Goal: Task Accomplishment & Management: Use online tool/utility

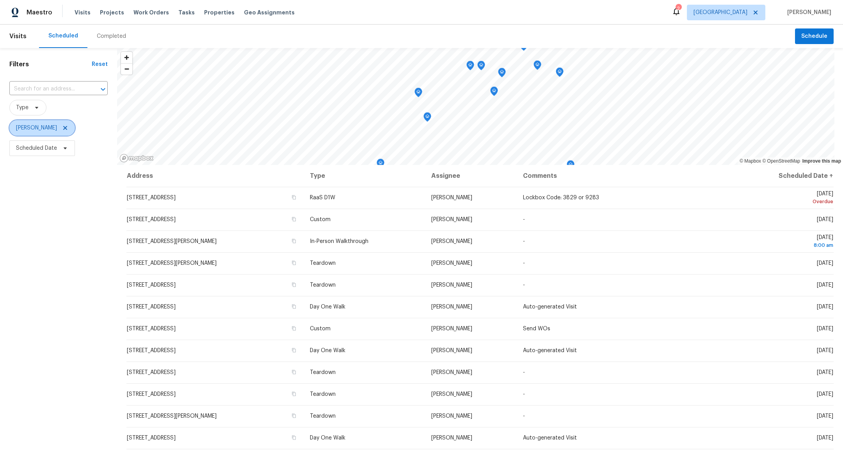
click at [75, 123] on span "[PERSON_NAME]" at bounding box center [42, 128] width 66 height 16
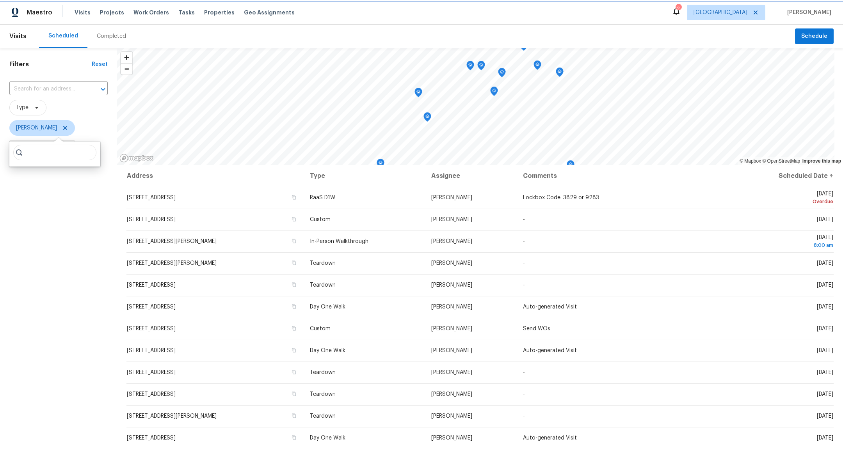
click at [67, 129] on icon at bounding box center [65, 128] width 4 height 4
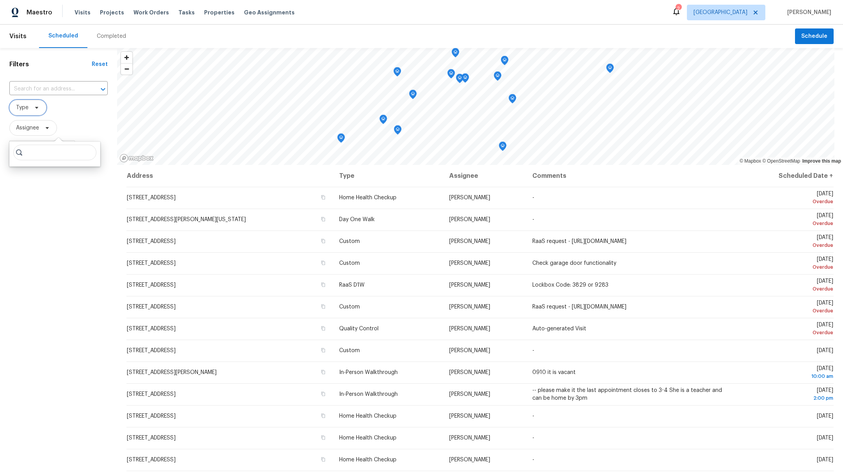
click at [27, 110] on span "Type" at bounding box center [22, 108] width 12 height 8
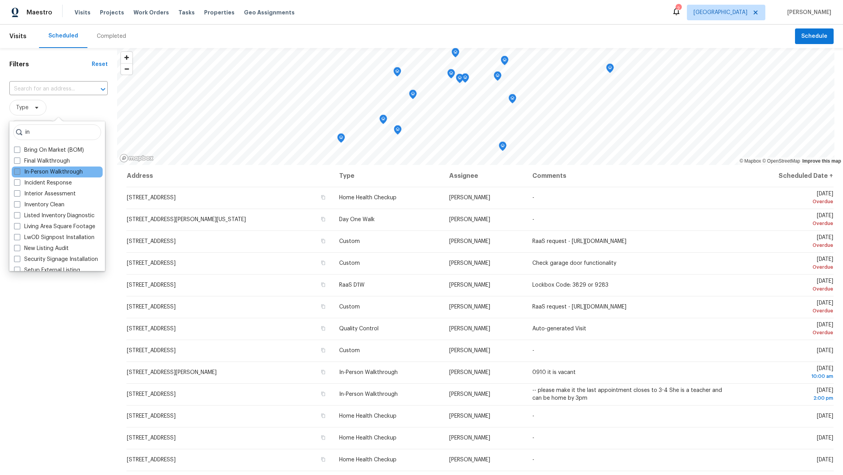
type input "in"
click at [17, 171] on span at bounding box center [17, 172] width 6 height 6
click at [17, 171] on input "In-Person Walkthrough" at bounding box center [16, 170] width 5 height 5
checkbox input "true"
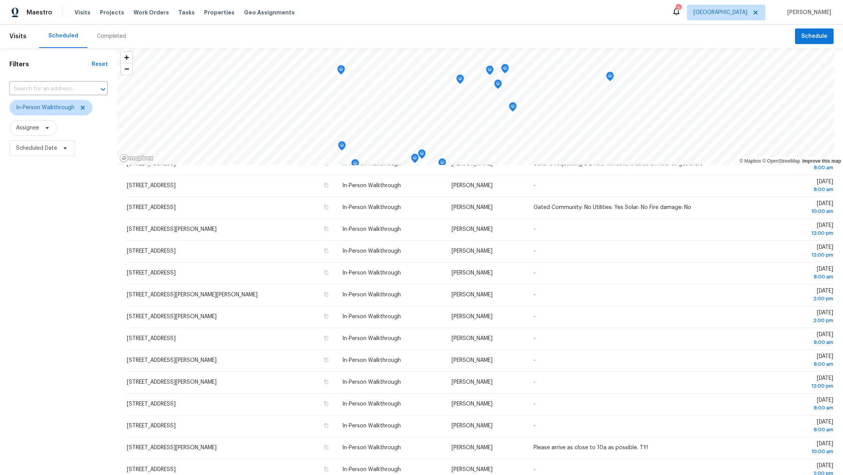
scroll to position [78, 0]
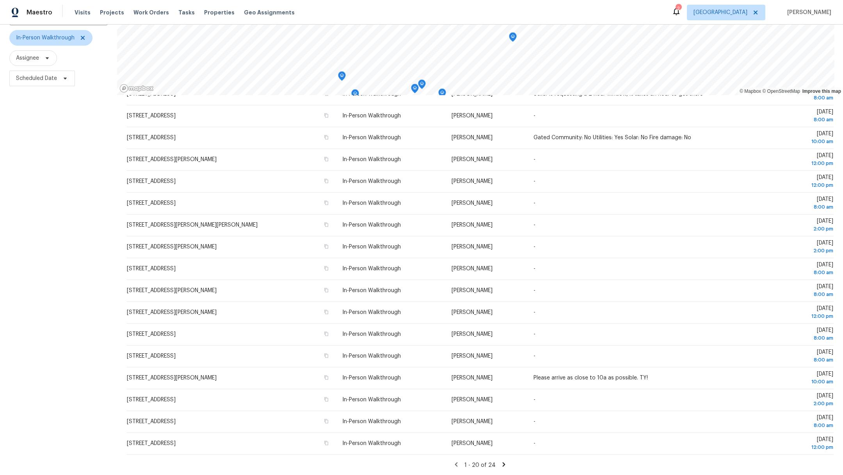
click at [502, 462] on icon at bounding box center [503, 464] width 3 height 4
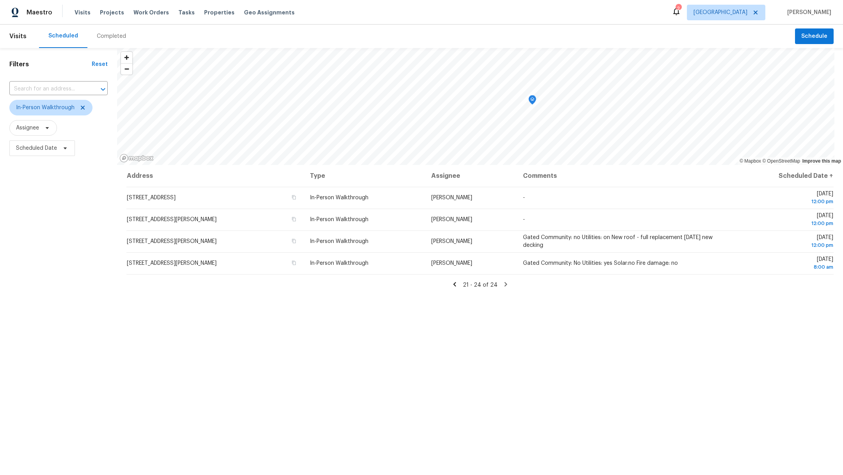
scroll to position [0, 0]
click at [451, 286] on icon at bounding box center [454, 284] width 7 height 7
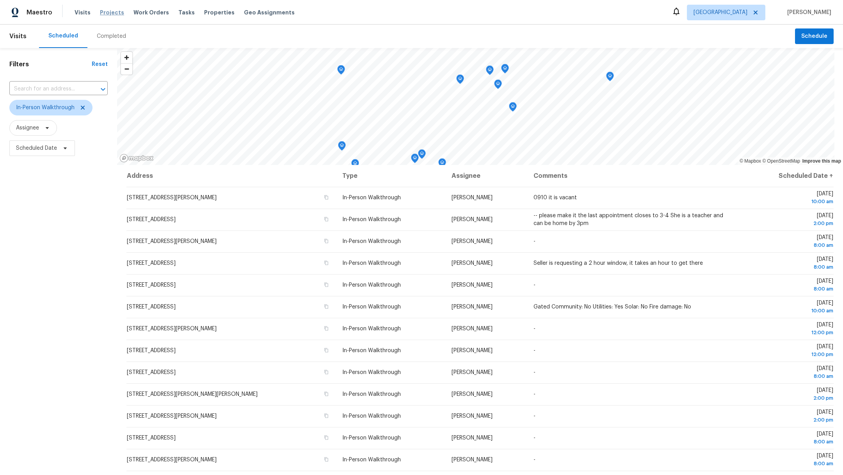
click at [102, 11] on span "Projects" at bounding box center [112, 13] width 24 height 8
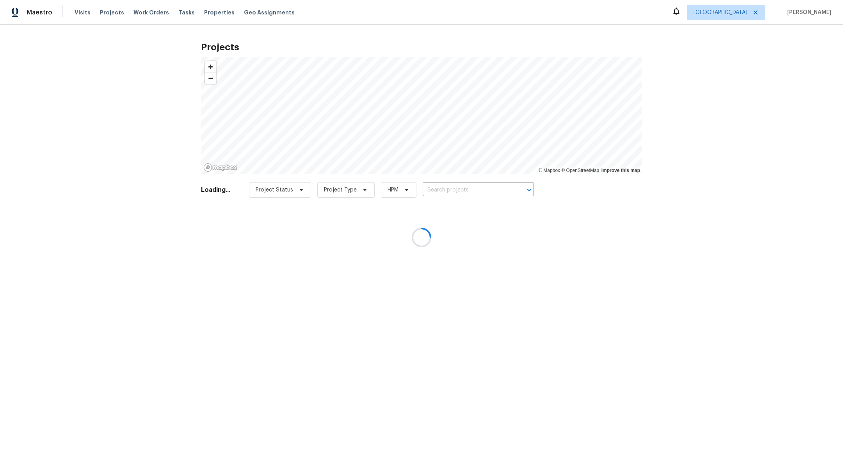
click at [462, 190] on div at bounding box center [421, 237] width 843 height 475
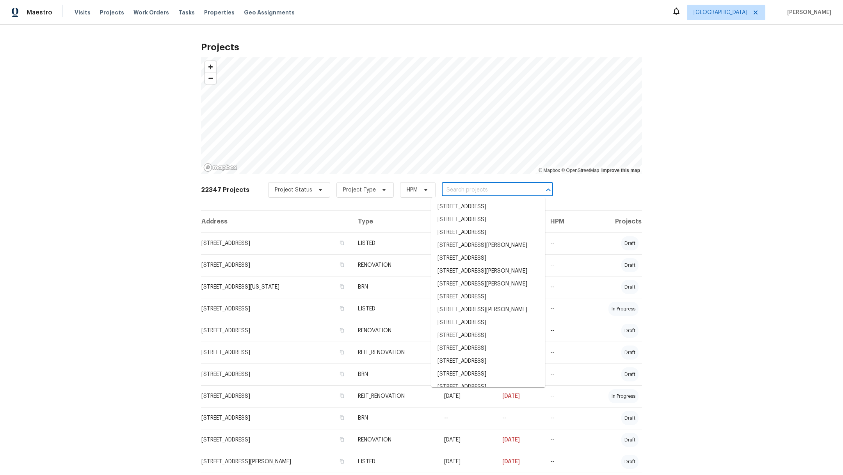
click at [446, 191] on input "text" at bounding box center [486, 190] width 89 height 12
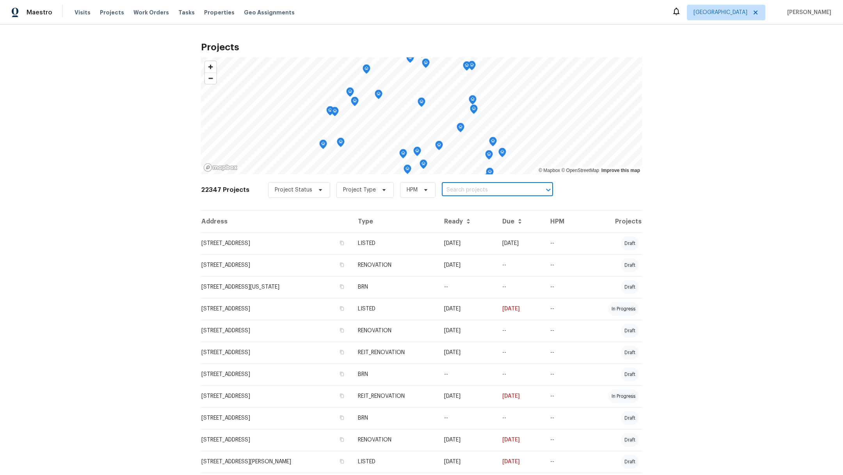
click at [446, 191] on input "text" at bounding box center [486, 190] width 89 height 12
type input "6603"
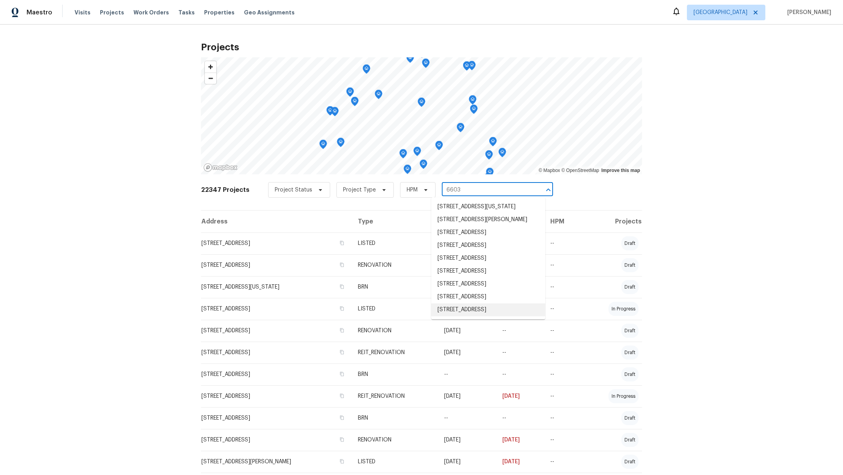
click at [473, 316] on li "[STREET_ADDRESS]" at bounding box center [488, 309] width 114 height 13
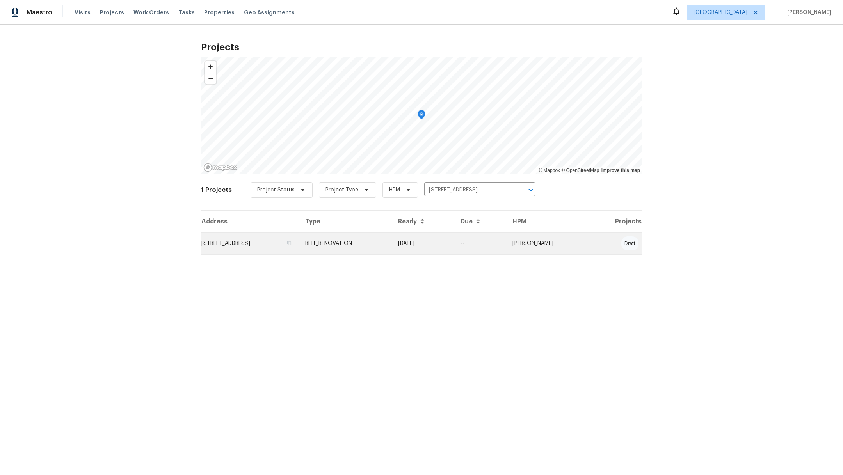
click at [231, 245] on td "[STREET_ADDRESS]" at bounding box center [250, 243] width 98 height 22
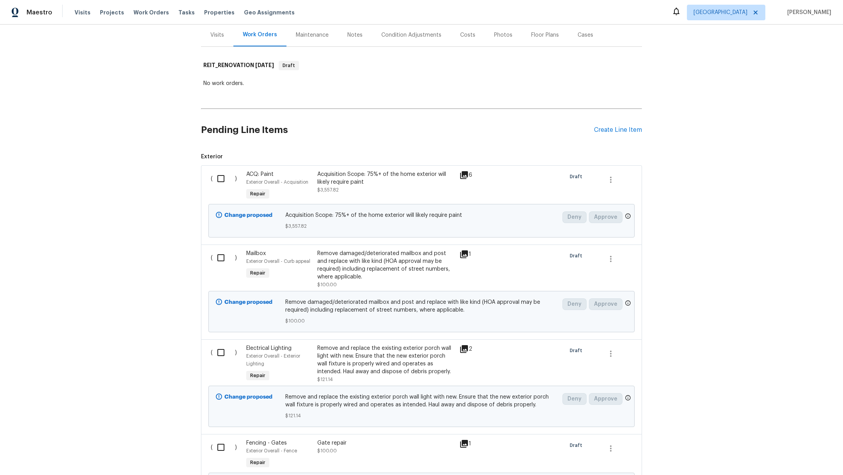
scroll to position [96, 0]
click at [348, 182] on div "Acquisition Scope: 75%+ of the home exterior will likely require paint" at bounding box center [385, 177] width 137 height 16
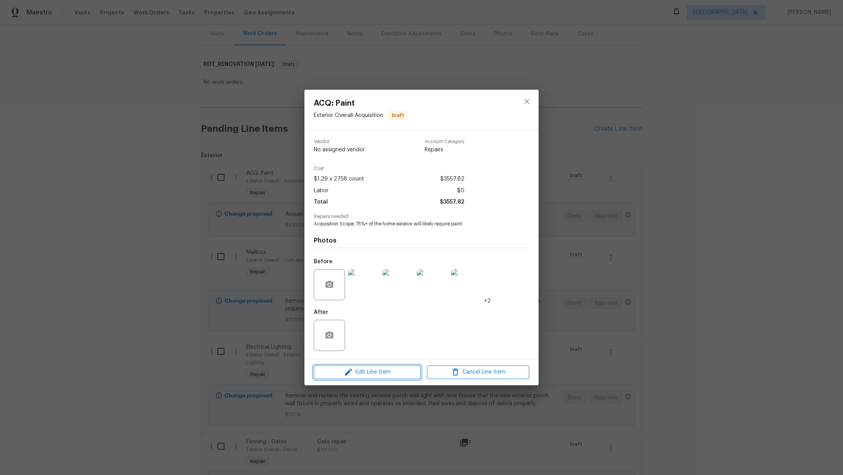
click at [357, 374] on span "Edit Line Item" at bounding box center [367, 372] width 102 height 10
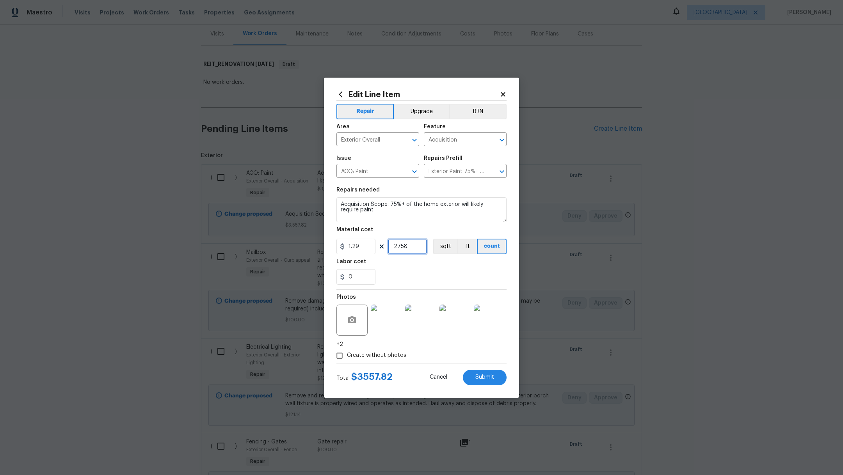
drag, startPoint x: 415, startPoint y: 248, endPoint x: 359, endPoint y: 245, distance: 55.9
click at [360, 245] on div "1.29 2758 sqft ft count" at bounding box center [421, 247] width 170 height 16
type input "2000"
click at [414, 273] on div "0" at bounding box center [421, 277] width 170 height 16
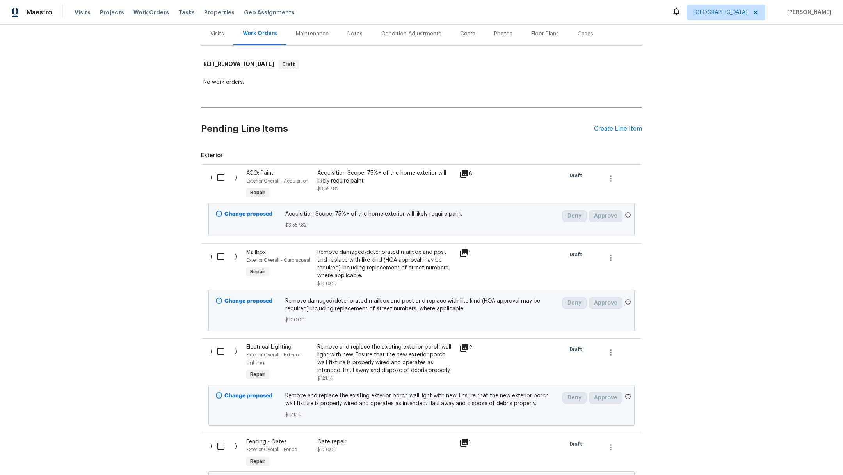
drag, startPoint x: 840, startPoint y: 156, endPoint x: 840, endPoint y: 139, distance: 16.8
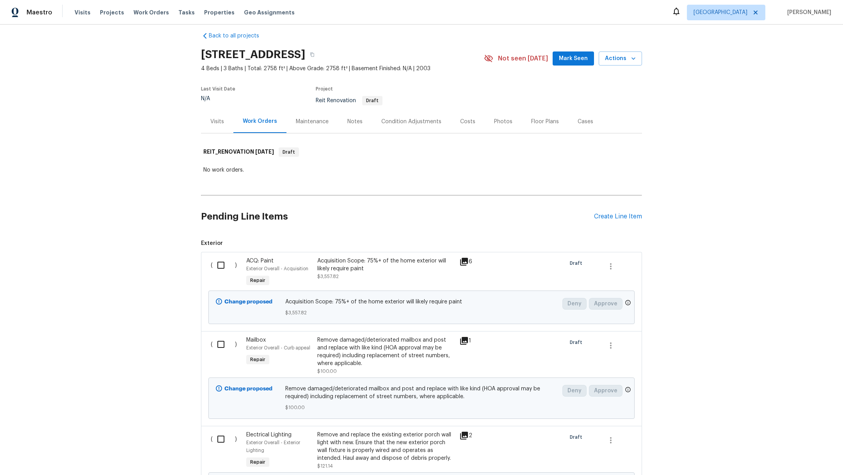
scroll to position [4, 0]
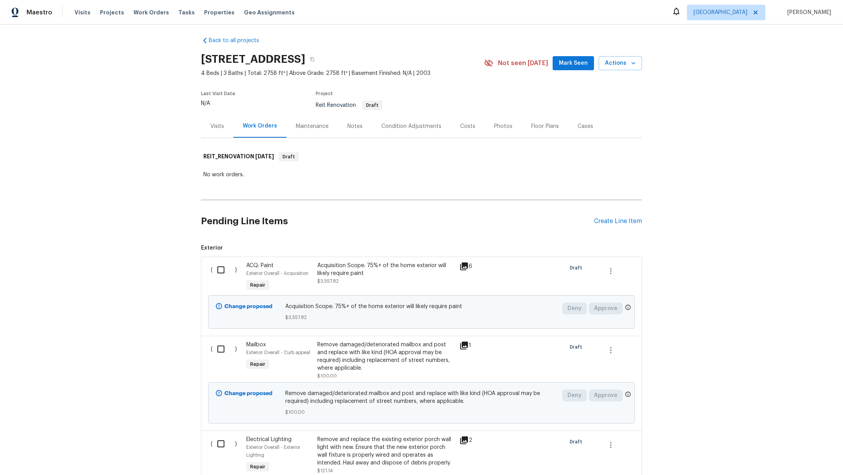
click at [339, 276] on div "Acquisition Scope: 75%+ of the home exterior will likely require paint" at bounding box center [385, 270] width 137 height 16
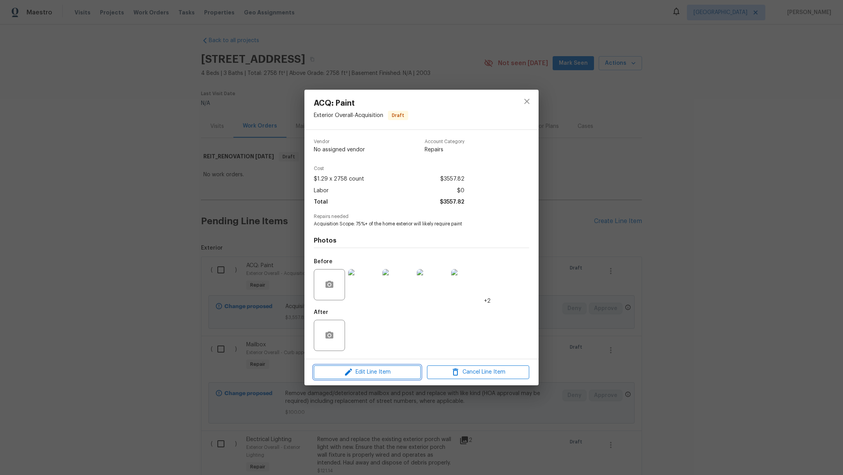
click at [378, 370] on span "Edit Line Item" at bounding box center [367, 372] width 102 height 10
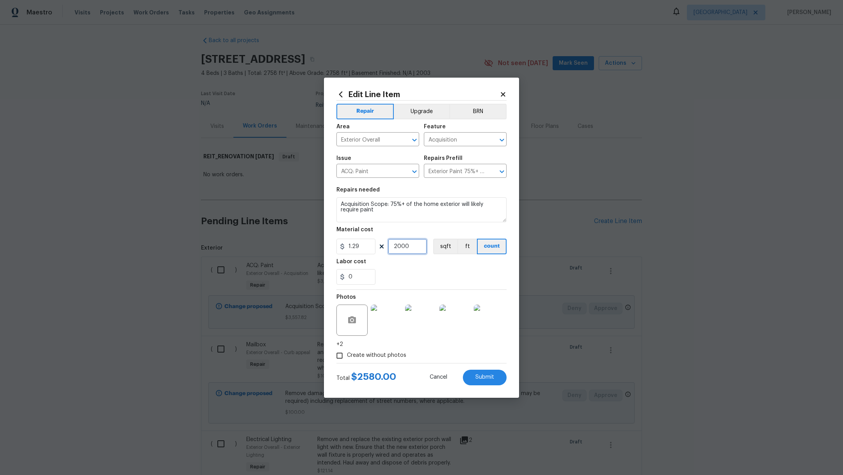
drag, startPoint x: 416, startPoint y: 247, endPoint x: 368, endPoint y: 247, distance: 48.4
click at [368, 247] on div "1.29 2000 sqft ft count" at bounding box center [421, 247] width 170 height 16
type input "2200"
click at [429, 277] on div "0" at bounding box center [421, 277] width 170 height 16
click at [481, 377] on span "Submit" at bounding box center [484, 377] width 19 height 6
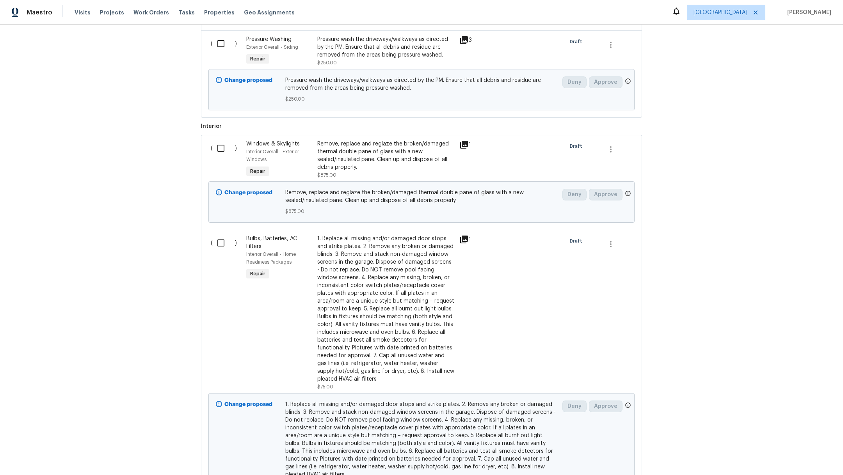
scroll to position [9, 0]
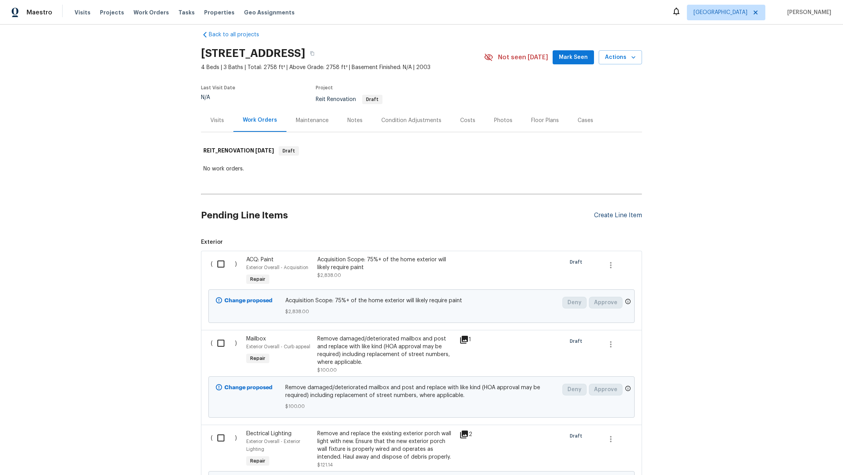
click at [617, 215] on div "Create Line Item" at bounding box center [618, 215] width 48 height 7
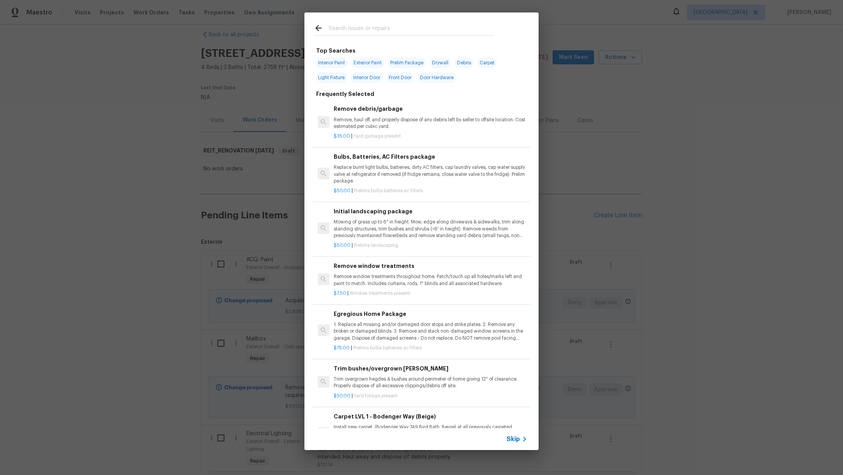
click at [345, 30] on input "text" at bounding box center [410, 29] width 165 height 12
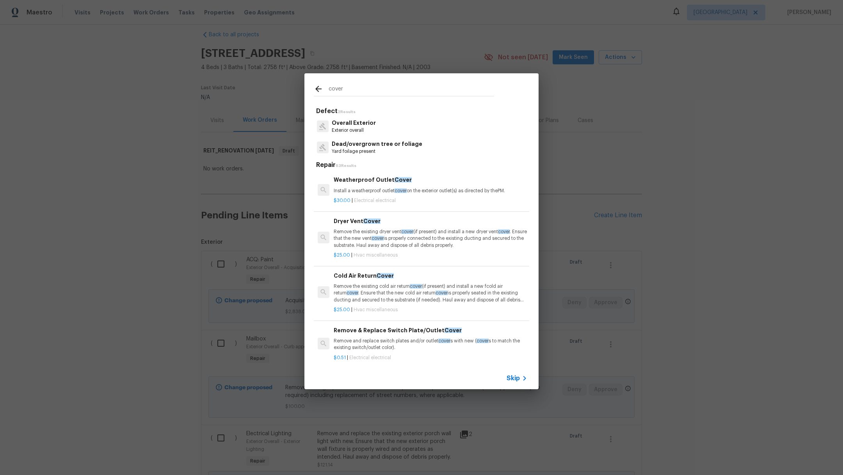
type input "cover"
click at [358, 236] on p "Remove the existing dryer vent cover (if present) and install a new dryer vent …" at bounding box center [430, 239] width 193 height 20
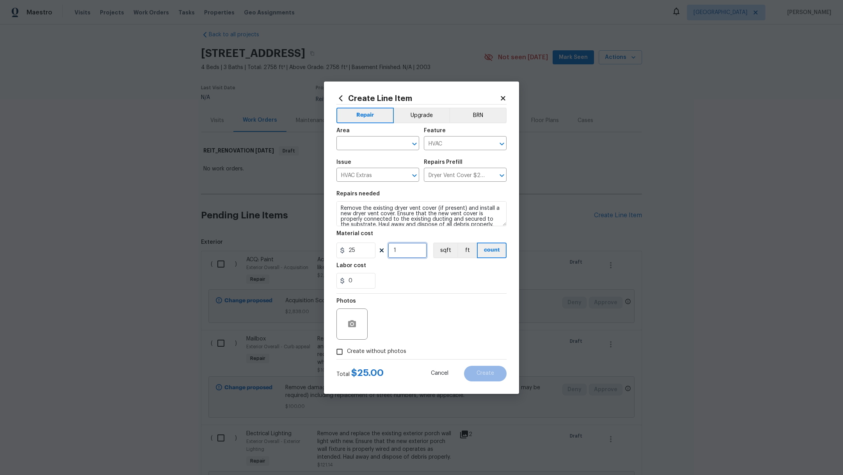
drag, startPoint x: 410, startPoint y: 251, endPoint x: 353, endPoint y: 250, distance: 56.6
click at [374, 251] on div "25 1 sqft ft count" at bounding box center [421, 251] width 170 height 16
type input "2"
click at [358, 131] on div "Area" at bounding box center [377, 133] width 83 height 10
click at [358, 138] on input "text" at bounding box center [366, 144] width 61 height 12
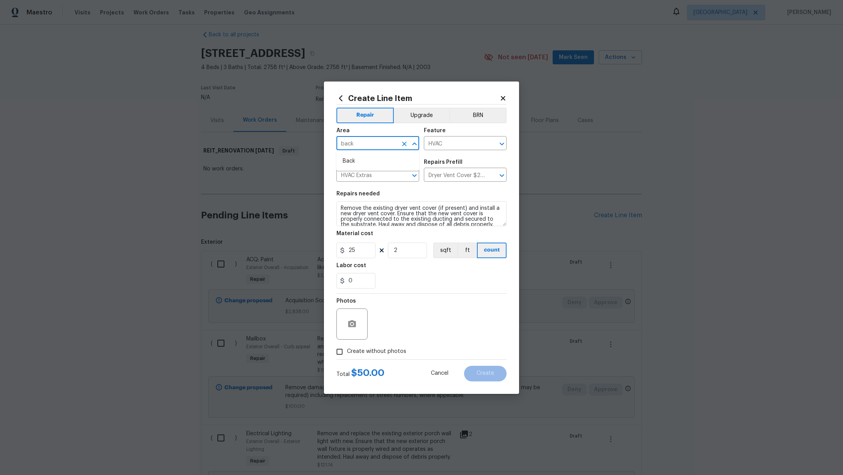
type input "back"
click at [433, 279] on div "0" at bounding box center [421, 281] width 170 height 16
click at [403, 270] on div "Labor cost" at bounding box center [421, 268] width 170 height 10
click at [349, 354] on span "Create without photos" at bounding box center [376, 352] width 59 height 8
click at [347, 354] on input "Create without photos" at bounding box center [339, 351] width 15 height 15
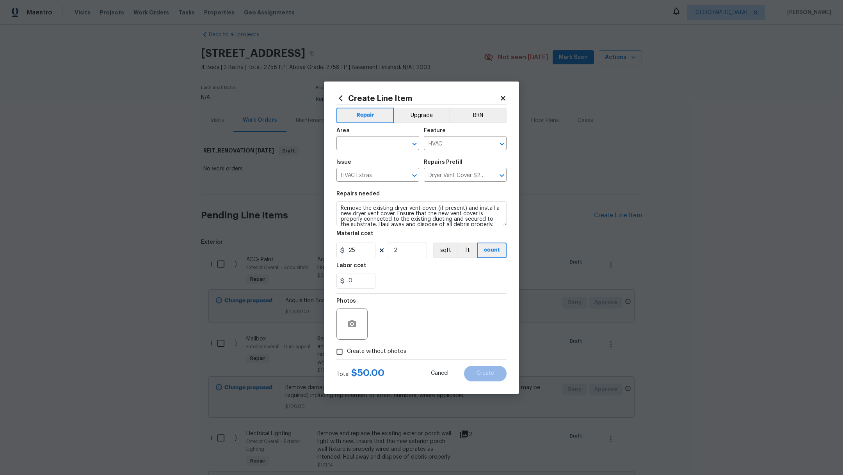
checkbox input "true"
click at [408, 328] on textarea at bounding box center [440, 324] width 133 height 31
type textarea "."
click at [371, 144] on input "text" at bounding box center [366, 144] width 61 height 12
click at [376, 159] on li "Back" at bounding box center [377, 161] width 83 height 13
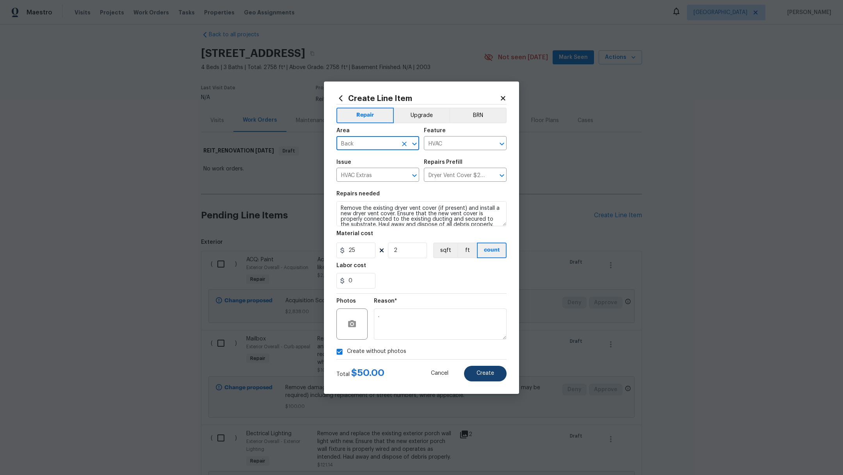
type input "Back"
click at [498, 375] on button "Create" at bounding box center [485, 374] width 43 height 16
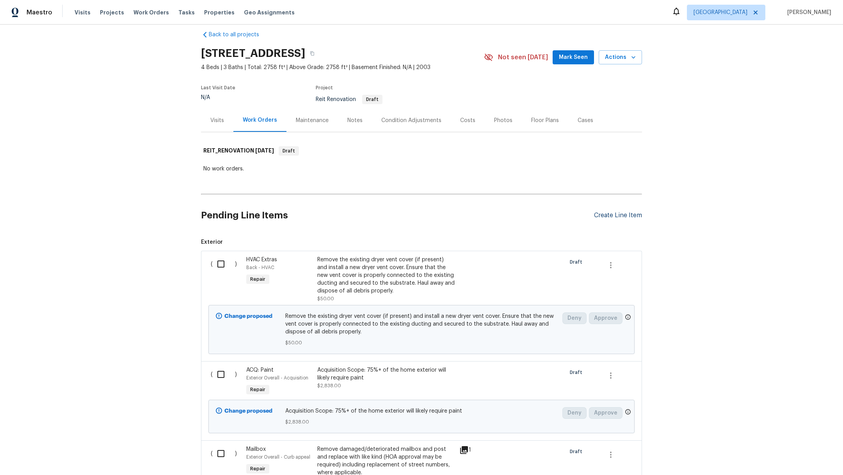
click at [603, 215] on div "Create Line Item" at bounding box center [618, 215] width 48 height 7
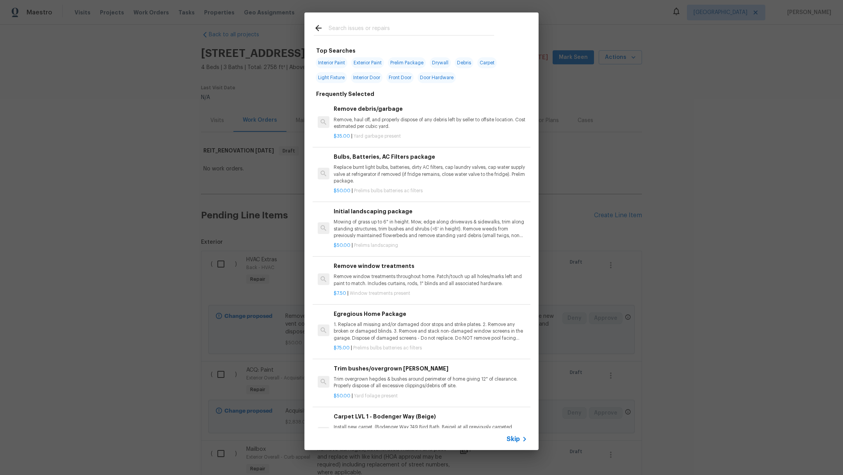
click at [360, 27] on input "text" at bounding box center [410, 29] width 165 height 12
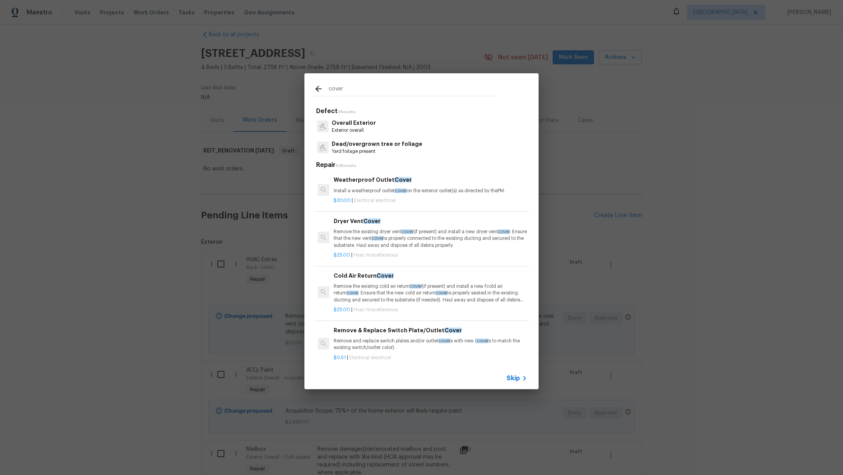
type input "cover"
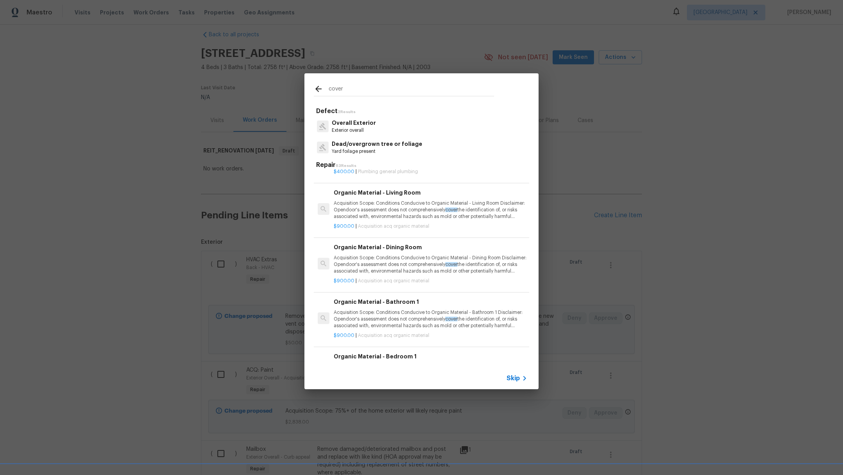
scroll to position [0, 0]
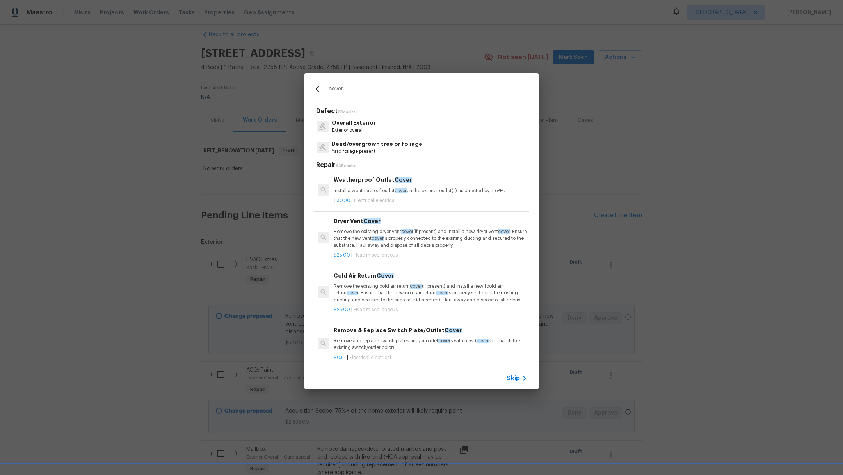
click at [510, 378] on span "Skip" at bounding box center [512, 378] width 13 height 8
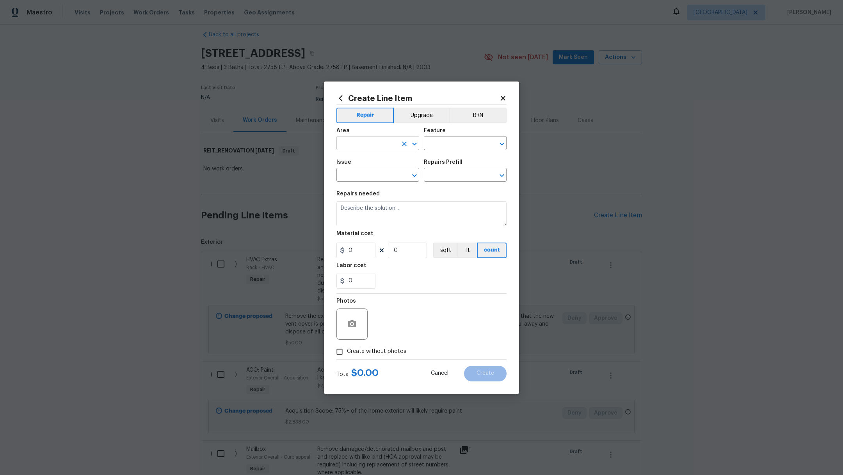
click at [362, 147] on input "text" at bounding box center [366, 144] width 61 height 12
click at [362, 161] on li "Living Room" at bounding box center [377, 161] width 83 height 13
type input "Living Room"
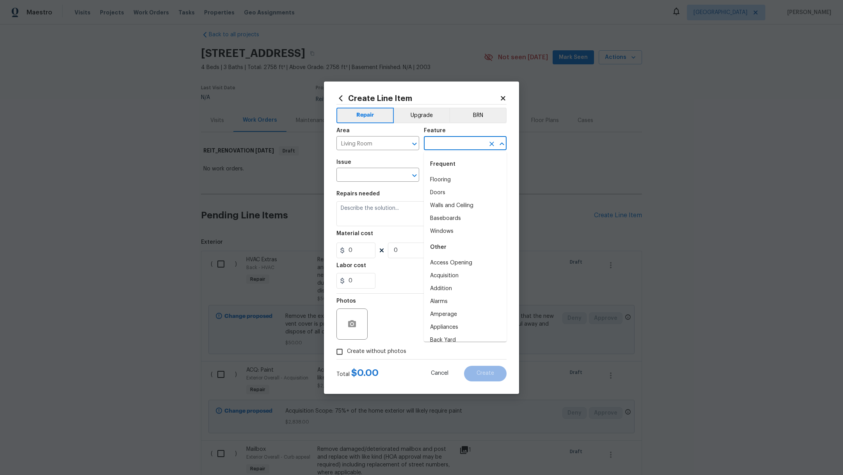
click at [445, 147] on input "text" at bounding box center [454, 144] width 61 height 12
click at [445, 181] on li "Access Opening" at bounding box center [465, 180] width 83 height 13
type input "Access Opening"
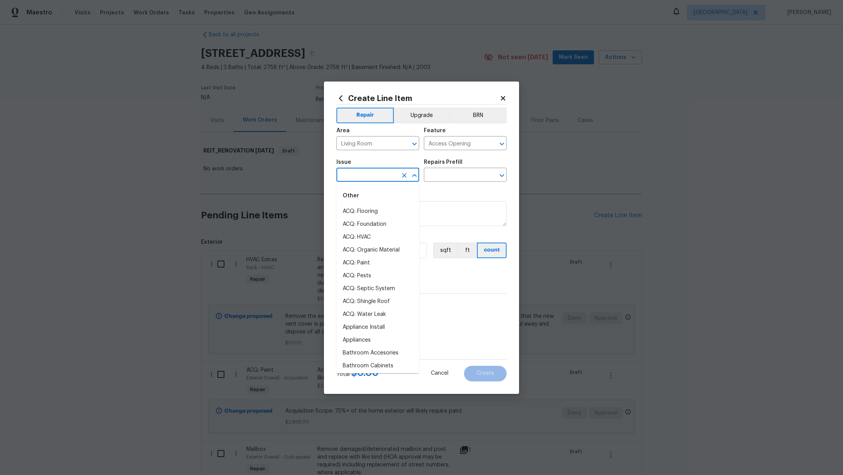
click at [378, 176] on input "text" at bounding box center [366, 176] width 61 height 12
type input "a"
click at [389, 218] on ul "Other Interior Trim" at bounding box center [377, 202] width 83 height 38
click at [387, 213] on li "Interior Trim" at bounding box center [377, 211] width 83 height 13
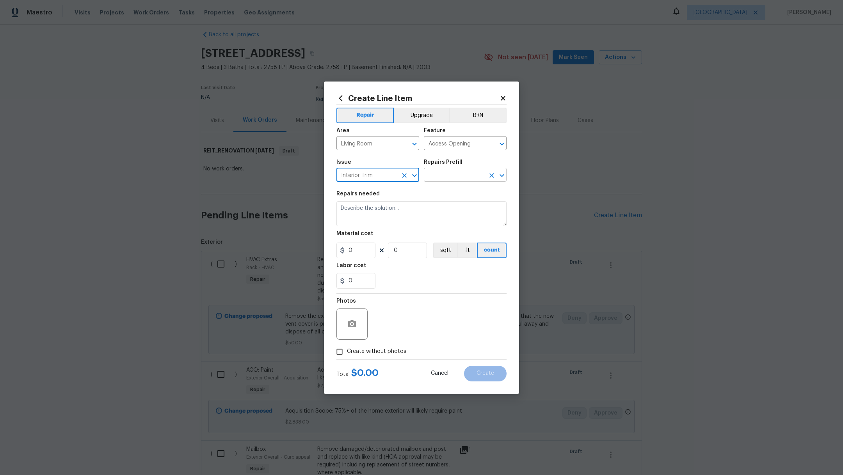
type input "Interior Trim"
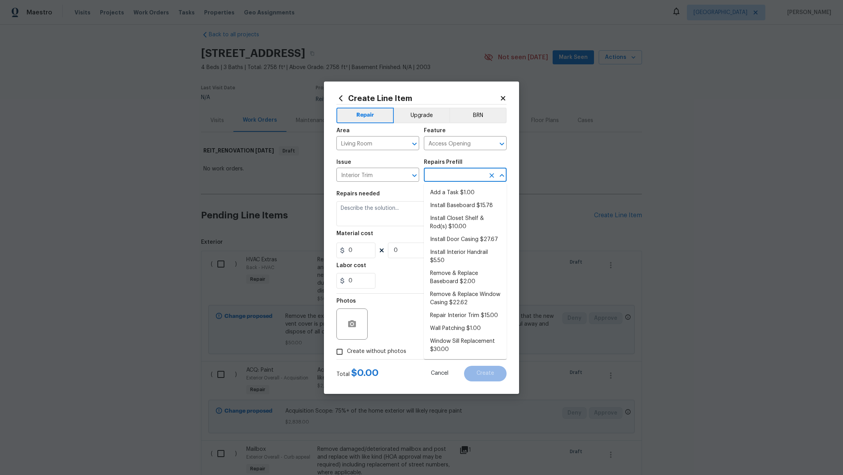
click at [442, 177] on input "text" at bounding box center [454, 176] width 61 height 12
click at [449, 192] on li "Add a Task $1.00" at bounding box center [465, 192] width 83 height 13
type input "Interior Trim"
type input "Add a Task $1.00"
type textarea "HPM to detail"
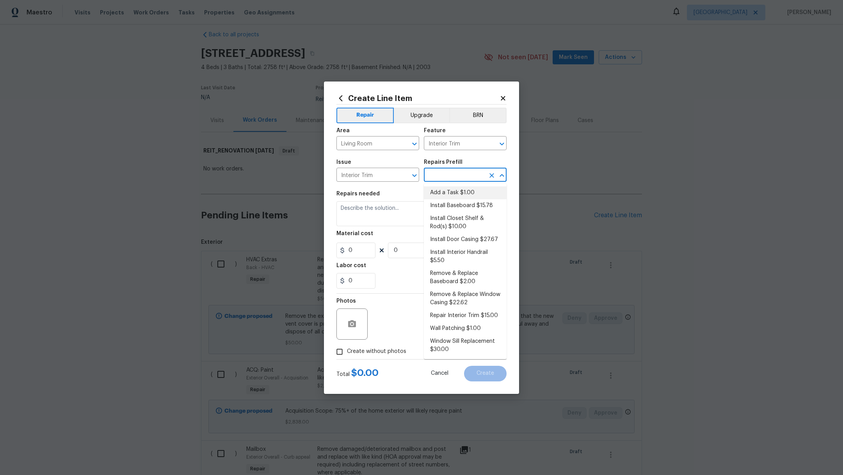
type input "1"
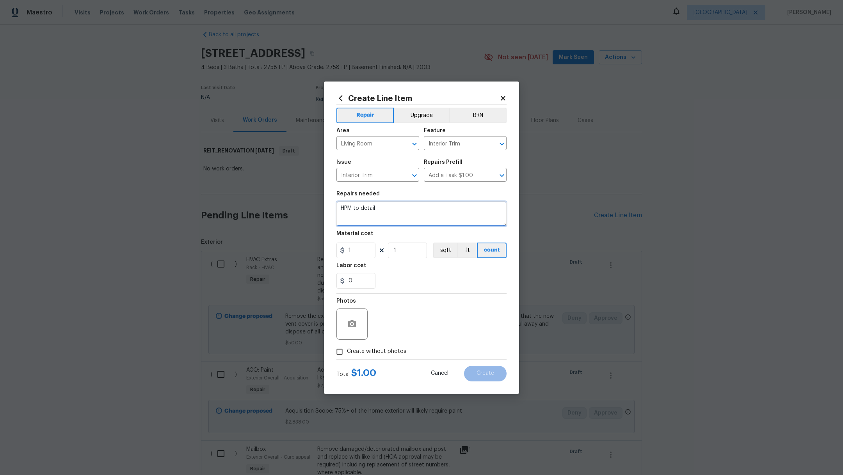
drag, startPoint x: 399, startPoint y: 211, endPoint x: 276, endPoint y: 197, distance: 124.4
click at [276, 197] on div "Create Line Item Repair Upgrade BRN Area Living Room ​ Feature Interior Trim ​ …" at bounding box center [421, 237] width 843 height 475
type textarea "C"
type textarea "Build a small cover for a fireplace side"
drag, startPoint x: 359, startPoint y: 250, endPoint x: 319, endPoint y: 250, distance: 39.8
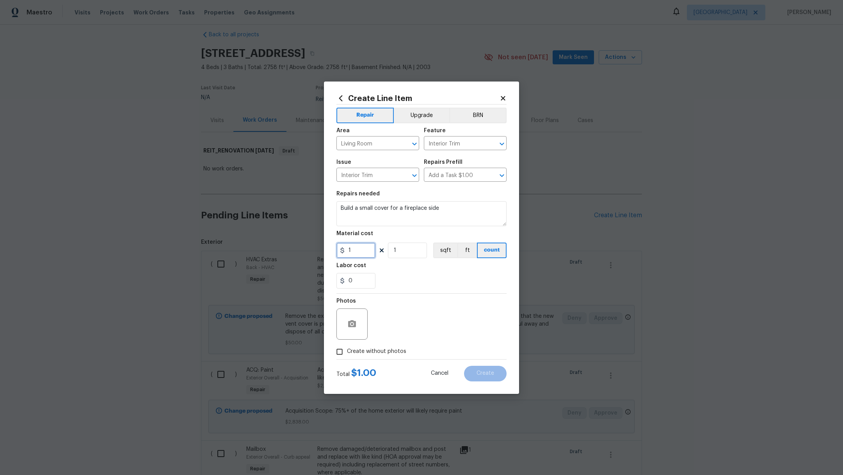
click at [328, 250] on div "Create Line Item Repair Upgrade BRN Area Living Room ​ Feature Interior Trim ​ …" at bounding box center [421, 238] width 195 height 312
type input "75"
drag, startPoint x: 442, startPoint y: 279, endPoint x: 414, endPoint y: 303, distance: 37.3
click at [442, 279] on div "0" at bounding box center [421, 281] width 170 height 16
click at [366, 353] on span "Create without photos" at bounding box center [376, 352] width 59 height 8
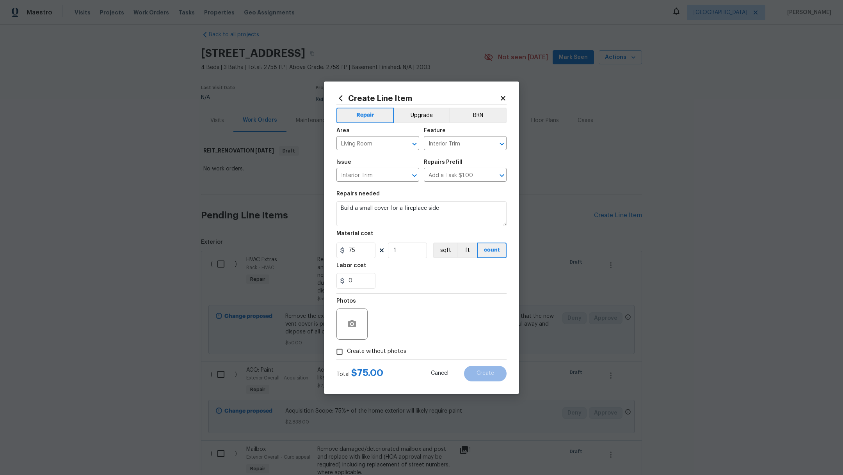
click at [347, 353] on input "Create without photos" at bounding box center [339, 351] width 15 height 15
checkbox input "true"
click at [408, 320] on textarea at bounding box center [440, 324] width 133 height 31
type textarea "."
click at [472, 375] on button "Create" at bounding box center [485, 374] width 43 height 16
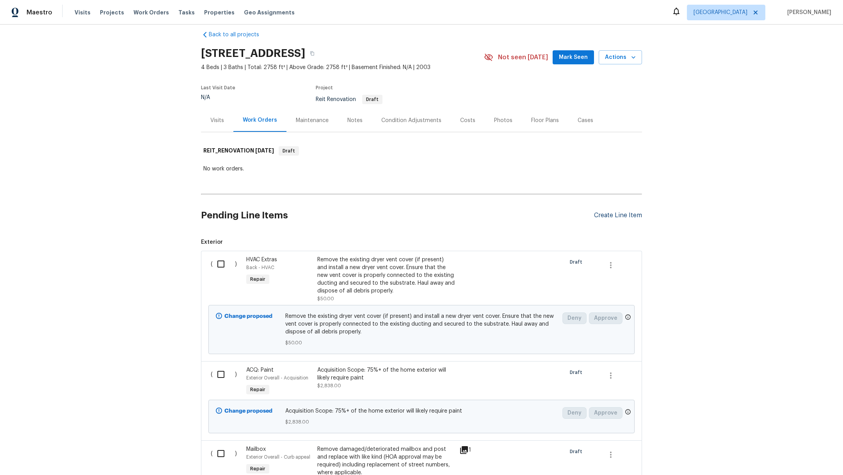
click at [622, 216] on div "Create Line Item" at bounding box center [618, 215] width 48 height 7
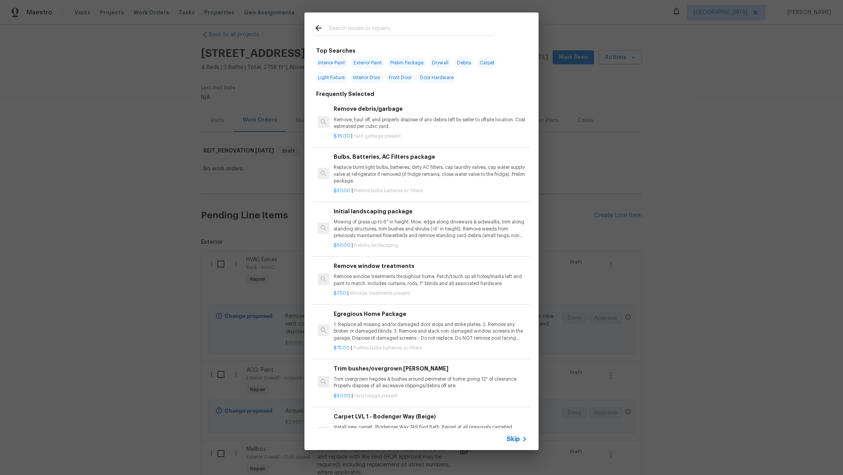
click at [349, 30] on input "text" at bounding box center [410, 29] width 165 height 12
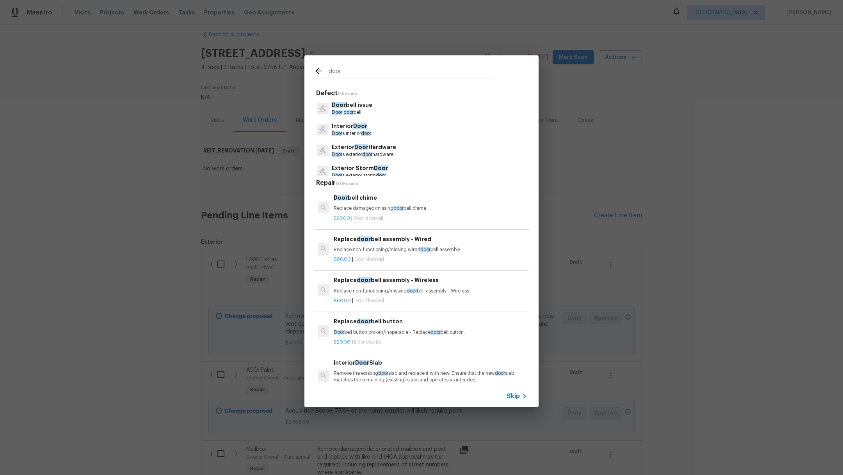
type input "door"
click at [353, 105] on p "Door bell issue" at bounding box center [352, 105] width 41 height 8
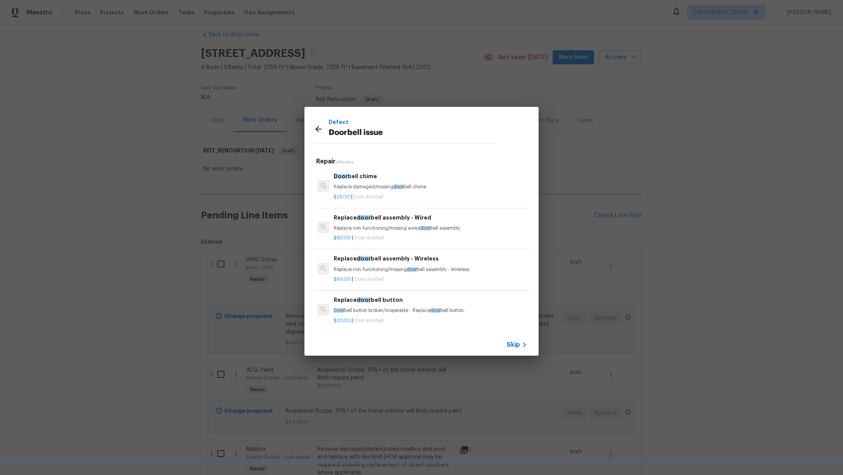
click at [393, 265] on div "Replace door bell assembly - Wireless Replace non-functioning/missing door bell…" at bounding box center [430, 263] width 193 height 19
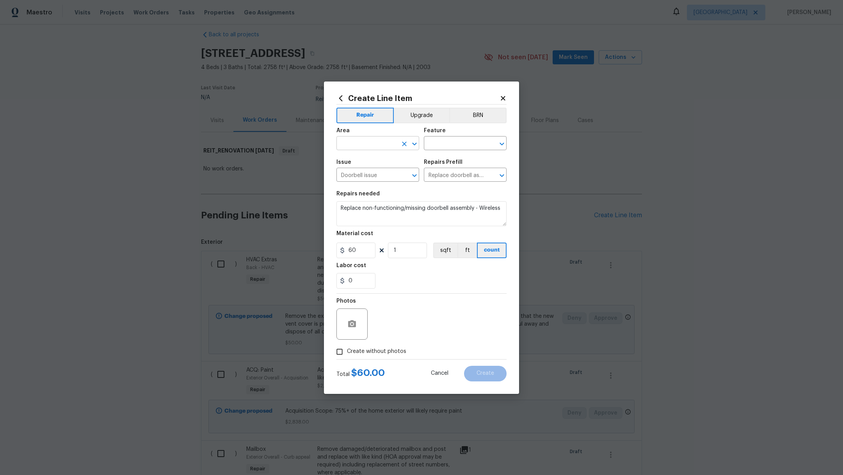
click at [353, 141] on input "text" at bounding box center [366, 144] width 61 height 12
click at [360, 162] on li "Front" at bounding box center [377, 161] width 83 height 13
type input "Front"
click at [436, 141] on input "text" at bounding box center [454, 144] width 61 height 12
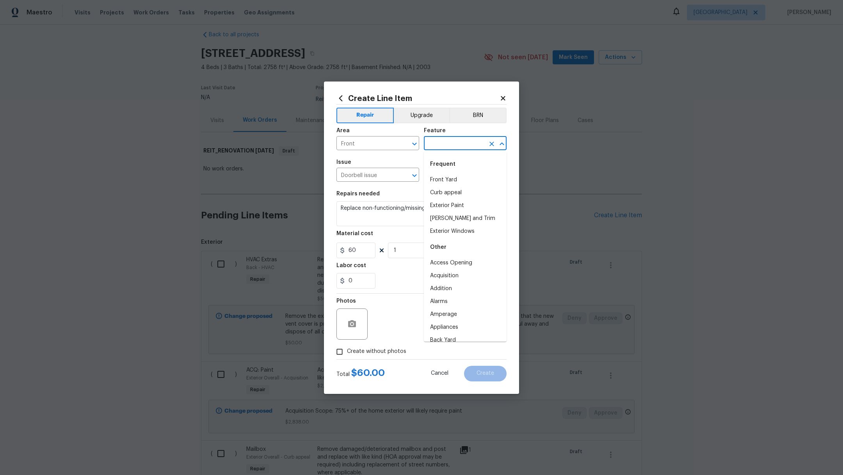
type input "d"
click at [445, 214] on li "Front Door" at bounding box center [465, 211] width 83 height 13
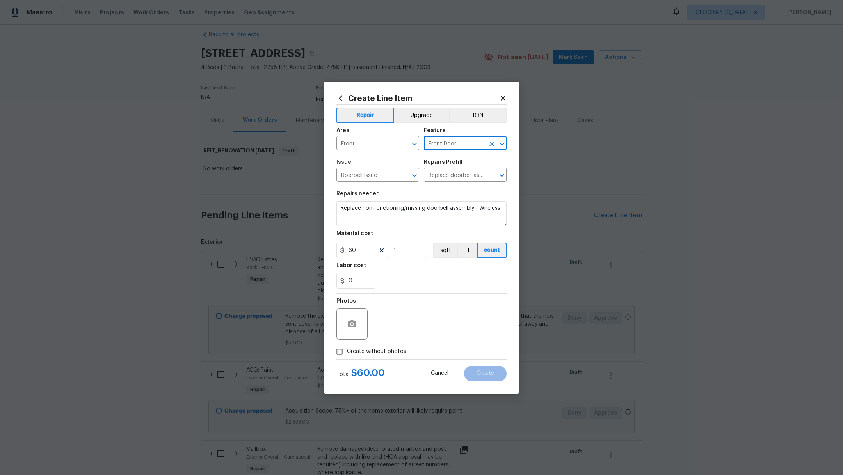
type input "Front Door"
click at [388, 350] on span "Create without photos" at bounding box center [376, 352] width 59 height 8
click at [347, 350] on input "Create without photos" at bounding box center [339, 351] width 15 height 15
checkbox input "true"
click at [422, 330] on textarea at bounding box center [440, 324] width 133 height 31
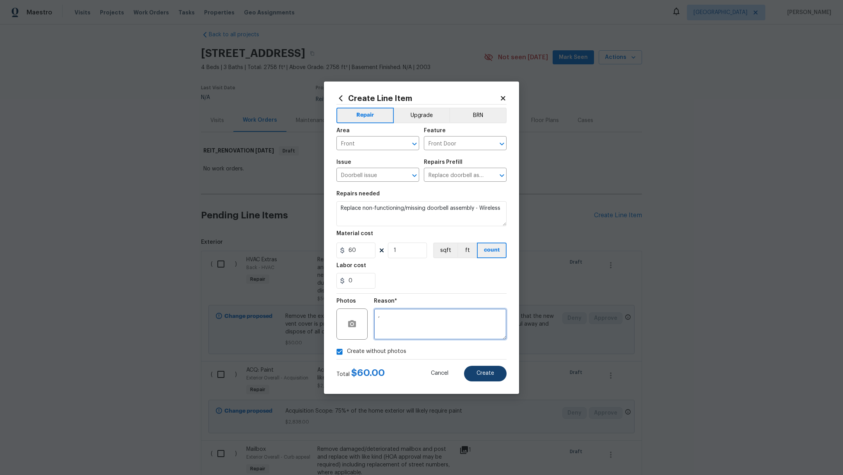
type textarea ","
click at [485, 377] on button "Create" at bounding box center [485, 374] width 43 height 16
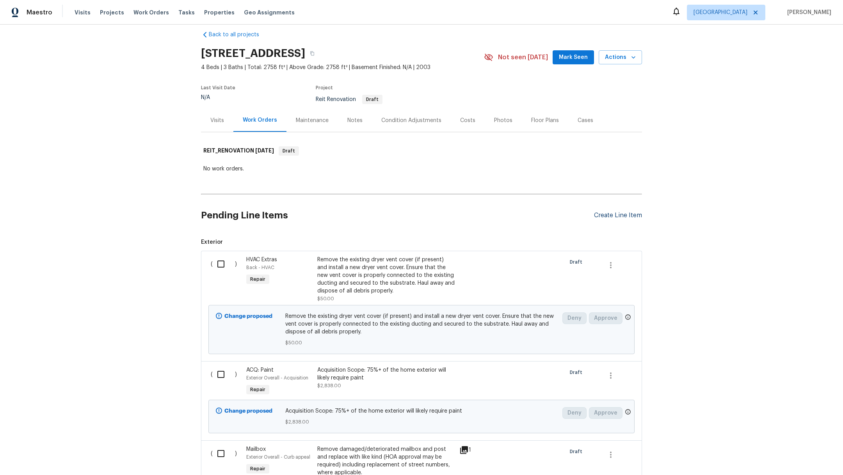
click at [619, 213] on div "Create Line Item" at bounding box center [618, 215] width 48 height 7
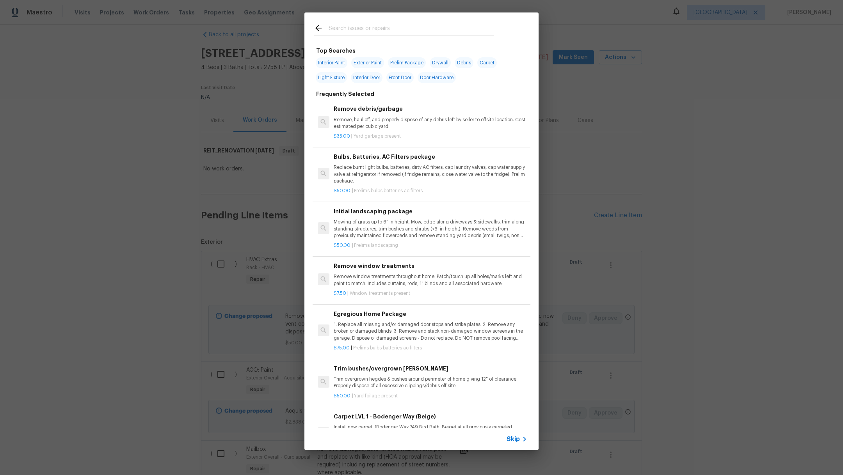
click at [357, 24] on input "text" at bounding box center [410, 29] width 165 height 12
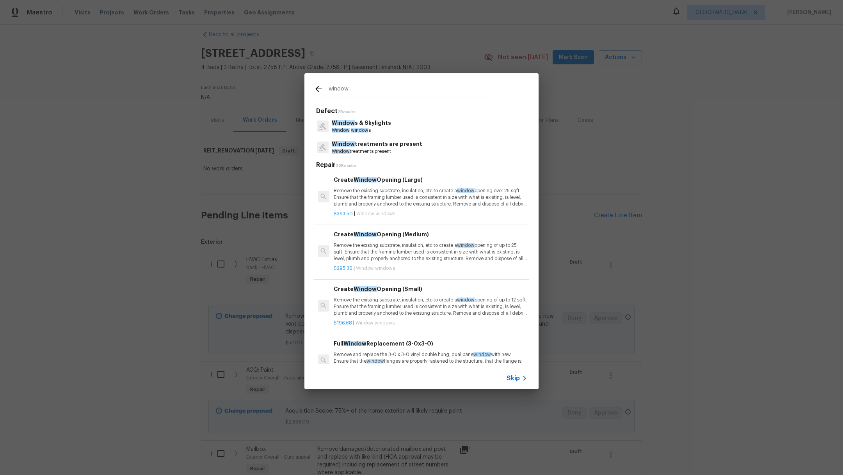
type input "window"
click at [367, 152] on p "Window treatments present" at bounding box center [377, 151] width 90 height 7
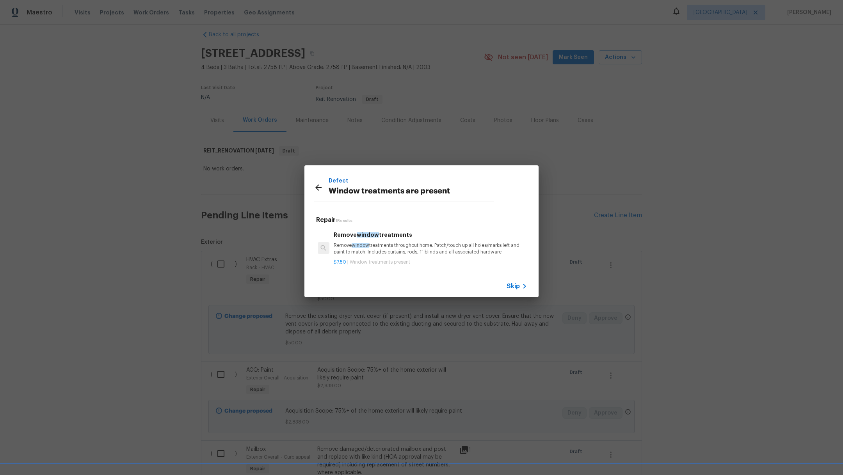
click at [376, 260] on span "Window treatments present" at bounding box center [380, 262] width 60 height 5
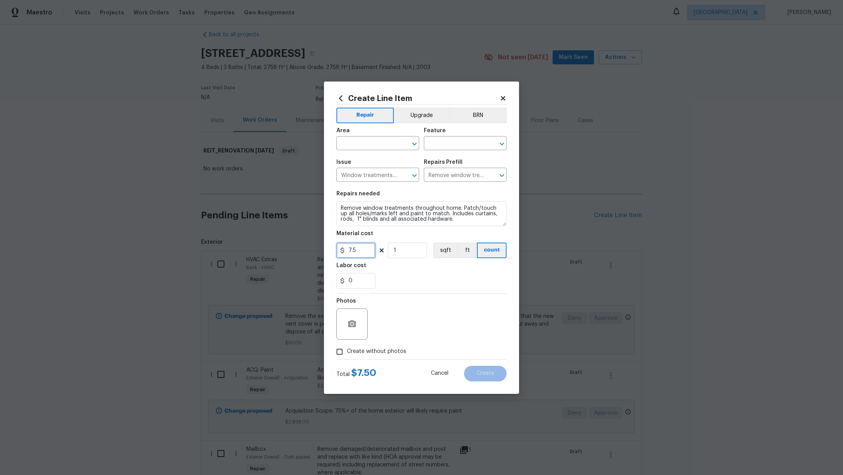
click at [363, 252] on input "7.5" at bounding box center [355, 251] width 39 height 16
type input "75"
click at [439, 273] on div "0" at bounding box center [421, 281] width 170 height 16
click at [361, 142] on input "text" at bounding box center [366, 144] width 61 height 12
click at [367, 174] on li "Interior Overall" at bounding box center [377, 174] width 83 height 13
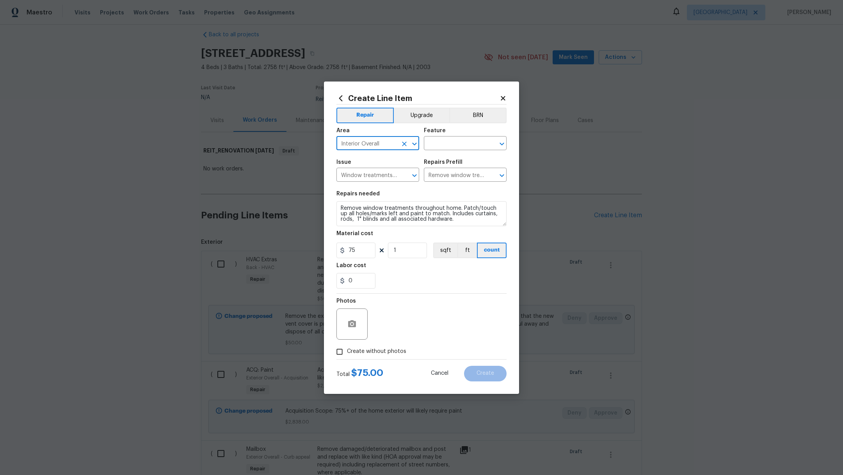
type input "Interior Overall"
click at [421, 141] on div "Area Interior Overall ​ Feature ​" at bounding box center [421, 139] width 170 height 32
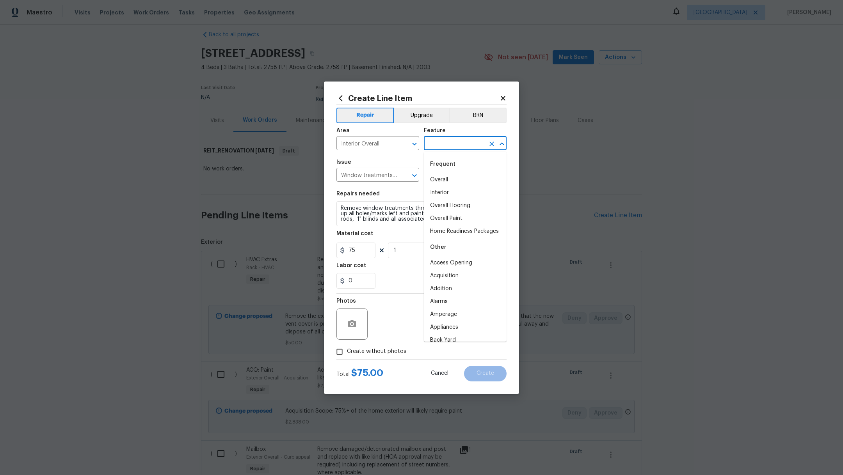
click at [424, 141] on input "text" at bounding box center [454, 144] width 61 height 12
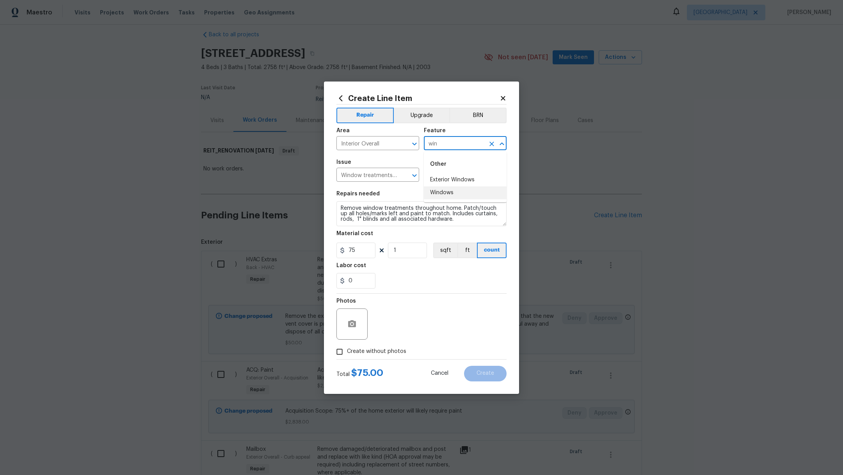
click at [450, 192] on li "Windows" at bounding box center [465, 192] width 83 height 13
type input "Windows"
click at [429, 284] on div "0" at bounding box center [421, 281] width 170 height 16
click at [374, 354] on span "Create without photos" at bounding box center [376, 352] width 59 height 8
click at [347, 354] on input "Create without photos" at bounding box center [339, 351] width 15 height 15
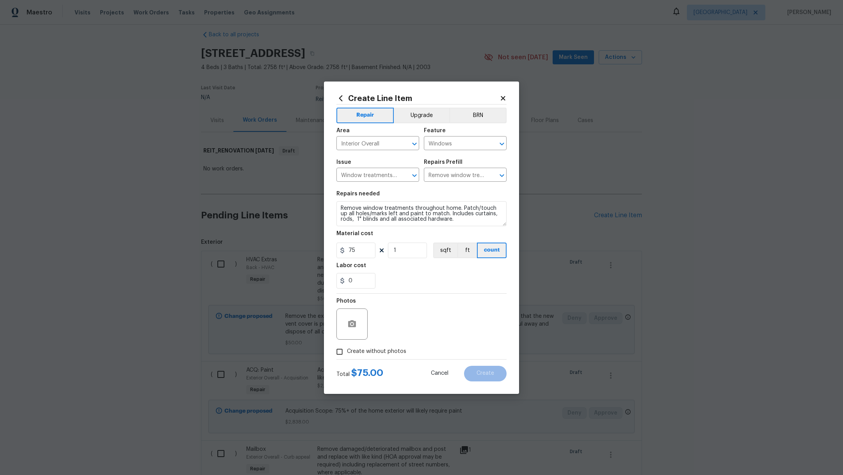
checkbox input "true"
click at [432, 326] on textarea at bounding box center [440, 324] width 133 height 31
type textarea "."
click at [493, 382] on div "Create Line Item Repair Upgrade BRN Area Interior Overall ​ Feature Windows ​ I…" at bounding box center [421, 238] width 195 height 312
click at [493, 373] on span "Create" at bounding box center [485, 374] width 18 height 6
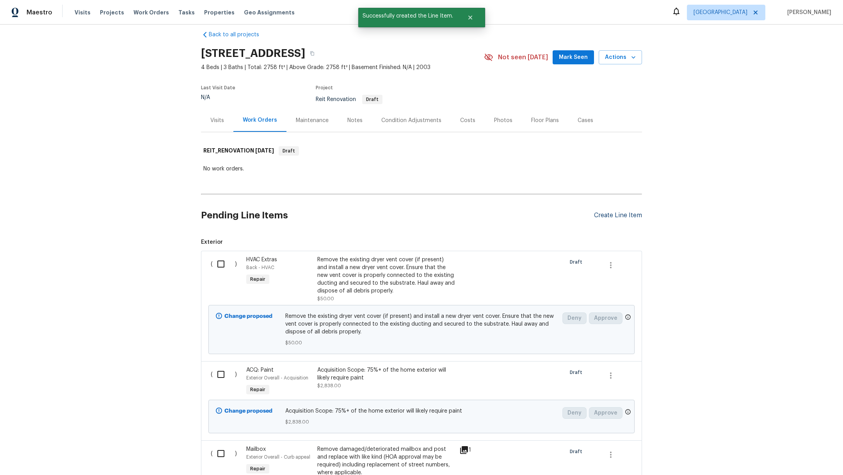
click at [616, 217] on div "Create Line Item" at bounding box center [618, 215] width 48 height 7
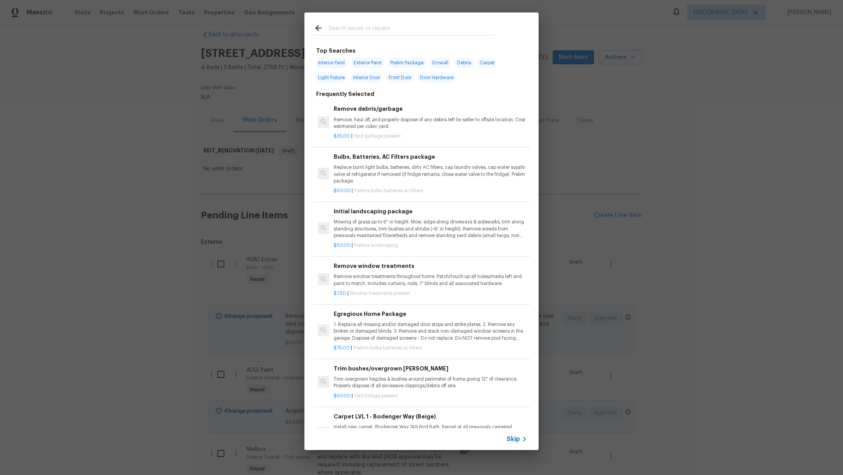
click at [341, 26] on input "text" at bounding box center [410, 29] width 165 height 12
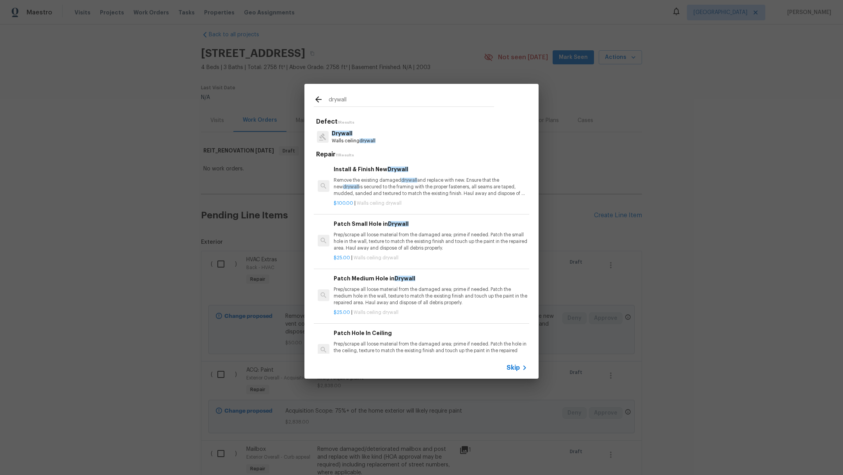
type input "drywall"
click at [352, 131] on p "Drywall" at bounding box center [354, 134] width 44 height 8
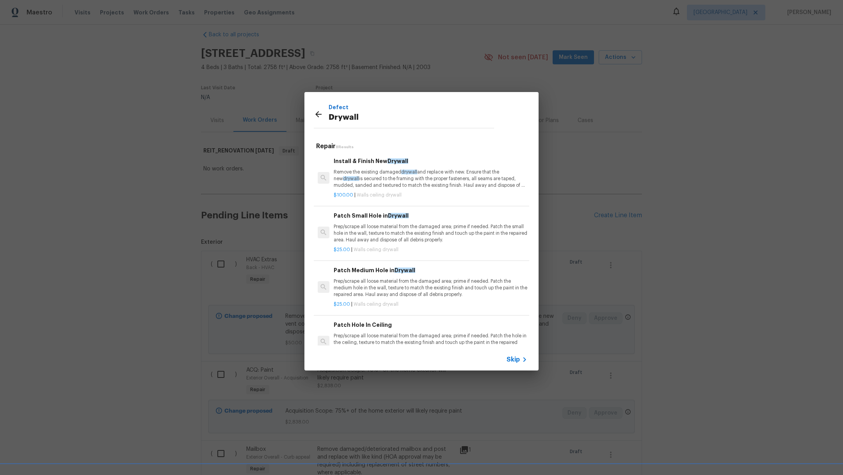
scroll to position [174, 0]
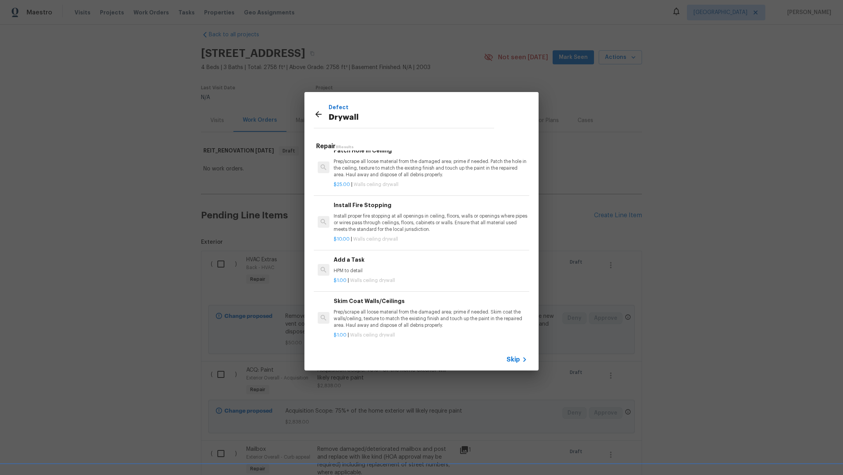
click at [430, 281] on p "$1.00 | Walls ceiling drywall" at bounding box center [430, 280] width 193 height 7
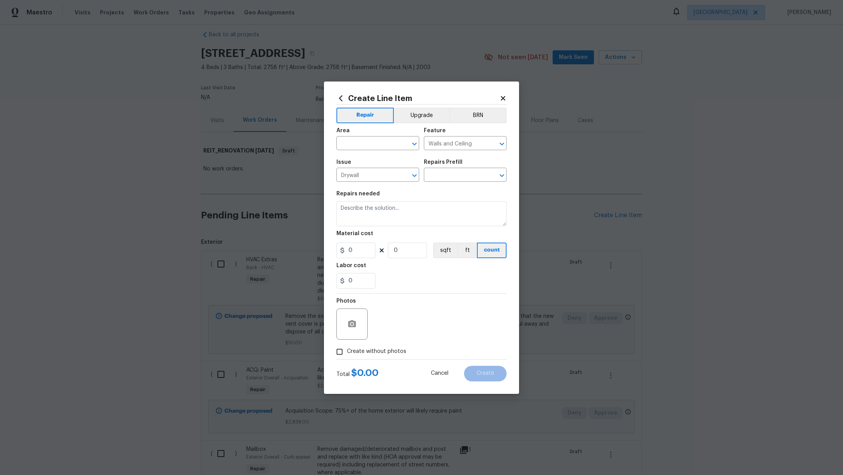
type input "Add a Task $1.00"
type textarea "HPM to detail"
type input "1"
click at [373, 146] on input "text" at bounding box center [366, 144] width 61 height 12
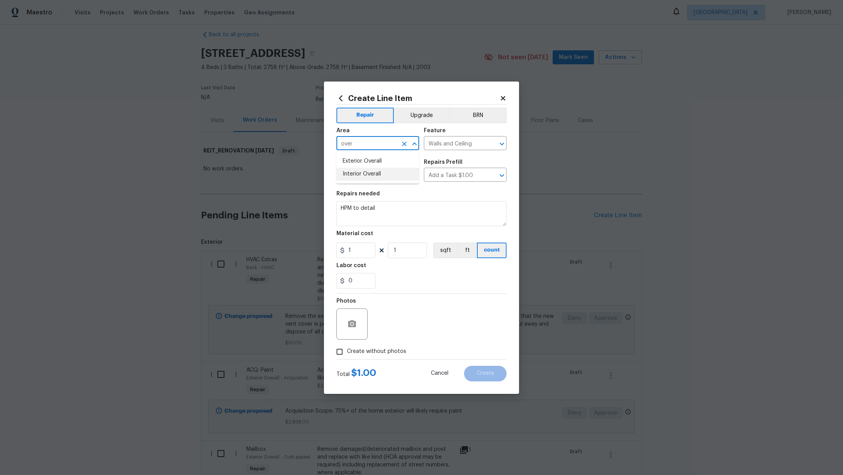
click at [376, 179] on li "Interior Overall" at bounding box center [377, 174] width 83 height 13
type input "Interior Overall"
drag, startPoint x: 388, startPoint y: 208, endPoint x: 236, endPoint y: 205, distance: 152.2
click at [236, 207] on div "Create Line Item Repair Upgrade BRN Area Interior Overall ​ Feature Walls and C…" at bounding box center [421, 237] width 843 height 475
type textarea "Drywall repairs throughout the house"
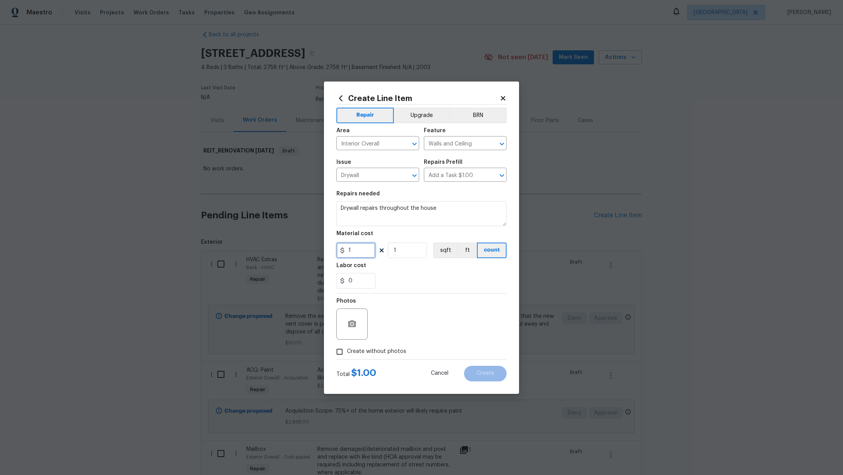
click at [360, 255] on input "1" at bounding box center [355, 251] width 39 height 16
type input "125"
click at [472, 274] on div "0" at bounding box center [421, 281] width 170 height 16
click at [394, 350] on span "Create without photos" at bounding box center [376, 352] width 59 height 8
click at [347, 350] on input "Create without photos" at bounding box center [339, 351] width 15 height 15
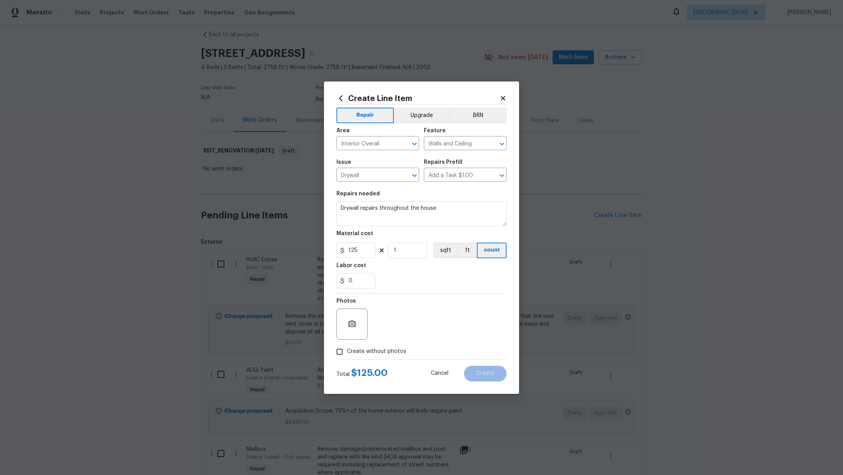
checkbox input "true"
click at [441, 318] on textarea at bounding box center [440, 324] width 133 height 31
type textarea ","
click at [486, 382] on div "Create Line Item Repair Upgrade BRN Area Interior Overall ​ Feature Walls and C…" at bounding box center [421, 238] width 195 height 312
click at [486, 380] on button "Create" at bounding box center [485, 374] width 43 height 16
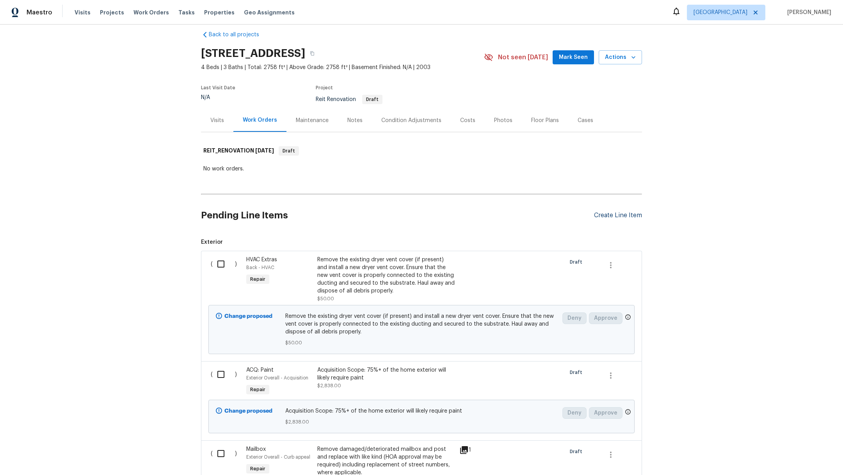
click at [609, 215] on div "Create Line Item" at bounding box center [618, 215] width 48 height 7
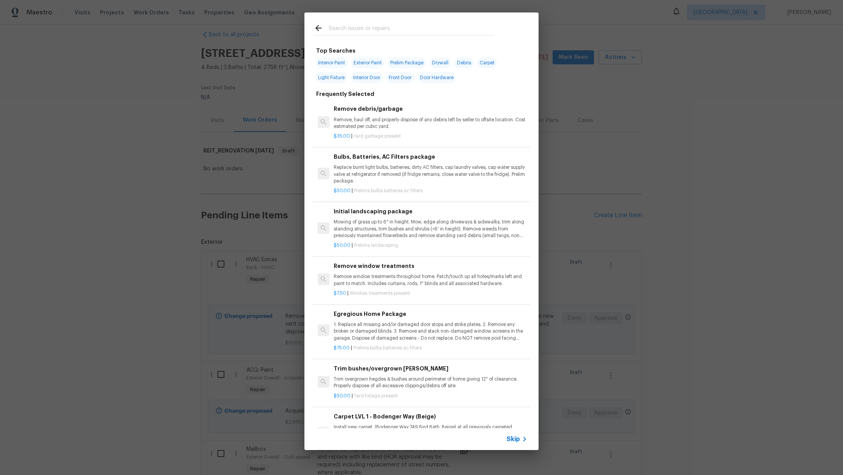
click at [349, 27] on input "text" at bounding box center [410, 29] width 165 height 12
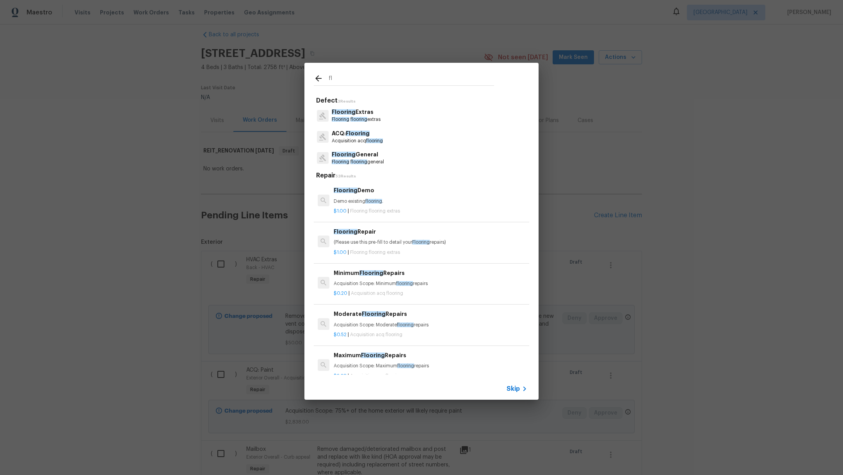
type input "f"
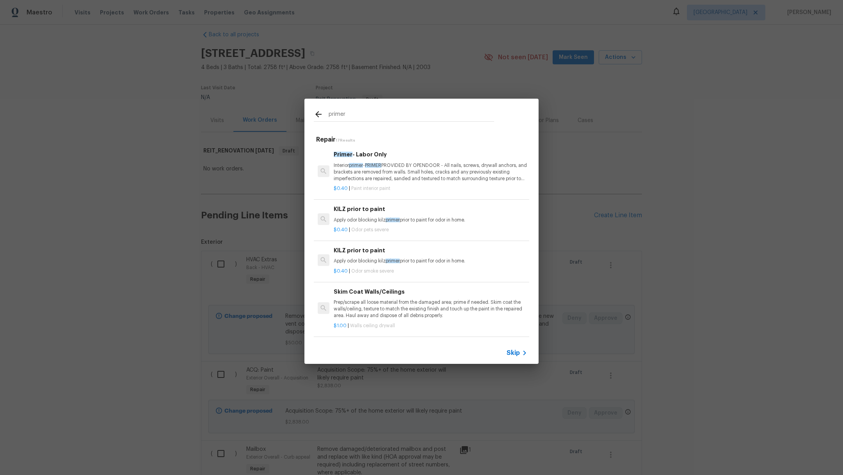
type input "primer"
click at [472, 185] on p "$0.40 | Paint interior paint" at bounding box center [430, 188] width 193 height 7
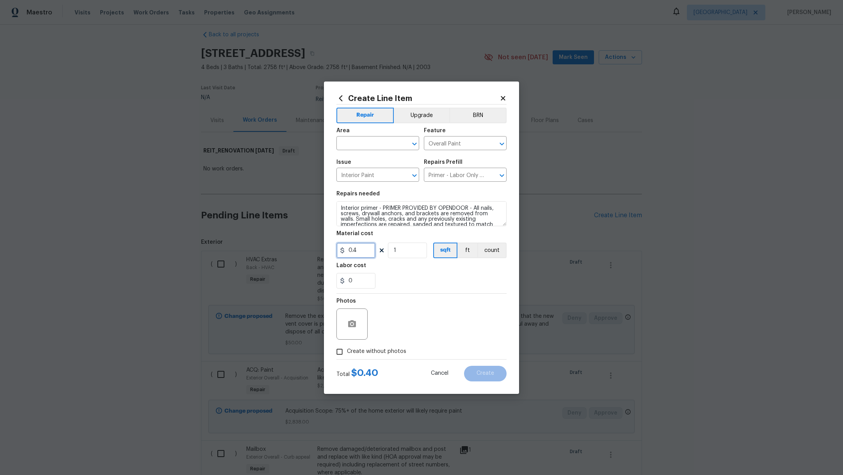
click at [362, 251] on input "0.4" at bounding box center [355, 251] width 39 height 16
type input "0.5"
drag, startPoint x: 406, startPoint y: 250, endPoint x: 384, endPoint y: 250, distance: 21.8
click at [384, 250] on div "0.5 1 sqft ft count" at bounding box center [421, 251] width 170 height 16
type input "2758"
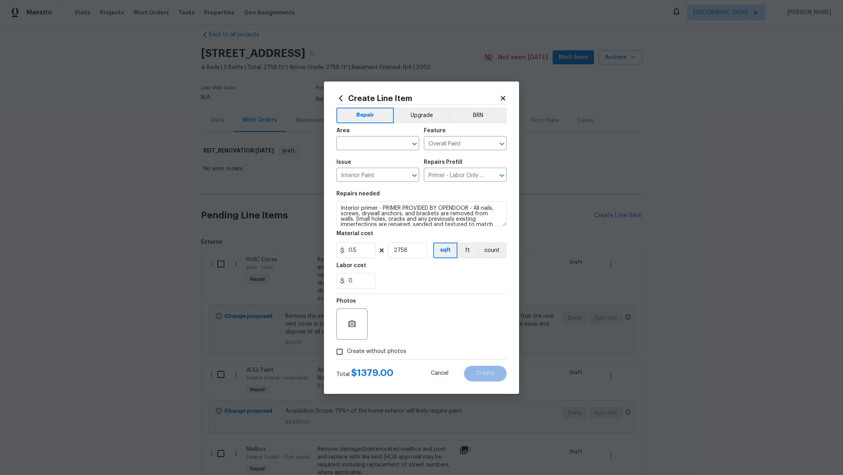
click at [419, 274] on div "0" at bounding box center [421, 281] width 170 height 16
drag, startPoint x: 367, startPoint y: 250, endPoint x: 231, endPoint y: 244, distance: 136.6
click at [237, 245] on div "Create Line Item Repair Upgrade BRN Area ​ Feature Overall Paint ​ Issue Interi…" at bounding box center [421, 237] width 843 height 475
click at [426, 252] on input "2758" at bounding box center [407, 251] width 39 height 16
drag, startPoint x: 366, startPoint y: 252, endPoint x: 262, endPoint y: 244, distance: 104.4
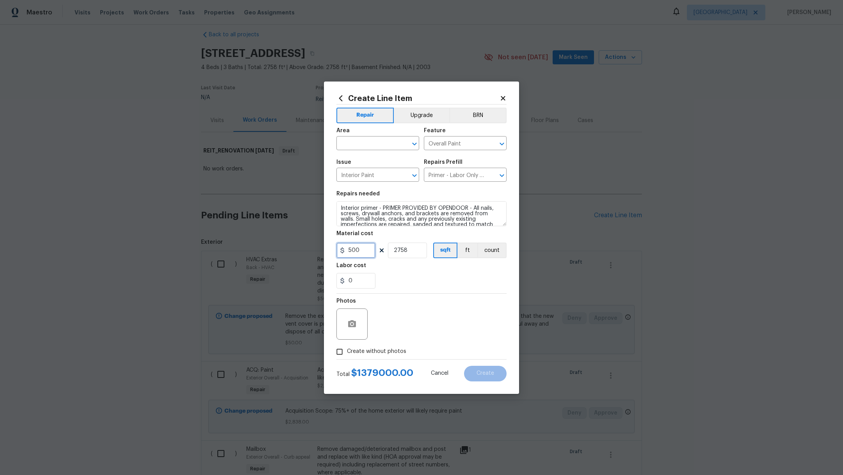
click at [262, 244] on div "Create Line Item Repair Upgrade BRN Area ​ Feature Overall Paint ​ Issue Interi…" at bounding box center [421, 237] width 843 height 475
click at [413, 279] on div "0" at bounding box center [421, 281] width 170 height 16
drag, startPoint x: 413, startPoint y: 250, endPoint x: 334, endPoint y: 245, distance: 79.7
click at [334, 245] on div "Create Line Item Repair Upgrade BRN Area ​ Feature Overall Paint ​ Issue Interi…" at bounding box center [421, 238] width 195 height 312
drag, startPoint x: 368, startPoint y: 252, endPoint x: 289, endPoint y: 247, distance: 79.0
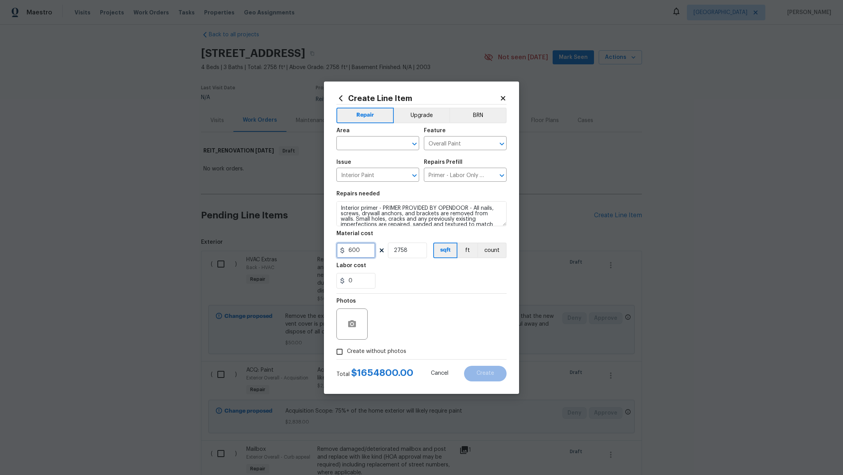
click at [291, 247] on div "Create Line Item Repair Upgrade BRN Area ​ Feature Overall Paint ​ Issue Interi…" at bounding box center [421, 237] width 843 height 475
type input "1000"
click at [422, 274] on div "0" at bounding box center [421, 281] width 170 height 16
drag, startPoint x: 420, startPoint y: 251, endPoint x: 327, endPoint y: 246, distance: 93.7
click at [331, 247] on div "Create Line Item Repair Upgrade BRN Area ​ Feature Overall Paint ​ Issue Interi…" at bounding box center [421, 238] width 195 height 312
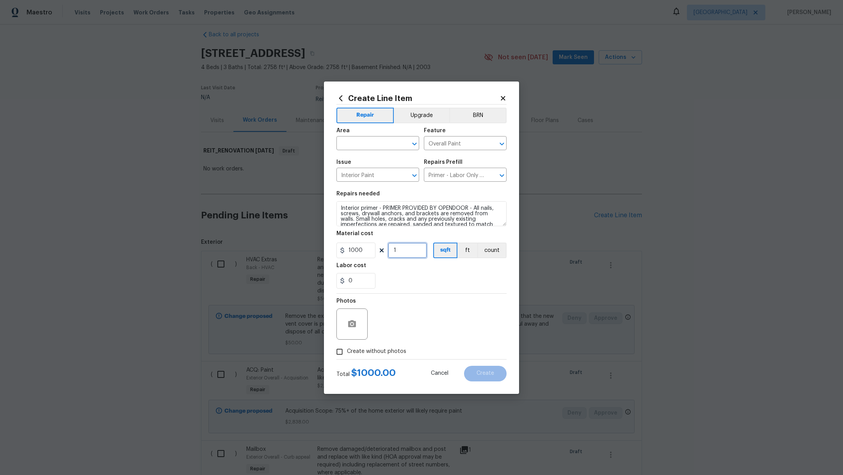
type input "1"
drag, startPoint x: 382, startPoint y: 207, endPoint x: 469, endPoint y: 208, distance: 87.0
click at [469, 208] on textarea "Interior primer - PRIMER PROVIDED BY OPENDOOR - All nails, screws, drywall anch…" at bounding box center [421, 213] width 170 height 25
type textarea "Interior primer - - All nails, screws, drywall anchors, and brackets are remove…"
click at [414, 282] on div "0" at bounding box center [421, 281] width 170 height 16
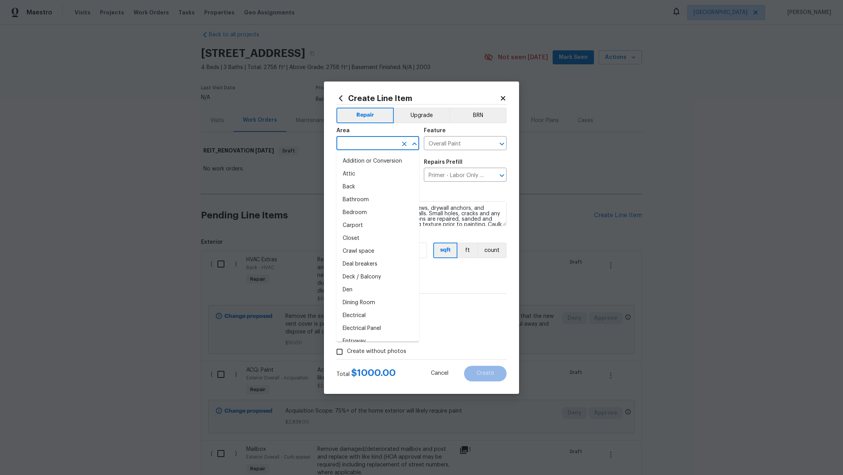
click at [346, 140] on input "text" at bounding box center [366, 144] width 61 height 12
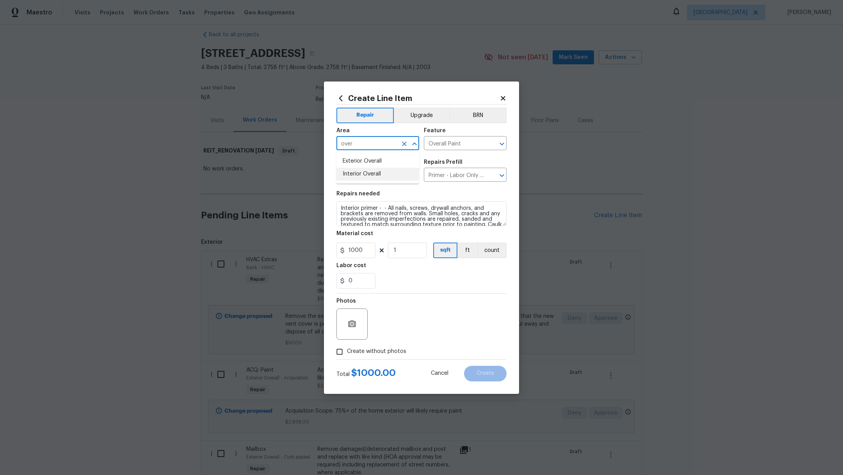
click at [358, 174] on li "Interior Overall" at bounding box center [377, 174] width 83 height 13
type input "Interior Overall"
drag, startPoint x: 372, startPoint y: 352, endPoint x: 381, endPoint y: 348, distance: 10.8
click at [372, 352] on span "Create without photos" at bounding box center [376, 352] width 59 height 8
click at [347, 352] on input "Create without photos" at bounding box center [339, 351] width 15 height 15
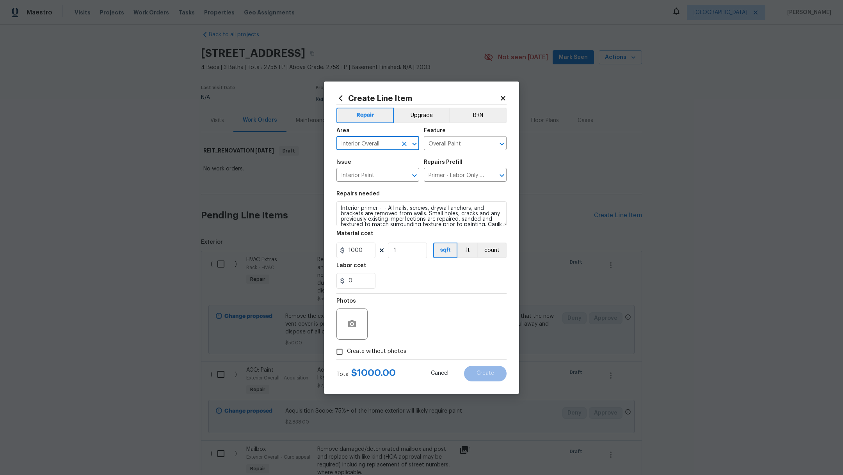
checkbox input "true"
click at [430, 321] on textarea at bounding box center [440, 324] width 133 height 31
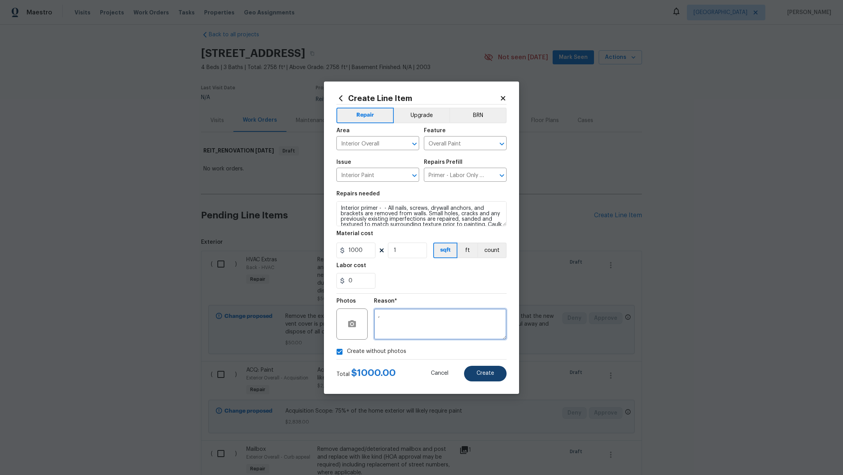
type textarea ","
click at [478, 375] on span "Create" at bounding box center [485, 374] width 18 height 6
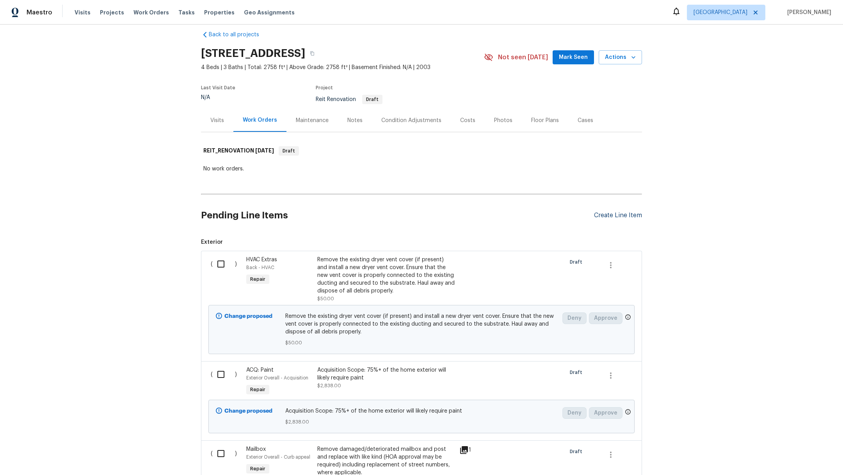
click at [607, 217] on div "Create Line Item" at bounding box center [618, 215] width 48 height 7
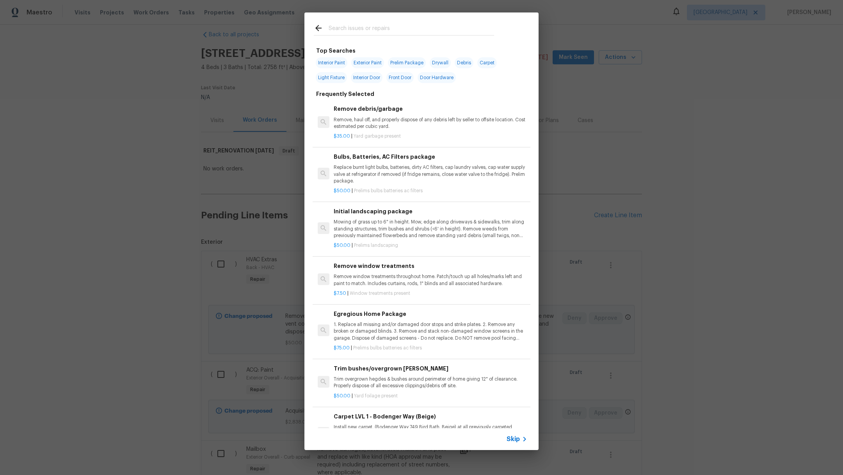
click at [357, 30] on input "text" at bounding box center [410, 29] width 165 height 12
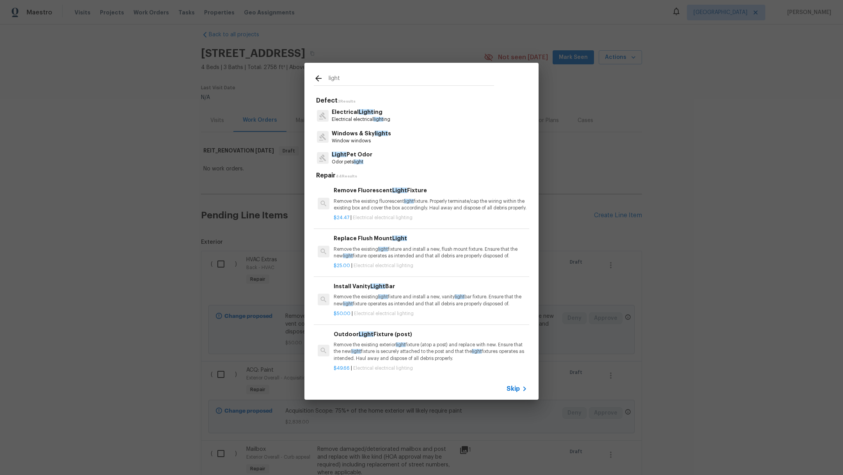
type input "light"
click at [361, 117] on p "Electrical electrical light ing" at bounding box center [361, 119] width 59 height 7
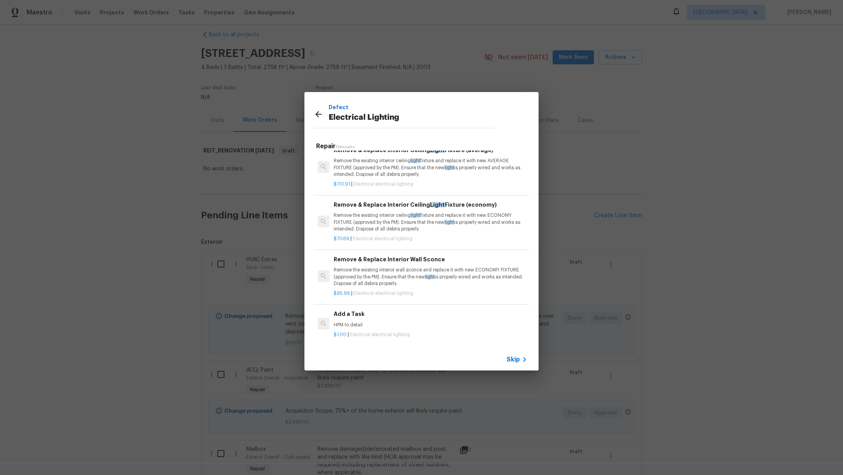
scroll to position [619, 0]
click at [389, 310] on h6 "Add a Task" at bounding box center [430, 314] width 193 height 9
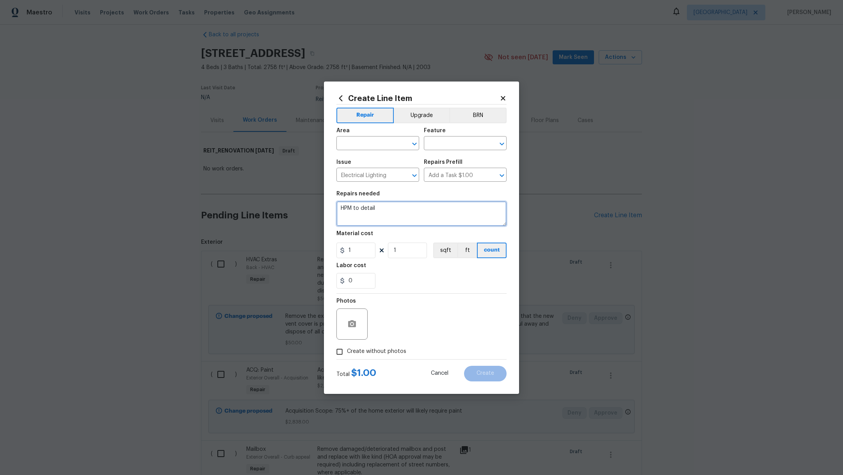
drag, startPoint x: 397, startPoint y: 205, endPoint x: 212, endPoint y: 200, distance: 184.6
click at [213, 201] on div "Create Line Item Repair Upgrade BRN Area ​ Feature ​ Issue Electrical Lighting …" at bounding box center [421, 237] width 843 height 475
drag, startPoint x: 385, startPoint y: 205, endPoint x: 307, endPoint y: 203, distance: 77.6
click at [307, 204] on div "Create Line Item Repair Upgrade BRN Area ​ Feature ​ Issue Electrical Lighting …" at bounding box center [421, 237] width 843 height 475
drag, startPoint x: 385, startPoint y: 208, endPoint x: 321, endPoint y: 204, distance: 63.3
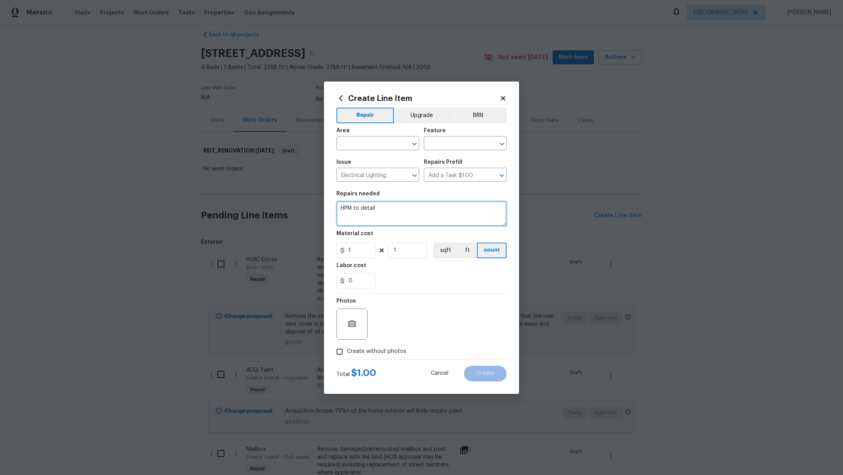
click at [321, 204] on div "Create Line Item Repair Upgrade BRN Area ​ Feature ​ Issue Electrical Lighting …" at bounding box center [421, 237] width 843 height 475
type textarea "Plastic cover for kitchen light"
drag, startPoint x: 361, startPoint y: 254, endPoint x: 317, endPoint y: 236, distance: 47.7
click at [320, 242] on div "Create Line Item Repair Upgrade BRN Area ​ Feature ​ Issue Electrical Lighting …" at bounding box center [421, 237] width 843 height 475
type input "50"
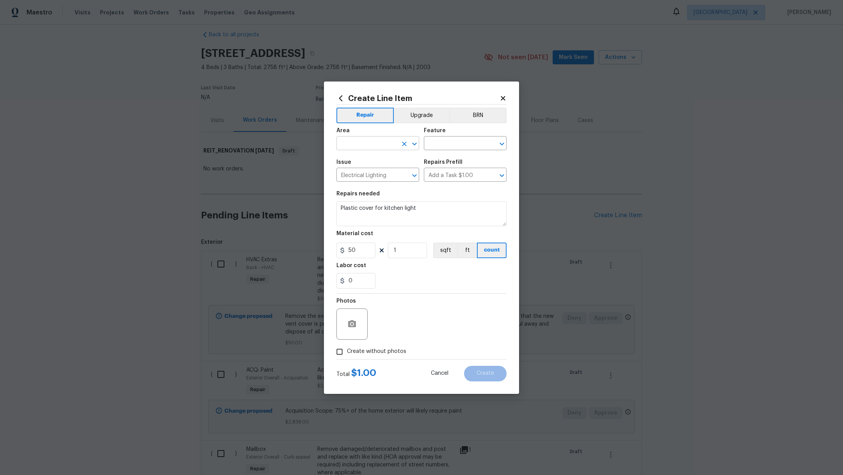
click at [351, 149] on input "text" at bounding box center [366, 144] width 61 height 12
drag, startPoint x: 360, startPoint y: 164, endPoint x: 365, endPoint y: 160, distance: 6.7
click at [360, 164] on li "Kitchen" at bounding box center [377, 161] width 83 height 13
type input "Kitchen"
click at [441, 151] on div "Area Kitchen ​ Feature ​" at bounding box center [421, 139] width 170 height 32
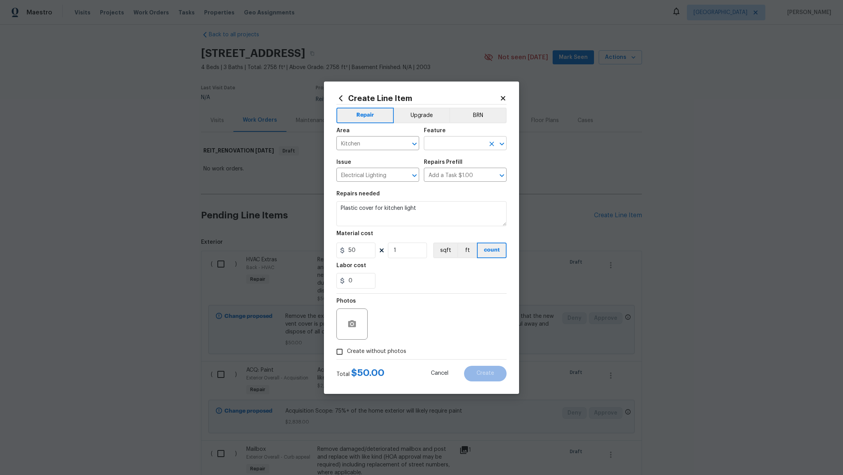
click at [441, 145] on input "text" at bounding box center [454, 144] width 61 height 12
click at [452, 191] on li "Lighting" at bounding box center [465, 192] width 83 height 13
type input "Lighting"
click at [375, 358] on label "Create without photos" at bounding box center [369, 351] width 74 height 15
click at [347, 358] on input "Create without photos" at bounding box center [339, 351] width 15 height 15
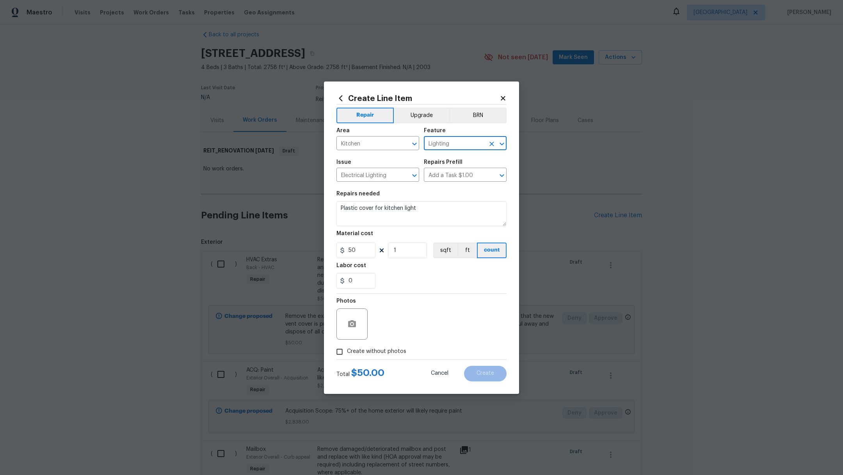
checkbox input "true"
click at [391, 343] on div "Reason*" at bounding box center [440, 319] width 133 height 51
click at [407, 326] on textarea at bounding box center [440, 324] width 133 height 31
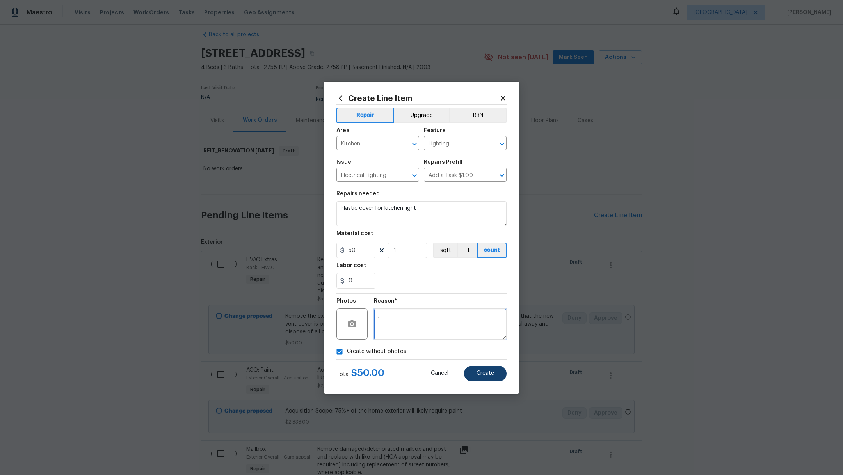
type textarea ","
click at [481, 374] on span "Create" at bounding box center [485, 374] width 18 height 6
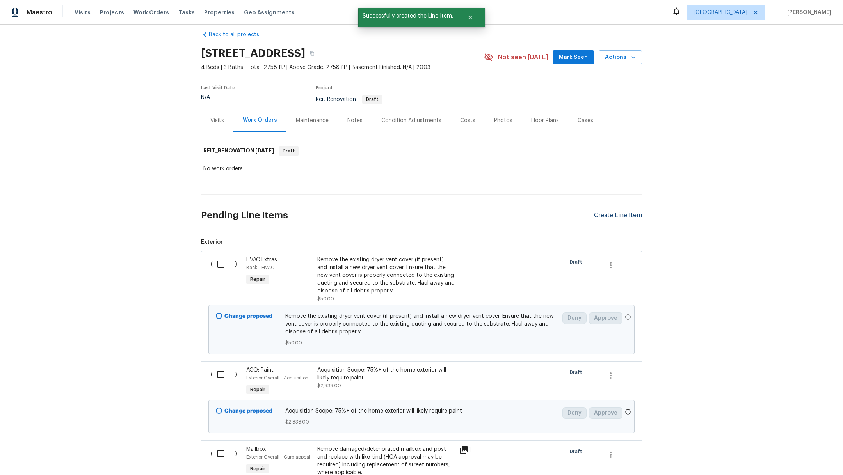
click at [620, 216] on div "Create Line Item" at bounding box center [618, 215] width 48 height 7
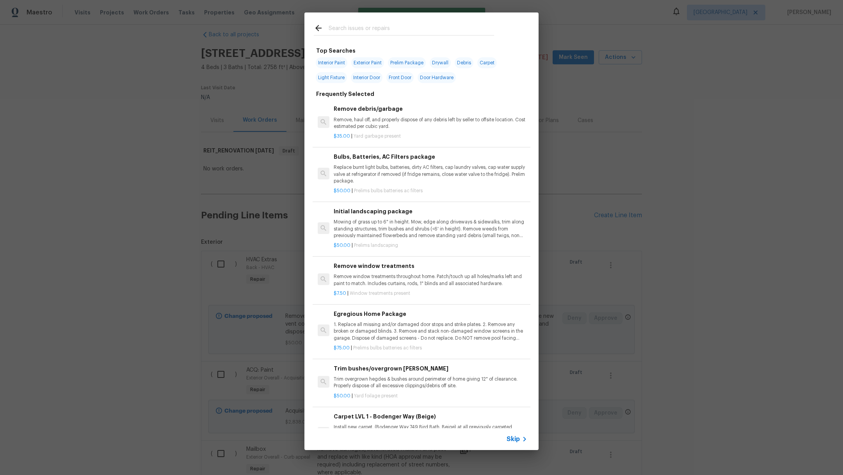
click at [345, 31] on input "text" at bounding box center [410, 29] width 165 height 12
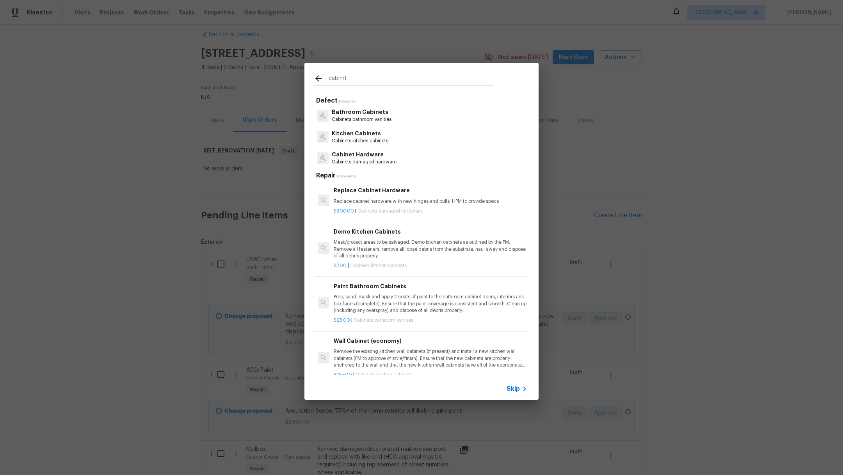
type input "cabinrt"
click at [362, 142] on p "Cabinets kitchen cabinets" at bounding box center [360, 141] width 57 height 7
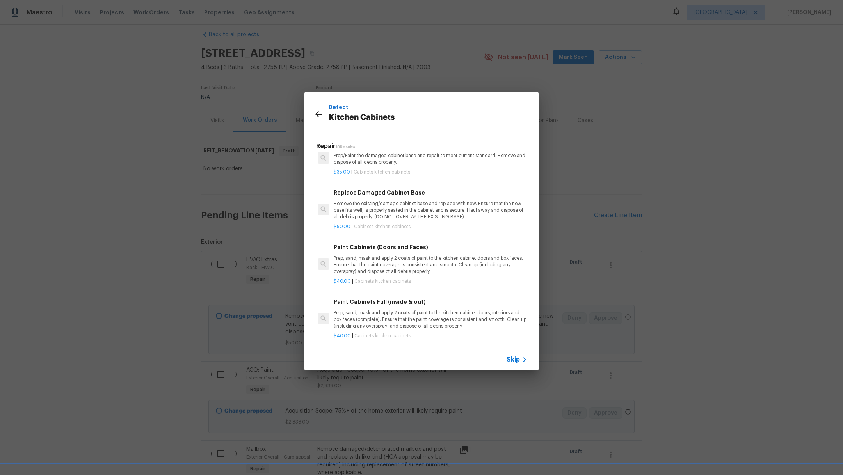
scroll to position [467, 0]
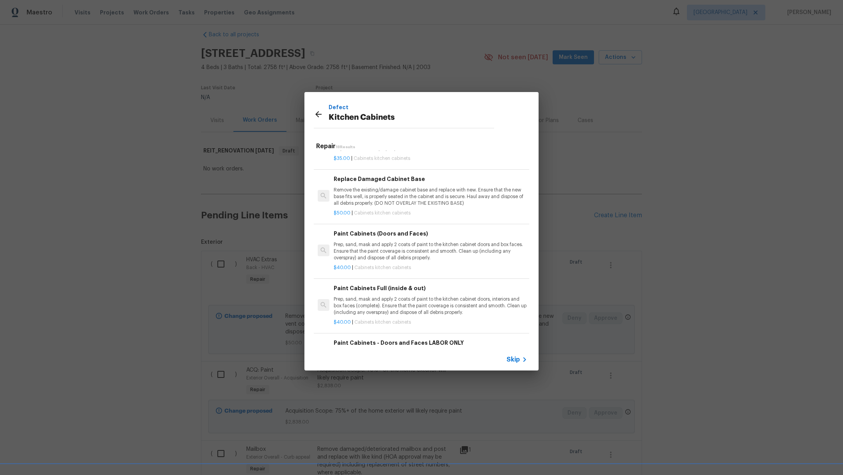
click at [428, 302] on p "Prep, sand, mask and apply 2 coats of paint to the kitchen cabinet doors, inter…" at bounding box center [430, 306] width 193 height 20
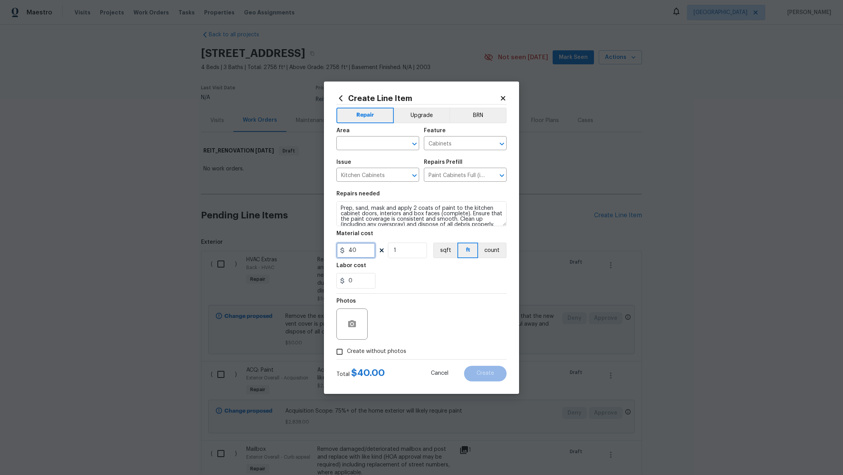
drag, startPoint x: 358, startPoint y: 250, endPoint x: 314, endPoint y: 250, distance: 44.1
click at [314, 250] on div "Create Line Item Repair Upgrade BRN Area ​ Feature Cabinets ​ Issue Kitchen Cab…" at bounding box center [421, 237] width 843 height 475
type input "2500"
click at [435, 286] on div "0" at bounding box center [421, 281] width 170 height 16
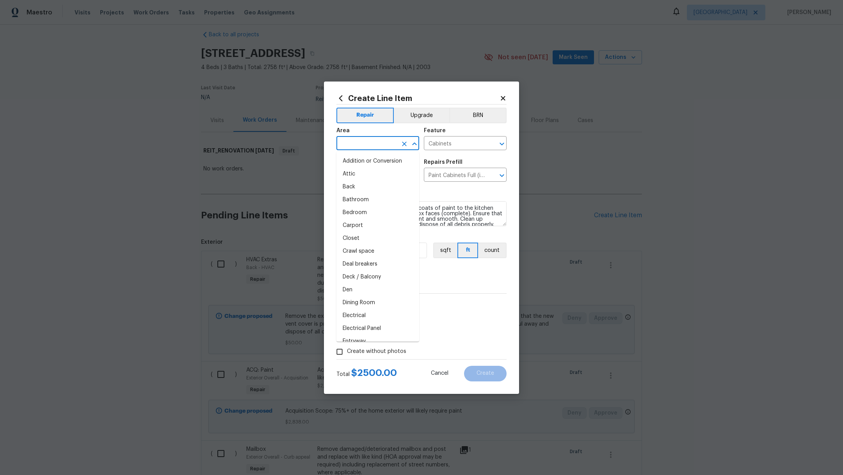
click at [360, 145] on input "text" at bounding box center [366, 144] width 61 height 12
click at [360, 160] on li "Kitchen" at bounding box center [377, 161] width 83 height 13
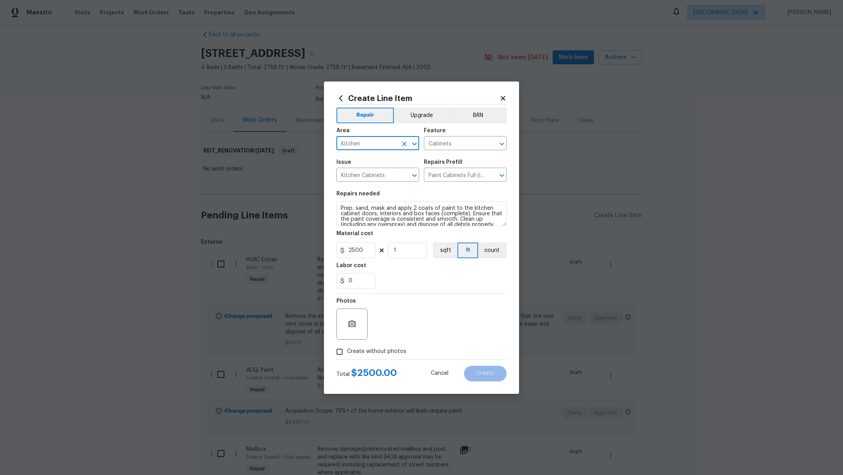
type input "Kitchen"
click at [386, 354] on span "Create without photos" at bounding box center [376, 352] width 59 height 8
click at [347, 354] on input "Create without photos" at bounding box center [339, 351] width 15 height 15
checkbox input "true"
click at [422, 326] on textarea at bounding box center [440, 324] width 133 height 31
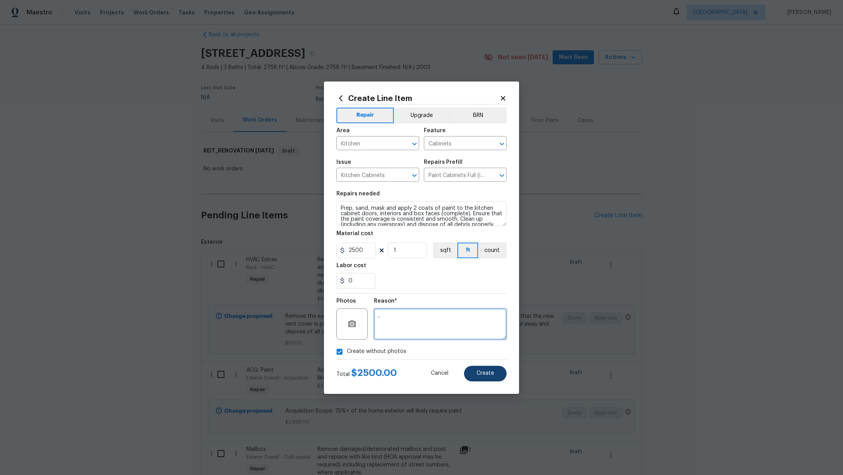
type textarea ","
click at [483, 371] on span "Create" at bounding box center [485, 374] width 18 height 6
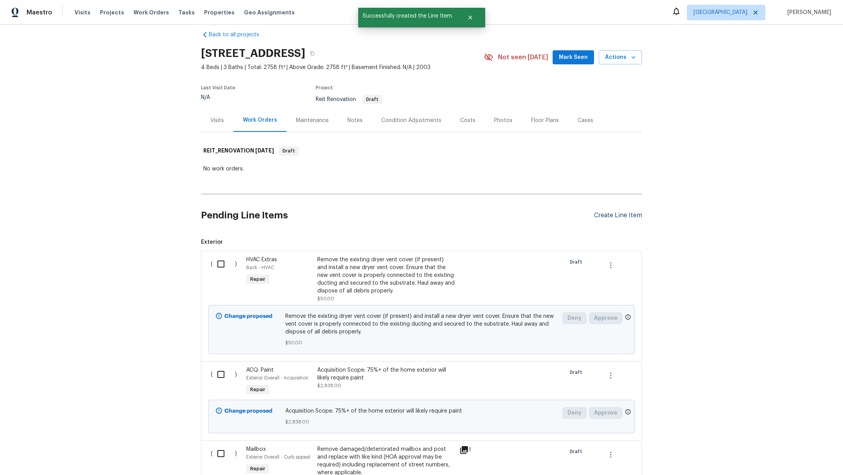
click at [602, 215] on div "Create Line Item" at bounding box center [618, 215] width 48 height 7
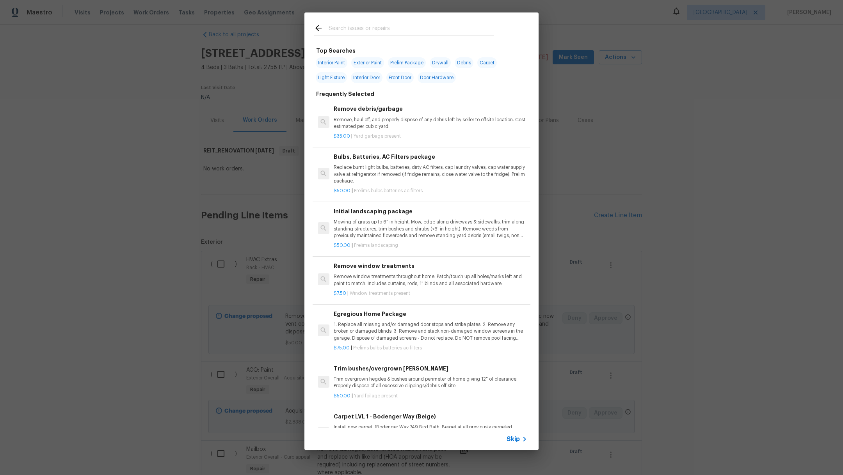
click at [394, 28] on input "text" at bounding box center [410, 29] width 165 height 12
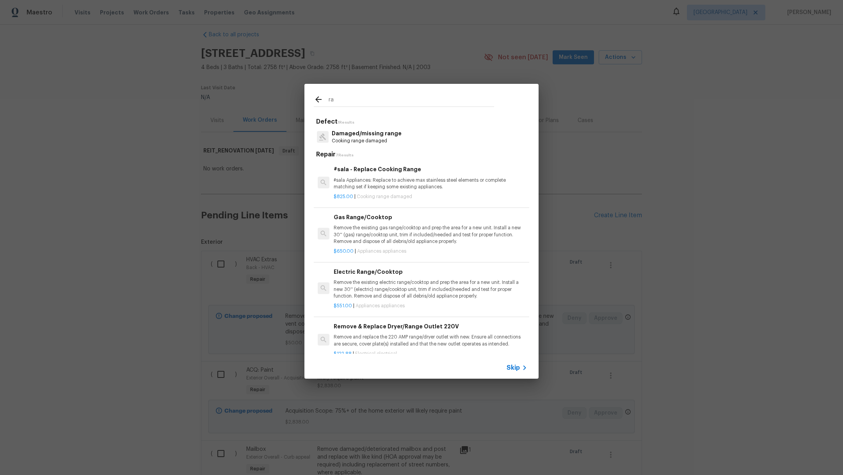
type input "r"
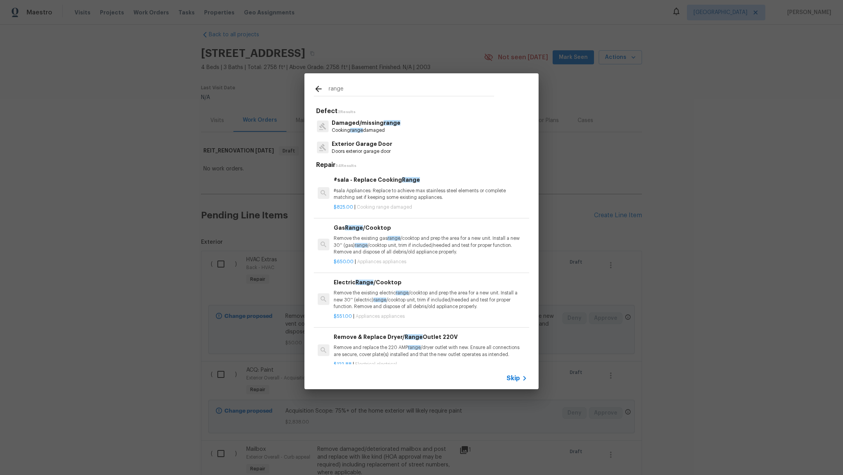
type input "range"
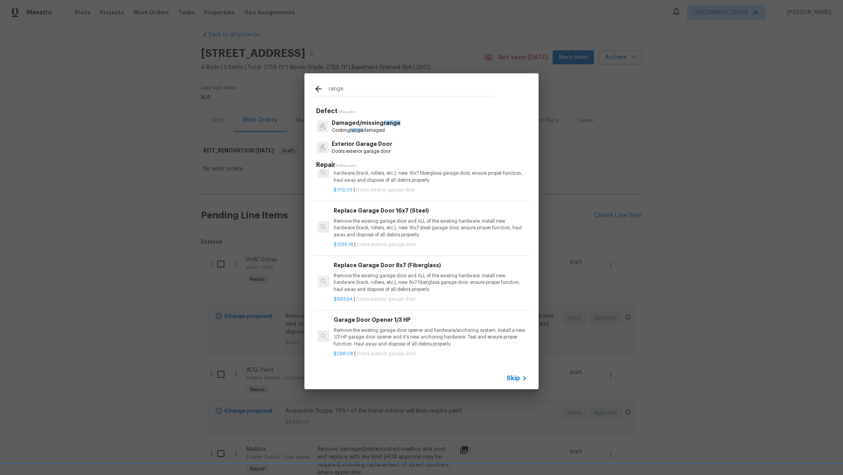
scroll to position [481, 0]
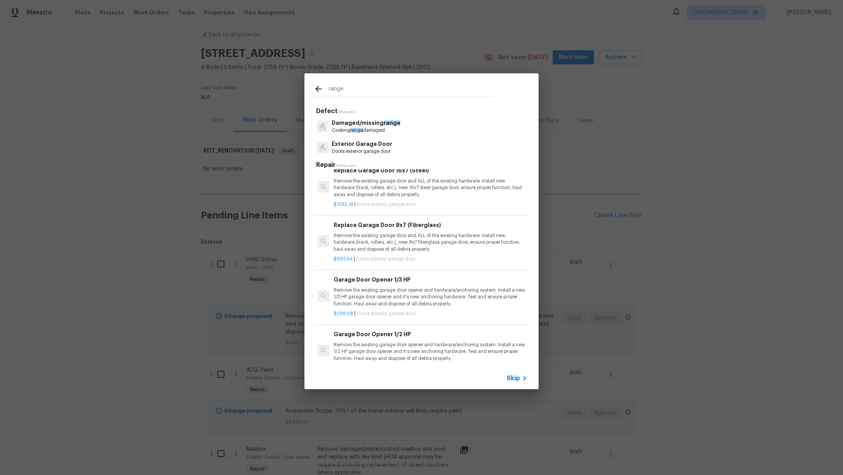
click at [513, 378] on span "Skip" at bounding box center [512, 378] width 13 height 8
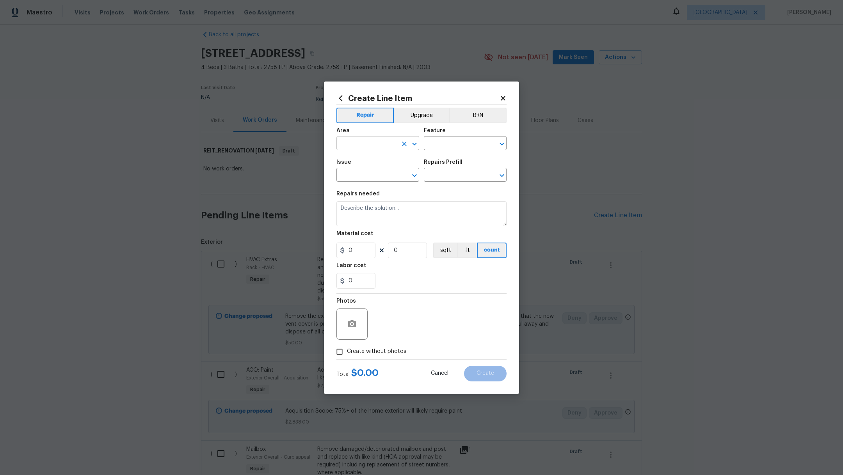
click at [364, 145] on input "text" at bounding box center [366, 144] width 61 height 12
click at [370, 163] on li "Kitchen" at bounding box center [377, 161] width 83 height 13
type input "Kitchen"
click at [439, 145] on input "text" at bounding box center [454, 144] width 61 height 12
click at [448, 179] on li "Appliances" at bounding box center [465, 180] width 83 height 13
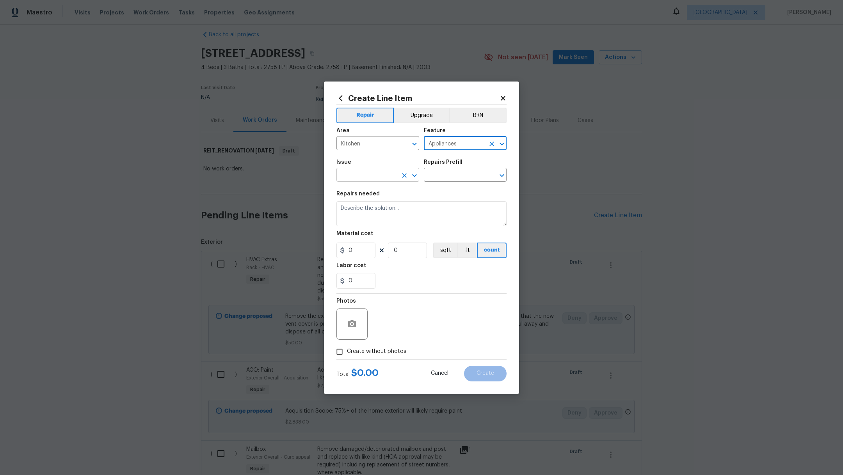
type input "Appliances"
click at [366, 176] on input "text" at bounding box center [366, 176] width 61 height 12
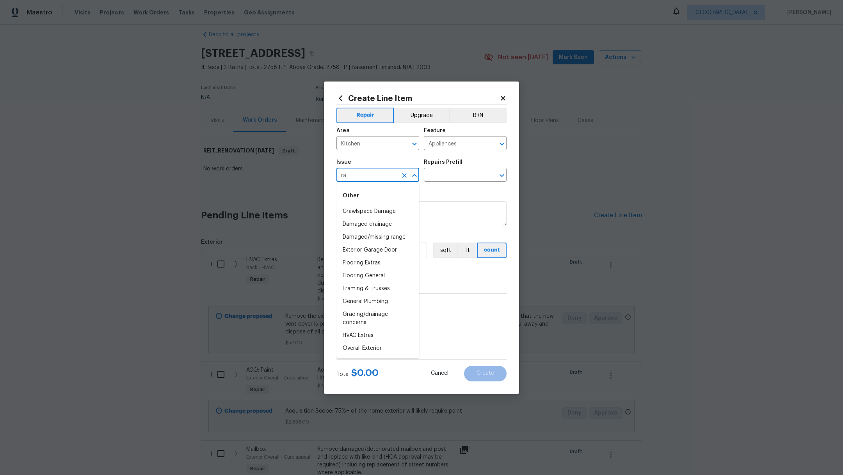
type input "r"
type input "h"
click at [373, 339] on li "Appliances" at bounding box center [377, 340] width 83 height 13
type input "Appliances"
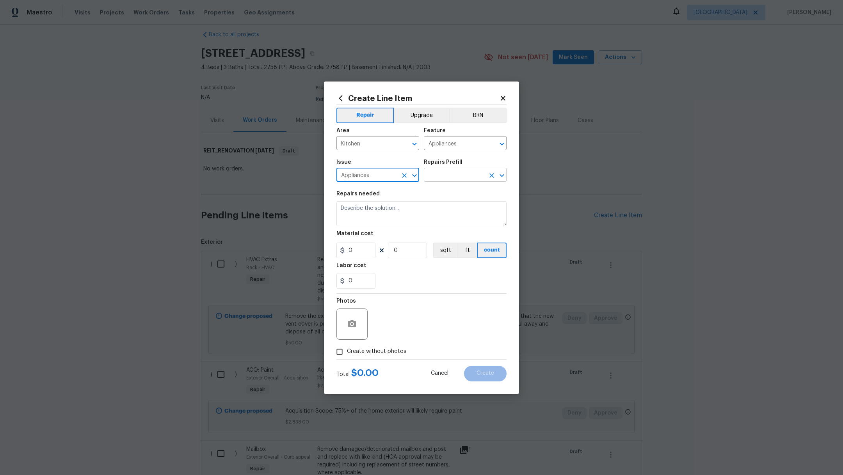
click at [447, 176] on input "text" at bounding box center [454, 176] width 61 height 12
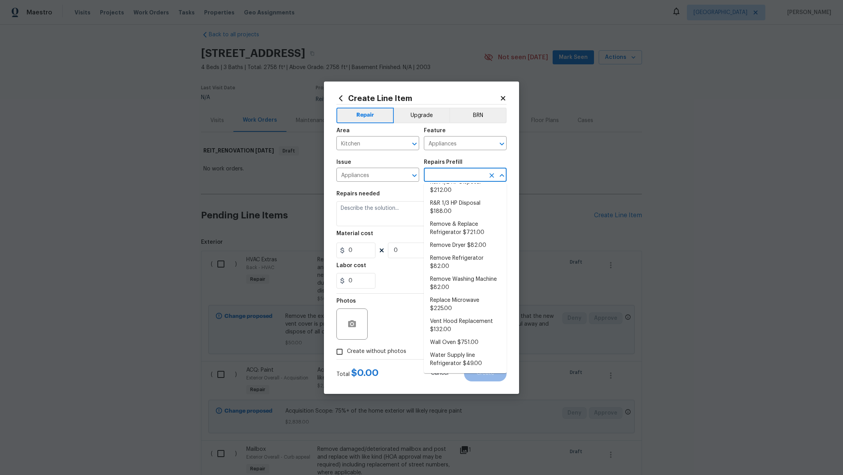
scroll to position [162, 0]
click at [473, 323] on li "Vent Hood Replacement $132.00" at bounding box center [465, 325] width 83 height 21
type input "Vent Hood Replacement $132.00"
type textarea "Remove and replace the existing hood vent with new (PM to approve finish). Ensu…"
type input "132"
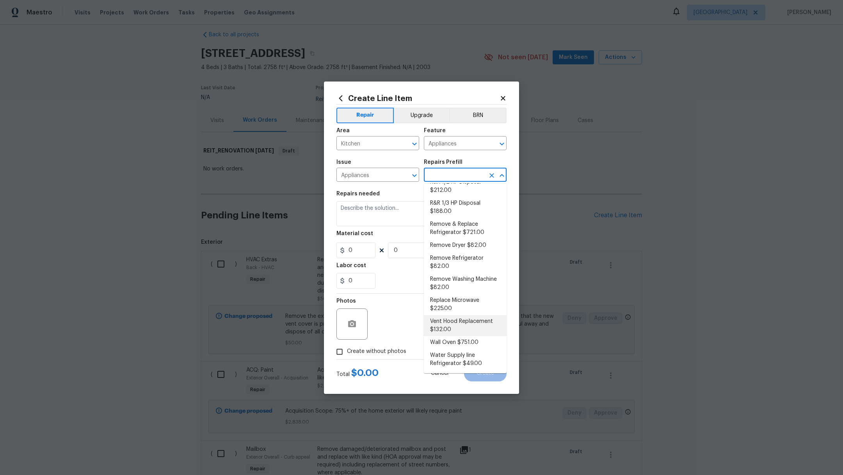
type input "1"
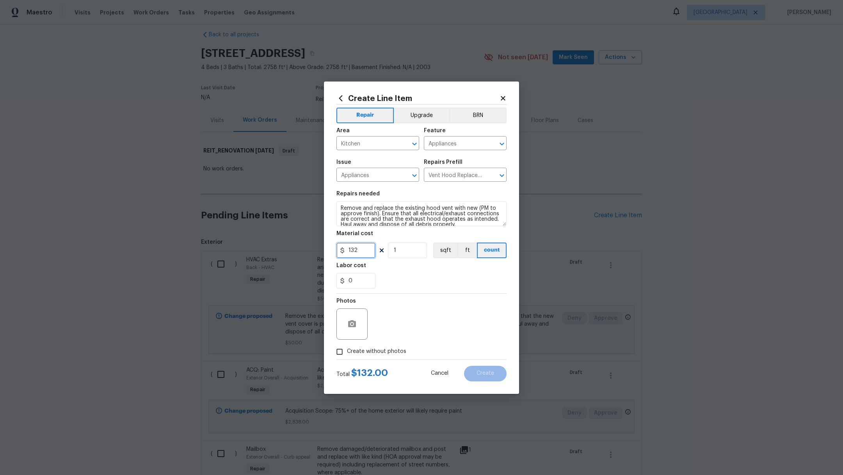
drag, startPoint x: 364, startPoint y: 250, endPoint x: 307, endPoint y: 239, distance: 58.4
click at [307, 239] on div "Create Line Item Repair Upgrade BRN Area Kitchen ​ Feature Appliances ​ Issue A…" at bounding box center [421, 237] width 843 height 475
type input "300"
click at [410, 285] on div "0" at bounding box center [421, 281] width 170 height 16
click at [383, 353] on span "Create without photos" at bounding box center [376, 352] width 59 height 8
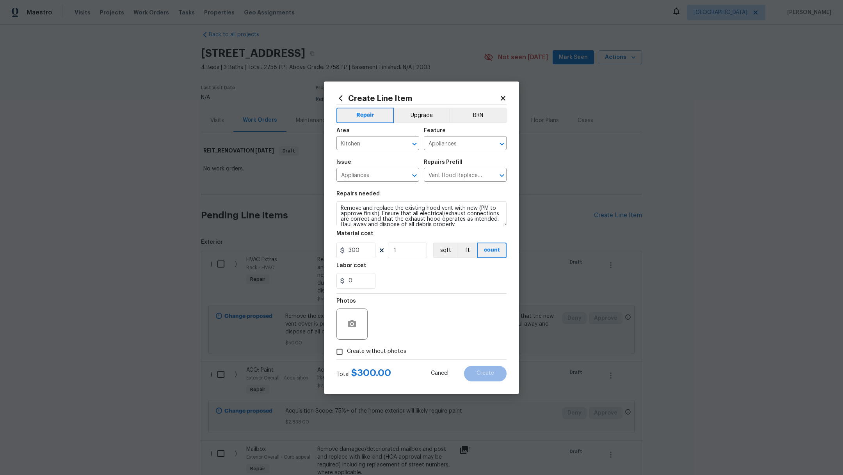
click at [347, 353] on input "Create without photos" at bounding box center [339, 351] width 15 height 15
checkbox input "true"
click at [447, 322] on textarea at bounding box center [440, 324] width 133 height 31
type textarea "l"
click at [502, 375] on button "Create" at bounding box center [485, 374] width 43 height 16
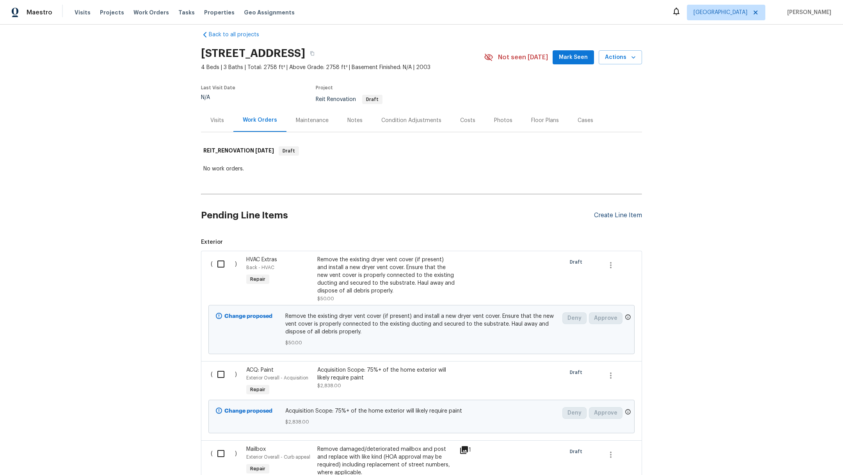
click at [601, 213] on div "Create Line Item" at bounding box center [618, 215] width 48 height 7
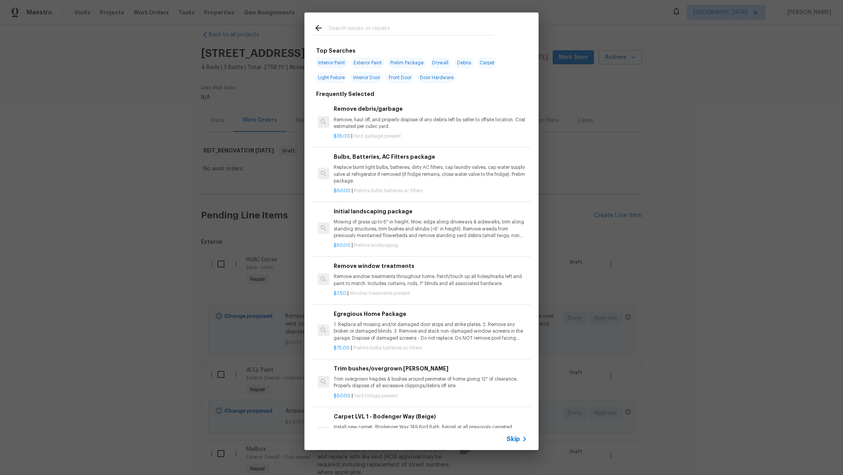
click at [342, 29] on input "text" at bounding box center [410, 29] width 165 height 12
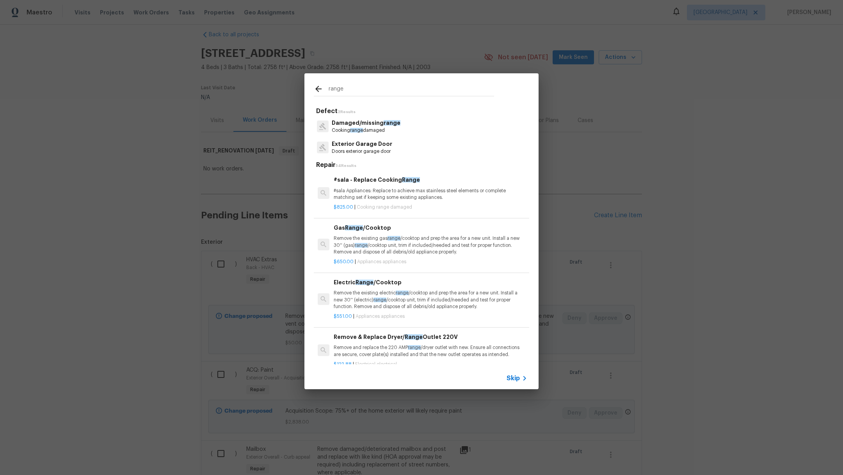
type input "range"
click at [357, 133] on p "Cooking range damaged" at bounding box center [366, 130] width 69 height 7
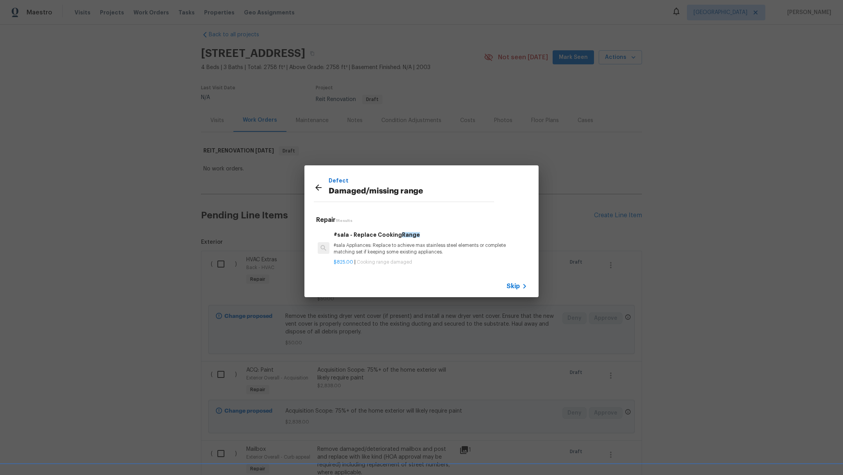
click at [401, 257] on div "$825.00 | Cooking range damaged" at bounding box center [430, 261] width 193 height 10
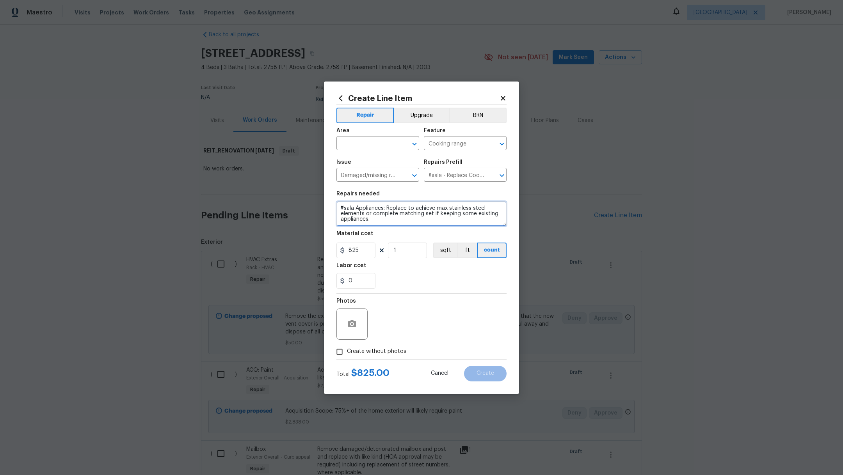
drag, startPoint x: 355, startPoint y: 208, endPoint x: 313, endPoint y: 207, distance: 42.1
click at [313, 207] on div "Create Line Item Repair Upgrade BRN Area ​ Feature Cooking range ​ Issue Damage…" at bounding box center [421, 237] width 843 height 475
type textarea "Appliances: Replace to achieve max stainless steel elements or complete matchin…"
click at [447, 176] on input "#sala - Replace Cooking Range $825.00" at bounding box center [454, 176] width 61 height 12
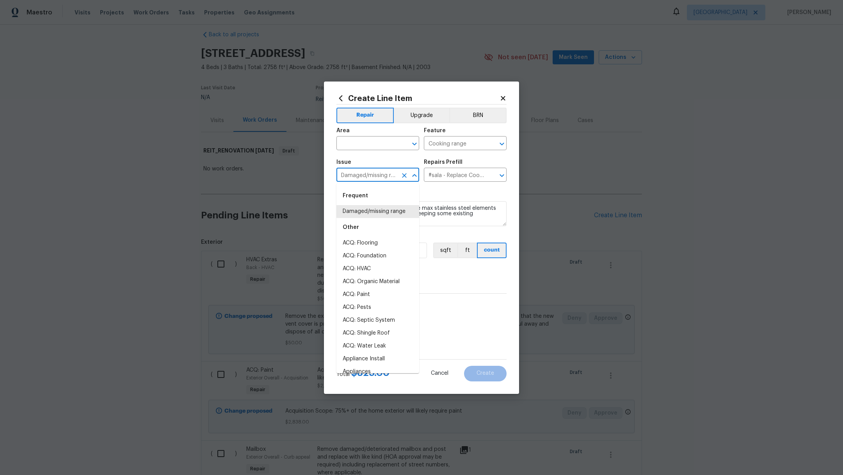
click at [383, 176] on input "Damaged/missing range" at bounding box center [366, 176] width 61 height 12
click at [388, 246] on li "Appliances" at bounding box center [377, 239] width 83 height 13
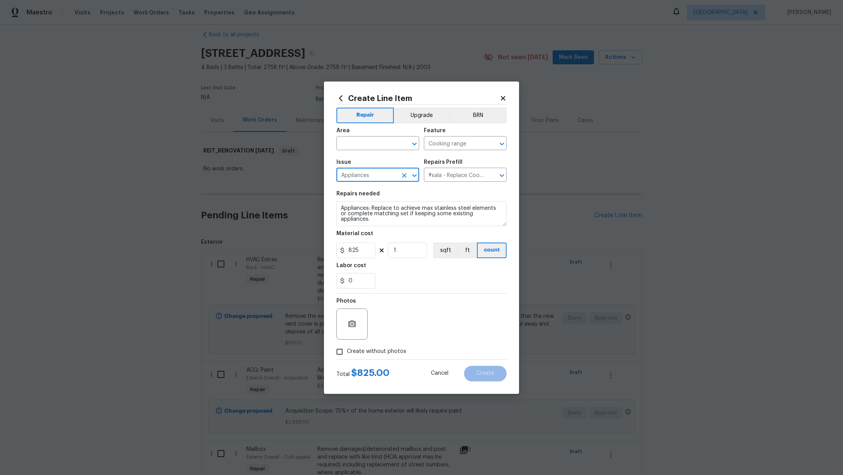
type input "Appliances"
click at [461, 175] on input "text" at bounding box center [454, 176] width 61 height 12
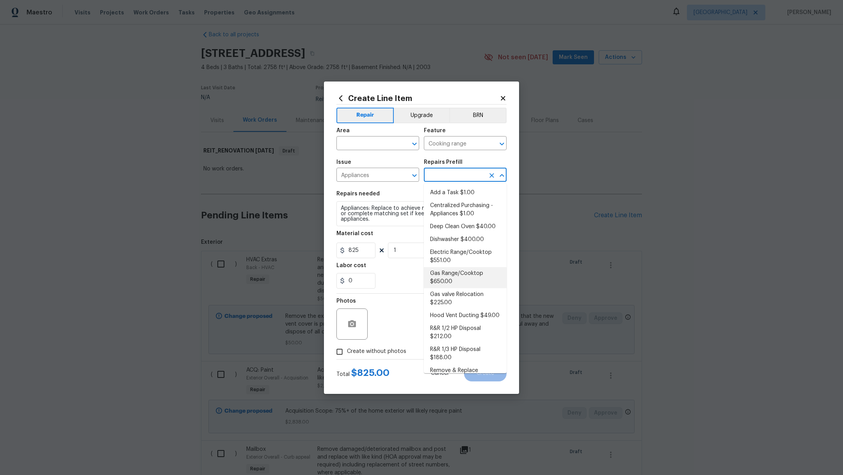
click at [488, 288] on li "Gas Range/Cooktop $650.00" at bounding box center [465, 277] width 83 height 21
type input "Appliances"
type input "Gas Range/Cooktop $650.00"
type textarea "Remove the existing gas range/cooktop and prep the area for a new unit. Install…"
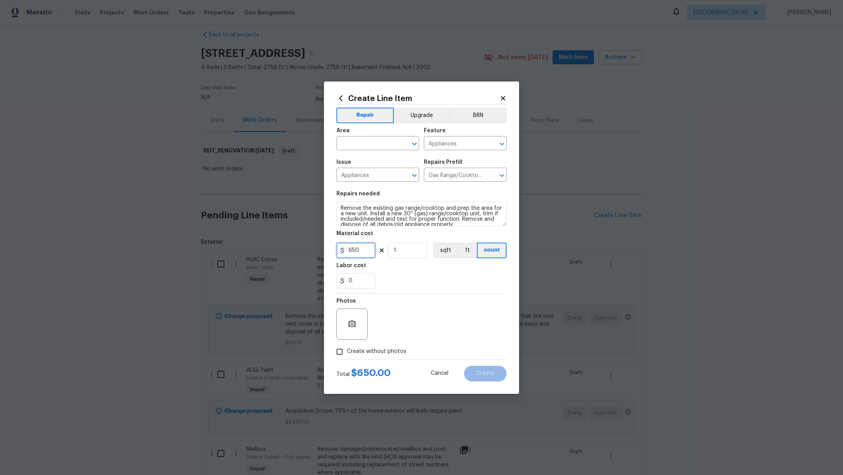
drag, startPoint x: 364, startPoint y: 252, endPoint x: 253, endPoint y: 238, distance: 111.8
click at [253, 238] on div "Create Line Item Repair Upgrade BRN Area ​ Feature Appliances ​ Issue Appliance…" at bounding box center [421, 237] width 843 height 475
click at [423, 286] on div "0" at bounding box center [421, 281] width 170 height 16
click at [402, 282] on div "0" at bounding box center [421, 281] width 170 height 16
click at [366, 248] on input "850" at bounding box center [355, 251] width 39 height 16
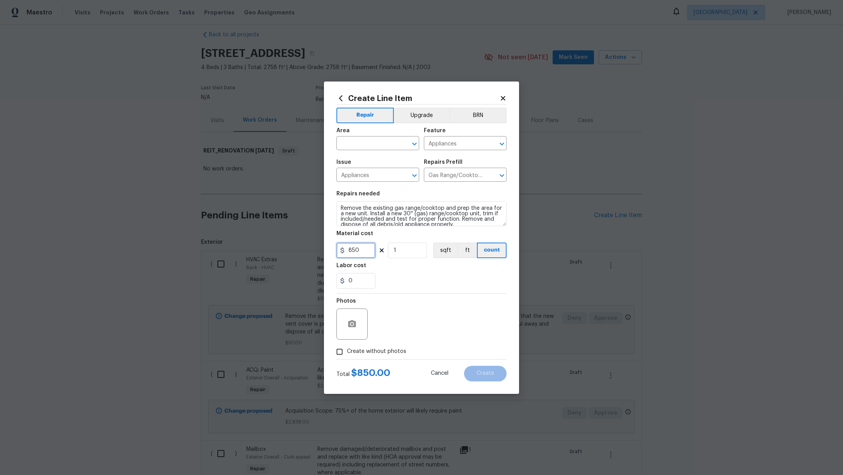
drag, startPoint x: 368, startPoint y: 251, endPoint x: 258, endPoint y: 252, distance: 110.0
click at [258, 252] on div "Create Line Item Repair Upgrade BRN Area ​ Feature Appliances ​ Issue Appliance…" at bounding box center [421, 237] width 843 height 475
type input "900"
click at [350, 138] on input "text" at bounding box center [366, 144] width 61 height 12
click at [355, 160] on li "Kitchen" at bounding box center [377, 161] width 83 height 13
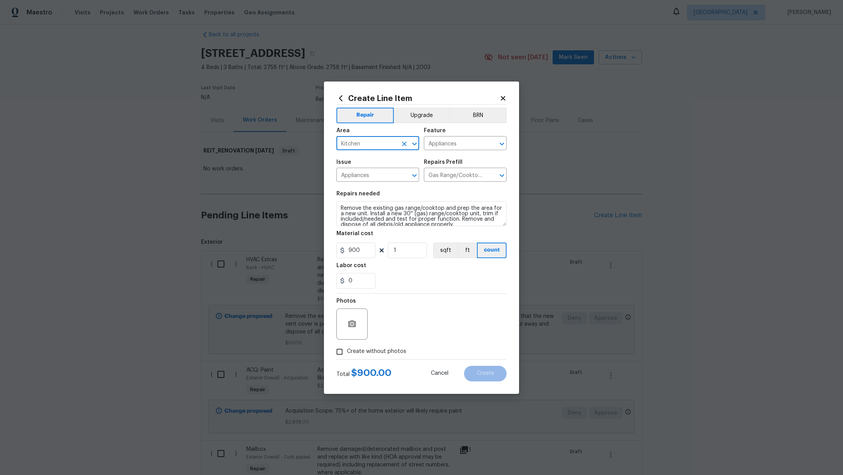
type input "Kitchen"
click at [400, 348] on span "Create without photos" at bounding box center [376, 352] width 59 height 8
click at [347, 348] on input "Create without photos" at bounding box center [339, 351] width 15 height 15
checkbox input "true"
click at [446, 323] on textarea at bounding box center [440, 324] width 133 height 31
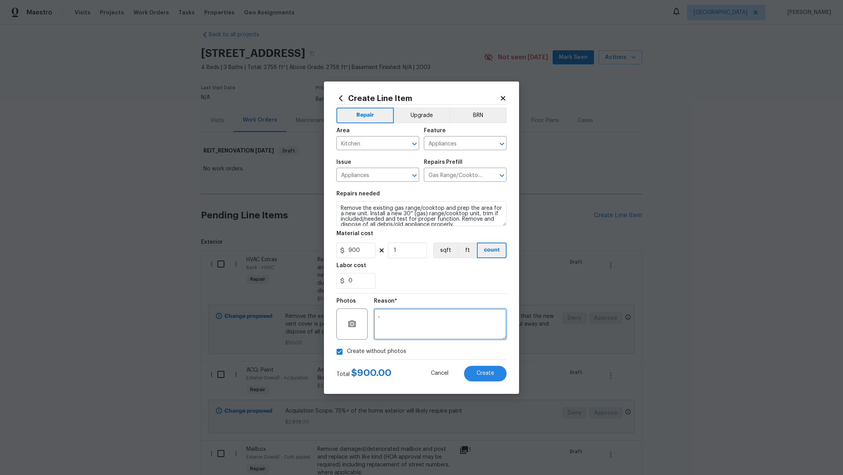
type textarea ","
click at [339, 209] on textarea "Remove the existing gas range/cooktop and prep the area for a new unit. Install…" at bounding box center [421, 213] width 170 height 25
type textarea "Remove the existing gas range/cooktop and prep the area for a new unit. Install…"
click at [499, 374] on button "Create" at bounding box center [485, 374] width 43 height 16
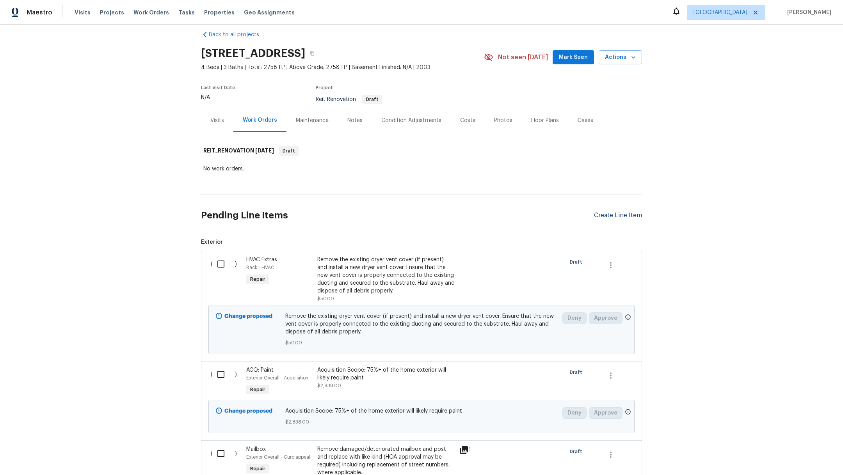
click at [632, 212] on div "Create Line Item" at bounding box center [618, 215] width 48 height 7
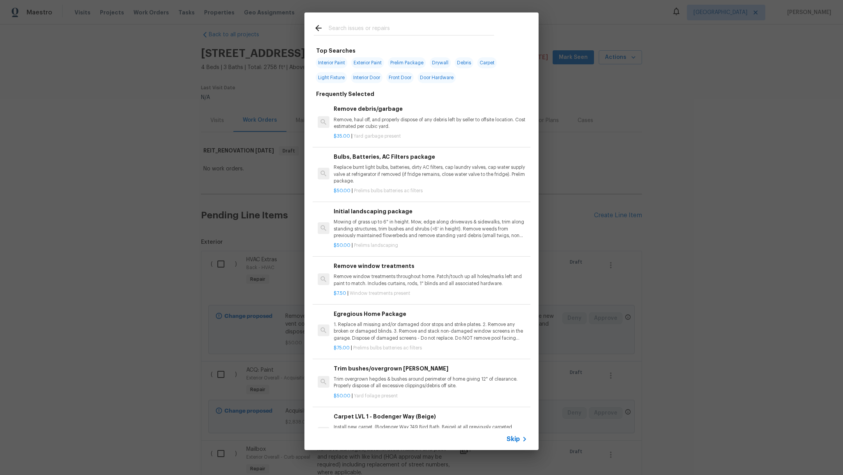
click at [355, 30] on input "text" at bounding box center [410, 29] width 165 height 12
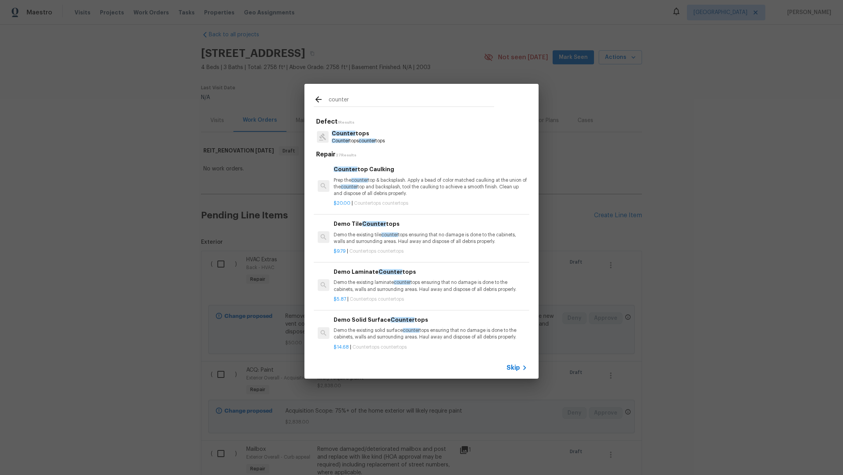
type input "counter"
click at [377, 139] on p "Counter tops counter tops" at bounding box center [358, 141] width 53 height 7
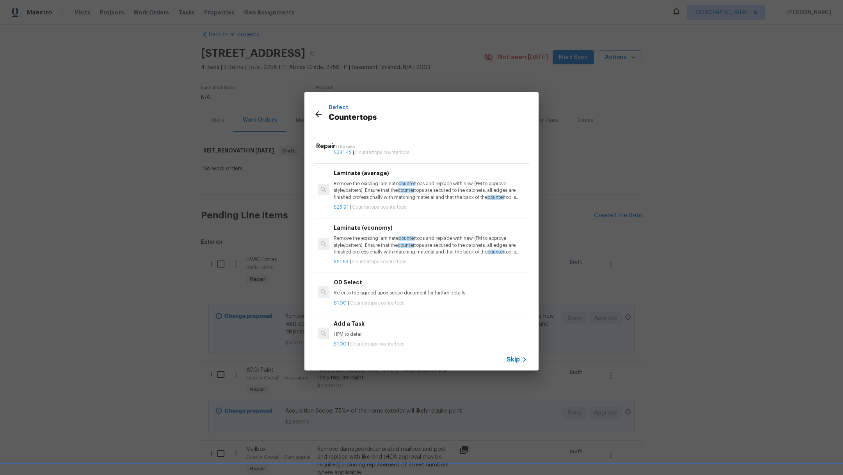
scroll to position [695, 0]
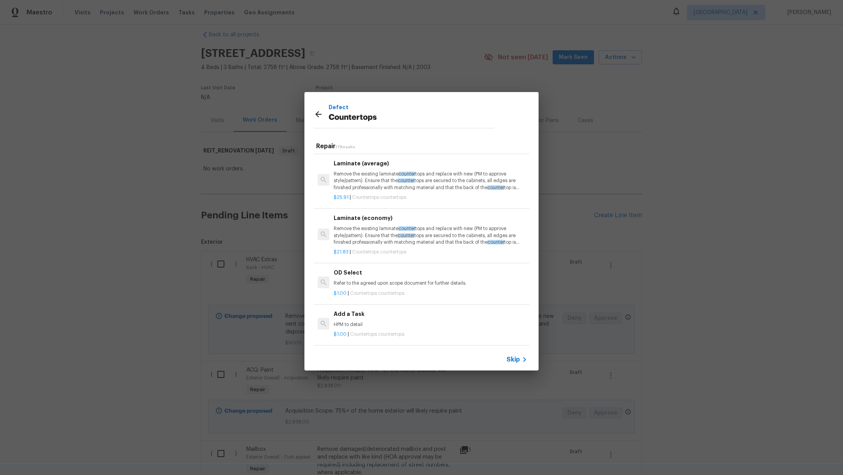
click at [446, 310] on h6 "Add a Task" at bounding box center [430, 314] width 193 height 9
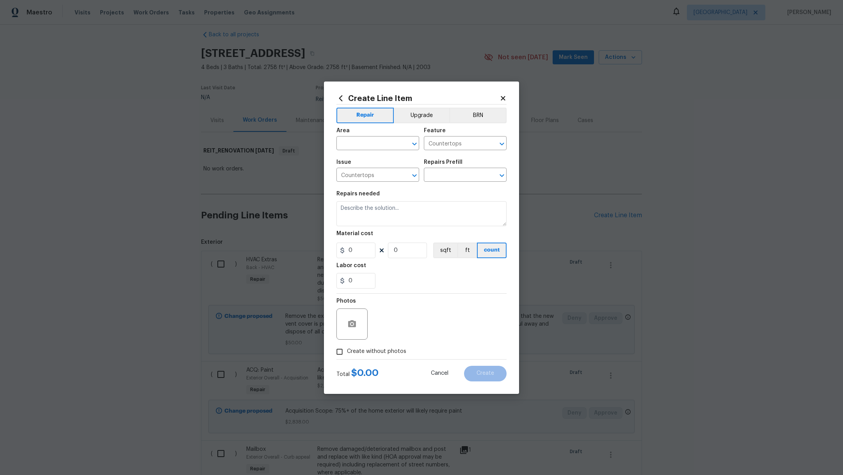
type input "Add a Task $1.00"
type textarea "HPM to detail"
type input "1"
drag, startPoint x: 386, startPoint y: 211, endPoint x: 313, endPoint y: 208, distance: 72.6
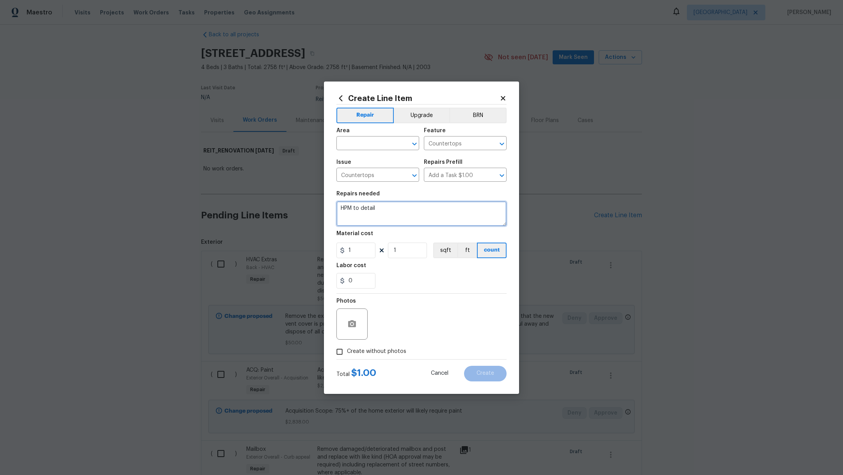
click at [313, 208] on div "Create Line Item Repair Upgrade BRN Area ​ Feature Countertops ​ Issue Countert…" at bounding box center [421, 237] width 843 height 475
click at [365, 143] on input "text" at bounding box center [366, 144] width 61 height 12
click at [373, 158] on li "Kitchen" at bounding box center [377, 161] width 83 height 13
type input "Kitchen"
drag, startPoint x: 407, startPoint y: 215, endPoint x: 274, endPoint y: 197, distance: 133.7
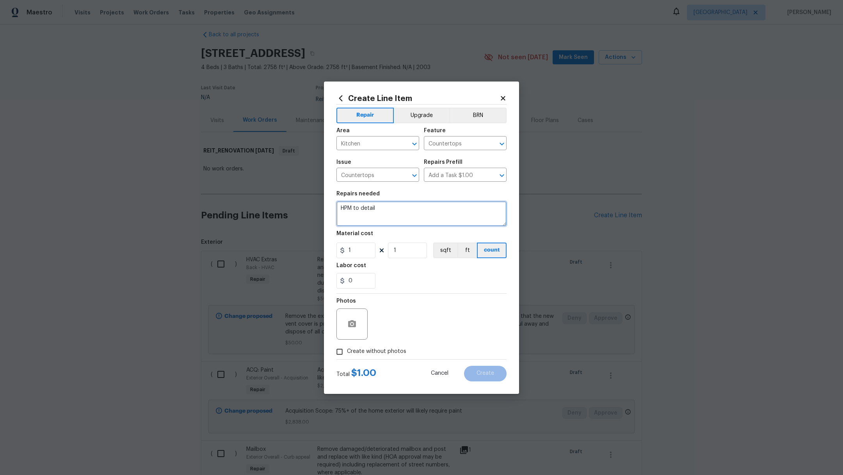
click at [274, 197] on div "Create Line Item Repair Upgrade BRN Area Kitchen ​ Feature Countertops ​ Issue …" at bounding box center [421, 237] width 843 height 475
drag, startPoint x: 400, startPoint y: 209, endPoint x: 428, endPoint y: 209, distance: 27.7
click at [428, 209] on textarea "Countertops resurface only" at bounding box center [421, 213] width 170 height 25
type textarea "Countertops resurface. No backsplash"
drag, startPoint x: 357, startPoint y: 252, endPoint x: 284, endPoint y: 234, distance: 75.2
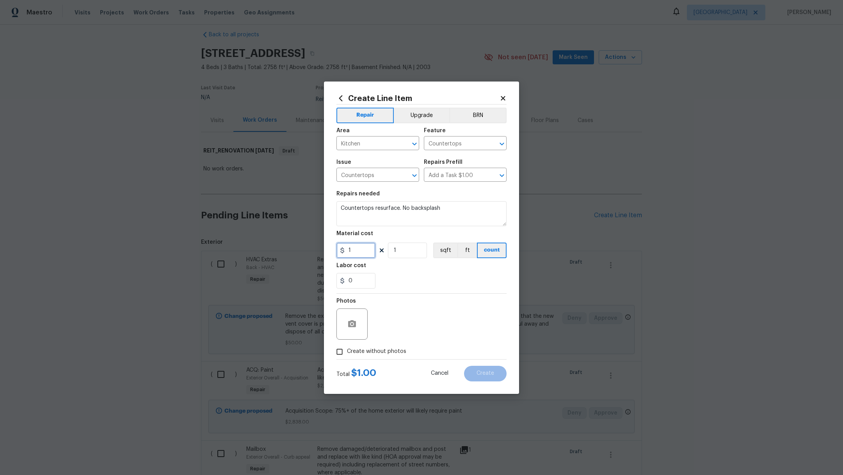
click at [284, 235] on div "Create Line Item Repair Upgrade BRN Area Kitchen ​ Feature Countertops ​ Issue …" at bounding box center [421, 237] width 843 height 475
type input "45"
click at [373, 211] on textarea "Countertops resurface. No backsplash" at bounding box center [421, 213] width 170 height 25
type textarea "Countertops and a sink resurface. No backsplash"
drag, startPoint x: 361, startPoint y: 249, endPoint x: 302, endPoint y: 246, distance: 59.8
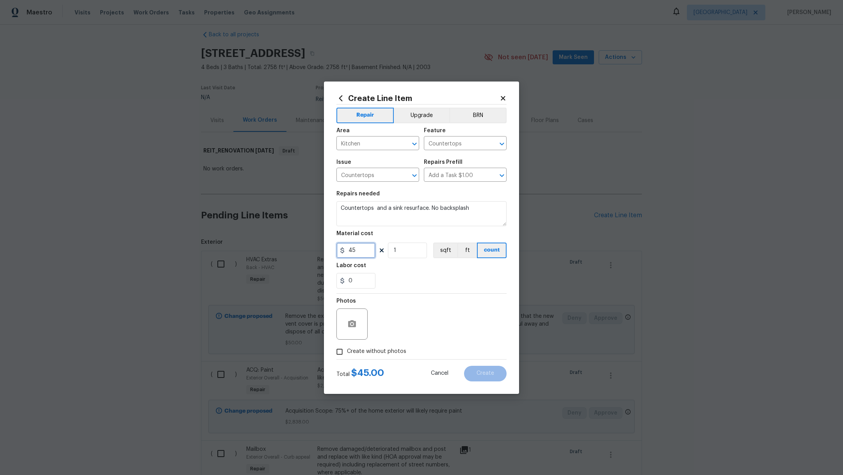
click at [302, 246] on div "Create Line Item Repair Upgrade BRN Area Kitchen ​ Feature Countertops ​ Issue …" at bounding box center [421, 237] width 843 height 475
type input "550"
click at [422, 266] on div "Labor cost" at bounding box center [421, 268] width 170 height 10
click at [367, 348] on span "Create without photos" at bounding box center [376, 352] width 59 height 8
click at [347, 348] on input "Create without photos" at bounding box center [339, 351] width 15 height 15
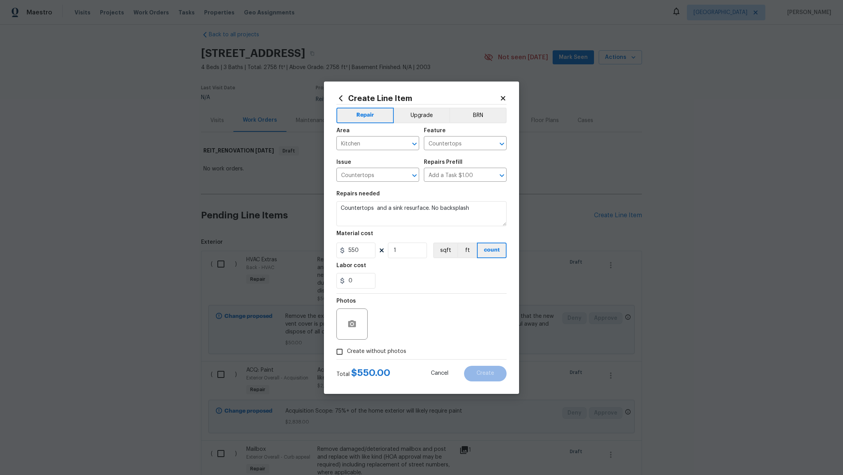
checkbox input "true"
click at [408, 323] on textarea at bounding box center [440, 324] width 133 height 31
type textarea ","
click at [475, 383] on div "Create Line Item Repair Upgrade BRN Area Kitchen ​ Feature Countertops ​ Issue …" at bounding box center [421, 238] width 195 height 312
click at [499, 376] on button "Create" at bounding box center [485, 374] width 43 height 16
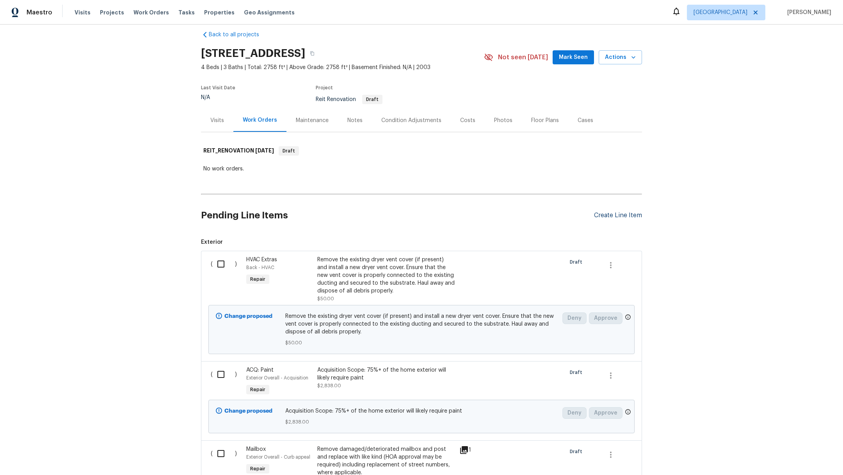
click at [608, 216] on div "Create Line Item" at bounding box center [618, 215] width 48 height 7
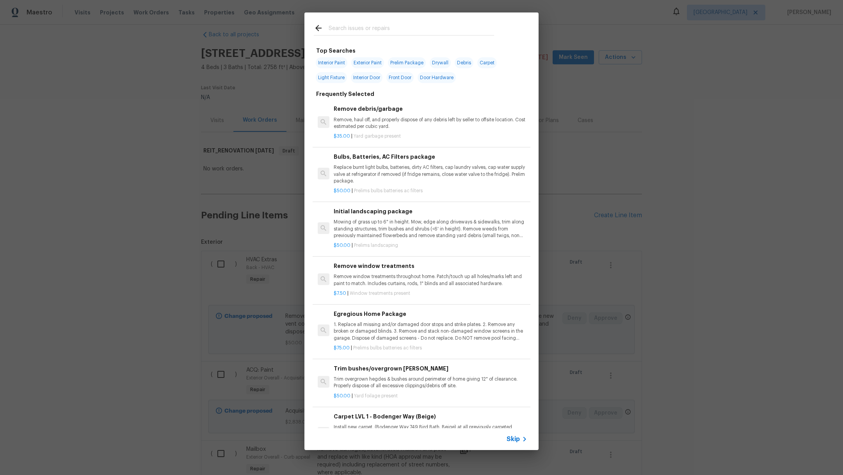
click at [366, 26] on input "text" at bounding box center [410, 29] width 165 height 12
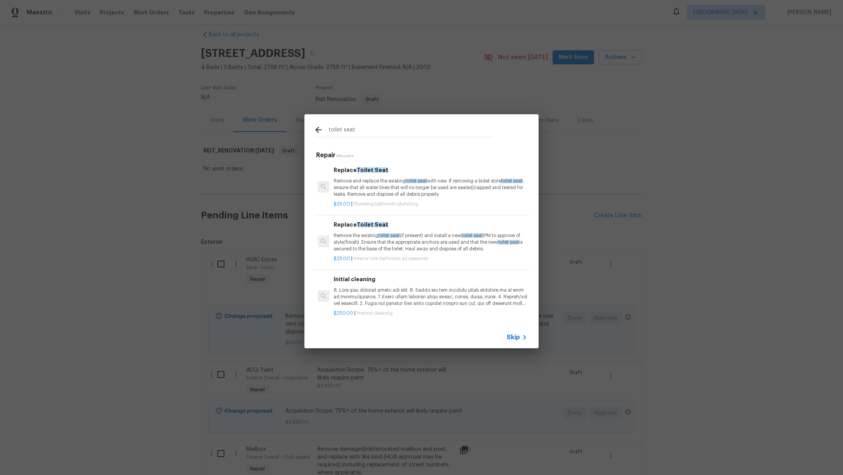
type input "toilet seat"
click at [381, 172] on div "Replace Toilet Seat Remove and replace the existing toilet seat with new. If re…" at bounding box center [430, 182] width 193 height 32
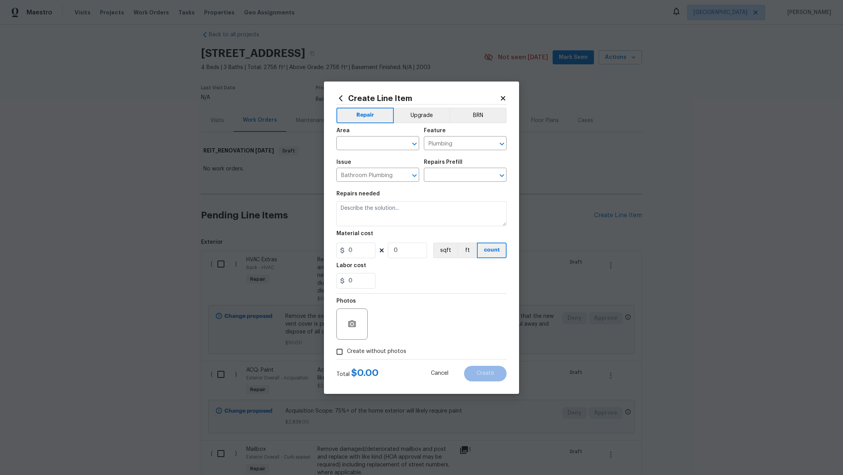
type input "Replace Toilet Seat $25.00"
type textarea "Remove and replace the existing toilet seat with new. If removing a bidet style…"
type input "25"
type input "1"
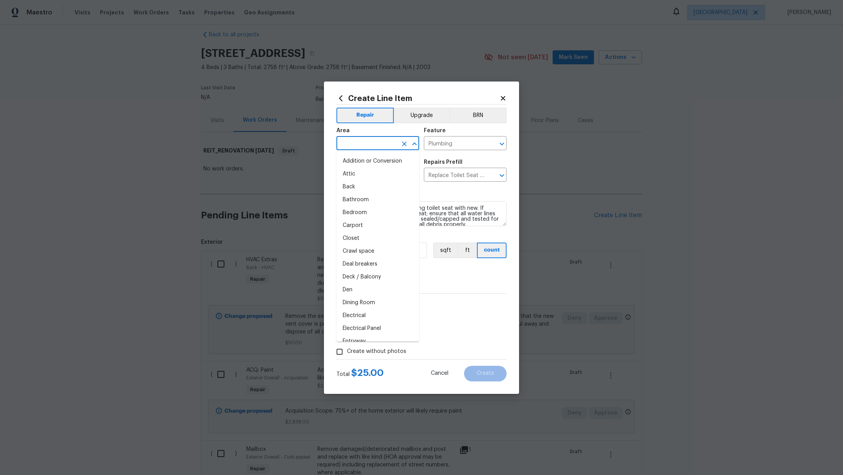
click at [347, 146] on input "text" at bounding box center [366, 144] width 61 height 12
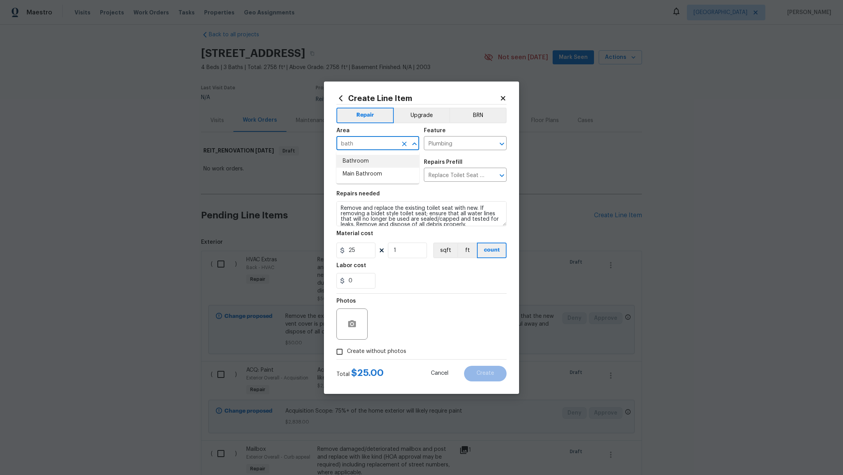
click at [353, 157] on li "Bathroom" at bounding box center [377, 161] width 83 height 13
type input "Bathroom"
click at [339, 209] on textarea "Remove and replace the existing toilet seat with new. If removing a bidet style…" at bounding box center [421, 213] width 170 height 25
type textarea "Half bath. Remove and replace the existing toilet seat with new. If removing a …"
click at [371, 352] on span "Create without photos" at bounding box center [376, 352] width 59 height 8
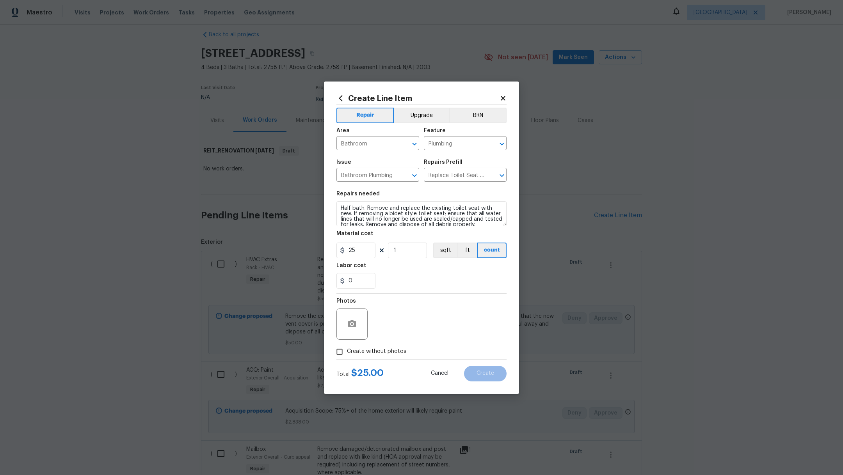
click at [347, 352] on input "Create without photos" at bounding box center [339, 351] width 15 height 15
checkbox input "true"
click at [412, 324] on textarea at bounding box center [440, 324] width 133 height 31
type textarea ","
click at [481, 381] on div "Create Line Item Repair Upgrade BRN Area Bathroom ​ Feature Plumbing ​ Issue Ba…" at bounding box center [421, 238] width 195 height 312
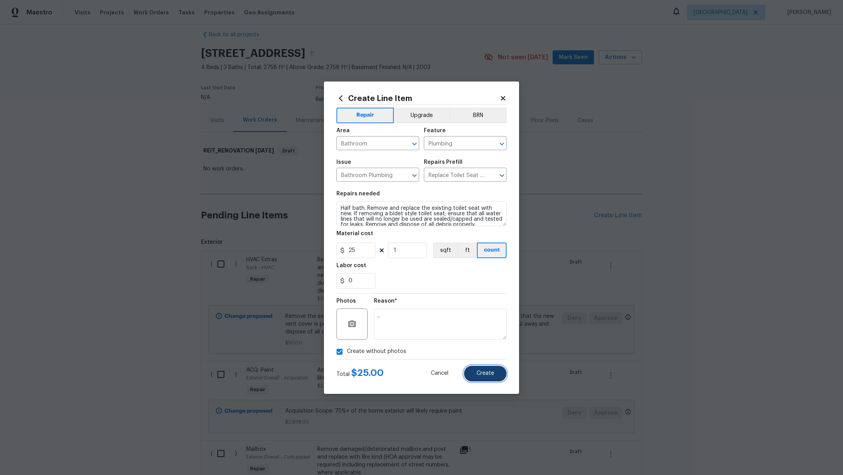
click at [492, 378] on button "Create" at bounding box center [485, 374] width 43 height 16
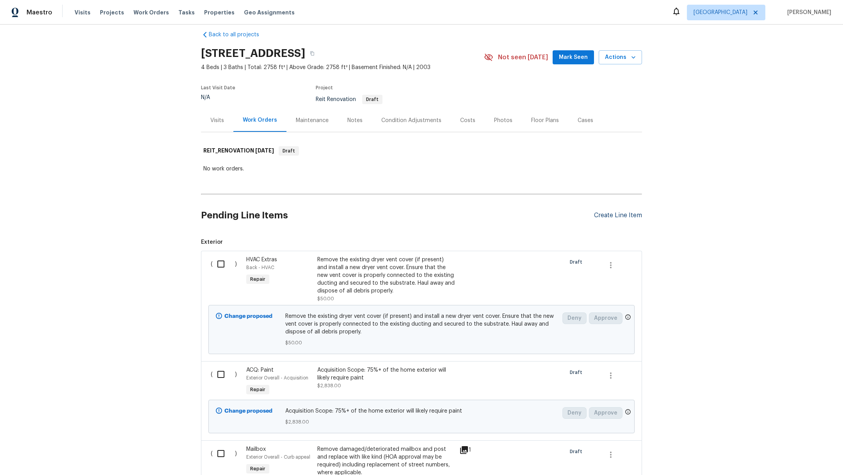
click at [602, 216] on div "Create Line Item" at bounding box center [618, 215] width 48 height 7
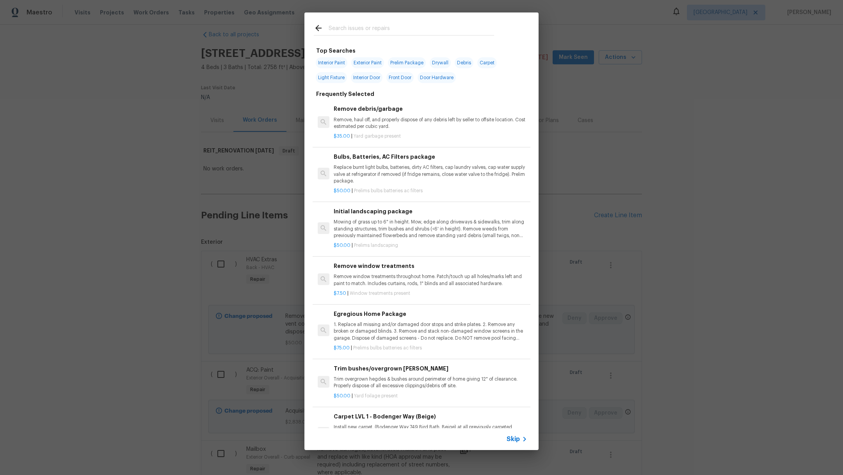
click at [387, 29] on input "text" at bounding box center [410, 29] width 165 height 12
type input "l"
type input "h"
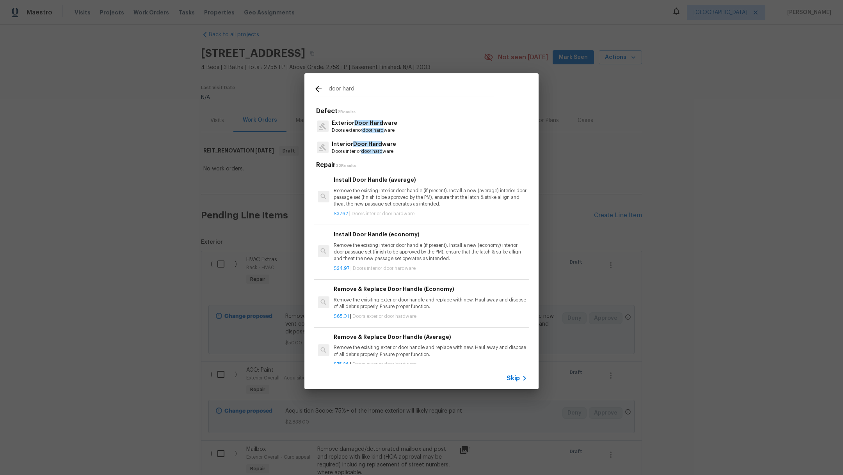
type input "door hard"
click at [357, 151] on p "Doors interior door hard ware" at bounding box center [364, 151] width 64 height 7
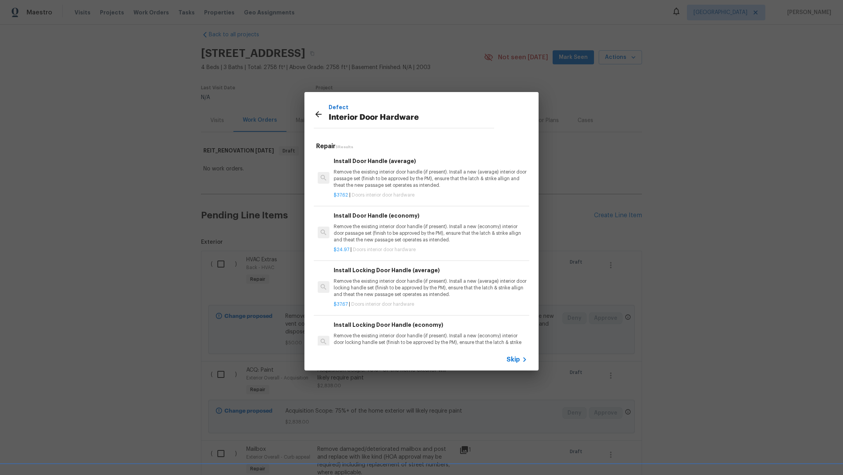
click at [459, 271] on h6 "Install Locking Door Handle (average)" at bounding box center [430, 270] width 193 height 9
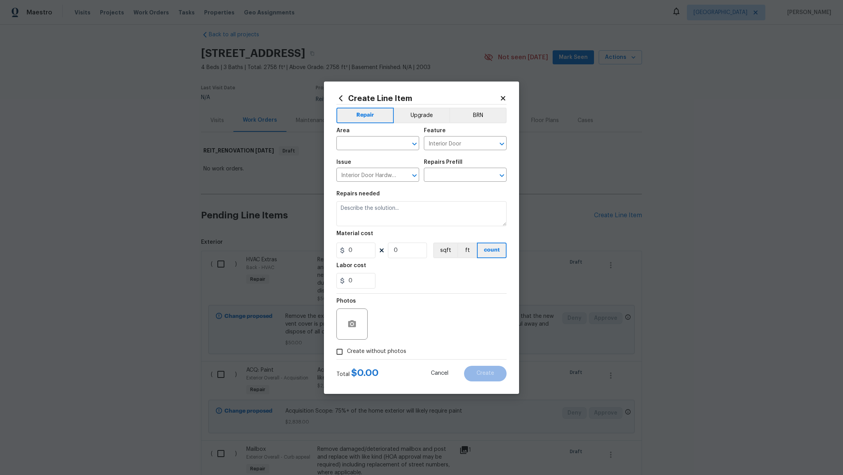
type input "Install Locking Door Handle (average) $37.67"
type textarea "Remove the existing interior door handle (if present). Install a new (average) …"
type input "37.67"
click at [412, 250] on input "1" at bounding box center [407, 251] width 39 height 16
type input "2"
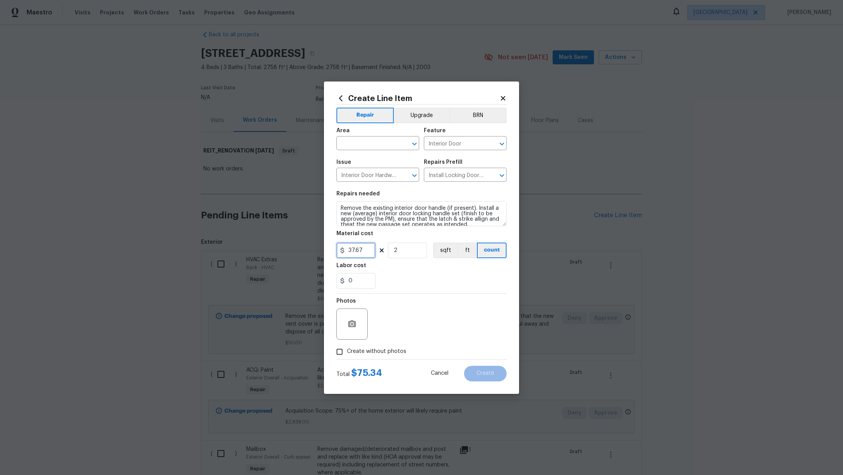
drag, startPoint x: 366, startPoint y: 250, endPoint x: 234, endPoint y: 248, distance: 131.5
click at [234, 248] on div "Create Line Item Repair Upgrade BRN Area ​ Feature Interior Door ​ Issue Interi…" at bounding box center [421, 237] width 843 height 475
type input "35"
click at [425, 270] on div "Labor cost" at bounding box center [421, 268] width 170 height 10
click at [340, 208] on textarea "Remove the existing interior door handle (if present). Install a new (average) …" at bounding box center [421, 213] width 170 height 25
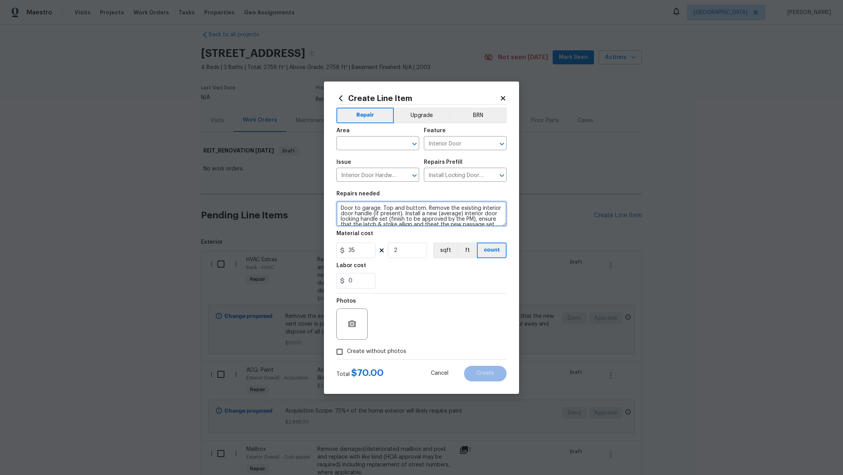
type textarea "Door to garage. Top and buttom. Remove the existing interior door handle (if pr…"
click at [353, 135] on div "Area" at bounding box center [377, 133] width 83 height 10
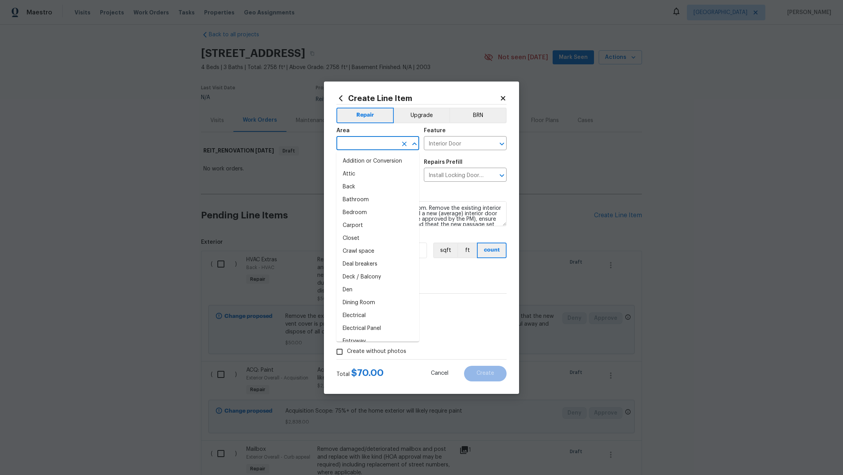
click at [355, 144] on input "text" at bounding box center [366, 144] width 61 height 12
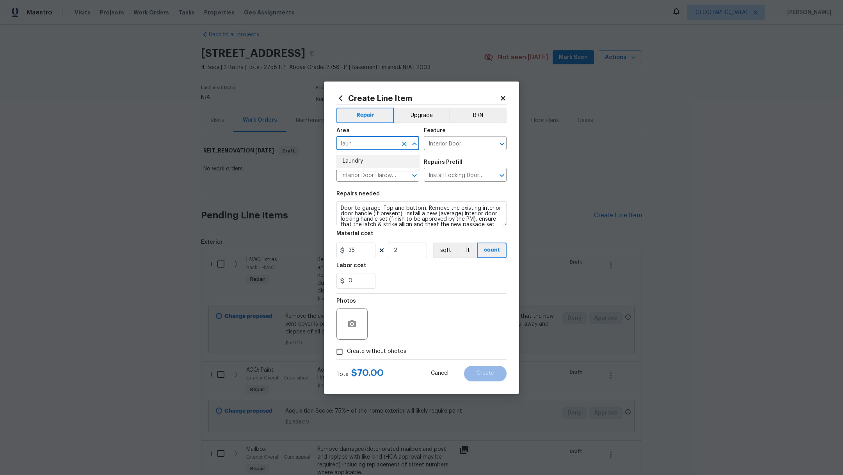
click at [357, 159] on li "Laundry" at bounding box center [377, 161] width 83 height 13
type input "Laundry"
drag, startPoint x: 377, startPoint y: 351, endPoint x: 388, endPoint y: 347, distance: 11.2
click at [377, 351] on span "Create without photos" at bounding box center [376, 352] width 59 height 8
click at [347, 351] on input "Create without photos" at bounding box center [339, 351] width 15 height 15
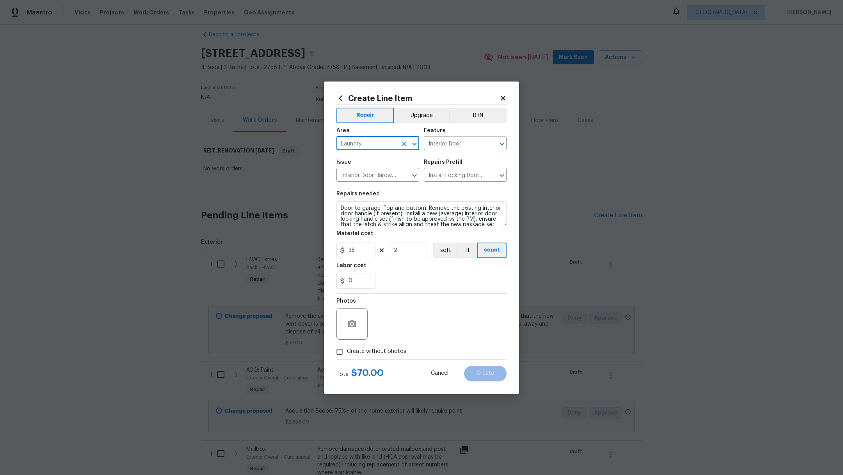
checkbox input "true"
click at [420, 326] on textarea at bounding box center [440, 324] width 133 height 31
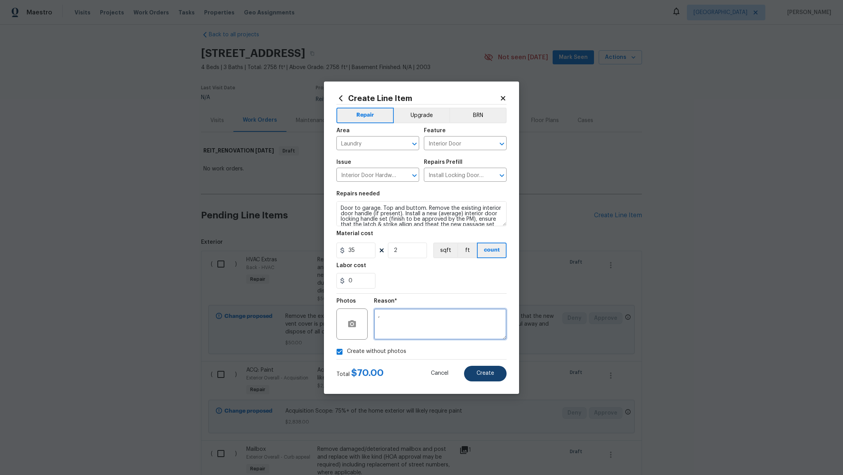
type textarea ","
click at [494, 378] on button "Create" at bounding box center [485, 374] width 43 height 16
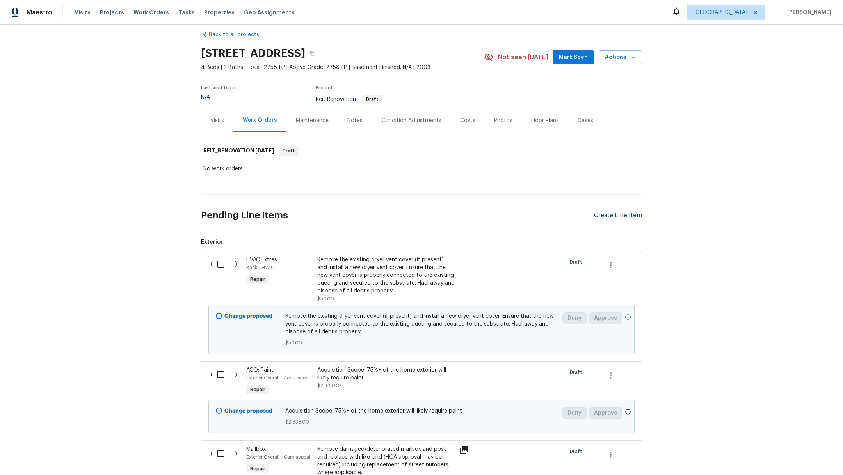
click at [620, 212] on div "Create Line Item" at bounding box center [618, 215] width 48 height 7
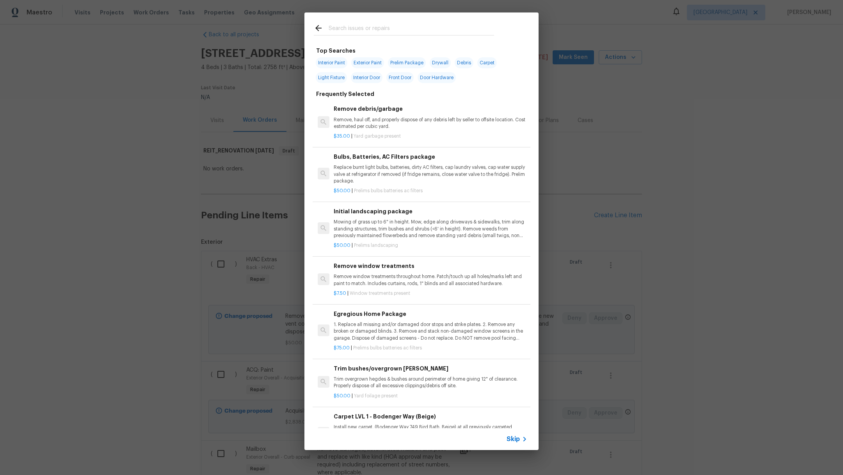
click at [370, 26] on input "text" at bounding box center [410, 29] width 165 height 12
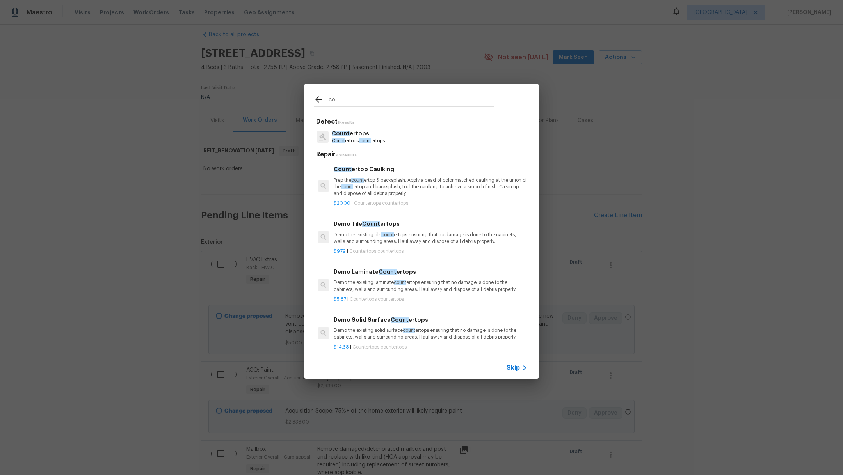
type input "c"
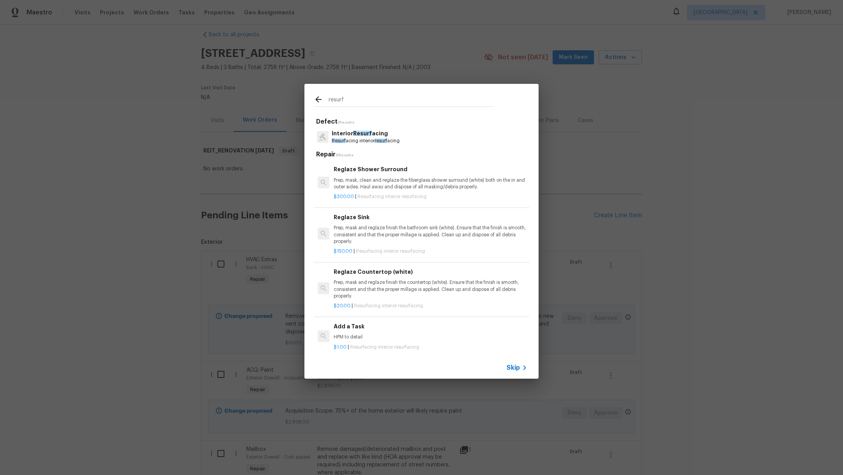
type input "resurf"
click at [382, 137] on p "Interior Resurf acing" at bounding box center [366, 134] width 68 height 8
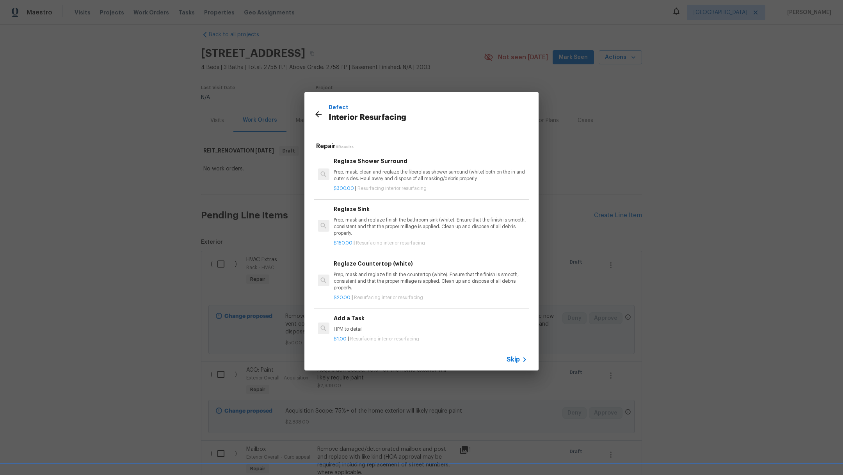
click at [449, 240] on p "$150.00 | Resurfacing interior resurfacing" at bounding box center [430, 243] width 193 height 7
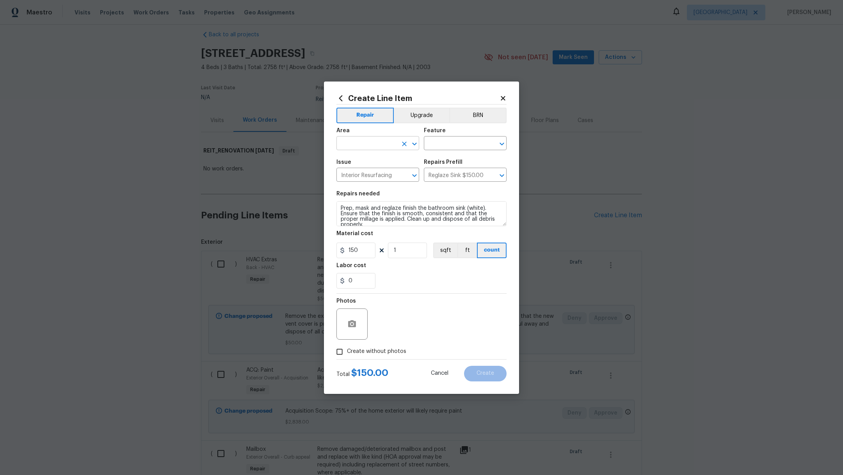
click at [356, 141] on input "text" at bounding box center [366, 144] width 61 height 12
click at [350, 157] on li "Laundry" at bounding box center [377, 161] width 83 height 13
type input "Laundry"
click at [448, 143] on input "text" at bounding box center [454, 144] width 61 height 12
type input "v"
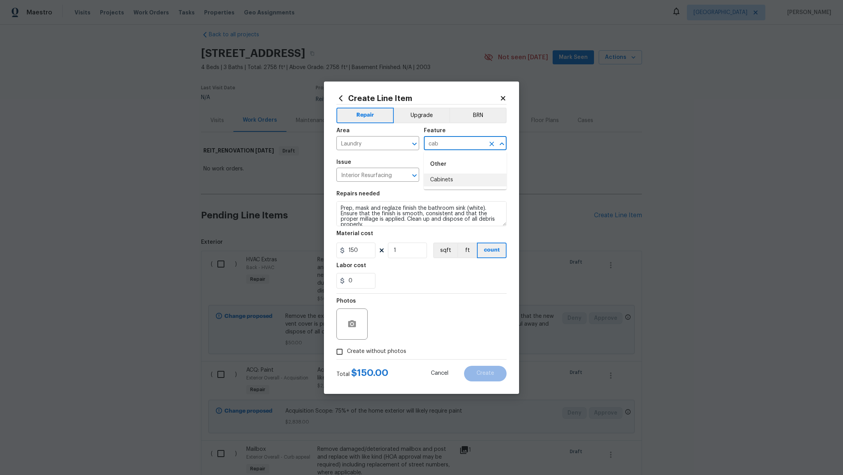
click at [451, 183] on li "Cabinets" at bounding box center [465, 180] width 83 height 13
type input "Cabinets"
click at [344, 348] on input "Create without photos" at bounding box center [339, 351] width 15 height 15
checkbox input "true"
click at [393, 326] on textarea at bounding box center [440, 324] width 133 height 31
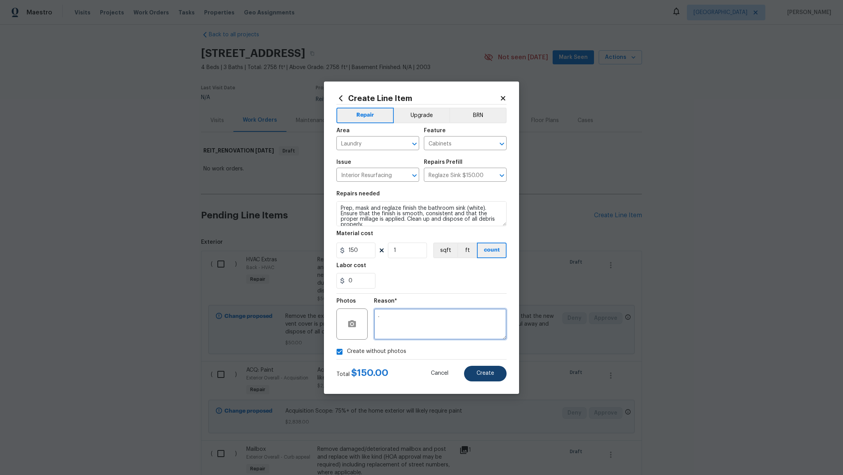
type textarea "."
click at [476, 374] on button "Create" at bounding box center [485, 374] width 43 height 16
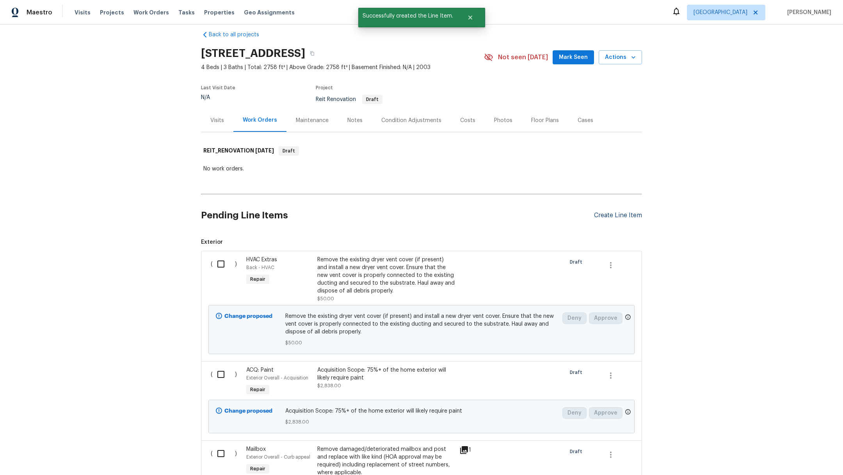
click at [604, 214] on div "Create Line Item" at bounding box center [618, 215] width 48 height 7
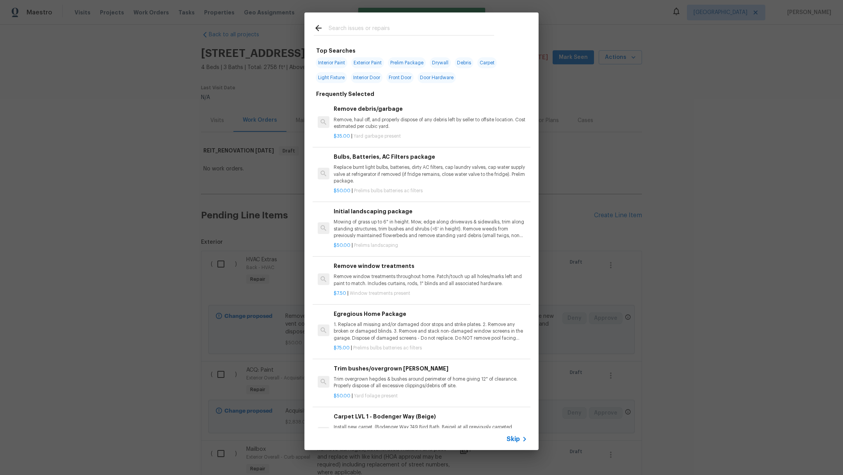
click at [339, 31] on input "text" at bounding box center [410, 29] width 165 height 12
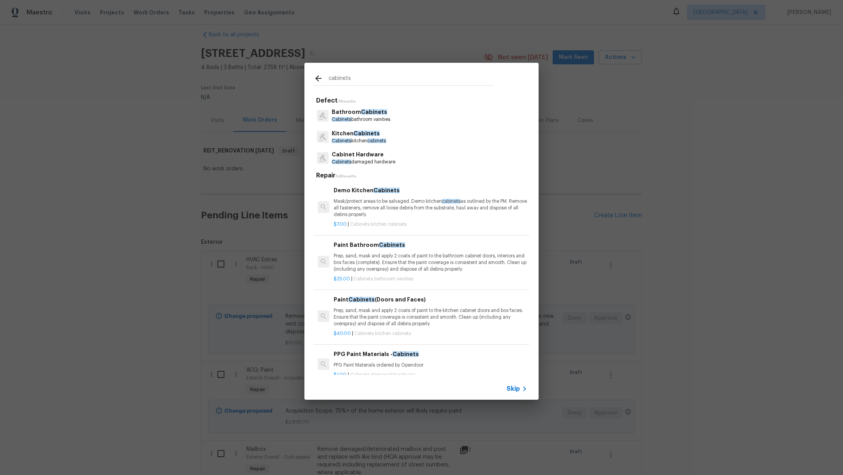
type input "cabinets"
click at [360, 147] on div "Kitchen Cabinets Cabinets kitchen cabinets" at bounding box center [421, 136] width 215 height 21
click at [360, 143] on p "Cabinets kitchen cabinets" at bounding box center [359, 141] width 54 height 7
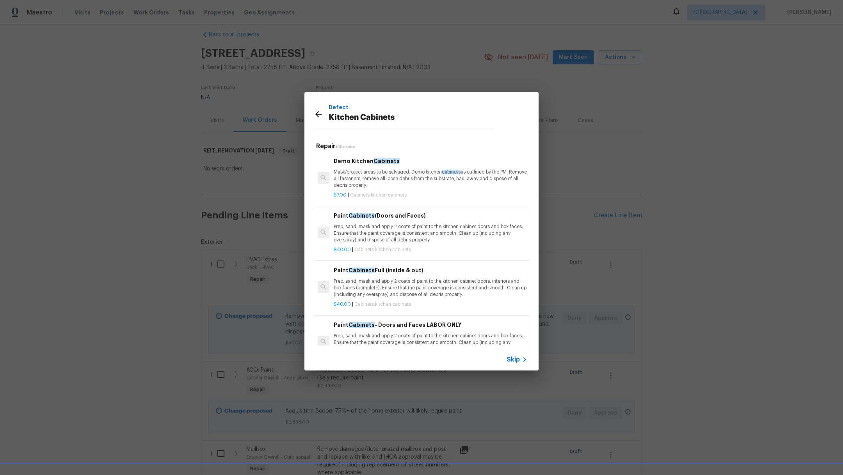
click at [460, 290] on p "Prep, sand, mask and apply 2 coats of paint to the kitchen cabinet doors, inter…" at bounding box center [430, 288] width 193 height 20
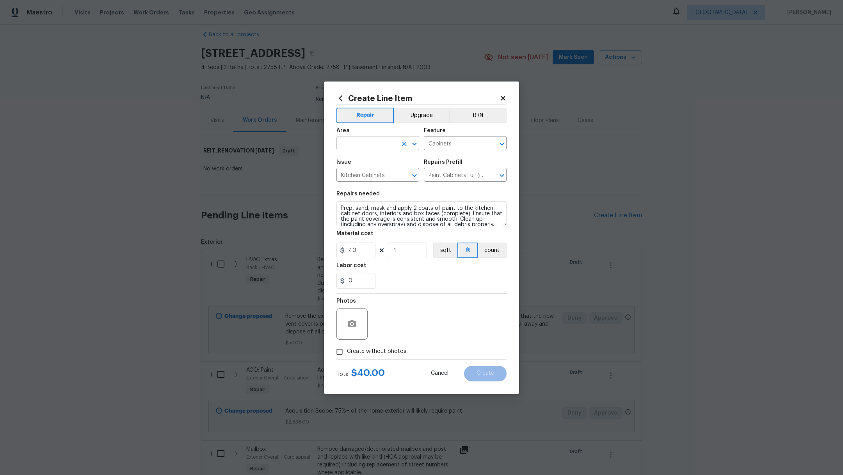
click at [357, 140] on input "text" at bounding box center [366, 144] width 61 height 12
click at [365, 161] on li "Laundry" at bounding box center [377, 161] width 83 height 13
type input "Laundry"
drag, startPoint x: 365, startPoint y: 253, endPoint x: 307, endPoint y: 244, distance: 58.9
click at [307, 244] on div "Create Line Item Repair Upgrade BRN Area Laundry ​ Feature Cabinets ​ Issue Kit…" at bounding box center [421, 237] width 843 height 475
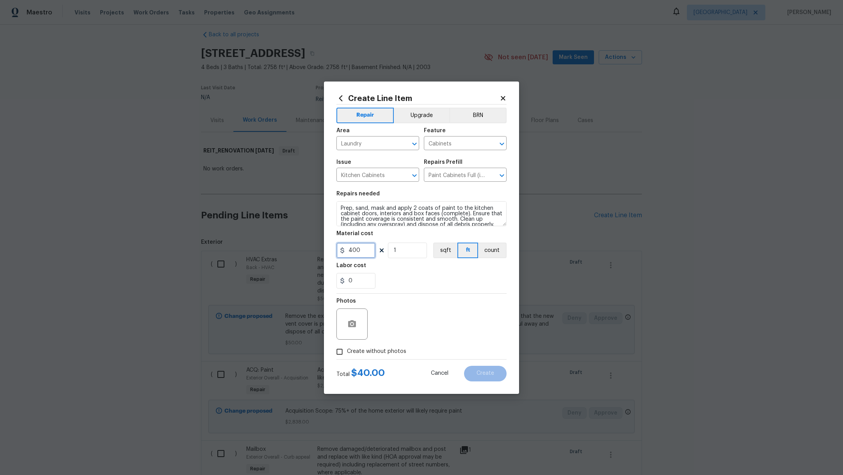
type input "400"
click at [425, 279] on div "0" at bounding box center [421, 281] width 170 height 16
click at [342, 346] on input "Create without photos" at bounding box center [339, 351] width 15 height 15
checkbox input "true"
click at [389, 321] on textarea at bounding box center [440, 324] width 133 height 31
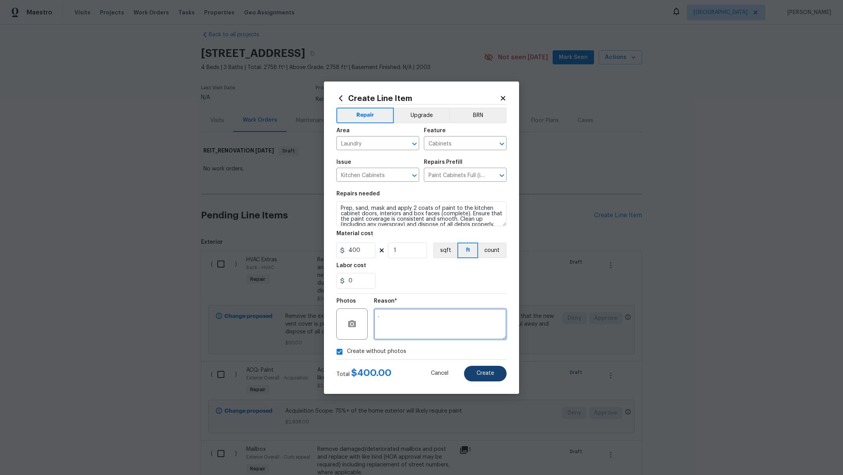
type textarea "."
click at [480, 373] on span "Create" at bounding box center [485, 374] width 18 height 6
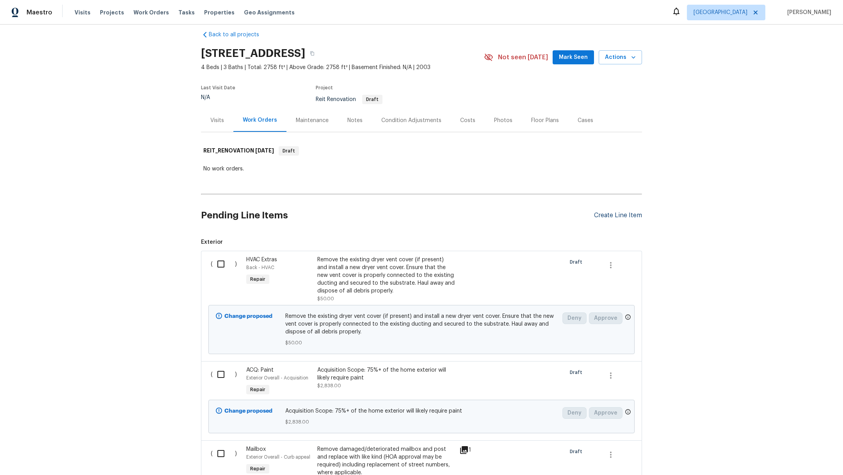
click at [601, 214] on div "Create Line Item" at bounding box center [618, 215] width 48 height 7
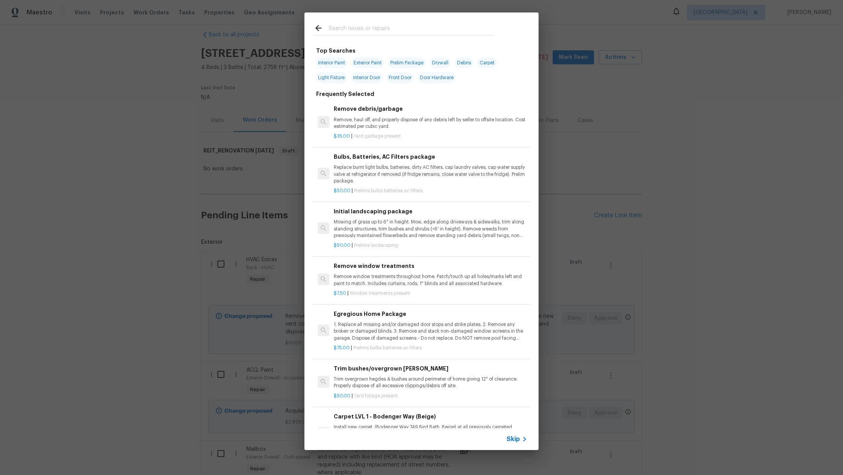
click at [357, 32] on input "text" at bounding box center [410, 29] width 165 height 12
type input "v"
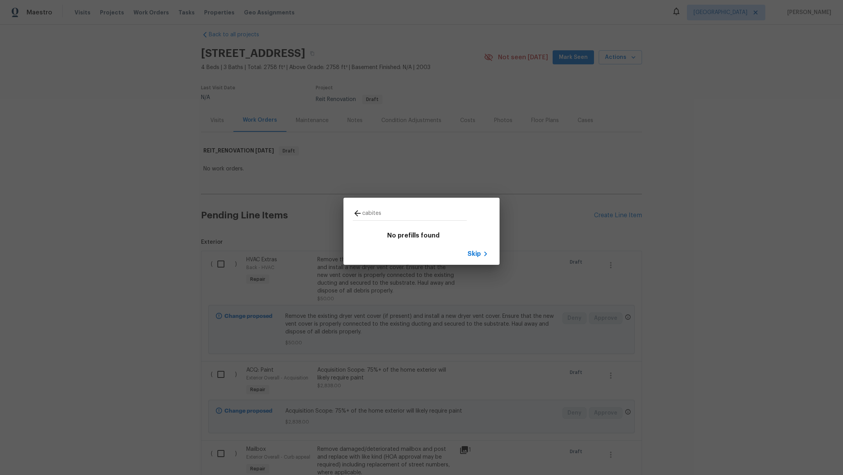
type input "cabites"
click at [474, 255] on span "Skip" at bounding box center [473, 254] width 13 height 8
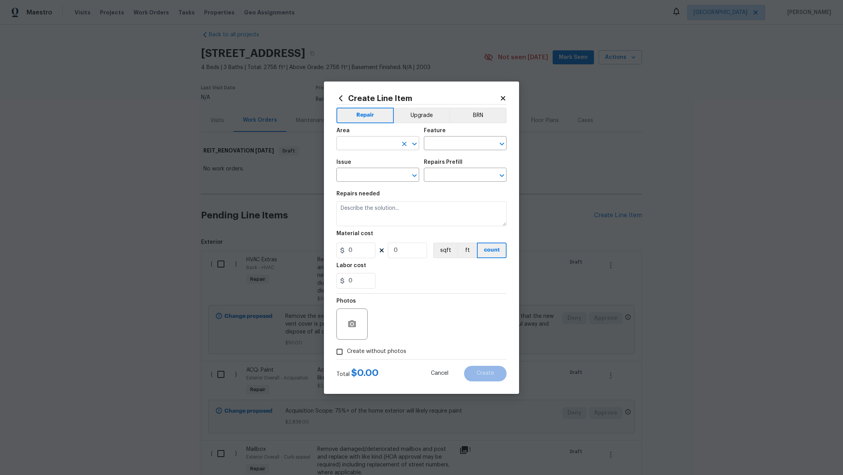
click at [374, 140] on input "text" at bounding box center [366, 144] width 61 height 12
click at [376, 163] on li "Main Bathroom" at bounding box center [377, 161] width 83 height 13
type input "Main Bathroom"
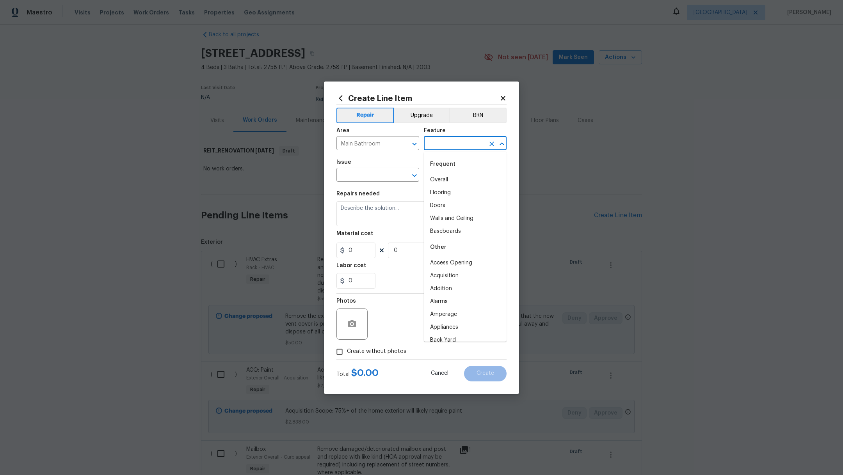
click at [444, 145] on input "text" at bounding box center [454, 144] width 61 height 12
click at [436, 178] on li "Vanity" at bounding box center [465, 180] width 83 height 13
type input "Vanity"
click at [377, 177] on input "text" at bounding box center [366, 176] width 61 height 12
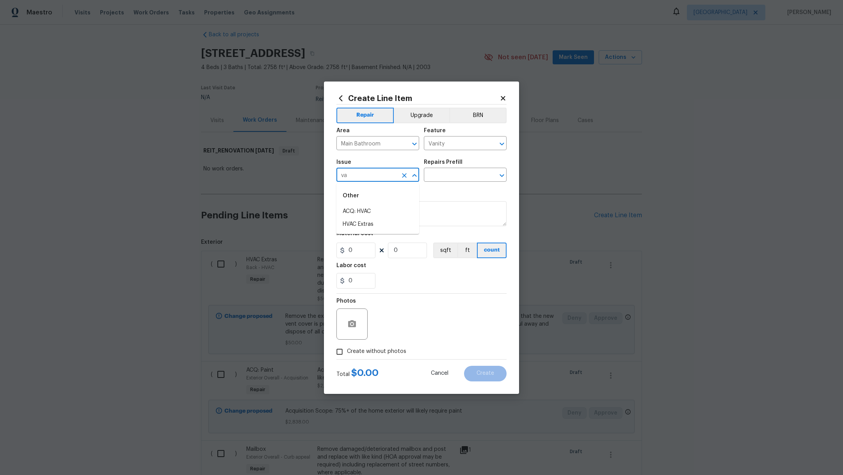
type input "v"
click at [390, 213] on li "Bathroom Cabinets" at bounding box center [377, 211] width 83 height 13
type input "Bathroom Cabinets"
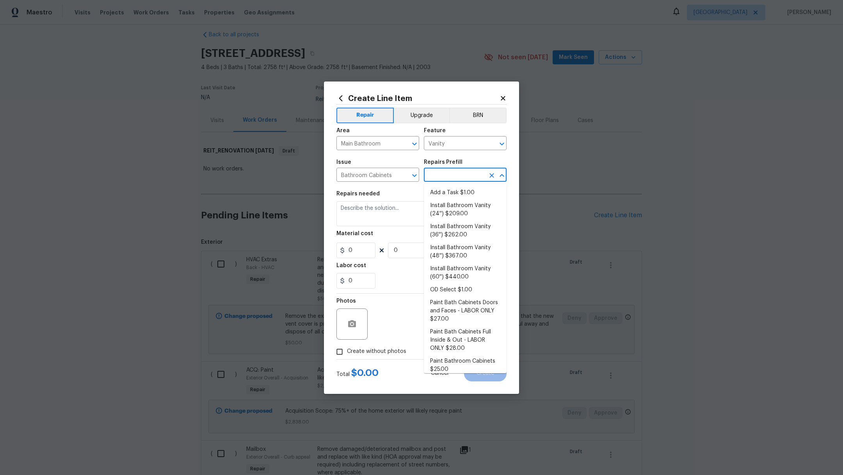
click at [445, 179] on input "text" at bounding box center [454, 176] width 61 height 12
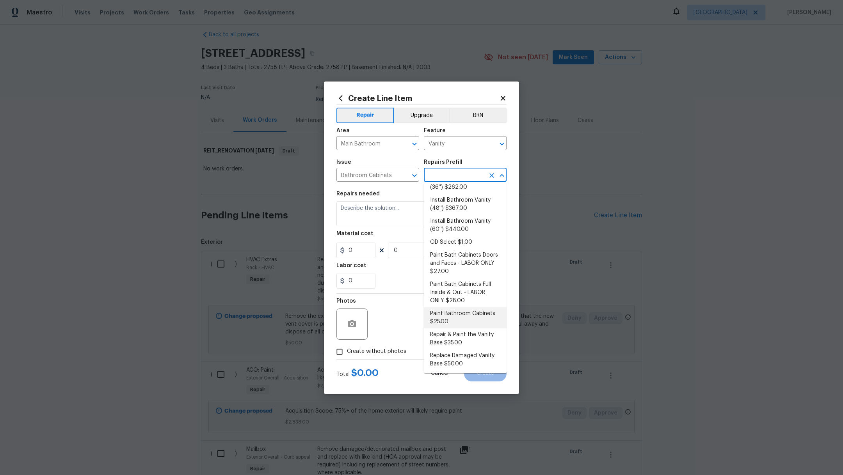
click at [476, 319] on li "Paint Bathroom Cabinets $25.00" at bounding box center [465, 317] width 83 height 21
type input "Cabinets"
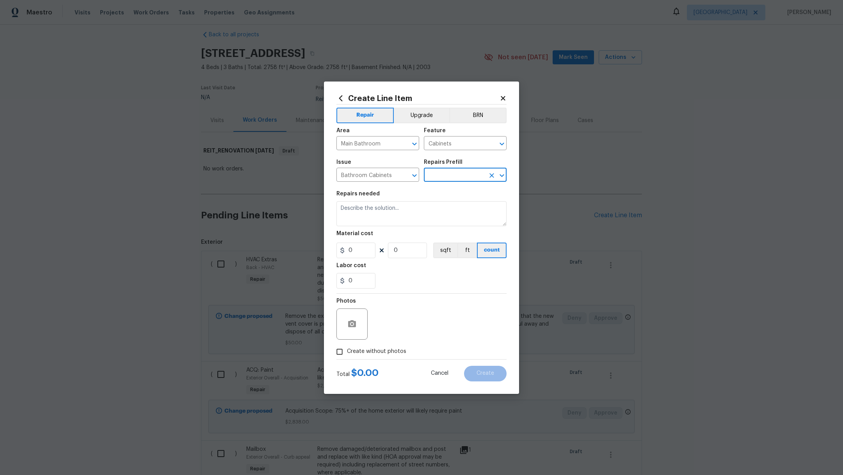
type input "Paint Bathroom Cabinets $25.00"
type textarea "Prep, sand, mask and apply 2 coats of paint to the bathroom cabinet doors, inte…"
type input "25"
type input "1"
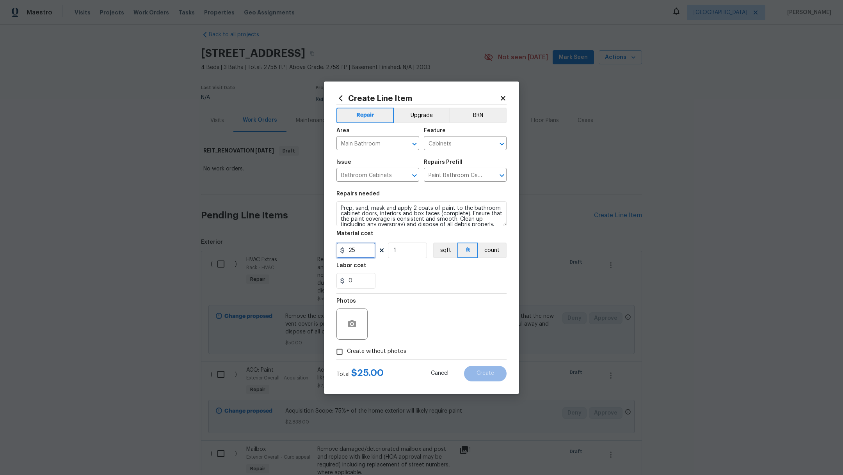
drag, startPoint x: 358, startPoint y: 250, endPoint x: 257, endPoint y: 232, distance: 102.2
click at [263, 235] on div "Create Line Item Repair Upgrade BRN Area Main Bathroom ​ Feature Cabinets ​ Iss…" at bounding box center [421, 237] width 843 height 475
type input "450"
click at [339, 206] on textarea "Prep, sand, mask and apply 2 coats of paint to the bathroom cabinet doors, inte…" at bounding box center [421, 213] width 170 height 25
type textarea "Cabinets and 2 medicine cabinets. Prep, sand, mask and apply 2 coats of paint t…"
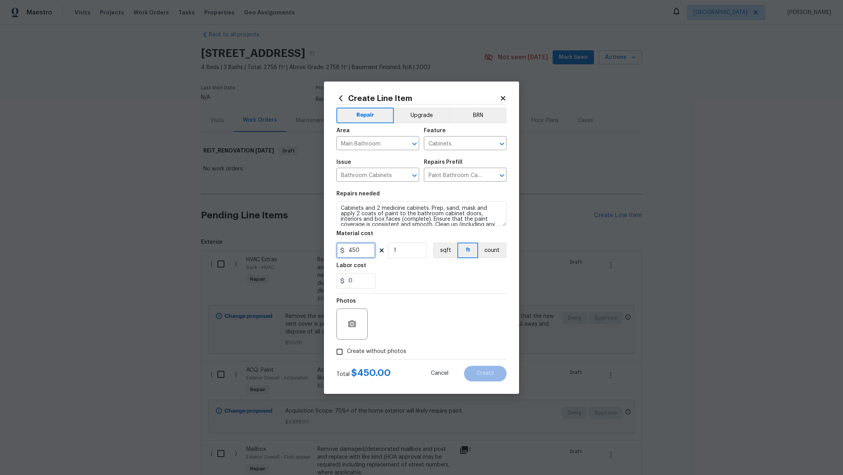
drag, startPoint x: 367, startPoint y: 252, endPoint x: 292, endPoint y: 248, distance: 75.4
click at [293, 249] on div "Create Line Item Repair Upgrade BRN Area Main Bathroom ​ Feature Cabinets ​ Iss…" at bounding box center [421, 237] width 843 height 475
type input "475"
click at [418, 270] on div "Labor cost" at bounding box center [421, 268] width 170 height 10
click at [358, 356] on label "Create without photos" at bounding box center [369, 351] width 74 height 15
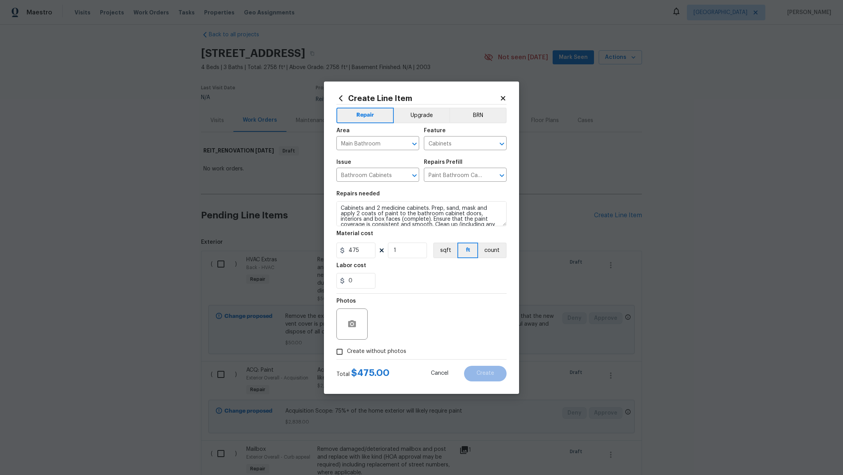
click at [347, 356] on input "Create without photos" at bounding box center [339, 351] width 15 height 15
checkbox input "true"
click at [396, 331] on textarea at bounding box center [440, 324] width 133 height 31
type textarea ","
click at [477, 373] on span "Create" at bounding box center [485, 374] width 18 height 6
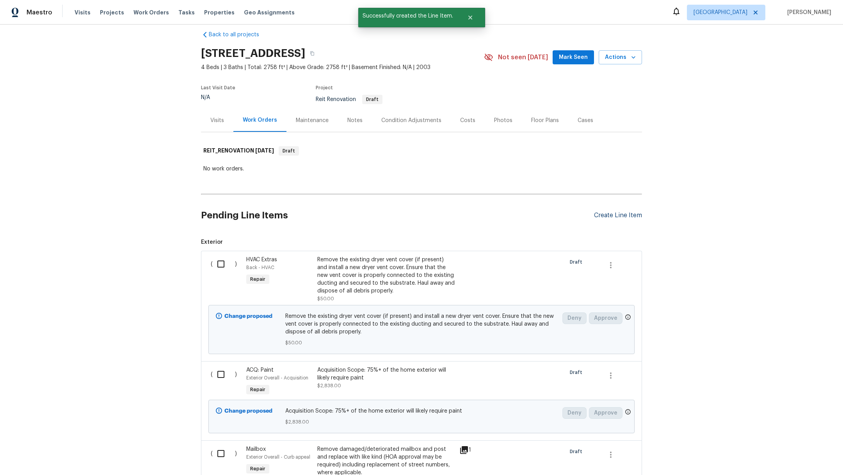
click at [608, 216] on div "Create Line Item" at bounding box center [618, 215] width 48 height 7
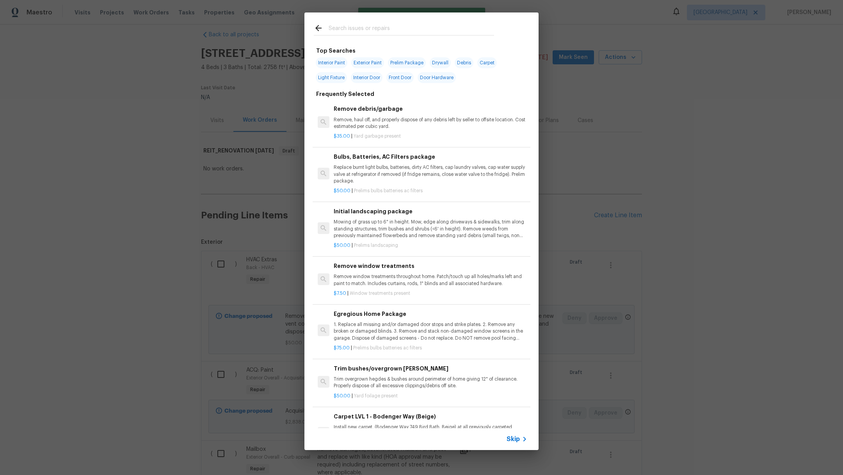
click at [333, 30] on input "text" at bounding box center [410, 29] width 165 height 12
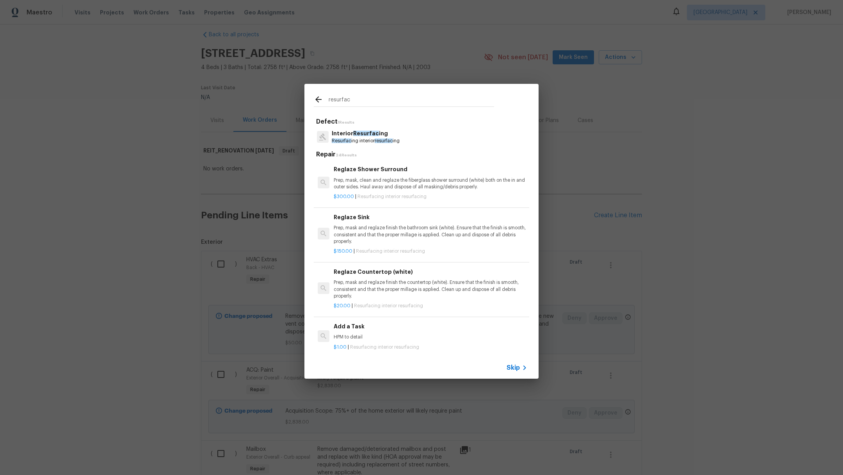
type input "resurfac"
click at [364, 137] on p "Interior Resurfac ing" at bounding box center [366, 134] width 68 height 8
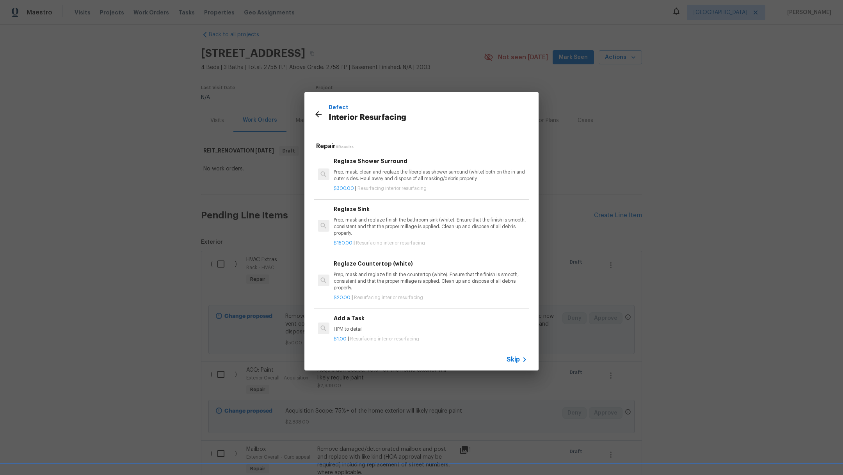
click at [376, 220] on p "Prep, mask and reglaze finish the bathroom sink (white). Ensure that the finish…" at bounding box center [430, 227] width 193 height 20
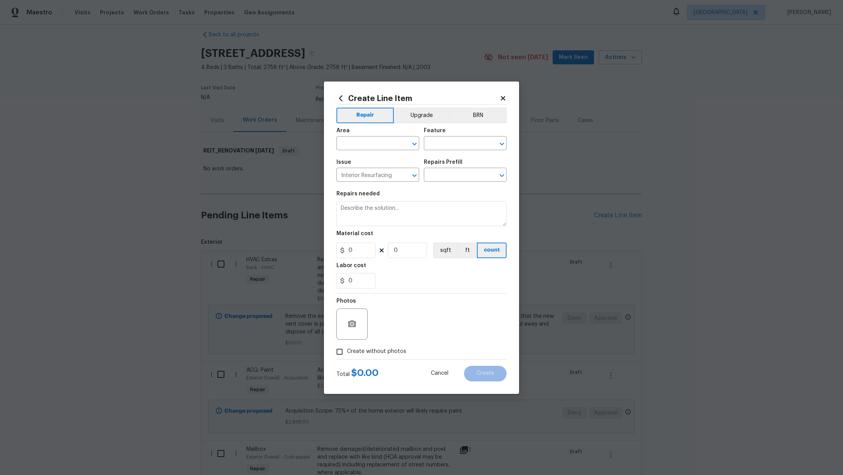
type input "Reglaze Sink $150.00"
type textarea "Prep, mask and reglaze finish the bathroom sink (white). Ensure that the finish…"
type input "150"
type input "1"
drag, startPoint x: 361, startPoint y: 251, endPoint x: 257, endPoint y: 240, distance: 104.7
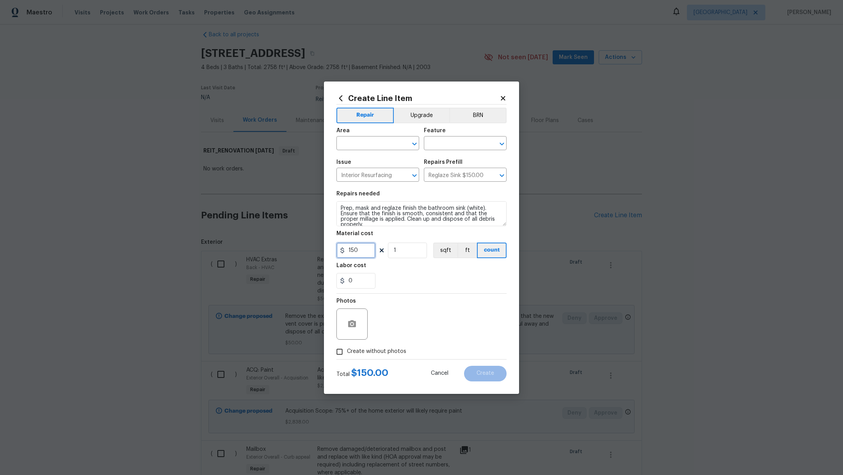
click at [257, 240] on div "Create Line Item Repair Upgrade BRN Area ​ Feature ​ Issue Interior Resurfacing…" at bounding box center [421, 237] width 843 height 475
type input "300"
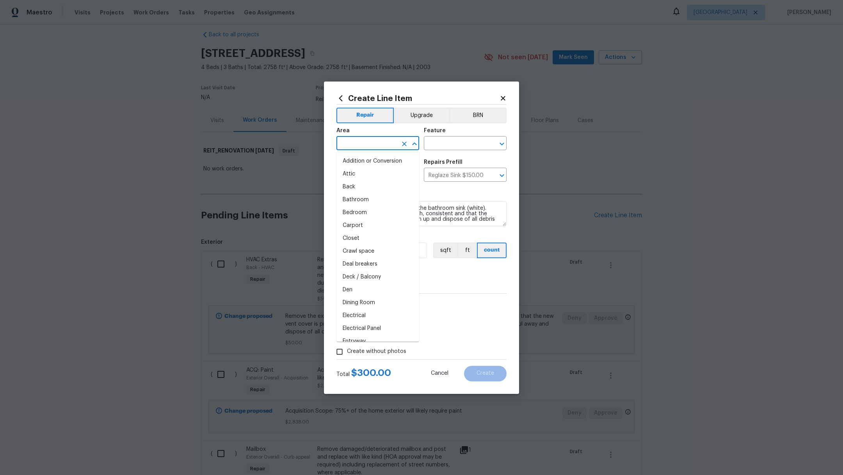
click at [362, 141] on input "text" at bounding box center [366, 144] width 61 height 12
click at [380, 164] on li "Main Bathroom" at bounding box center [377, 161] width 83 height 13
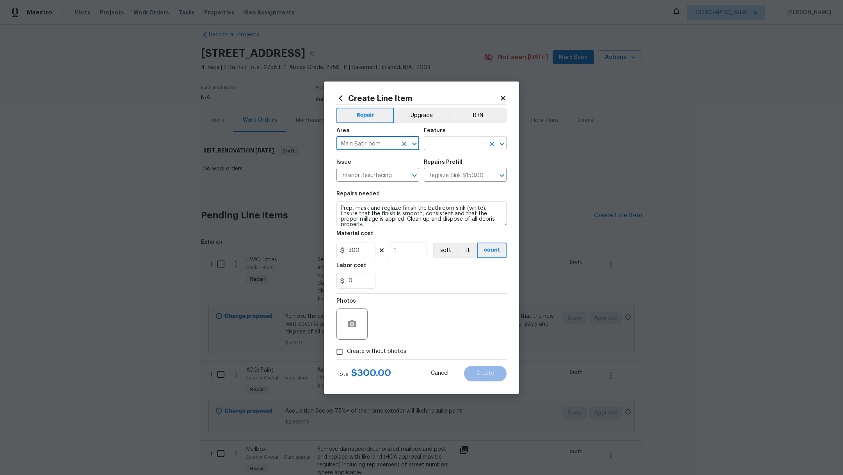
type input "Main Bathroom"
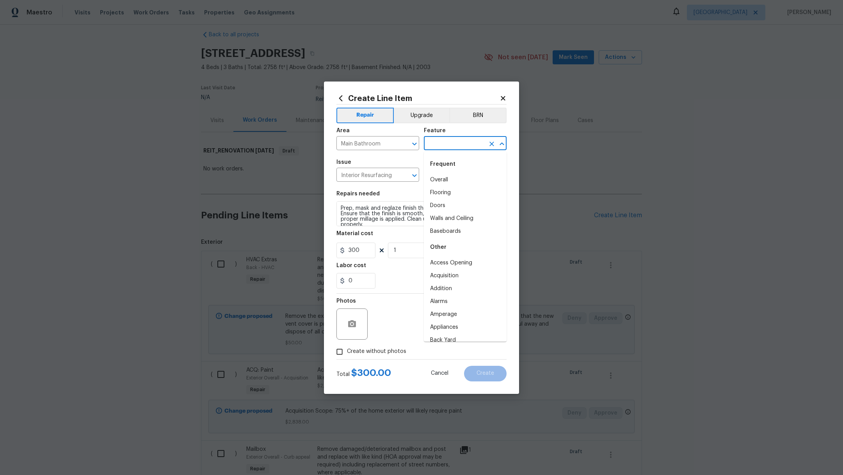
click at [453, 144] on input "text" at bounding box center [454, 144] width 61 height 12
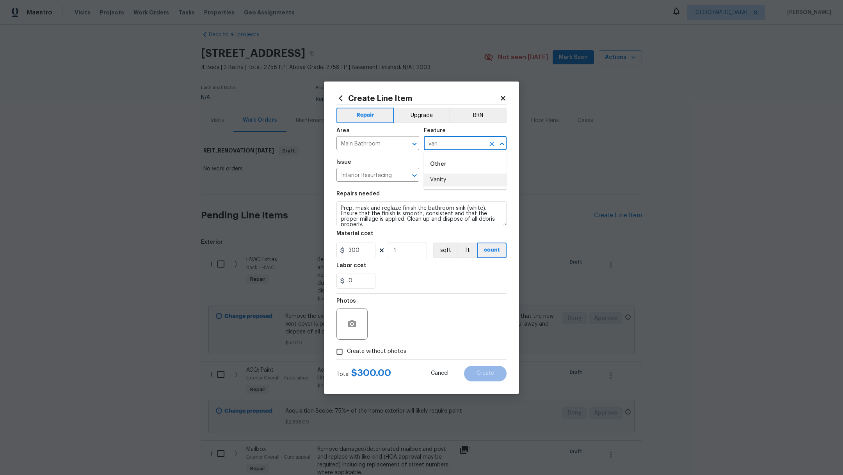
click at [463, 186] on li "Vanity" at bounding box center [465, 180] width 83 height 13
type input "Vanity"
click at [356, 354] on span "Create without photos" at bounding box center [376, 352] width 59 height 8
click at [347, 354] on input "Create without photos" at bounding box center [339, 351] width 15 height 15
checkbox input "true"
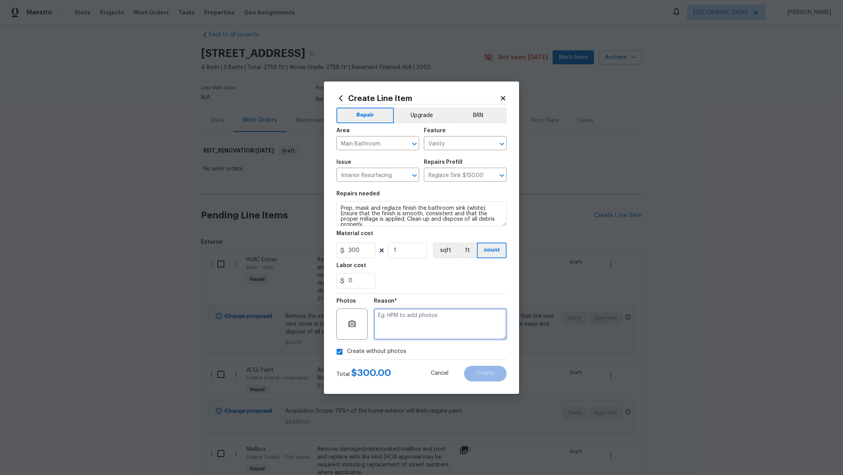
click at [394, 338] on textarea at bounding box center [440, 324] width 133 height 31
type textarea ","
click at [486, 376] on button "Create" at bounding box center [485, 374] width 43 height 16
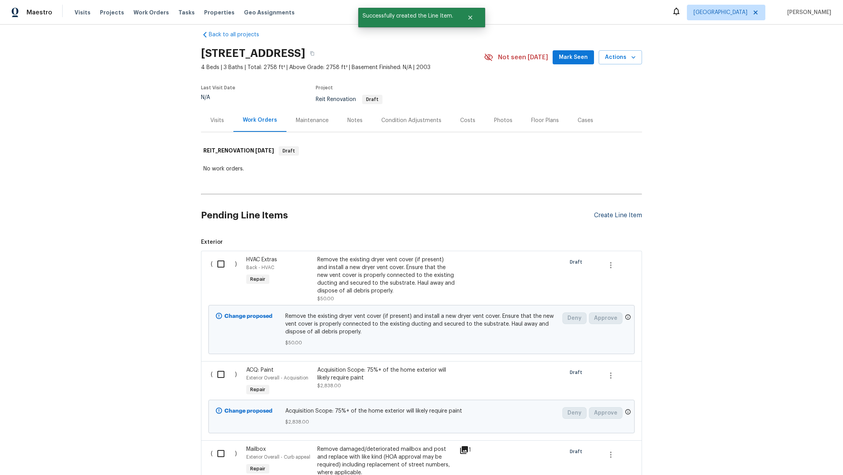
click at [605, 213] on div "Create Line Item" at bounding box center [618, 215] width 48 height 7
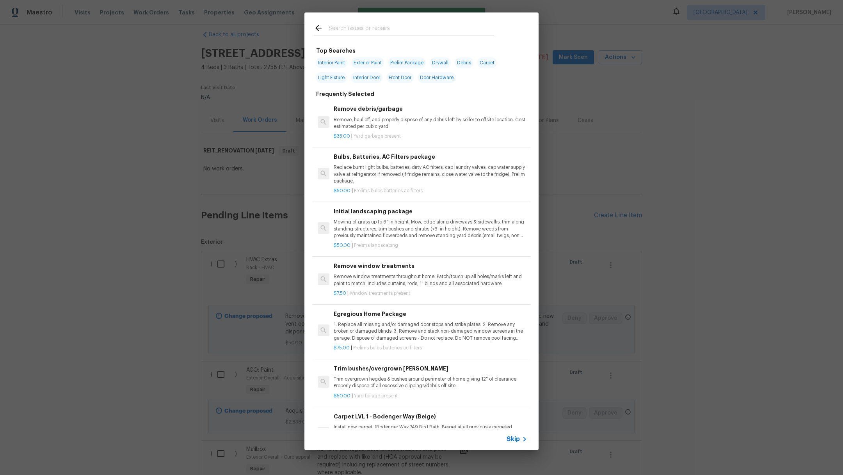
click at [346, 28] on input "text" at bounding box center [410, 29] width 165 height 12
type input "t"
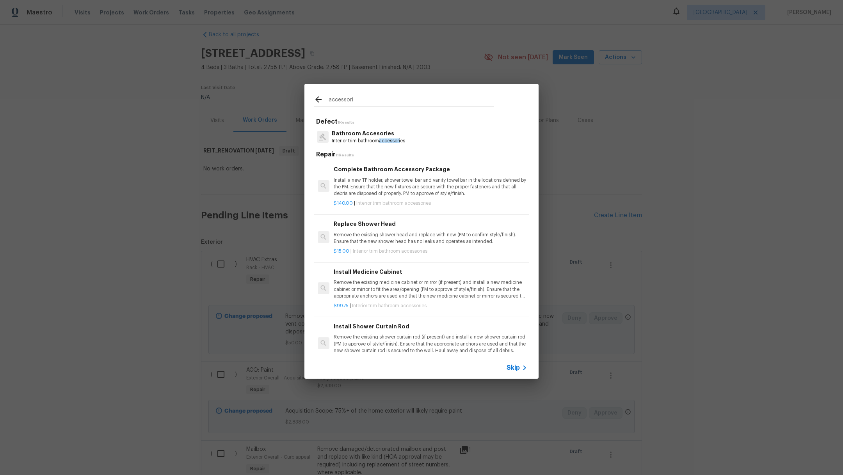
type input "accessori"
click at [384, 142] on span "accessori" at bounding box center [389, 140] width 21 height 5
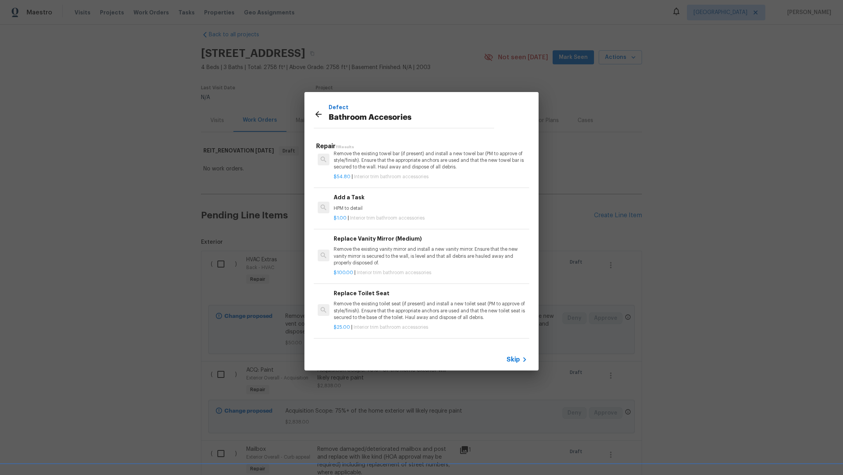
scroll to position [284, 0]
click at [465, 211] on p "HPM to detail" at bounding box center [430, 209] width 193 height 7
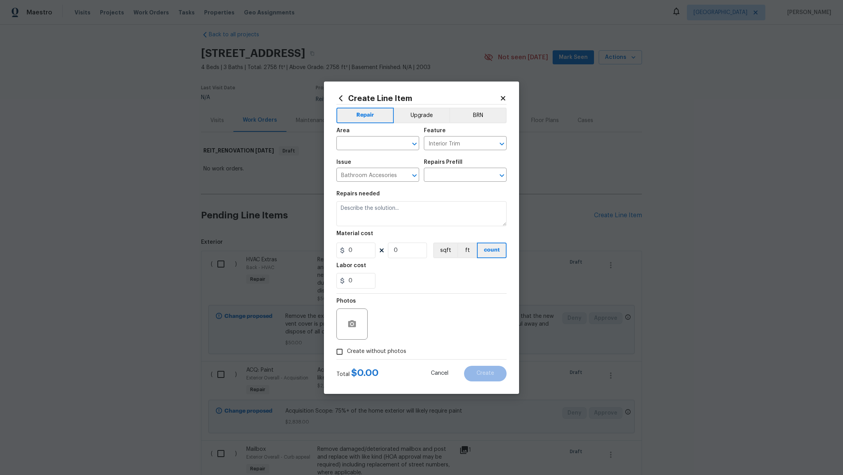
type input "Add a Task $1.00"
type textarea "HPM to detail"
type input "1"
drag, startPoint x: 397, startPoint y: 207, endPoint x: 307, endPoint y: 204, distance: 89.8
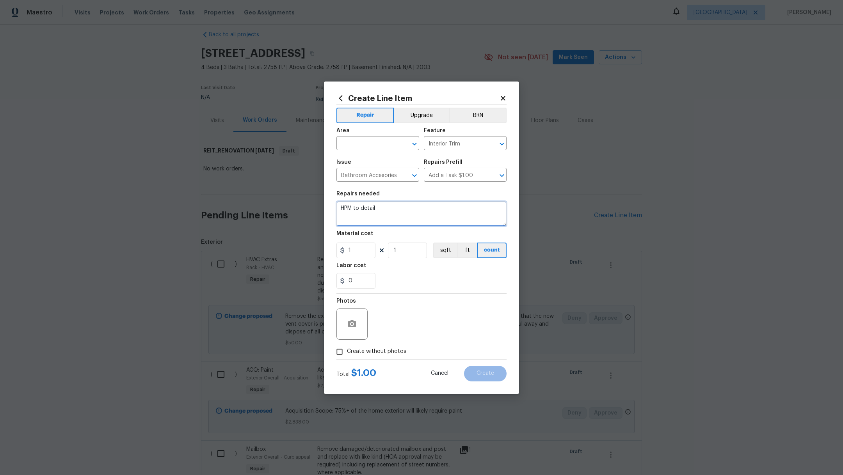
click at [307, 204] on div "Create Line Item Repair Upgrade BRN Area ​ Feature Interior Trim ​ Issue Bathro…" at bounding box center [421, 237] width 843 height 475
type textarea "r"
type textarea "replace towel ring. Match color"
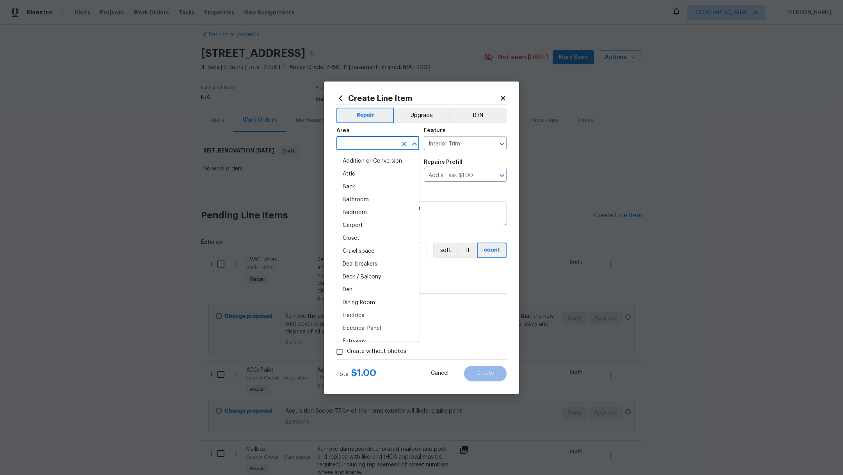
click at [354, 138] on input "text" at bounding box center [366, 144] width 61 height 12
click at [368, 160] on li "Main Bathroom" at bounding box center [377, 161] width 83 height 13
type input "Main Bathroom"
click at [458, 144] on input "Interior Trim" at bounding box center [454, 144] width 61 height 12
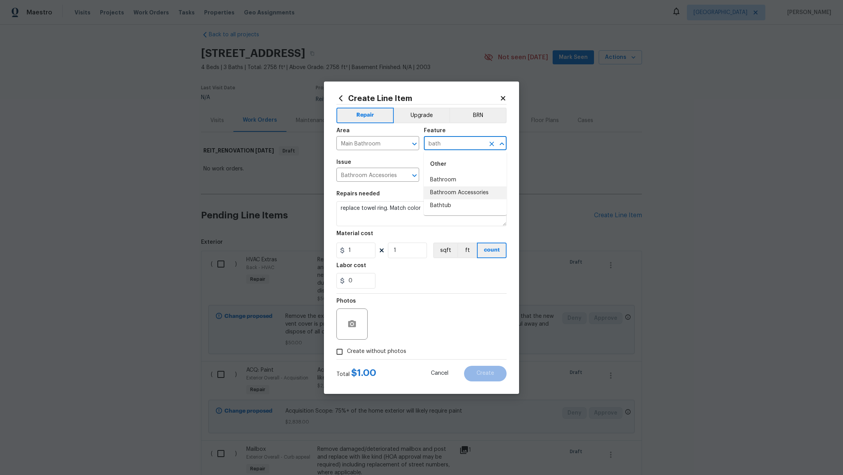
click at [467, 192] on li "Bathroom Accessories" at bounding box center [465, 192] width 83 height 13
type input "Bathroom Accessories"
drag, startPoint x: 356, startPoint y: 253, endPoint x: 298, endPoint y: 228, distance: 63.4
click at [298, 228] on div "Create Line Item Repair Upgrade BRN Area Main Bathroom ​ Feature Bathroom Acces…" at bounding box center [421, 237] width 843 height 475
type input "25"
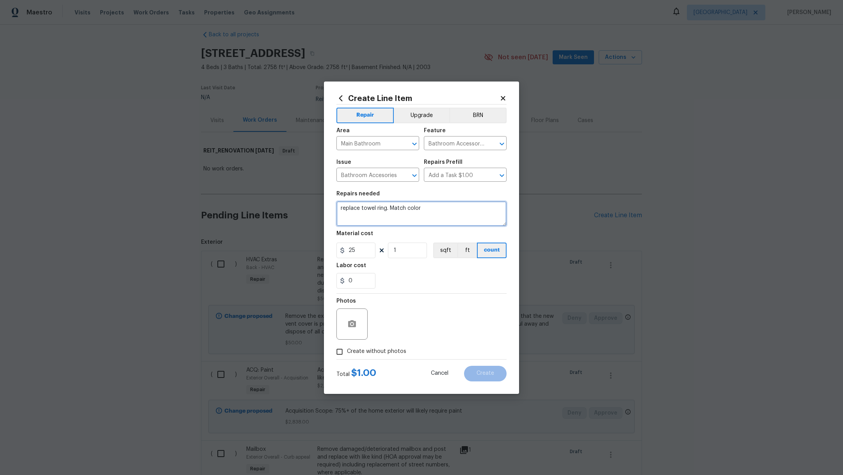
click at [438, 210] on textarea "replace towel ring. Match color" at bounding box center [421, 213] width 170 height 25
click at [373, 348] on span "Create without photos" at bounding box center [376, 352] width 59 height 8
click at [347, 348] on input "Create without photos" at bounding box center [339, 351] width 15 height 15
checkbox input "true"
click at [411, 339] on textarea at bounding box center [440, 324] width 133 height 31
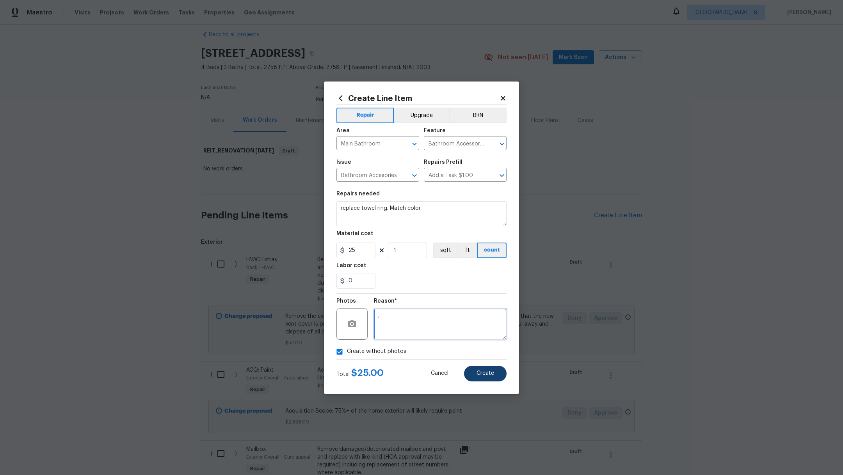
type textarea ","
click at [481, 376] on button "Create" at bounding box center [485, 374] width 43 height 16
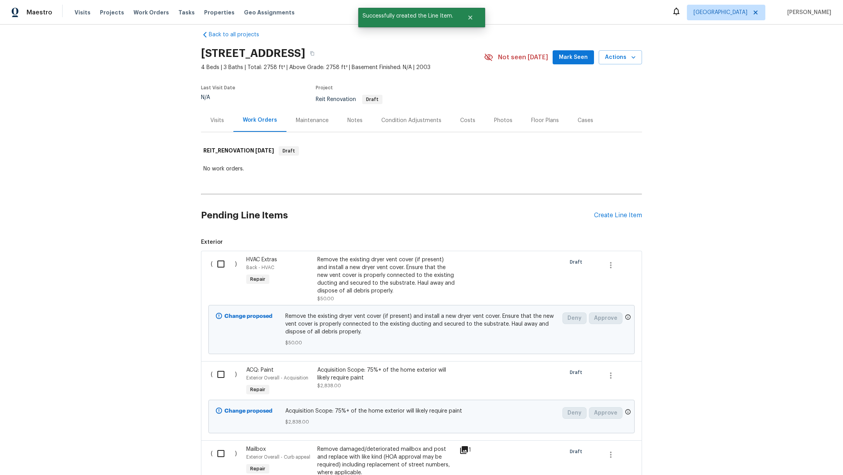
click at [611, 210] on div "Pending Line Items Create Line Item" at bounding box center [421, 215] width 441 height 36
click at [612, 216] on div "Create Line Item" at bounding box center [618, 215] width 48 height 7
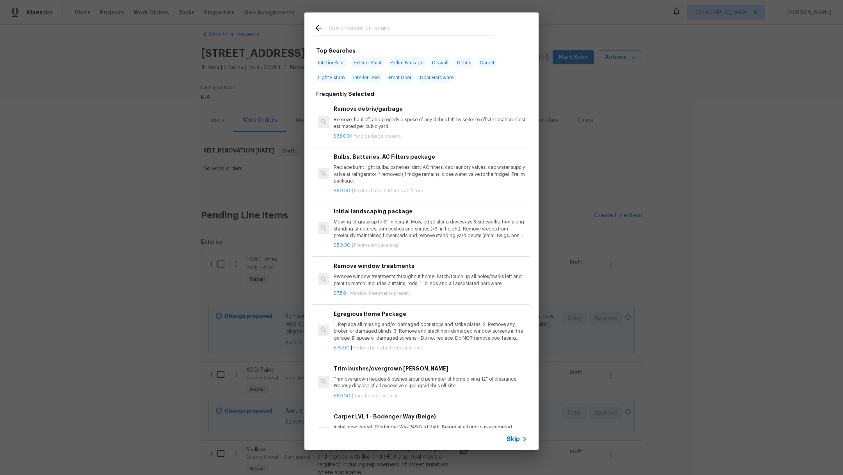
click at [400, 22] on div at bounding box center [403, 27] width 199 height 31
click at [396, 27] on input "text" at bounding box center [410, 29] width 165 height 12
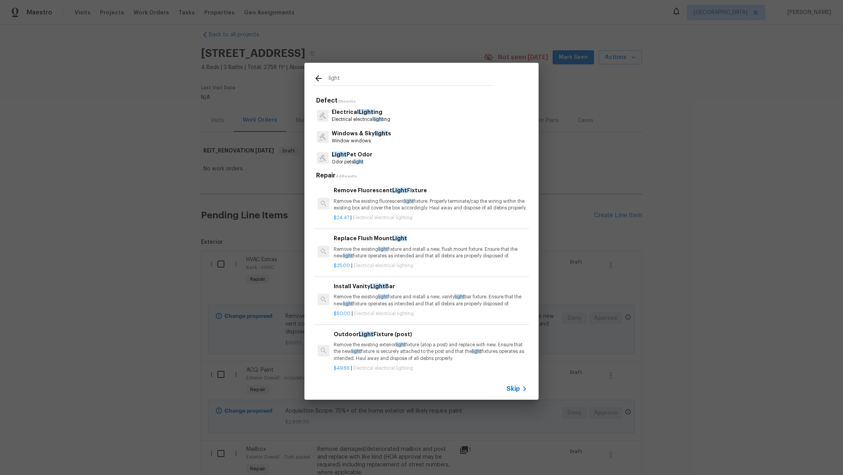
type input "light"
click at [367, 114] on span "Light" at bounding box center [365, 111] width 15 height 5
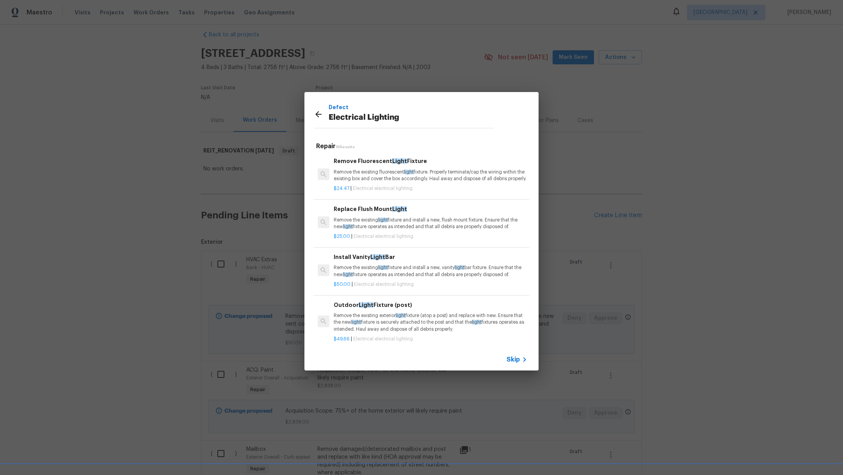
click at [426, 278] on p "Remove the existing light fixture and install a new, vanity light bar fixture. …" at bounding box center [430, 270] width 193 height 13
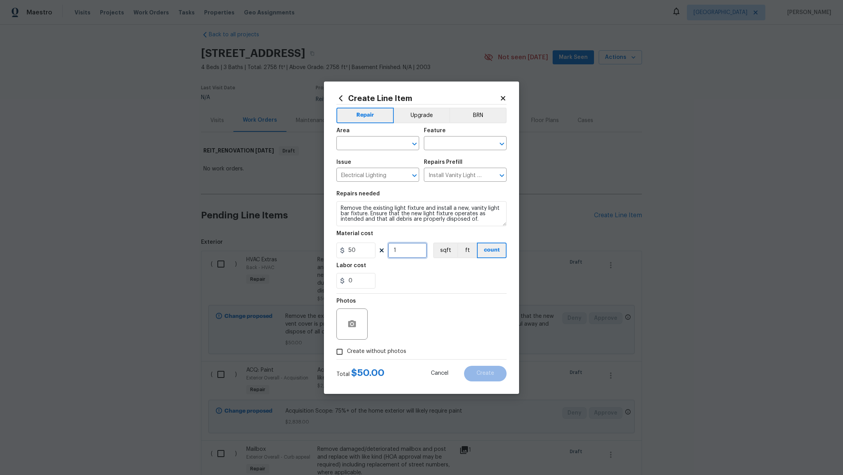
click at [407, 249] on input "1" at bounding box center [407, 251] width 39 height 16
type input "5"
click at [388, 348] on span "Create without photos" at bounding box center [376, 352] width 59 height 8
click at [347, 348] on input "Create without photos" at bounding box center [339, 351] width 15 height 15
checkbox input "true"
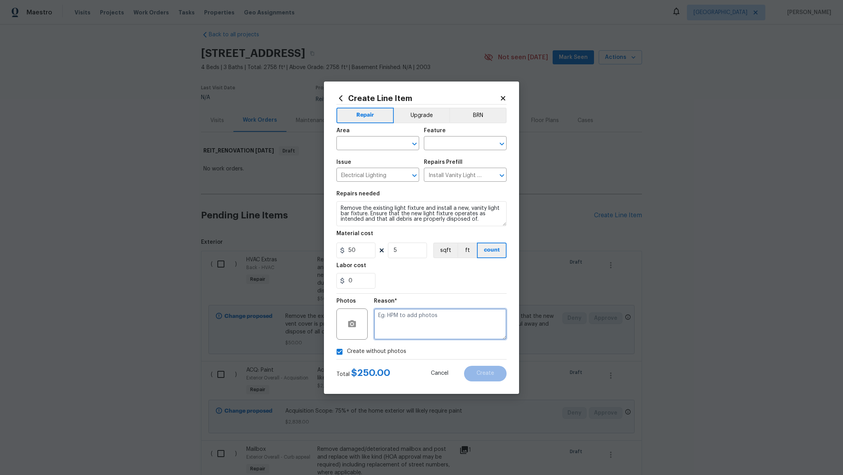
click at [417, 335] on textarea at bounding box center [440, 324] width 133 height 31
type textarea "/"
click at [374, 146] on input "text" at bounding box center [366, 144] width 61 height 12
click at [380, 176] on li "Interior Overall" at bounding box center [377, 174] width 83 height 13
type input "Interior Overall"
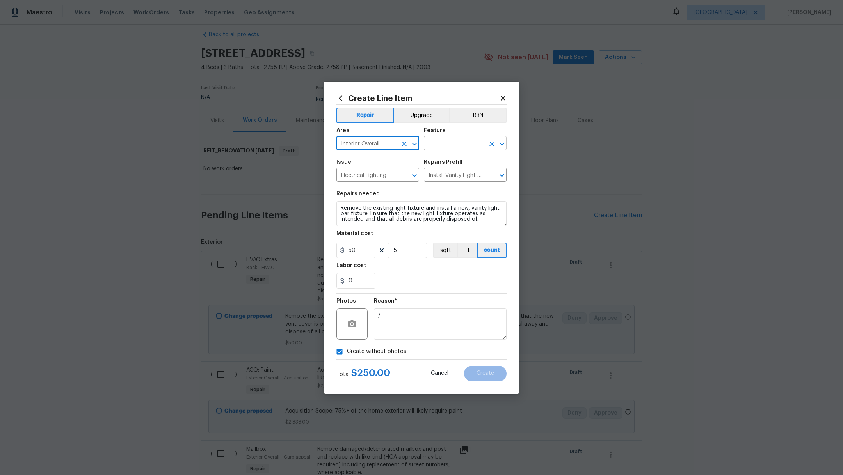
click at [440, 147] on input "text" at bounding box center [454, 144] width 61 height 12
click at [445, 195] on li "Lighting" at bounding box center [465, 192] width 83 height 13
type input "Lighting"
click at [488, 371] on span "Create" at bounding box center [485, 374] width 18 height 6
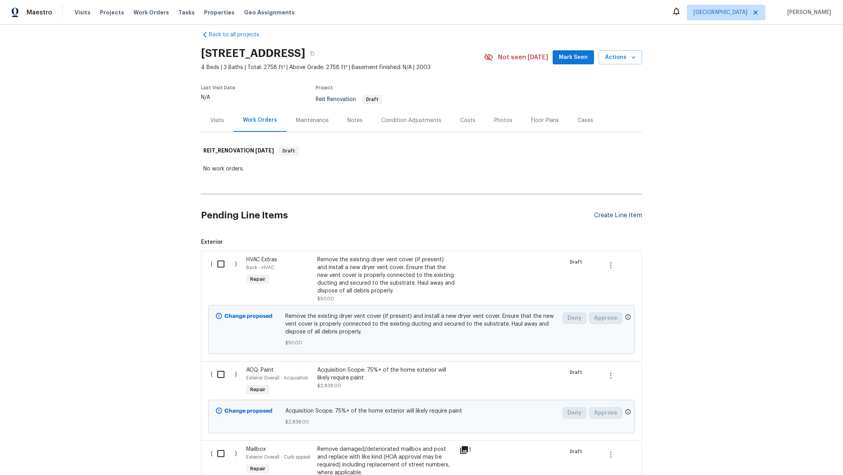
click at [606, 212] on div "Create Line Item" at bounding box center [618, 215] width 48 height 7
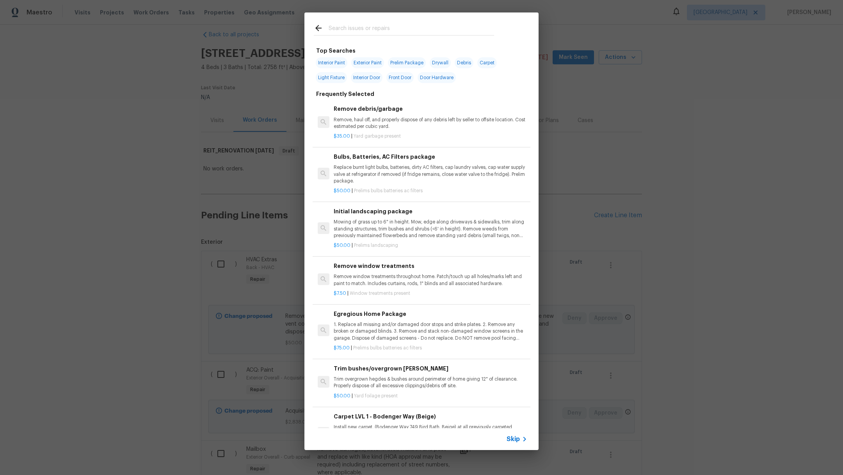
click at [370, 32] on input "text" at bounding box center [410, 29] width 165 height 12
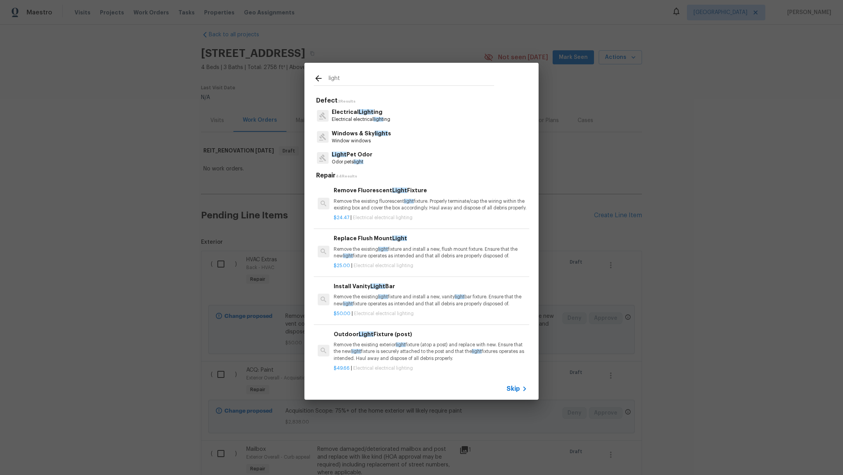
type input "light"
click at [356, 119] on p "Electrical electrical light ing" at bounding box center [361, 119] width 59 height 7
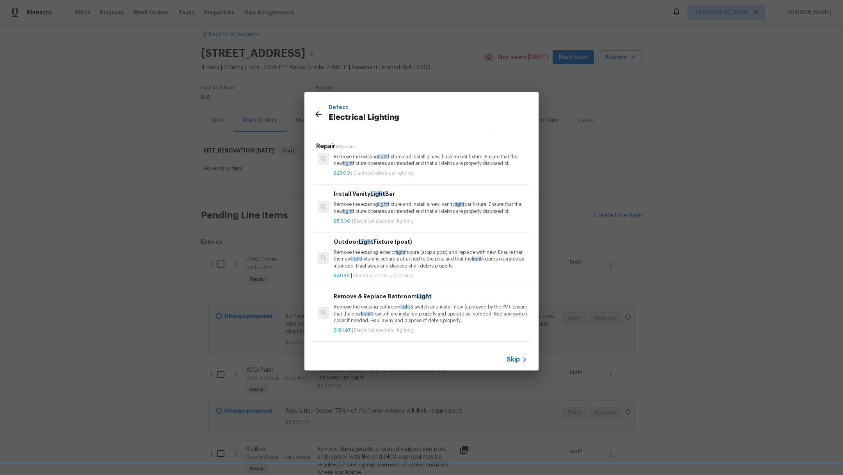
scroll to position [9, 0]
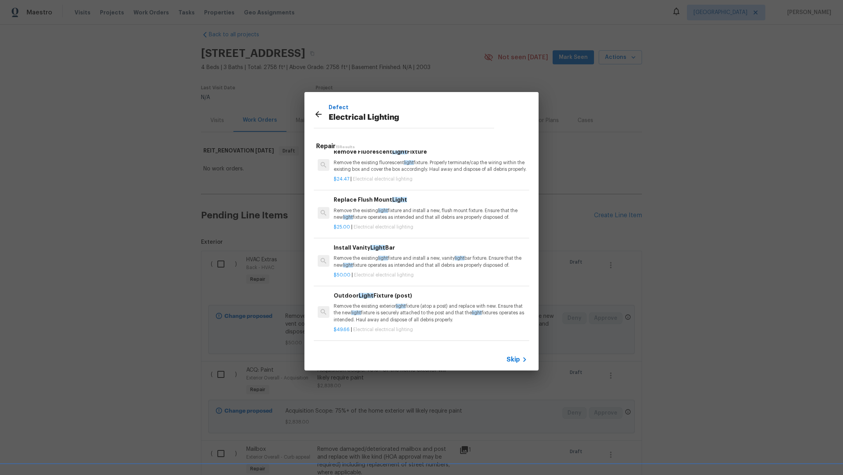
click at [492, 220] on p "Remove the existing light fixture and install a new, flush mount fixture. Ensur…" at bounding box center [430, 214] width 193 height 13
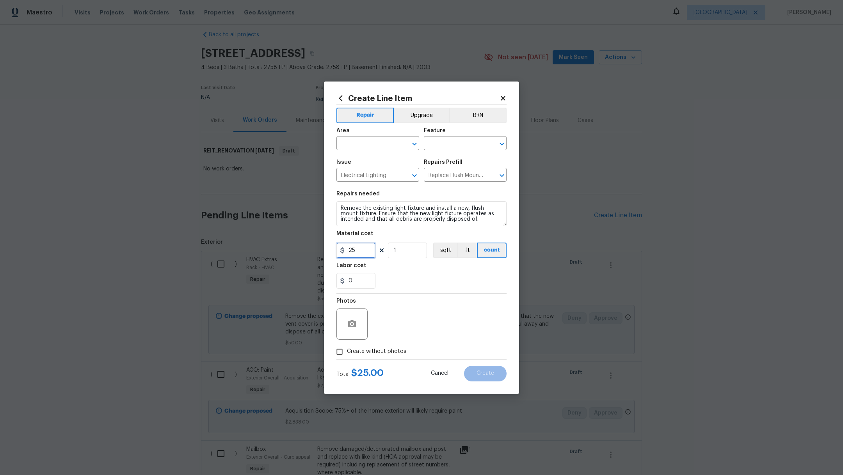
drag, startPoint x: 359, startPoint y: 250, endPoint x: 290, endPoint y: 250, distance: 69.0
click at [290, 250] on div "Create Line Item Repair Upgrade BRN Area ​ Feature ​ Issue Electrical Lighting …" at bounding box center [421, 237] width 843 height 475
type input "50"
click at [355, 143] on input "text" at bounding box center [366, 144] width 61 height 12
click at [365, 188] on li "Main Closet" at bounding box center [377, 187] width 83 height 13
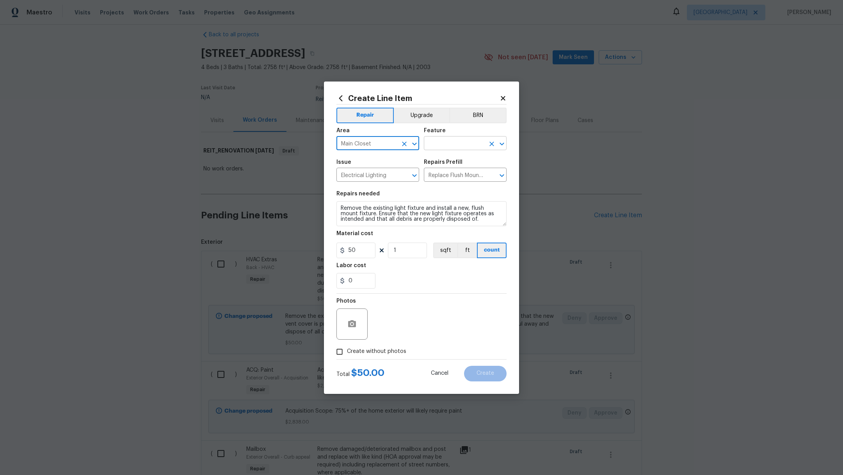
type input "Main Closet"
click at [443, 145] on input "text" at bounding box center [454, 144] width 61 height 12
click at [449, 181] on li "Lighting" at bounding box center [465, 180] width 83 height 13
type input "Lighting"
click at [389, 348] on span "Create without photos" at bounding box center [376, 352] width 59 height 8
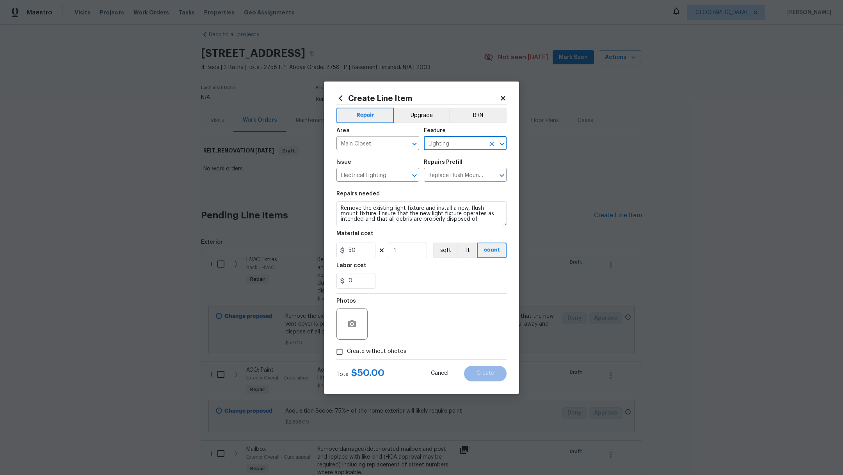
click at [347, 348] on input "Create without photos" at bounding box center [339, 351] width 15 height 15
checkbox input "true"
click at [444, 323] on textarea at bounding box center [440, 324] width 133 height 31
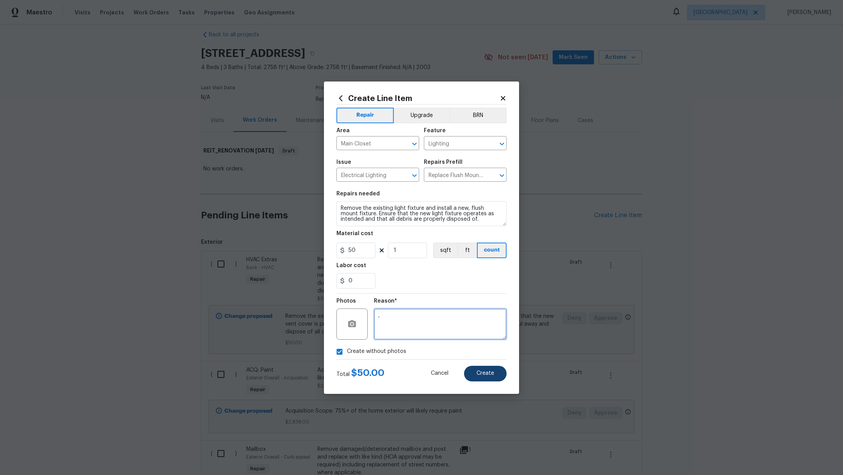
type textarea ","
click at [490, 374] on span "Create" at bounding box center [485, 374] width 18 height 6
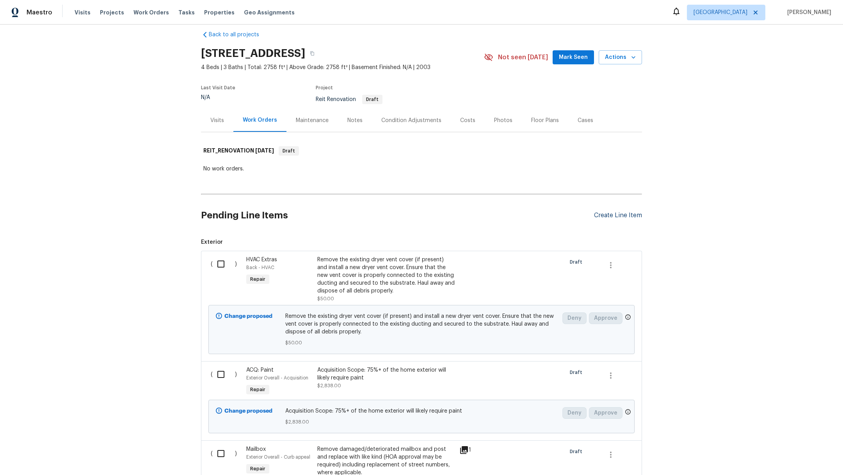
click at [607, 216] on div "Create Line Item" at bounding box center [618, 215] width 48 height 7
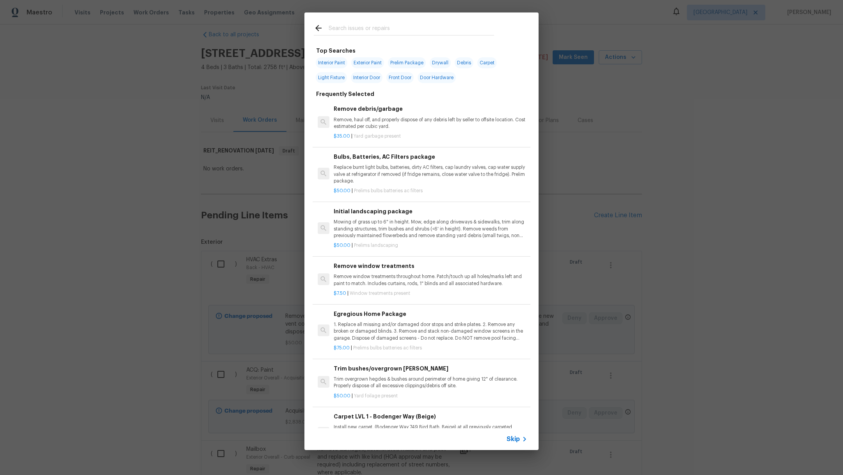
click at [364, 27] on input "text" at bounding box center [410, 29] width 165 height 12
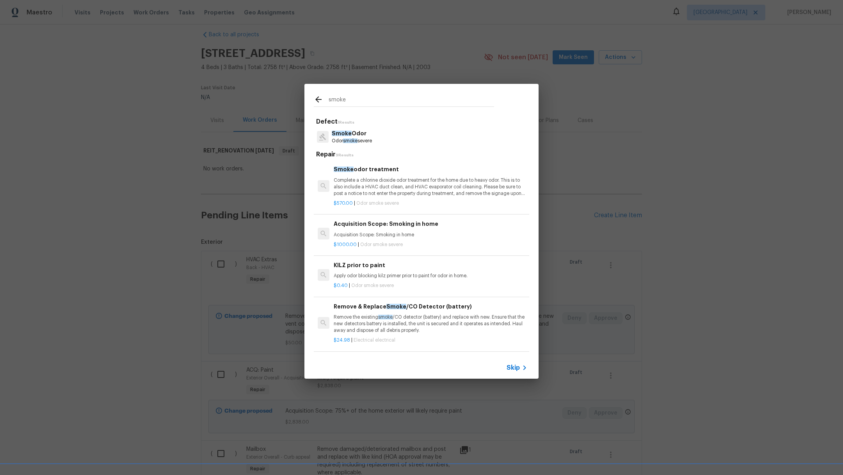
click at [364, 145] on div "Smoke Odor Odor smoke severe" at bounding box center [421, 136] width 215 height 21
click at [378, 101] on input "smoke" at bounding box center [410, 101] width 165 height 12
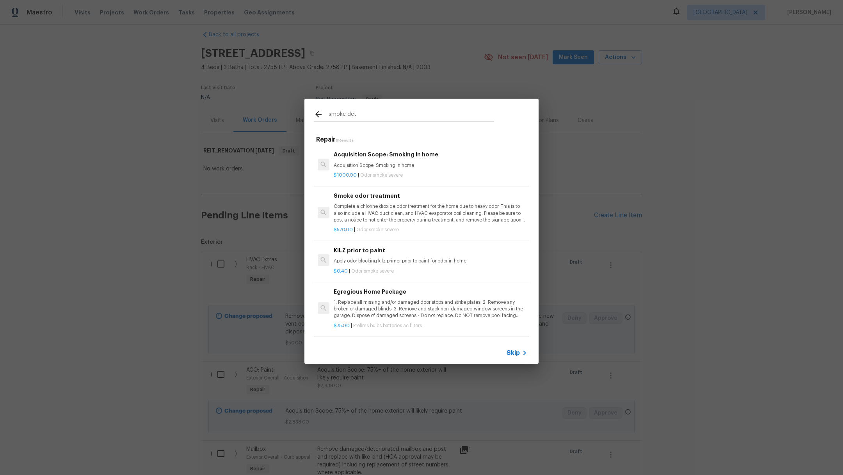
type input "smoke det"
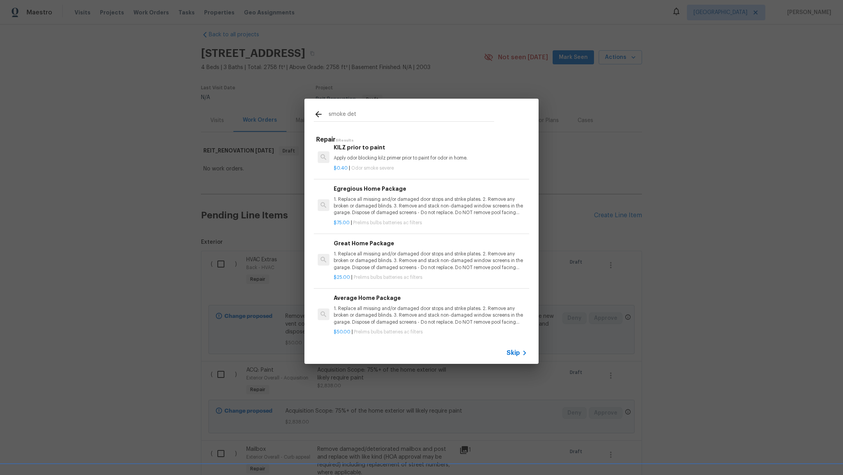
scroll to position [108, 0]
click at [515, 349] on div "Skip" at bounding box center [517, 352] width 23 height 9
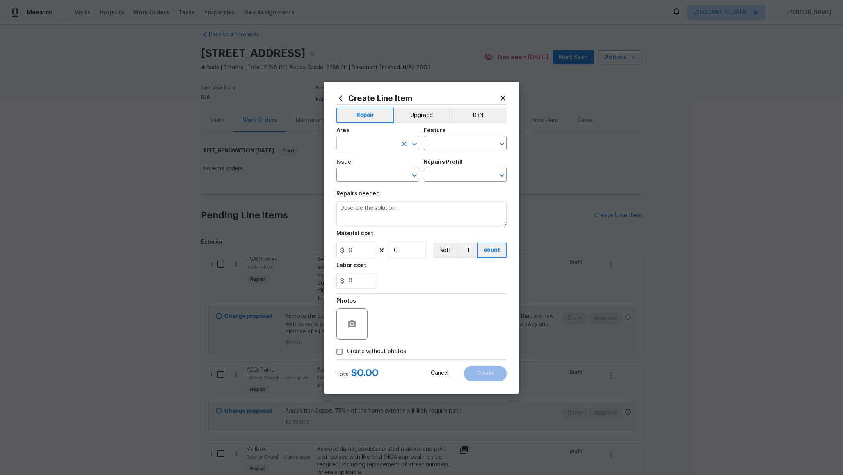
click at [374, 142] on input "text" at bounding box center [366, 144] width 61 height 12
click at [374, 173] on li "Interior Overall" at bounding box center [377, 174] width 83 height 13
type input "Interior Overall"
click at [438, 142] on input "text" at bounding box center [454, 144] width 61 height 12
click at [439, 179] on li "Smoke Detector" at bounding box center [465, 180] width 83 height 13
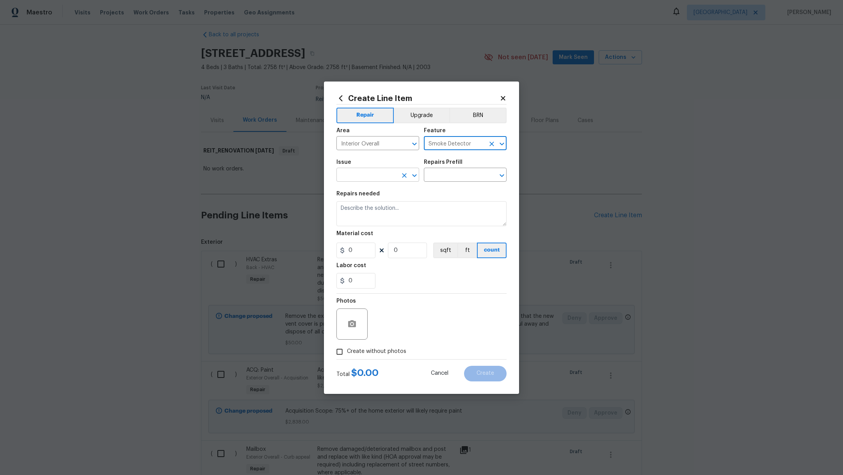
type input "Smoke Detector"
click at [367, 171] on input "text" at bounding box center [366, 176] width 61 height 12
type input "s"
click at [369, 211] on li "Electrical" at bounding box center [377, 211] width 83 height 13
type input "Electrical"
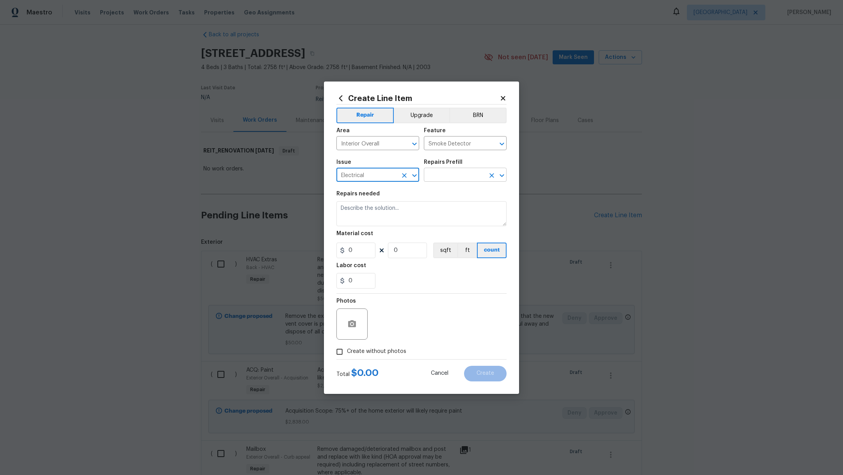
click at [442, 177] on input "text" at bounding box center [454, 176] width 61 height 12
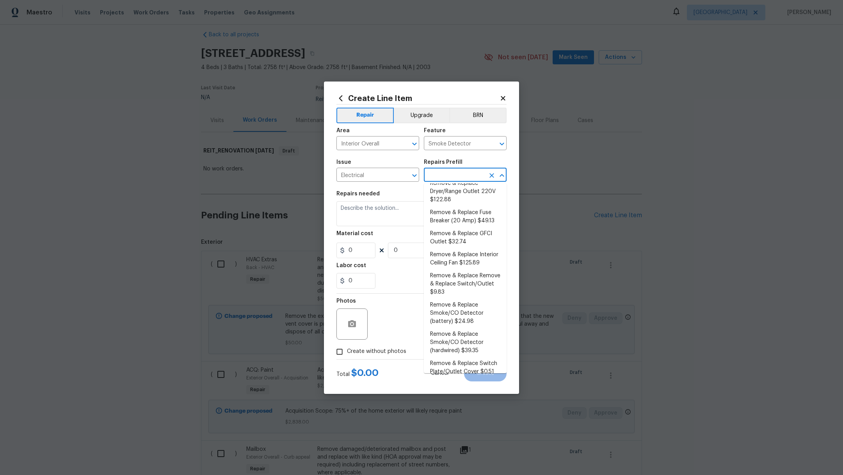
scroll to position [82, 0]
click at [481, 320] on li "Remove & Replace Smoke/CO Detector (battery) $24.98" at bounding box center [465, 312] width 83 height 29
type input "Remove & Replace Smoke/CO Detector (battery) $24.98"
type textarea "Remove the existing smoke/CO detector (battery) and replace with new. Ensure th…"
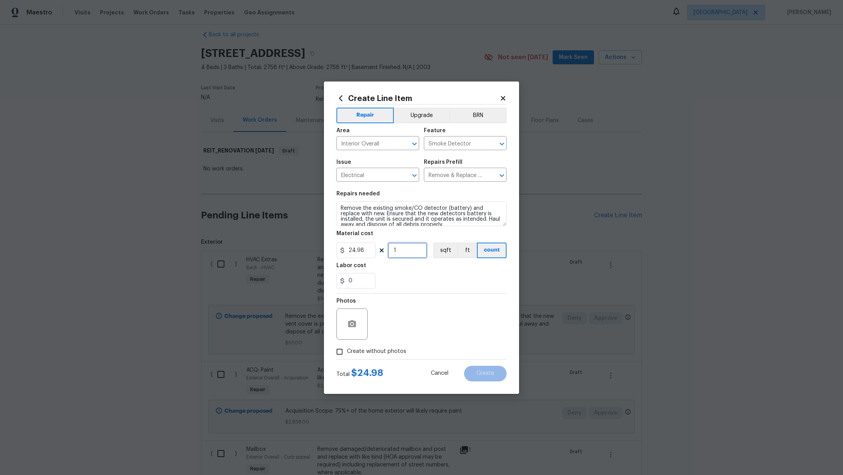
drag, startPoint x: 414, startPoint y: 254, endPoint x: 386, endPoint y: 248, distance: 28.7
click at [386, 248] on div "24.98 1 sqft ft count" at bounding box center [421, 251] width 170 height 16
click at [420, 286] on div "0" at bounding box center [421, 281] width 170 height 16
click at [377, 352] on span "Create without photos" at bounding box center [376, 352] width 59 height 8
click at [347, 352] on input "Create without photos" at bounding box center [339, 351] width 15 height 15
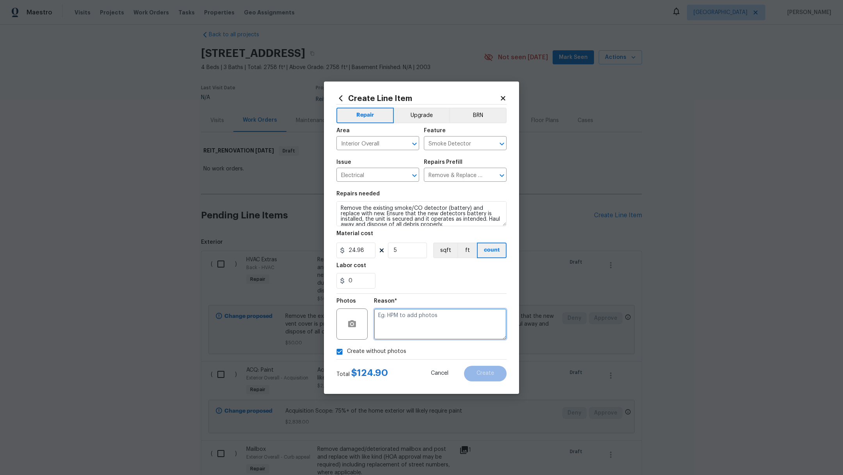
click at [408, 330] on textarea at bounding box center [440, 324] width 133 height 31
click at [401, 251] on input "5" at bounding box center [407, 251] width 39 height 16
click at [463, 276] on div "0" at bounding box center [421, 281] width 170 height 16
click at [486, 372] on span "Create" at bounding box center [485, 374] width 18 height 6
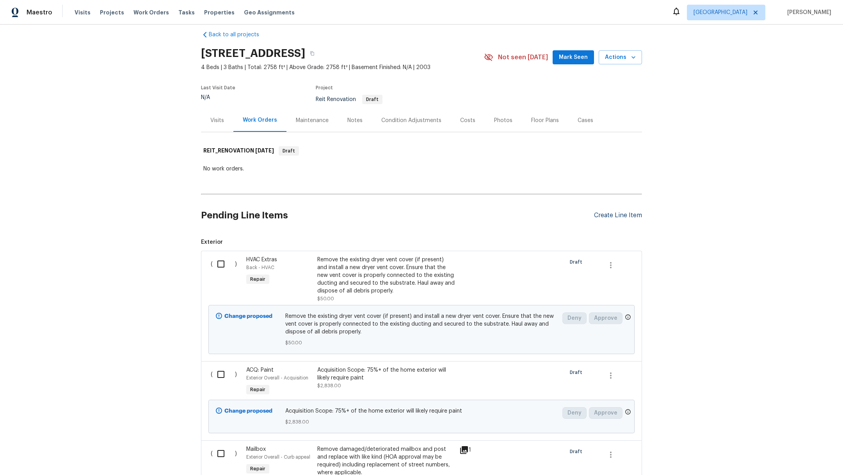
click at [607, 217] on div "Create Line Item" at bounding box center [618, 215] width 48 height 7
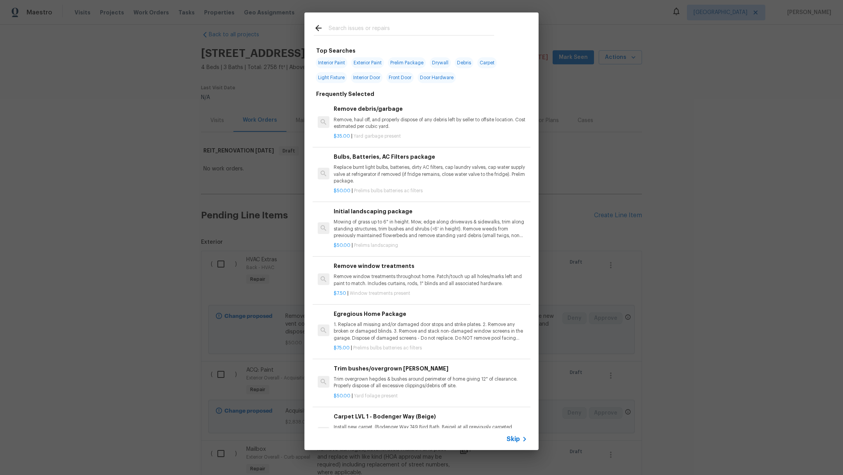
click at [356, 32] on input "text" at bounding box center [410, 29] width 165 height 12
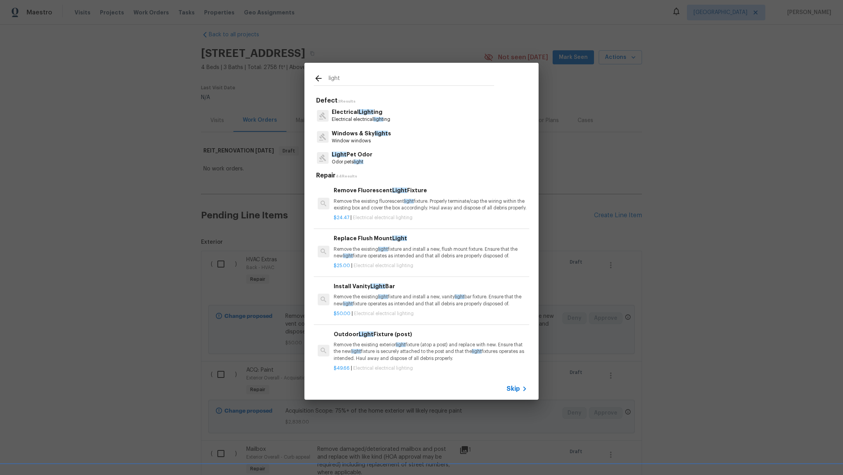
click at [375, 113] on p "Electrical Light ing" at bounding box center [361, 112] width 59 height 8
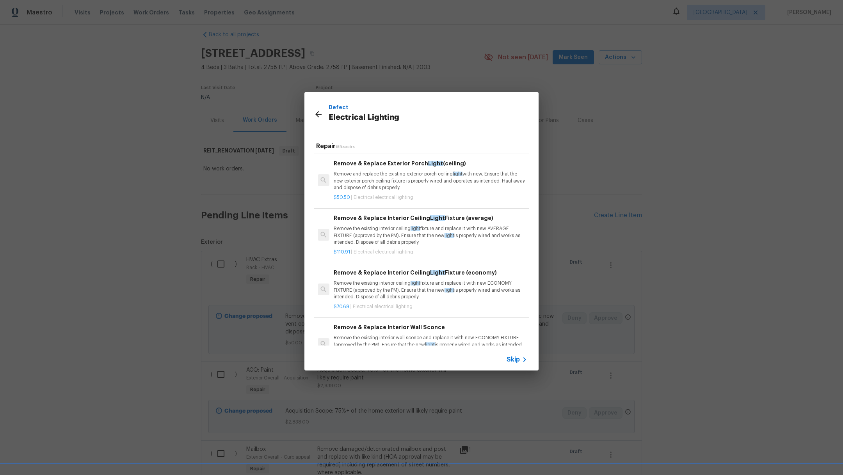
scroll to position [619, 0]
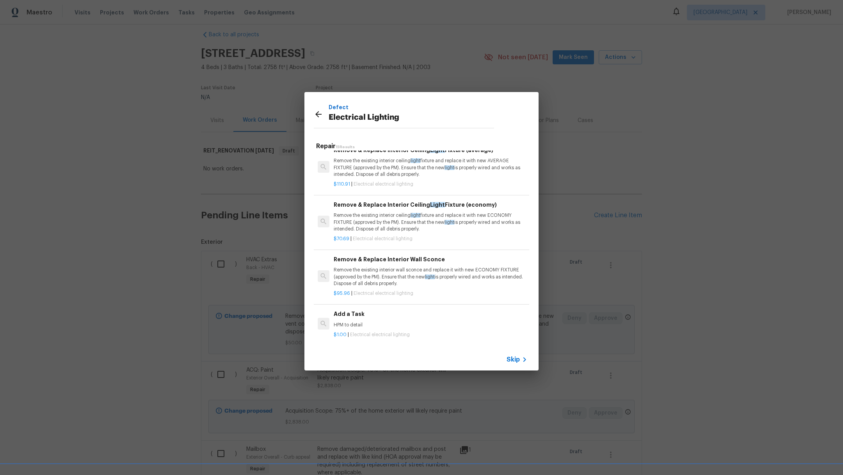
click at [427, 322] on p "HPM to detail" at bounding box center [430, 325] width 193 height 7
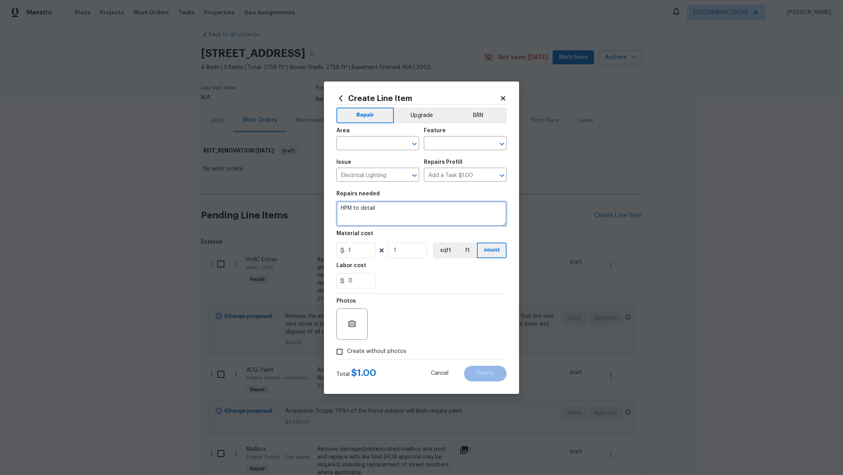
drag, startPoint x: 393, startPoint y: 209, endPoint x: 295, endPoint y: 207, distance: 97.5
click at [295, 207] on div "Create Line Item Repair Upgrade BRN Area ​ Feature ​ Issue Electrical Lighting …" at bounding box center [421, 237] width 843 height 475
click at [356, 253] on input "1" at bounding box center [355, 251] width 39 height 16
click at [373, 141] on input "text" at bounding box center [366, 144] width 61 height 12
click at [377, 159] on li "Closet" at bounding box center [377, 161] width 83 height 13
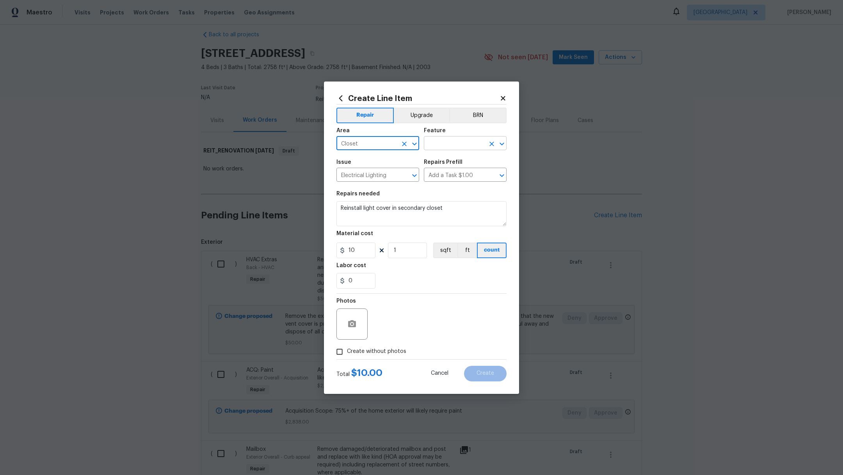
click at [439, 144] on input "text" at bounding box center [454, 144] width 61 height 12
click at [451, 180] on li "Lighting" at bounding box center [465, 180] width 83 height 13
click at [374, 351] on span "Create without photos" at bounding box center [376, 352] width 59 height 8
click at [347, 351] on input "Create without photos" at bounding box center [339, 351] width 15 height 15
click at [413, 330] on textarea at bounding box center [440, 324] width 133 height 31
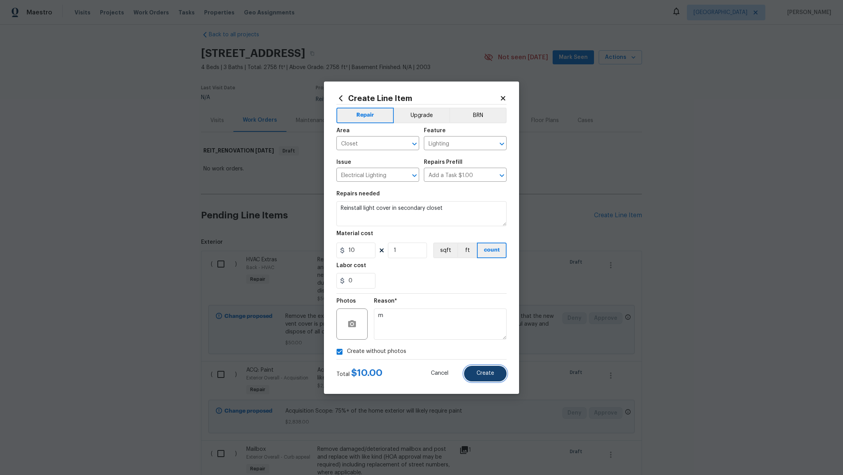
click at [473, 375] on button "Create" at bounding box center [485, 374] width 43 height 16
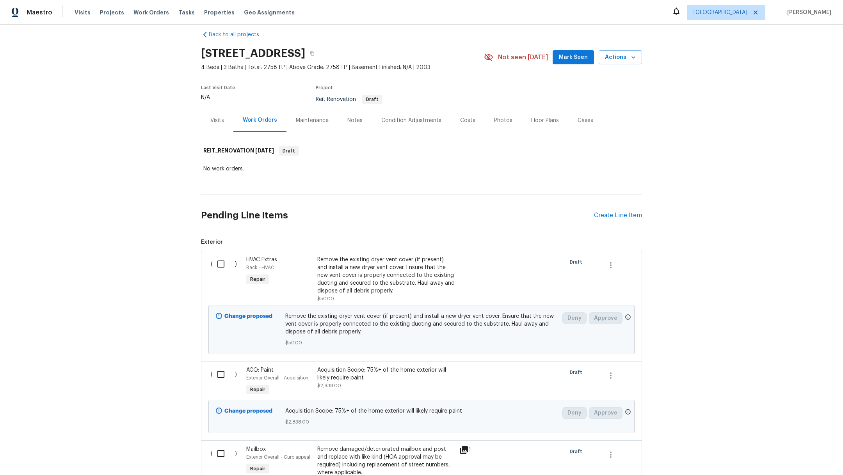
click at [599, 218] on div "Pending Line Items Create Line Item" at bounding box center [421, 215] width 441 height 36
click at [598, 215] on div "Create Line Item" at bounding box center [618, 215] width 48 height 7
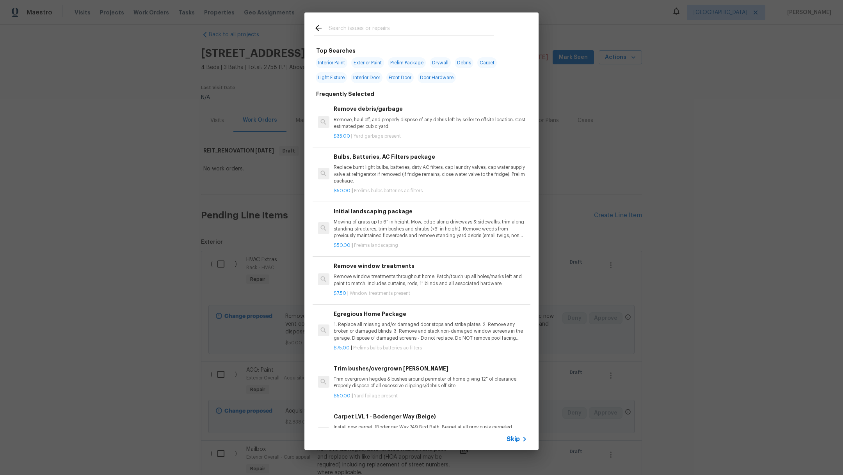
click at [353, 23] on div at bounding box center [403, 27] width 199 height 31
click at [356, 32] on input "text" at bounding box center [410, 29] width 165 height 12
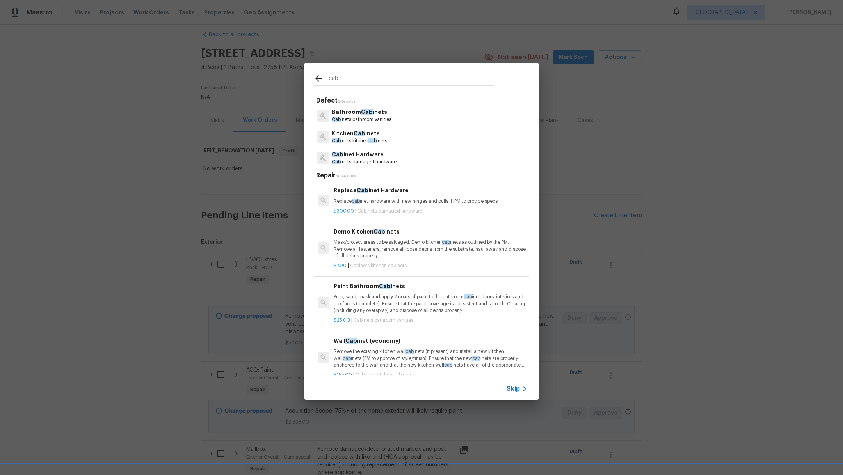
click at [348, 144] on p "Cab inets kitchen cab inets" at bounding box center [359, 141] width 55 height 7
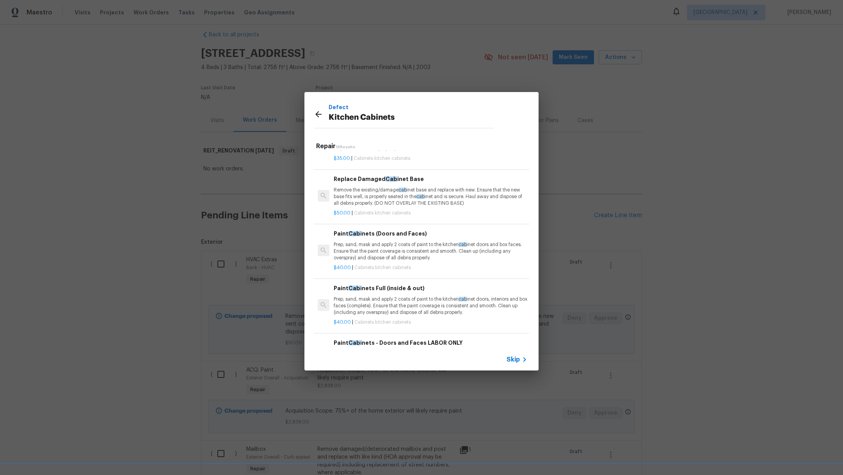
scroll to position [468, 0]
click at [435, 307] on p "Prep, sand, mask and apply 2 coats of paint to the kitchen cab inet doors, inte…" at bounding box center [430, 305] width 193 height 20
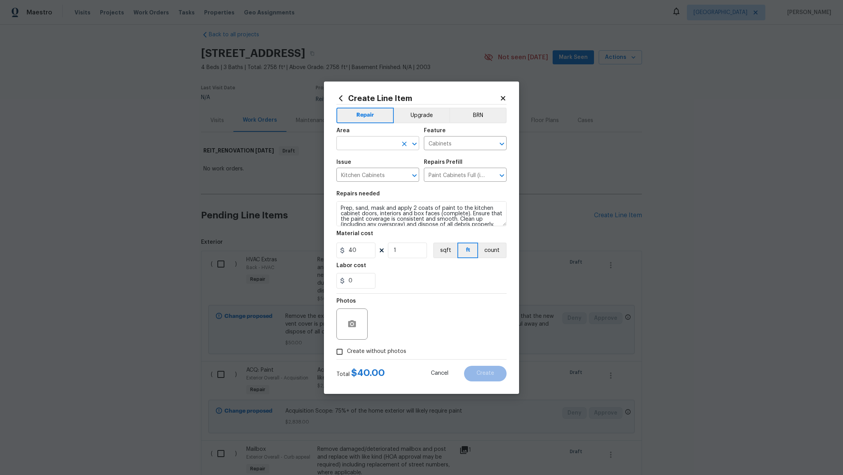
click at [362, 144] on input "text" at bounding box center [366, 144] width 61 height 12
click at [368, 175] on li "Interior Overall" at bounding box center [377, 174] width 83 height 13
click at [440, 147] on input "Cabinets" at bounding box center [454, 144] width 61 height 12
click at [455, 181] on li "Vanity" at bounding box center [465, 180] width 83 height 13
click at [339, 210] on textarea "Prep, sand, mask and apply 2 coats of paint to the kitchen cabinet doors, inter…" at bounding box center [421, 213] width 170 height 25
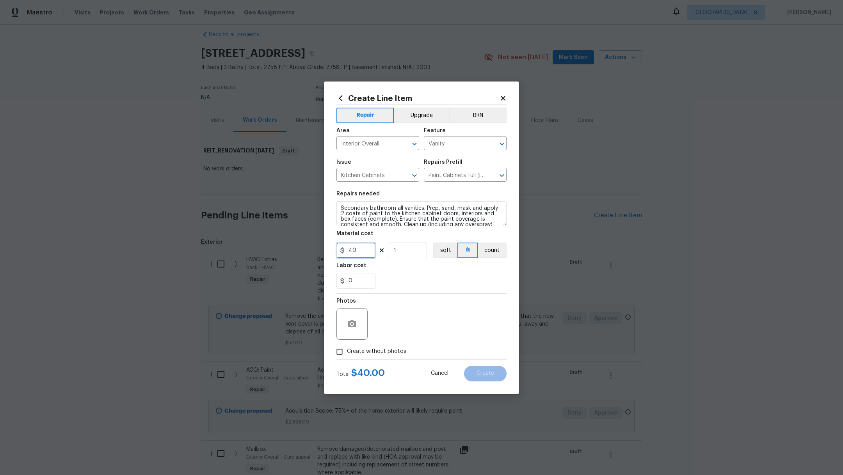
drag, startPoint x: 369, startPoint y: 248, endPoint x: 315, endPoint y: 247, distance: 53.8
click at [321, 248] on div "Create Line Item Repair Upgrade BRN Area Interior Overall ​ Feature Vanity ​ Is…" at bounding box center [421, 237] width 843 height 475
click at [393, 282] on div "0" at bounding box center [421, 281] width 170 height 16
click at [360, 356] on label "Create without photos" at bounding box center [369, 351] width 74 height 15
click at [347, 356] on input "Create without photos" at bounding box center [339, 351] width 15 height 15
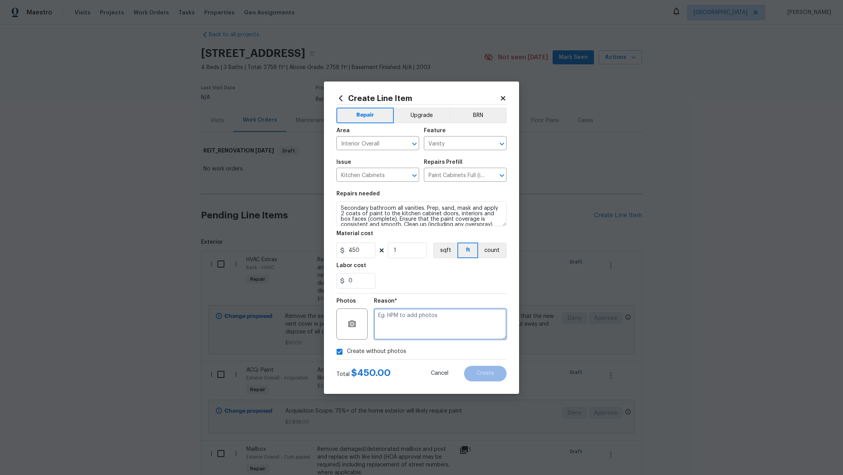
drag, startPoint x: 367, startPoint y: 348, endPoint x: 405, endPoint y: 323, distance: 45.7
click at [405, 323] on textarea at bounding box center [440, 324] width 133 height 31
click at [479, 376] on span "Create" at bounding box center [485, 374] width 18 height 6
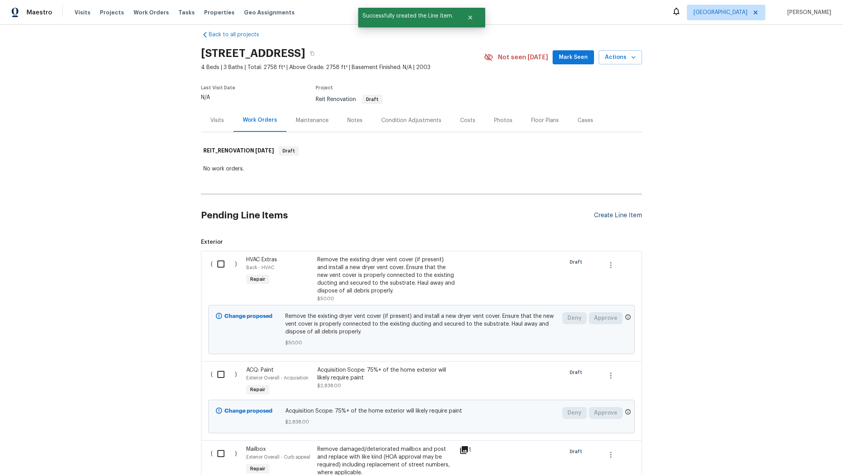
click at [609, 215] on div "Create Line Item" at bounding box center [618, 215] width 48 height 7
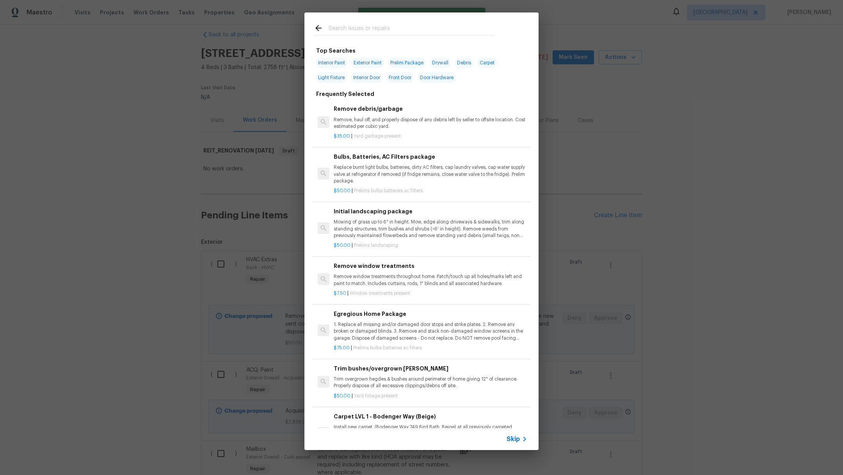
click at [379, 31] on input "text" at bounding box center [410, 29] width 165 height 12
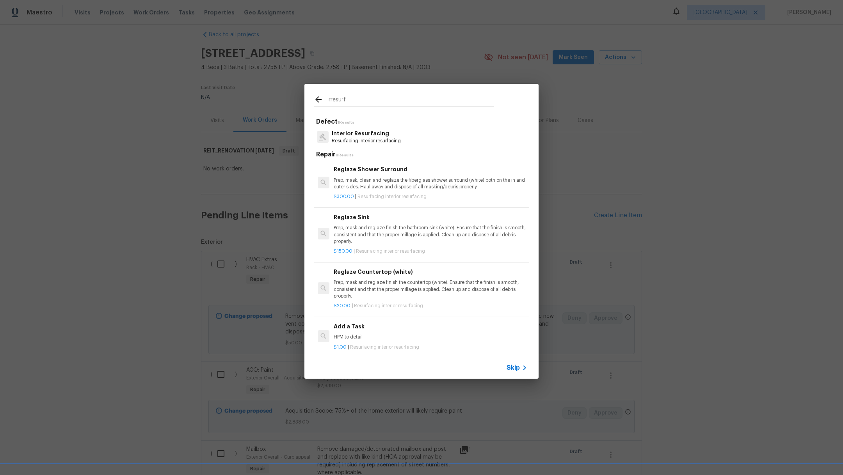
click at [378, 135] on p "Interior Resurfacing" at bounding box center [366, 134] width 69 height 8
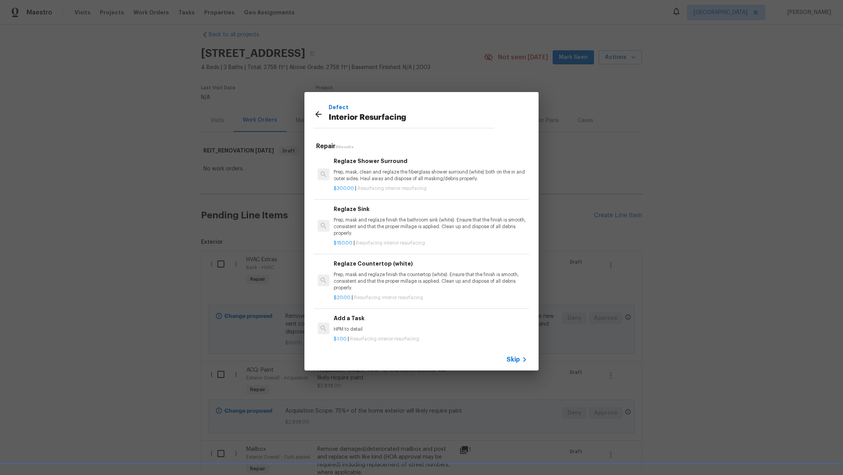
click at [421, 233] on p "Prep, mask and reglaze finish the bathroom sink (white). Ensure that the finish…" at bounding box center [430, 227] width 193 height 20
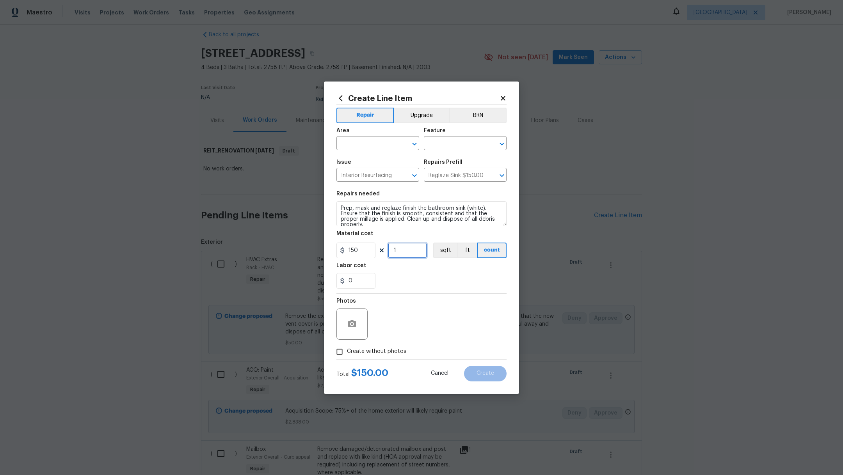
drag, startPoint x: 413, startPoint y: 248, endPoint x: 356, endPoint y: 247, distance: 57.0
click at [357, 247] on div "150 1 sqft ft count" at bounding box center [421, 251] width 170 height 16
click at [410, 280] on div "0" at bounding box center [421, 281] width 170 height 16
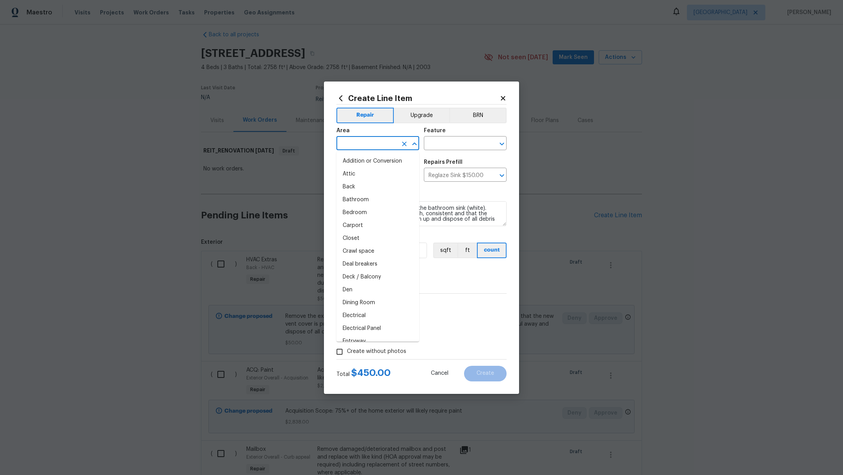
click at [347, 143] on input "text" at bounding box center [366, 144] width 61 height 12
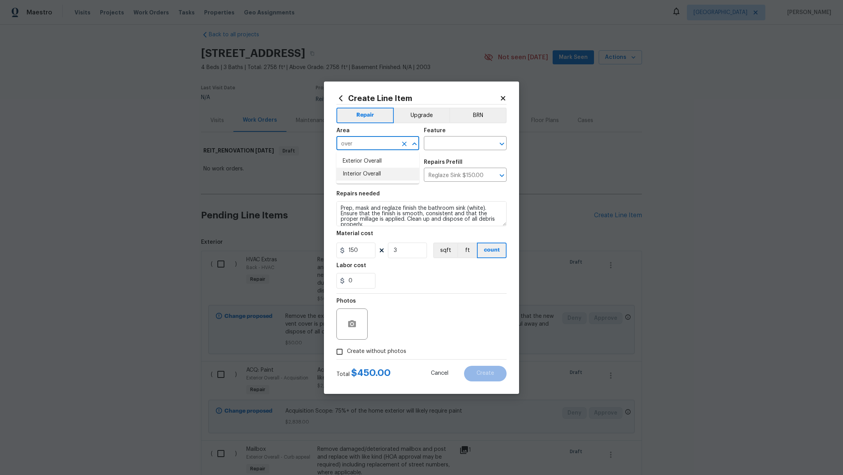
click at [359, 170] on li "Interior Overall" at bounding box center [377, 174] width 83 height 13
click at [440, 144] on input "text" at bounding box center [454, 144] width 61 height 12
click at [456, 179] on li "Countertops" at bounding box center [465, 180] width 83 height 13
click at [342, 209] on textarea "Prep, mask and reglaze finish the bathroom sink (white). Ensure that the finish…" at bounding box center [421, 213] width 170 height 25
click at [339, 208] on textarea "Prep, mask and reglaze finish the bathroom sink (white). Ensure that the finish…" at bounding box center [421, 213] width 170 height 25
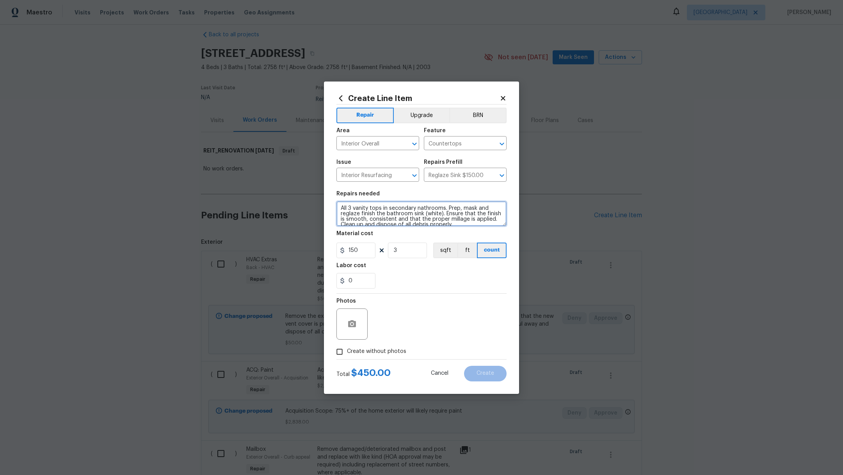
click at [419, 209] on textarea "All 3 vanity tops in secondary nathrooms. Prep, mask and reglaze finish the bat…" at bounding box center [421, 213] width 170 height 25
click at [429, 287] on div "0" at bounding box center [421, 281] width 170 height 16
click at [372, 355] on span "Create without photos" at bounding box center [376, 352] width 59 height 8
click at [347, 355] on input "Create without photos" at bounding box center [339, 351] width 15 height 15
click at [417, 335] on textarea at bounding box center [440, 324] width 133 height 31
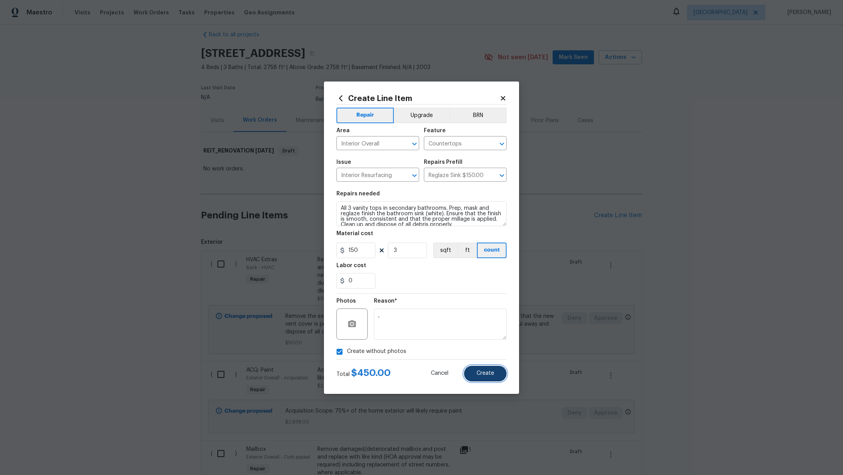
click at [474, 373] on button "Create" at bounding box center [485, 374] width 43 height 16
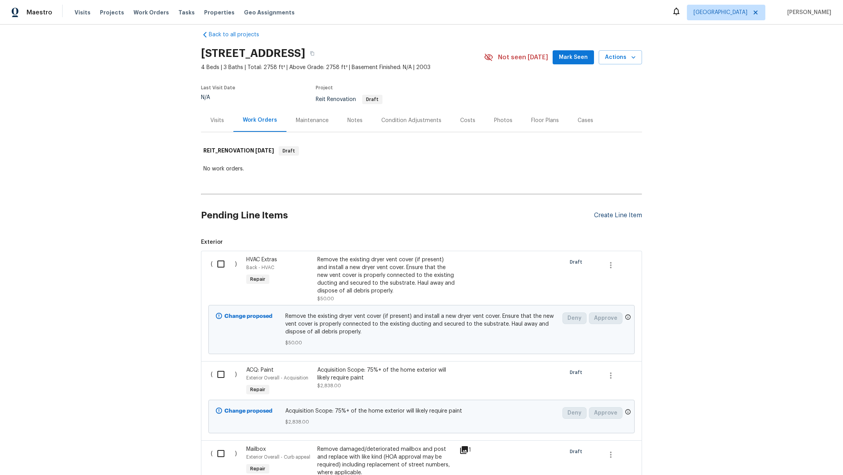
click at [618, 216] on div "Create Line Item" at bounding box center [618, 215] width 48 height 7
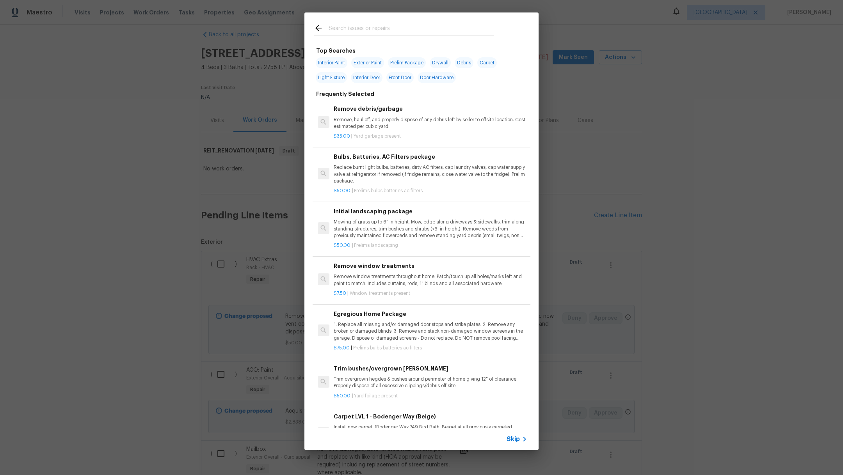
click at [355, 27] on input "text" at bounding box center [410, 29] width 165 height 12
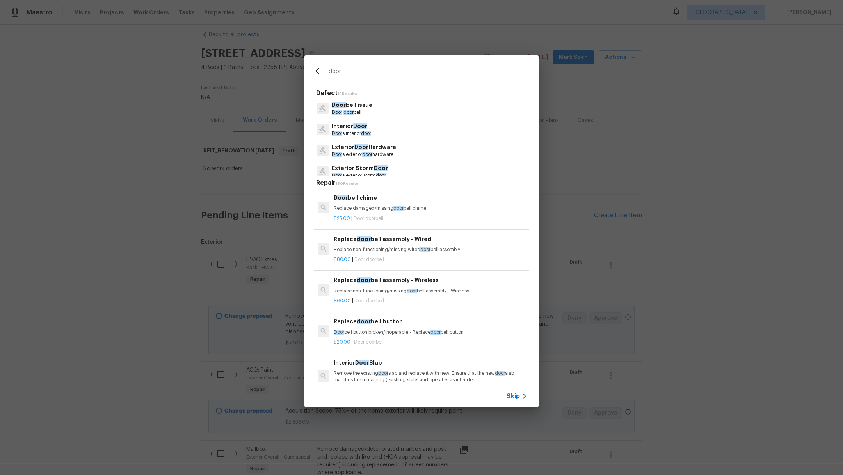
click at [371, 132] on span "door" at bounding box center [366, 133] width 10 height 5
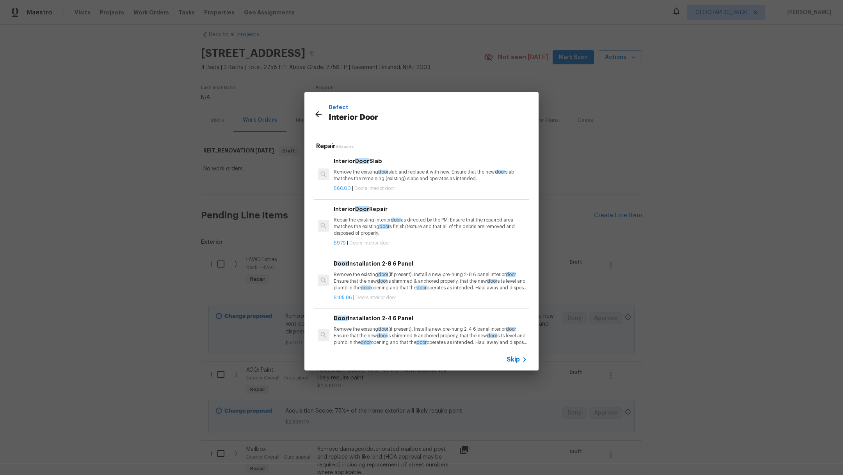
scroll to position [285, 0]
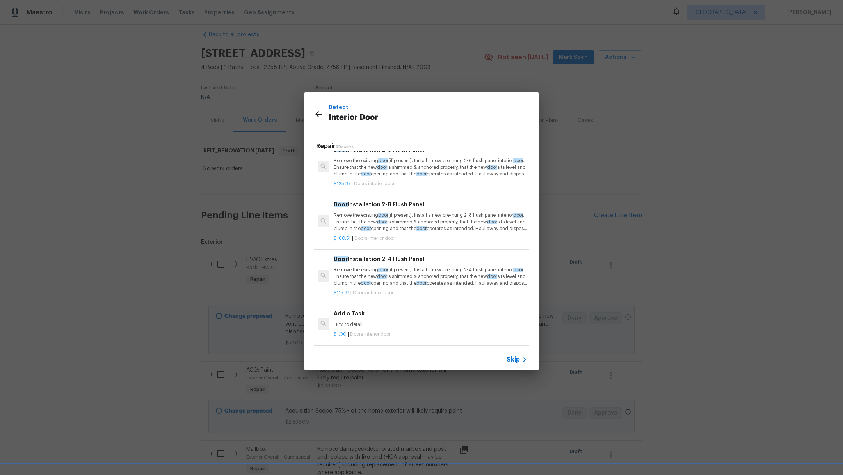
click at [411, 331] on p "$1.00 | Doors interior door" at bounding box center [430, 334] width 193 height 7
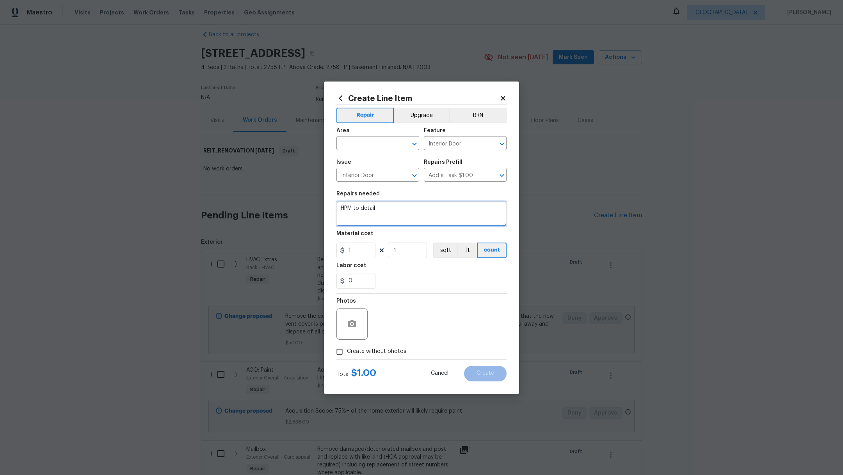
drag, startPoint x: 382, startPoint y: 208, endPoint x: 289, endPoint y: 203, distance: 93.4
click at [289, 203] on div "Create Line Item Repair Upgrade BRN Area ​ Feature Interior Door ​ Issue Interi…" at bounding box center [421, 237] width 843 height 475
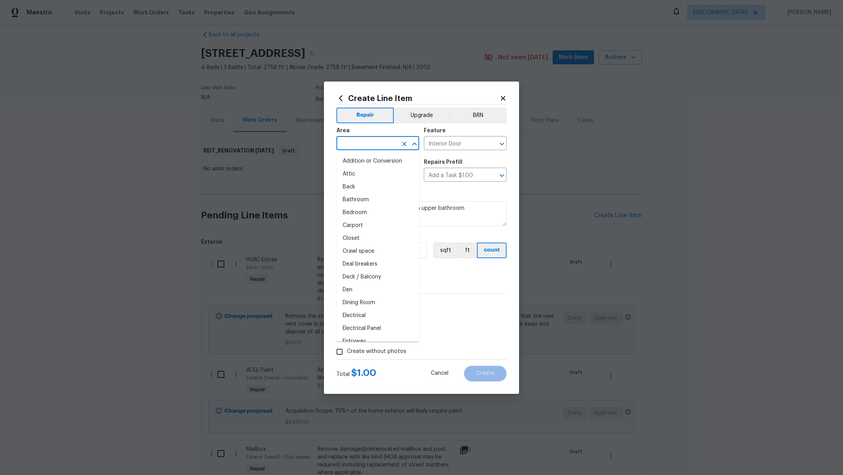
click at [351, 149] on input "text" at bounding box center [366, 144] width 61 height 12
click at [355, 158] on li "Bathroom" at bounding box center [377, 161] width 83 height 13
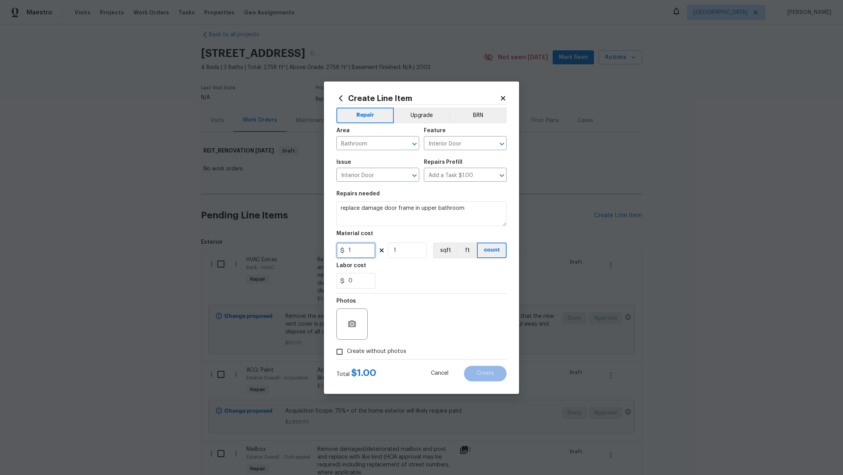
drag, startPoint x: 357, startPoint y: 252, endPoint x: 274, endPoint y: 245, distance: 83.0
click at [274, 245] on div "Create Line Item Repair Upgrade BRN Area Bathroom ​ Feature Interior Door ​ Iss…" at bounding box center [421, 237] width 843 height 475
click at [414, 287] on div "0" at bounding box center [421, 281] width 170 height 16
click at [389, 342] on div "Photos" at bounding box center [421, 319] width 170 height 51
drag, startPoint x: 391, startPoint y: 351, endPoint x: 394, endPoint y: 349, distance: 4.0
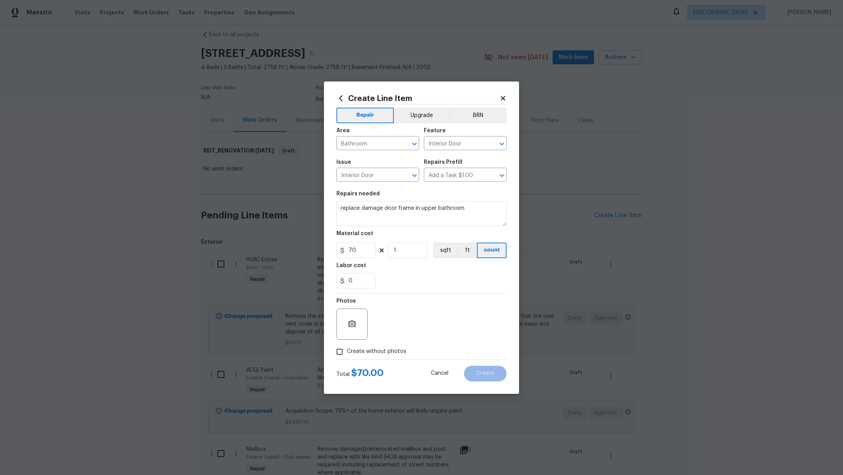
click at [391, 351] on span "Create without photos" at bounding box center [376, 352] width 59 height 8
click at [347, 351] on input "Create without photos" at bounding box center [339, 351] width 15 height 15
click at [418, 331] on textarea at bounding box center [440, 324] width 133 height 31
click at [479, 373] on span "Create" at bounding box center [485, 374] width 18 height 6
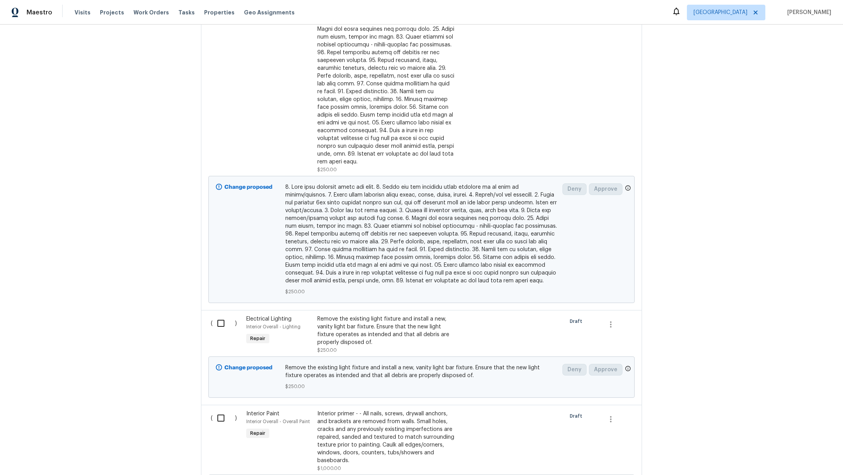
scroll to position [2130, 0]
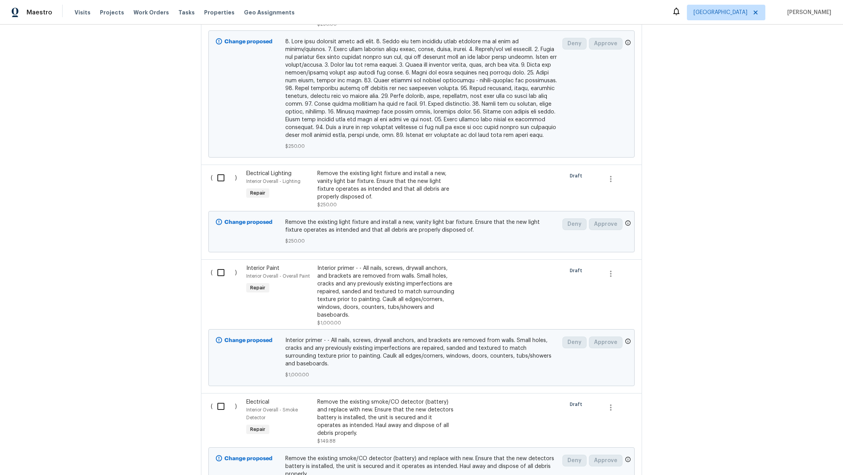
click at [373, 170] on div "Remove the existing light fixture and install a new, vanity light bar fixture. …" at bounding box center [385, 185] width 137 height 31
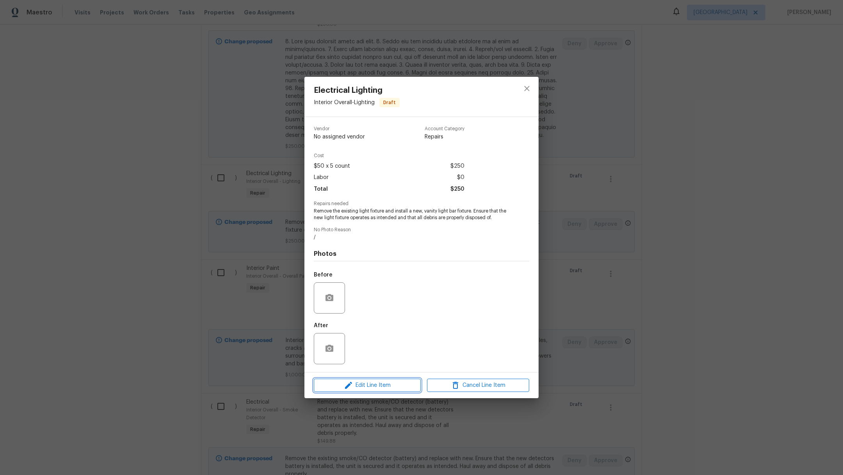
click at [366, 389] on span "Edit Line Item" at bounding box center [367, 386] width 102 height 10
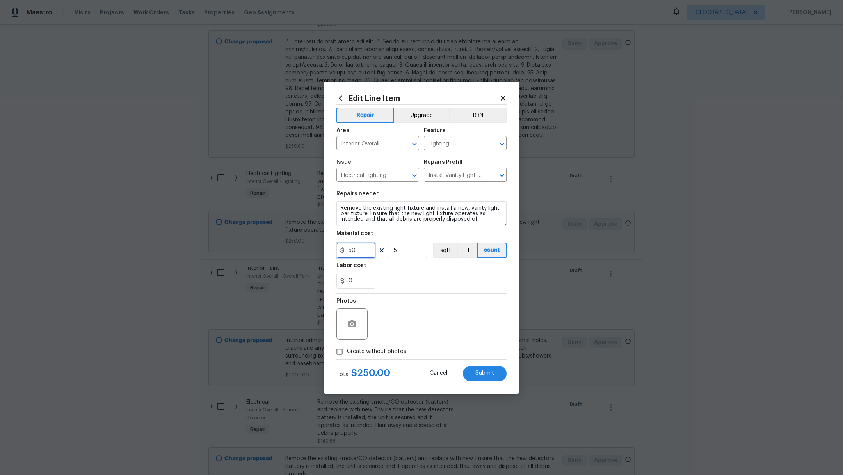
drag, startPoint x: 361, startPoint y: 252, endPoint x: 254, endPoint y: 245, distance: 106.7
click at [254, 245] on div "Edit Line Item Repair Upgrade BRN Area Interior Overall ​ Feature Lighting ​ Is…" at bounding box center [421, 237] width 843 height 475
drag, startPoint x: 411, startPoint y: 248, endPoint x: 380, endPoint y: 248, distance: 31.6
click at [383, 248] on div "300 5 sqft ft count" at bounding box center [421, 251] width 170 height 16
drag, startPoint x: 355, startPoint y: 356, endPoint x: 357, endPoint y: 352, distance: 4.4
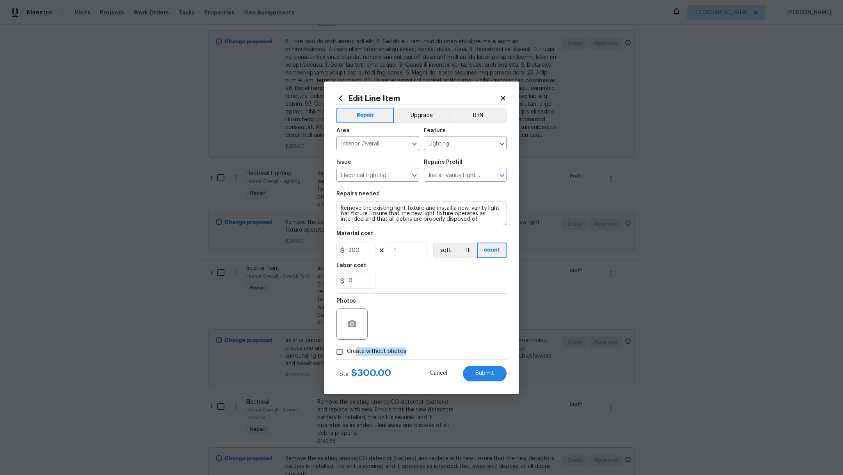
click at [355, 355] on label "Create without photos" at bounding box center [369, 351] width 74 height 15
click at [407, 324] on div "Photos" at bounding box center [421, 319] width 170 height 51
click at [383, 352] on span "Create without photos" at bounding box center [376, 352] width 59 height 8
click at [347, 352] on input "Create without photos" at bounding box center [339, 351] width 15 height 15
click at [399, 330] on textarea "/" at bounding box center [440, 324] width 133 height 31
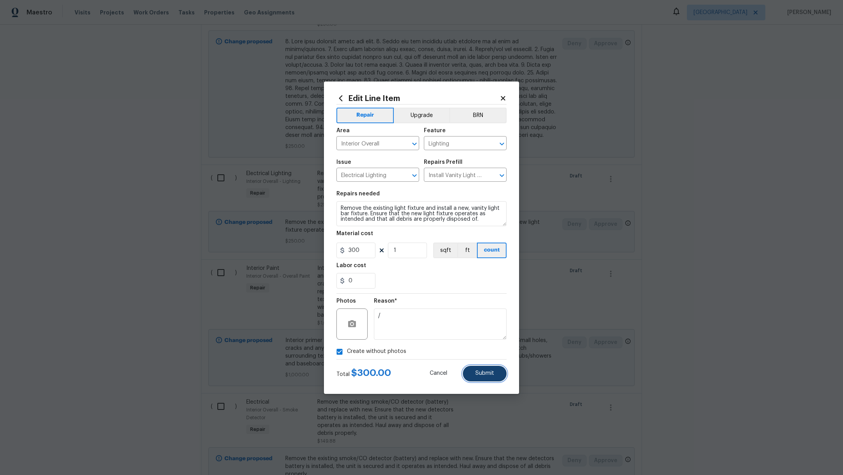
click at [474, 373] on button "Submit" at bounding box center [485, 374] width 44 height 16
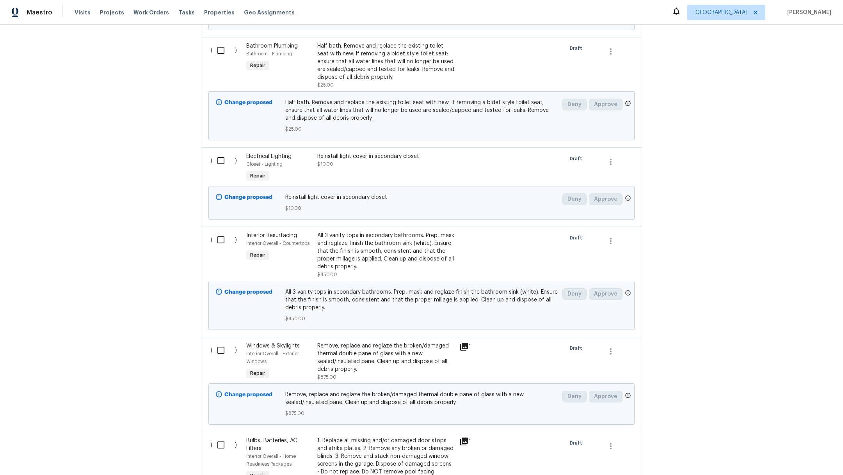
scroll to position [1223, 0]
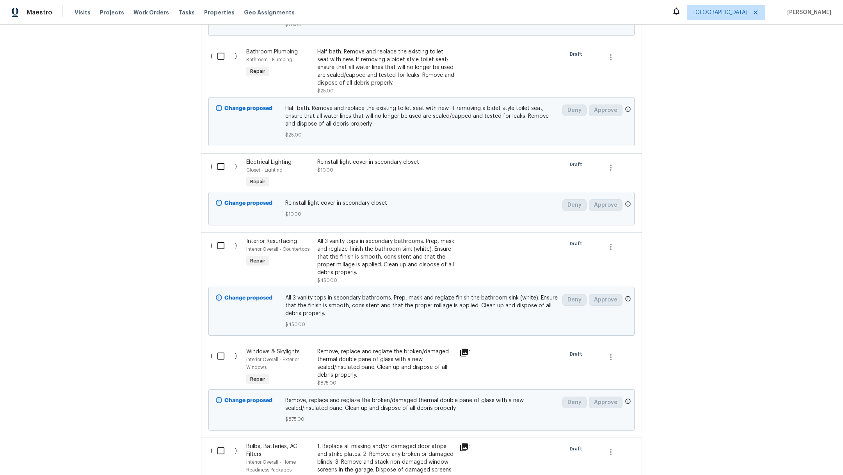
click at [334, 266] on div "All 3 vanity tops in secondary bathrooms. Prep, mask and reglaze finish the bat…" at bounding box center [385, 257] width 137 height 39
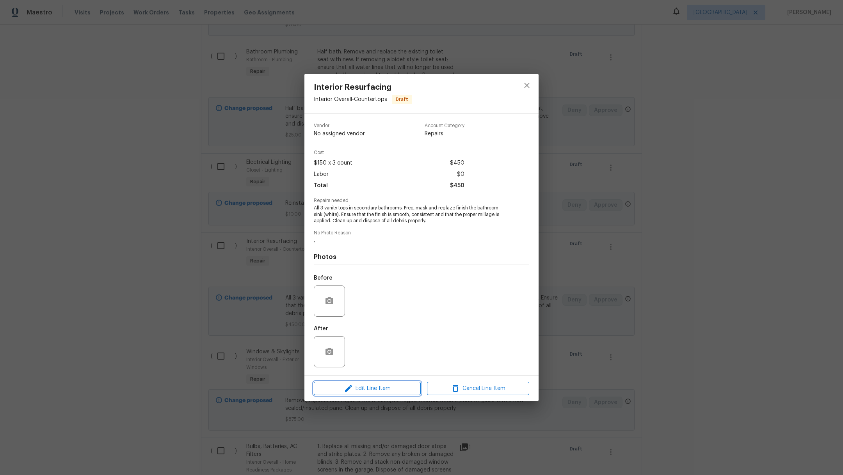
click at [373, 392] on span "Edit Line Item" at bounding box center [367, 389] width 102 height 10
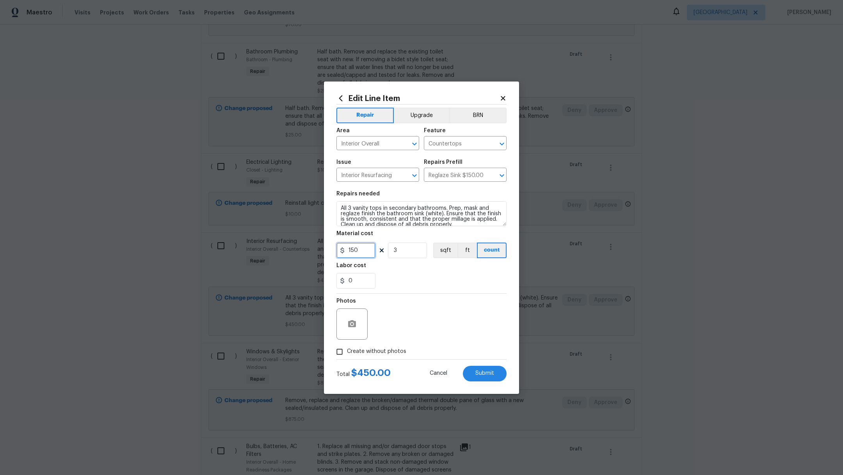
drag, startPoint x: 357, startPoint y: 251, endPoint x: 258, endPoint y: 250, distance: 98.7
click at [258, 250] on div "Edit Line Item Repair Upgrade BRN Area Interior Overall ​ Feature Countertops ​…" at bounding box center [421, 237] width 843 height 475
drag, startPoint x: 409, startPoint y: 248, endPoint x: 358, endPoint y: 248, distance: 50.7
click at [358, 248] on div "500 1 sqft ft count" at bounding box center [421, 251] width 170 height 16
click at [384, 352] on span "Create without photos" at bounding box center [376, 352] width 59 height 8
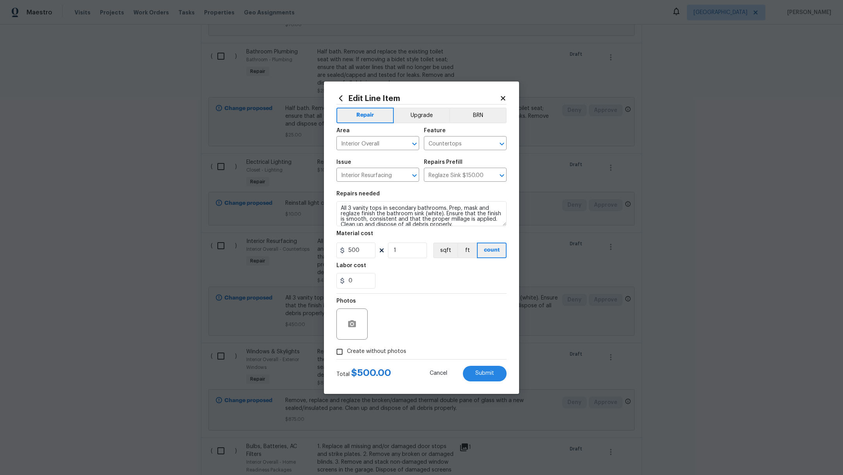
click at [347, 352] on input "Create without photos" at bounding box center [339, 351] width 15 height 15
click at [419, 325] on textarea "," at bounding box center [440, 324] width 133 height 31
click at [485, 375] on span "Submit" at bounding box center [484, 374] width 19 height 6
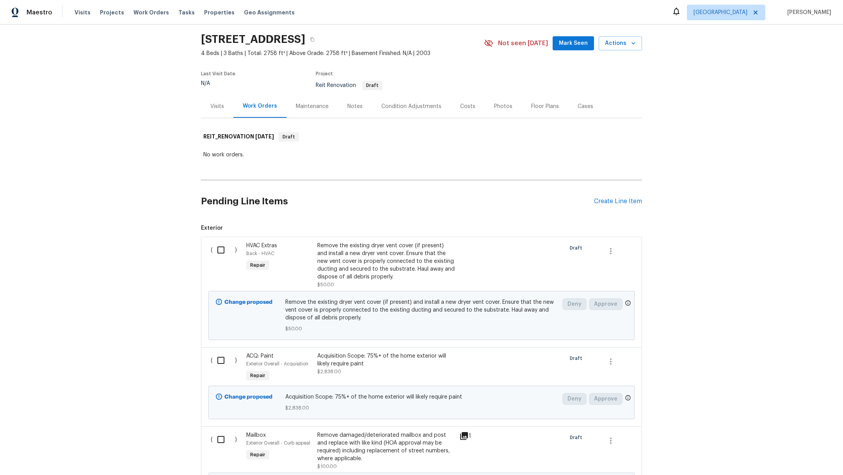
scroll to position [26, 0]
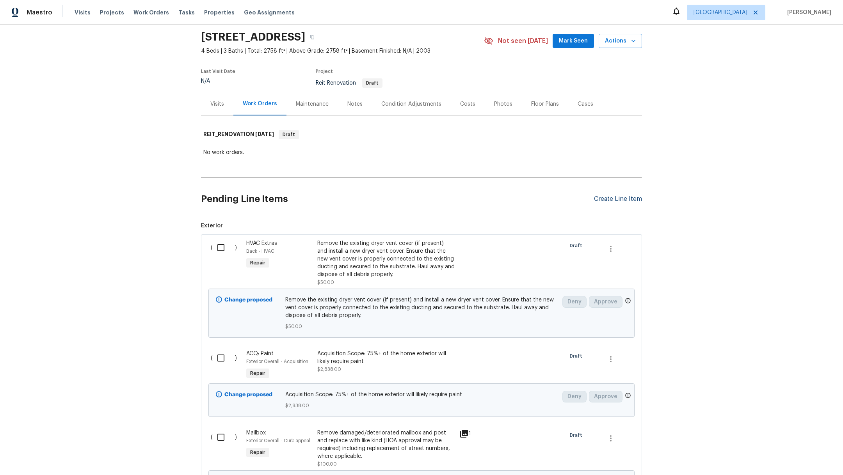
click at [599, 198] on div "Create Line Item" at bounding box center [618, 198] width 48 height 7
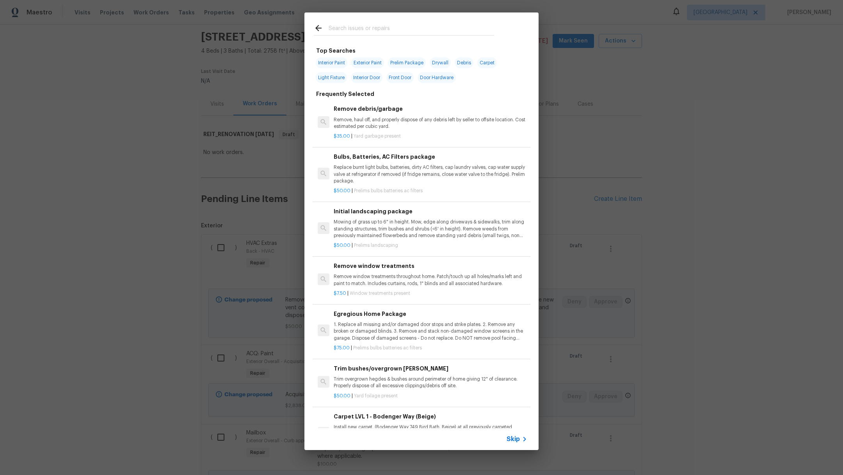
click at [357, 27] on input "text" at bounding box center [410, 29] width 165 height 12
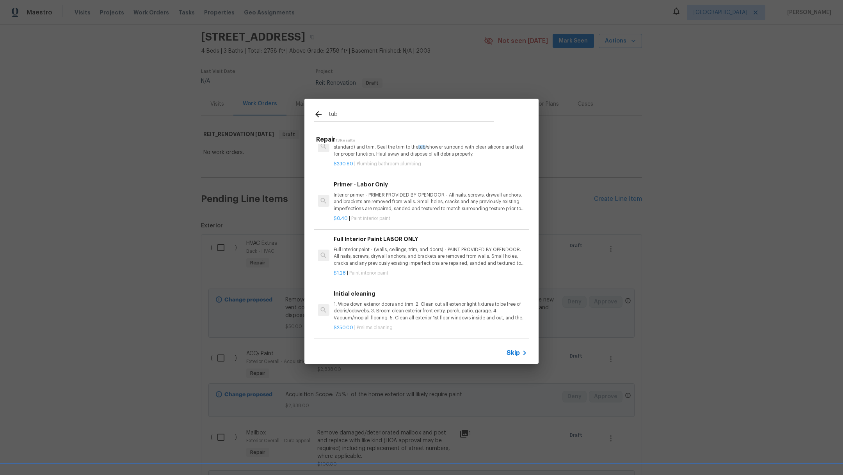
scroll to position [0, 0]
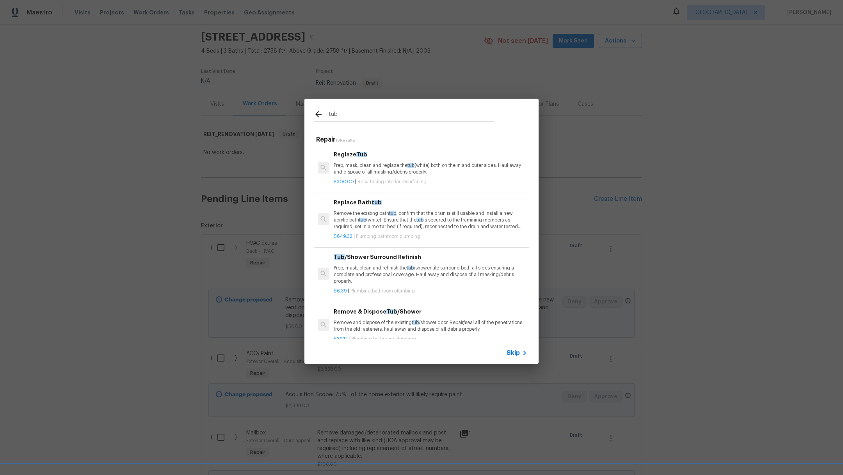
click at [513, 351] on span "Skip" at bounding box center [512, 353] width 13 height 8
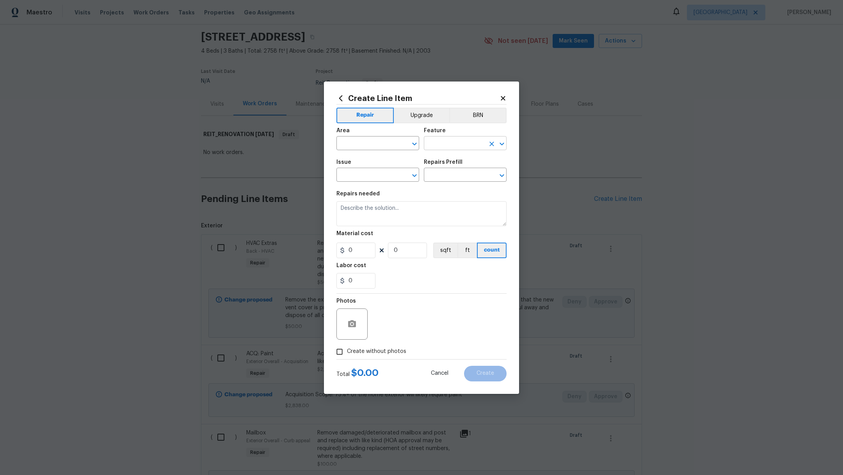
click at [452, 139] on input "text" at bounding box center [454, 144] width 61 height 12
click at [461, 178] on li "Bathtub" at bounding box center [465, 180] width 83 height 13
click at [378, 174] on input "text" at bounding box center [366, 176] width 61 height 12
click at [388, 212] on li "Initial cleaning" at bounding box center [377, 211] width 83 height 13
click at [449, 166] on div "Repairs Prefill" at bounding box center [465, 165] width 83 height 10
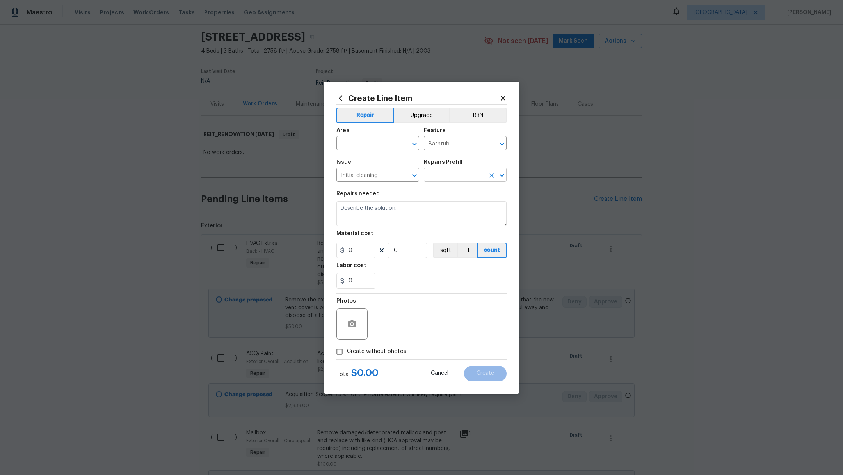
click at [449, 177] on input "text" at bounding box center [454, 176] width 61 height 12
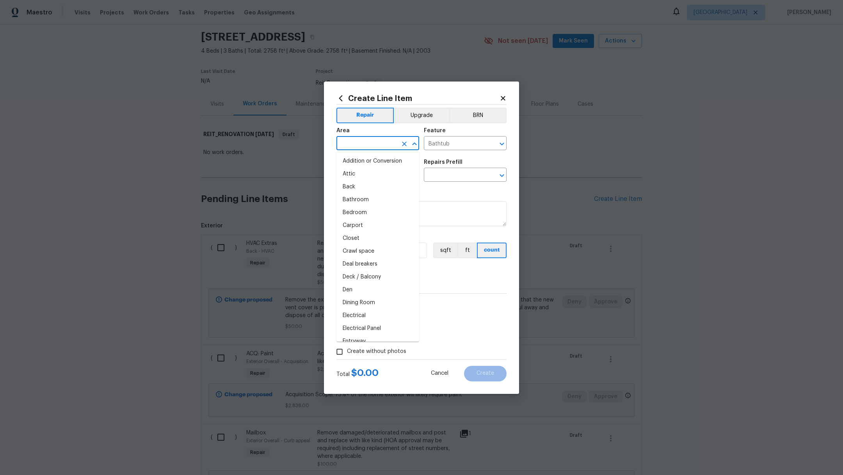
click at [362, 144] on input "text" at bounding box center [366, 144] width 61 height 12
click at [367, 171] on li "Interior Overall" at bounding box center [377, 174] width 83 height 13
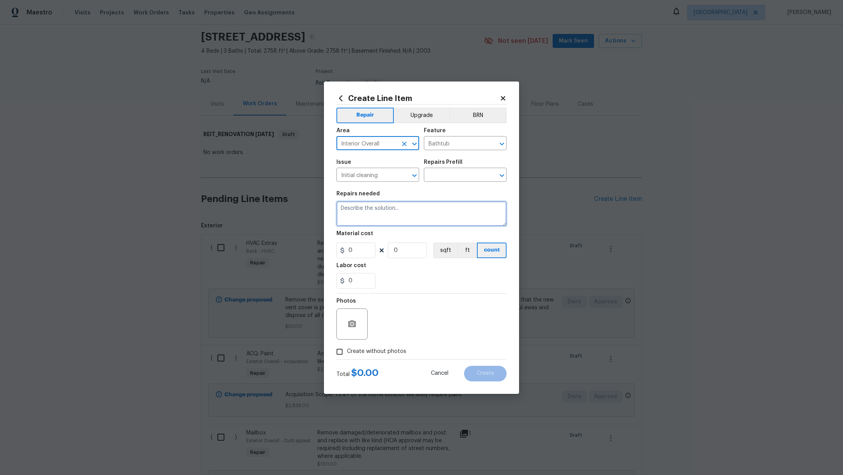
click at [390, 211] on textarea at bounding box center [421, 213] width 170 height 25
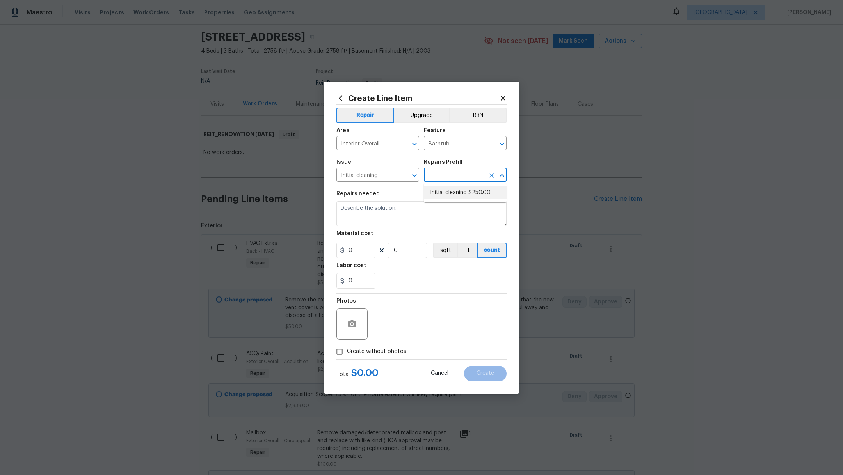
click at [452, 180] on input "text" at bounding box center [454, 176] width 61 height 12
click at [380, 177] on input "Initial cleaning" at bounding box center [366, 176] width 61 height 12
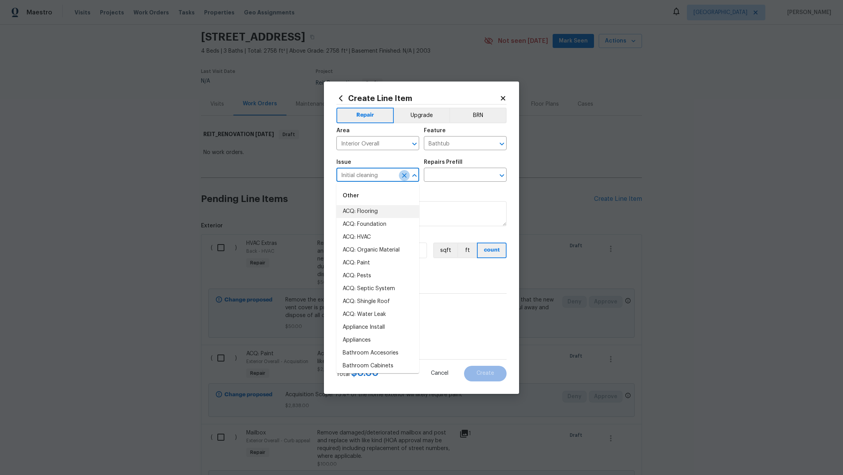
click at [403, 178] on icon "Clear" at bounding box center [404, 176] width 8 height 8
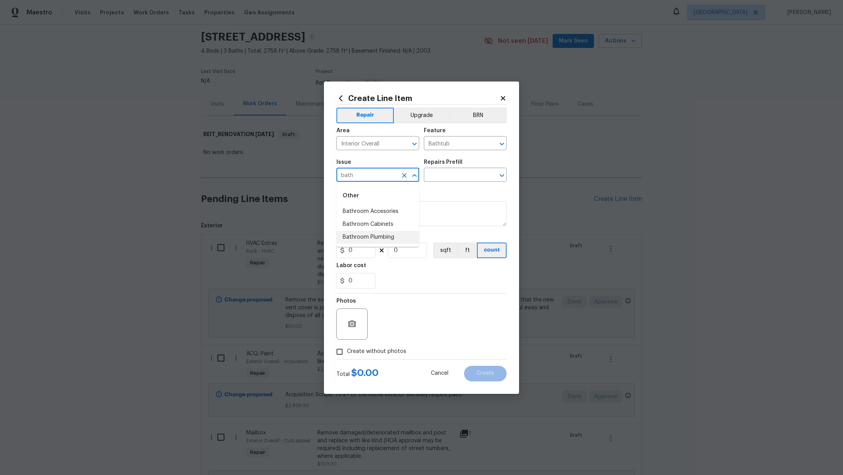
click at [384, 236] on li "Bathroom Plumbing" at bounding box center [377, 237] width 83 height 13
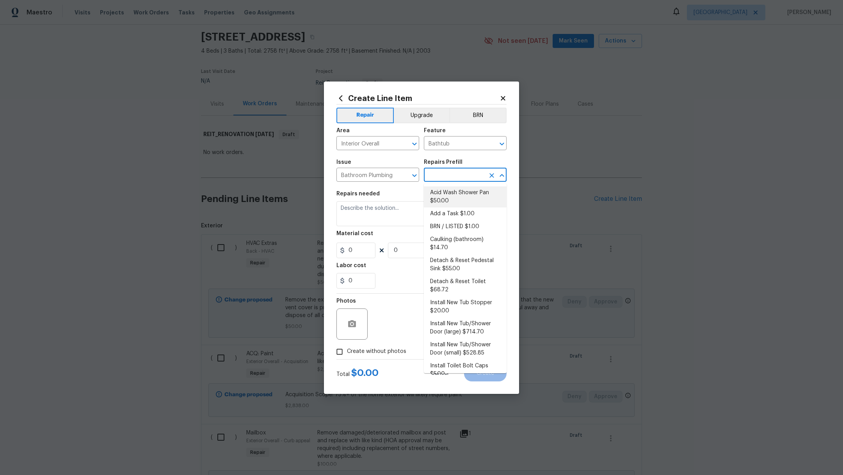
click at [442, 174] on input "text" at bounding box center [454, 176] width 61 height 12
click at [453, 199] on li "Acid Wash Shower Pan $50.00" at bounding box center [465, 196] width 83 height 21
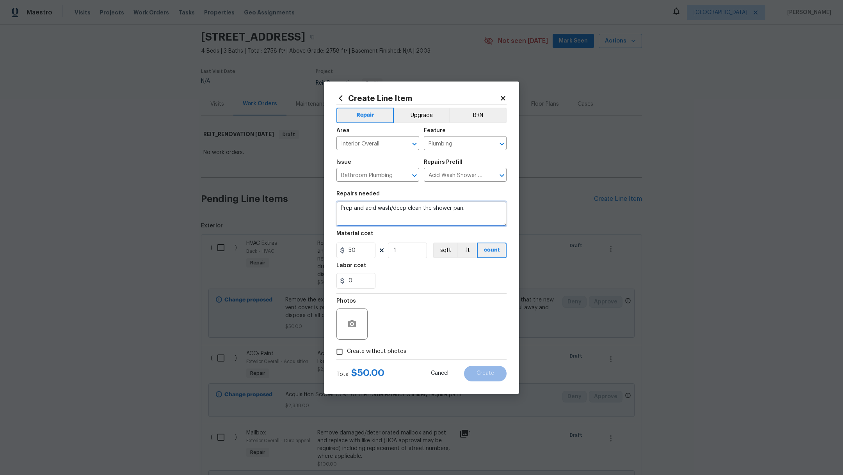
drag, startPoint x: 465, startPoint y: 210, endPoint x: 299, endPoint y: 205, distance: 166.2
click at [300, 206] on div "Create Line Item Repair Upgrade BRN Area Interior Overall ​ Feature Plumbing ​ …" at bounding box center [421, 237] width 843 height 475
click at [360, 254] on input "50" at bounding box center [355, 251] width 39 height 16
click at [410, 213] on textarea "Deep clean of all tubs" at bounding box center [421, 213] width 170 height 25
drag, startPoint x: 364, startPoint y: 245, endPoint x: 293, endPoint y: 249, distance: 71.1
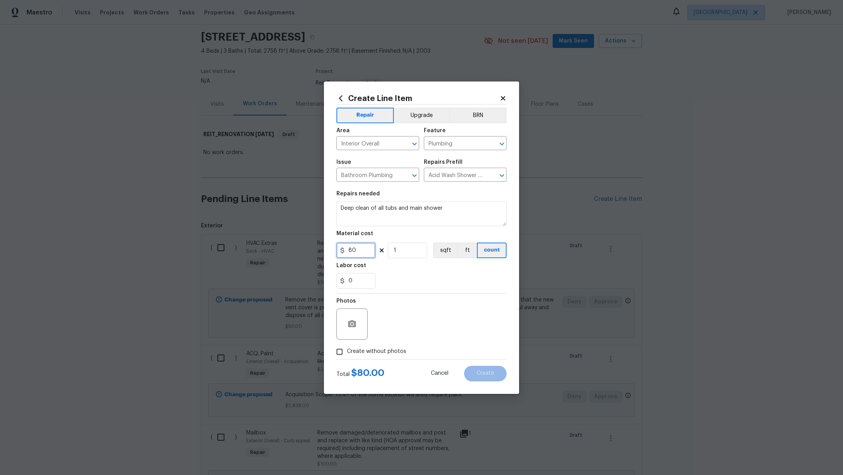
click at [294, 249] on div "Create Line Item Repair Upgrade BRN Area Interior Overall ​ Feature Plumbing ​ …" at bounding box center [421, 237] width 843 height 475
drag, startPoint x: 356, startPoint y: 247, endPoint x: 286, endPoint y: 246, distance: 69.4
click at [287, 247] on div "Create Line Item Repair Upgrade BRN Area Interior Overall ​ Feature Plumbing ​ …" at bounding box center [421, 237] width 843 height 475
click at [408, 277] on div "0" at bounding box center [421, 281] width 170 height 16
click at [371, 357] on label "Create without photos" at bounding box center [369, 351] width 74 height 15
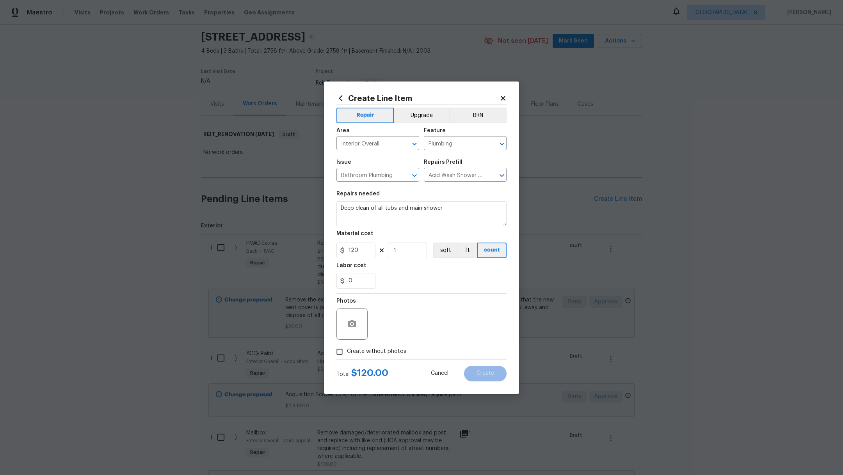
click at [347, 357] on input "Create without photos" at bounding box center [339, 351] width 15 height 15
click at [398, 326] on textarea at bounding box center [440, 324] width 133 height 31
click at [480, 378] on button "Create" at bounding box center [485, 374] width 43 height 16
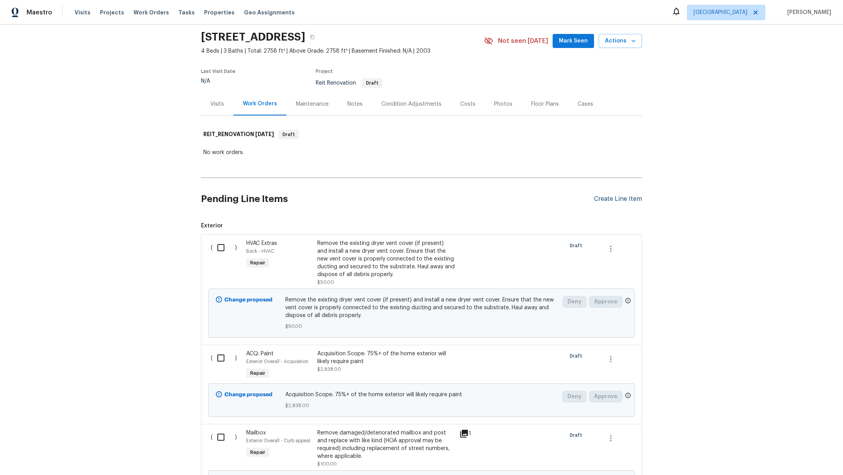
click at [618, 199] on div "Create Line Item" at bounding box center [618, 198] width 48 height 7
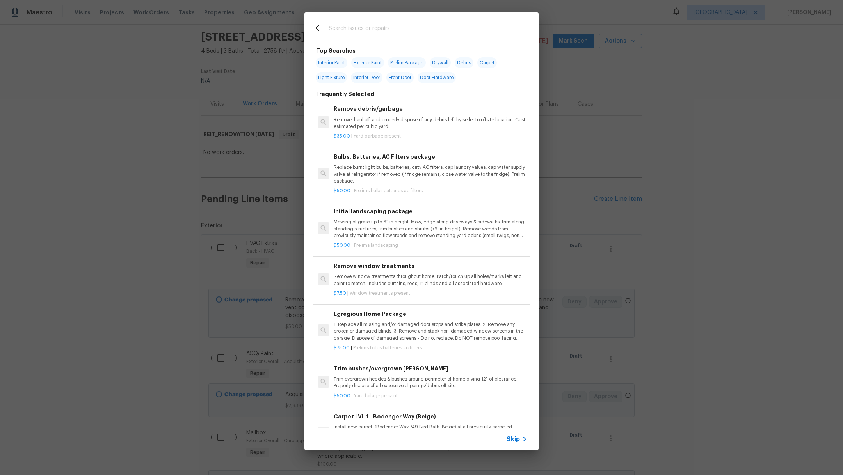
click at [365, 30] on input "text" at bounding box center [410, 29] width 165 height 12
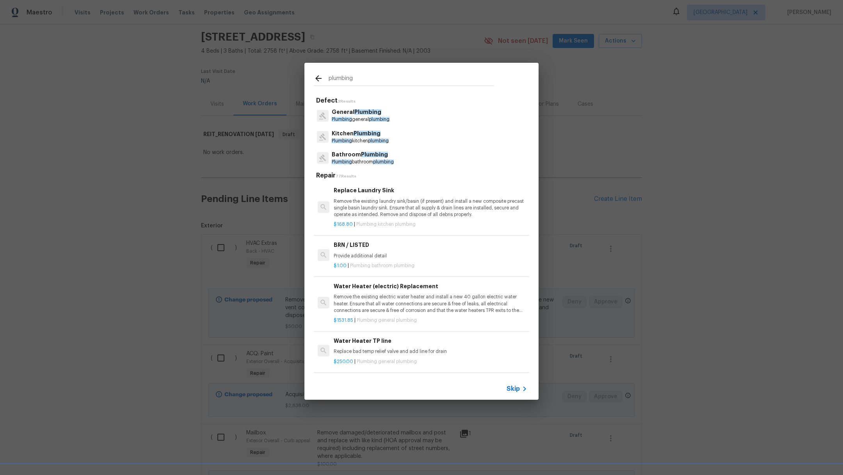
click at [363, 156] on span "Plumbing" at bounding box center [374, 154] width 27 height 5
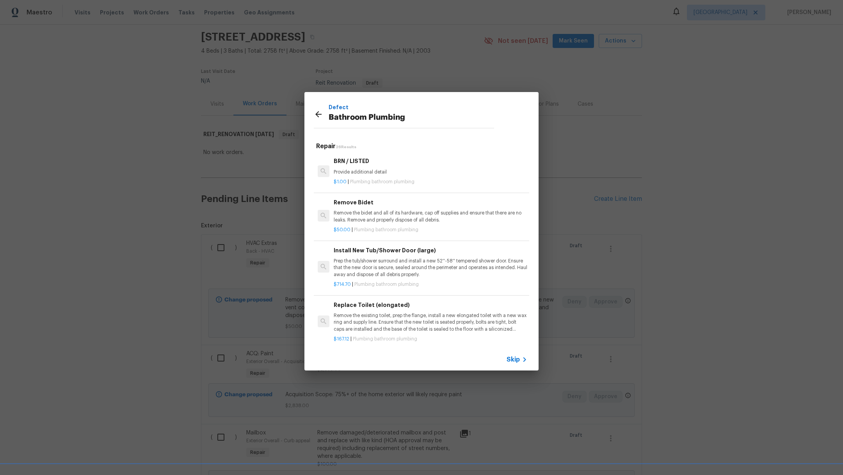
scroll to position [1139, 0]
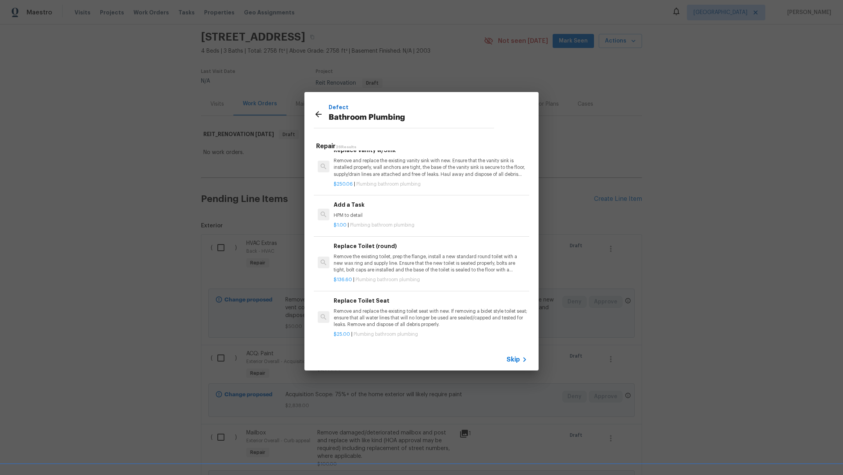
click at [447, 222] on p "$1.00 | Plumbing bathroom plumbing" at bounding box center [430, 225] width 193 height 7
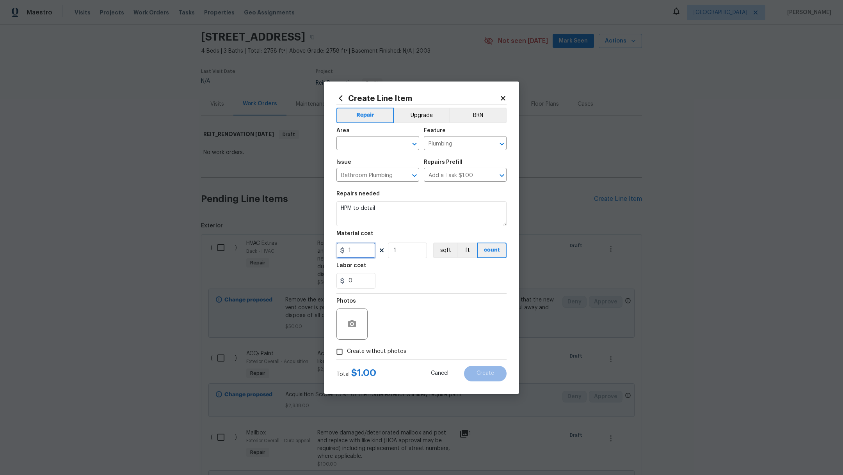
click at [359, 251] on input "1" at bounding box center [355, 251] width 39 height 16
drag, startPoint x: 387, startPoint y: 208, endPoint x: 218, endPoint y: 202, distance: 169.4
click at [218, 202] on div "Create Line Item Repair Upgrade BRN Area ​ Feature Plumbing ​ Issue Bathroom Pl…" at bounding box center [421, 237] width 843 height 475
click at [368, 140] on input "text" at bounding box center [366, 144] width 61 height 12
click at [371, 172] on li "Interior Overall" at bounding box center [377, 174] width 83 height 13
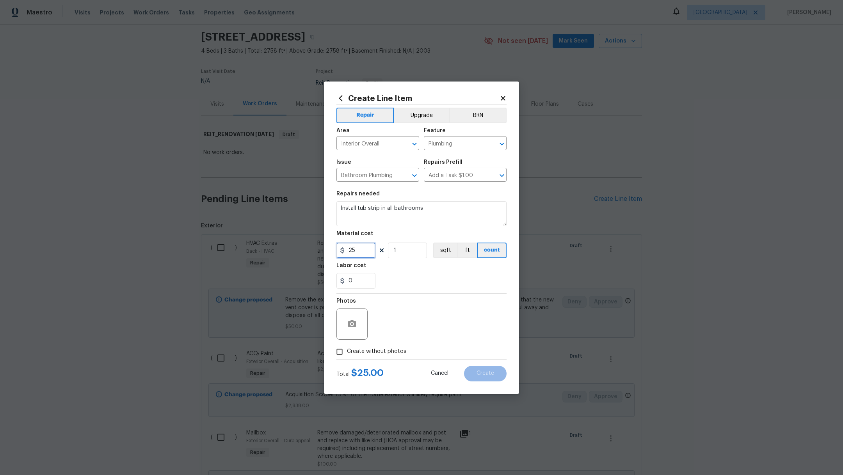
drag, startPoint x: 363, startPoint y: 252, endPoint x: 288, endPoint y: 239, distance: 75.9
click at [296, 246] on div "Create Line Item Repair Upgrade BRN Area Interior Overall ​ Feature Plumbing ​ …" at bounding box center [421, 237] width 843 height 475
click at [435, 279] on div "0" at bounding box center [421, 281] width 170 height 16
click at [373, 353] on span "Create without photos" at bounding box center [376, 352] width 59 height 8
click at [347, 353] on input "Create without photos" at bounding box center [339, 351] width 15 height 15
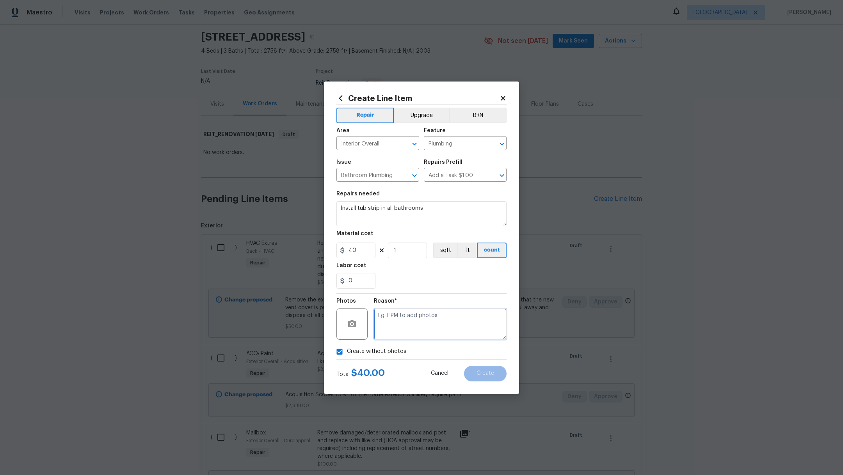
click at [418, 319] on textarea at bounding box center [440, 324] width 133 height 31
click at [484, 372] on span "Create" at bounding box center [485, 374] width 18 height 6
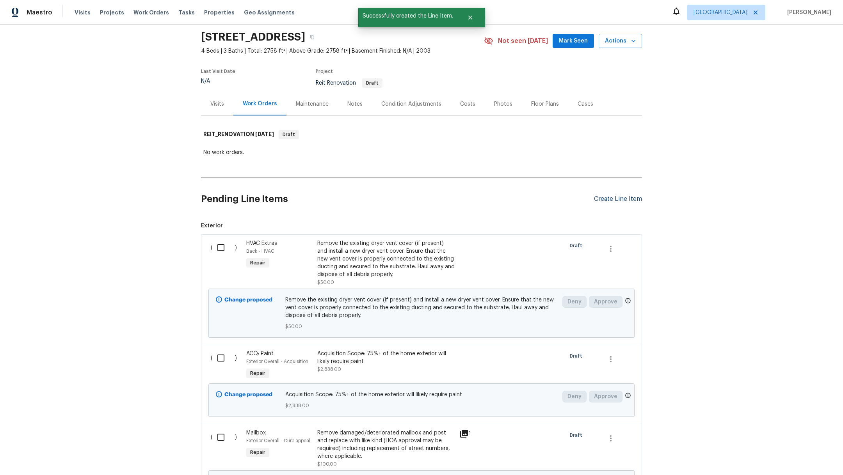
click at [609, 197] on div "Create Line Item" at bounding box center [618, 198] width 48 height 7
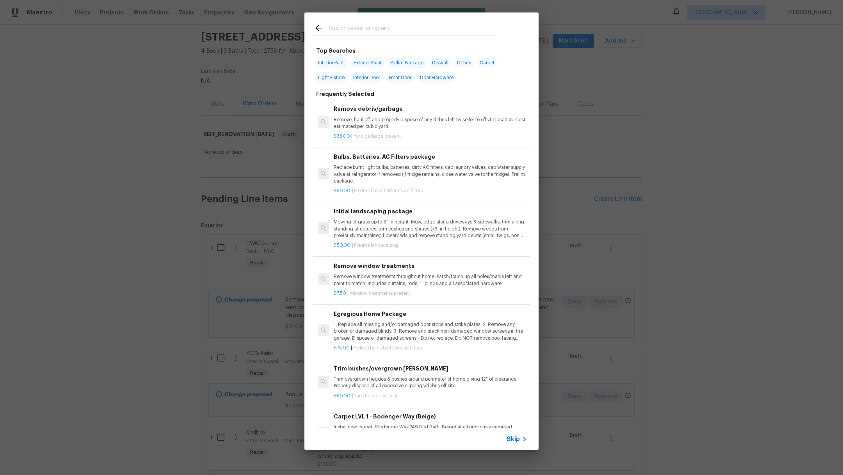
click at [407, 28] on input "text" at bounding box center [410, 29] width 165 height 12
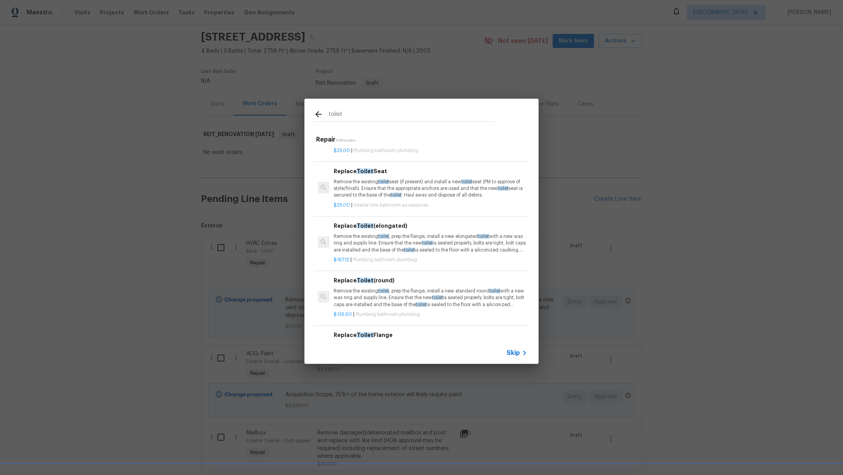
scroll to position [0, 0]
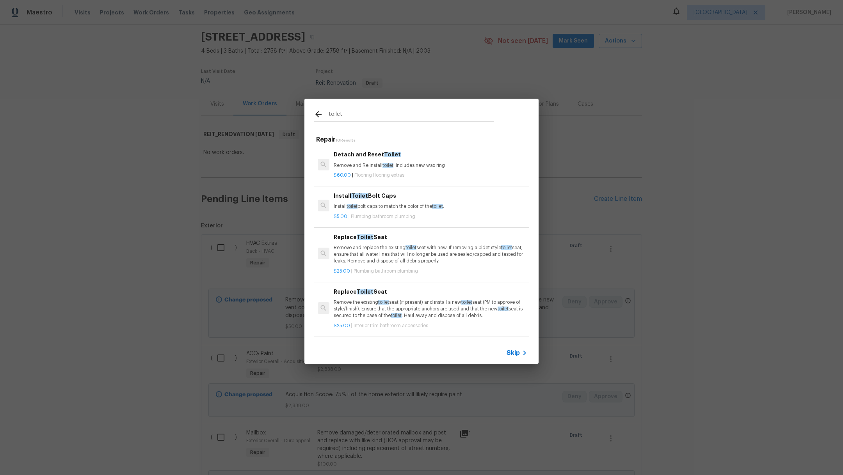
drag, startPoint x: 347, startPoint y: 115, endPoint x: 288, endPoint y: 113, distance: 58.9
click at [288, 113] on div "toilet Repair 10 Results Detach and Reset Toilet Remove and Re install toilet .…" at bounding box center [421, 231] width 843 height 463
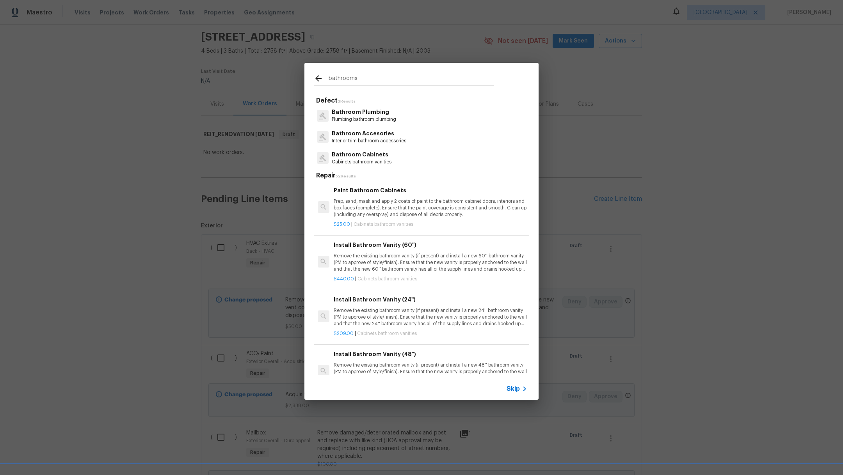
click at [348, 147] on div "Bathroom Accesories Interior trim bathroom accessories" at bounding box center [421, 136] width 215 height 21
click at [356, 140] on p "Interior trim bathroom accessories" at bounding box center [369, 141] width 75 height 7
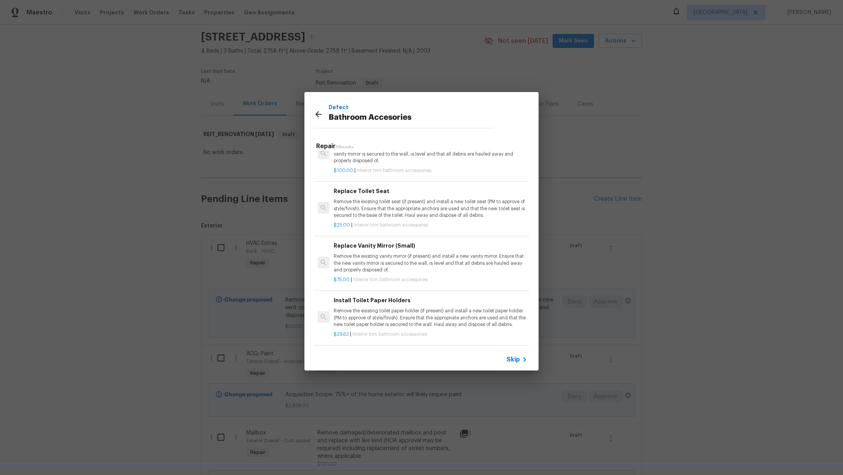
scroll to position [394, 0]
click at [470, 311] on p "Remove the existing toilet paper holder (if present) and install a new toilet p…" at bounding box center [430, 318] width 193 height 20
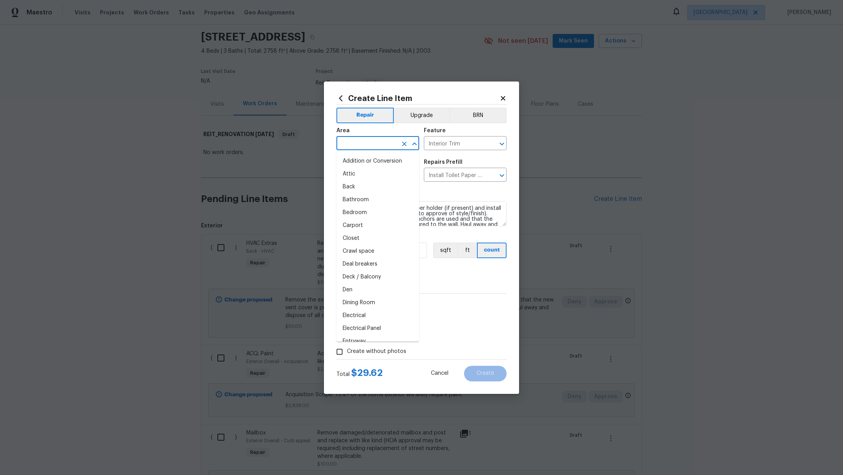
click at [359, 148] on input "text" at bounding box center [366, 144] width 61 height 12
click at [369, 161] on li "Bathroom" at bounding box center [377, 161] width 83 height 13
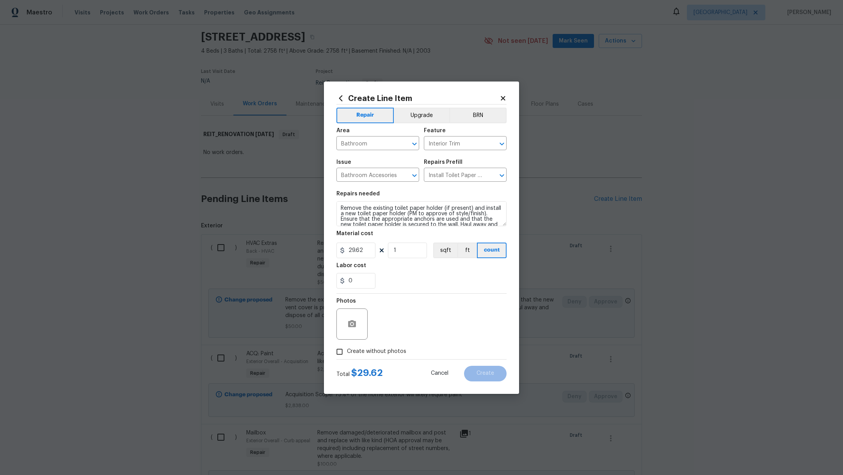
click at [388, 350] on span "Create without photos" at bounding box center [376, 352] width 59 height 8
click at [347, 350] on input "Create without photos" at bounding box center [339, 351] width 15 height 15
click at [429, 326] on textarea at bounding box center [440, 324] width 133 height 31
click at [490, 375] on span "Create" at bounding box center [485, 374] width 18 height 6
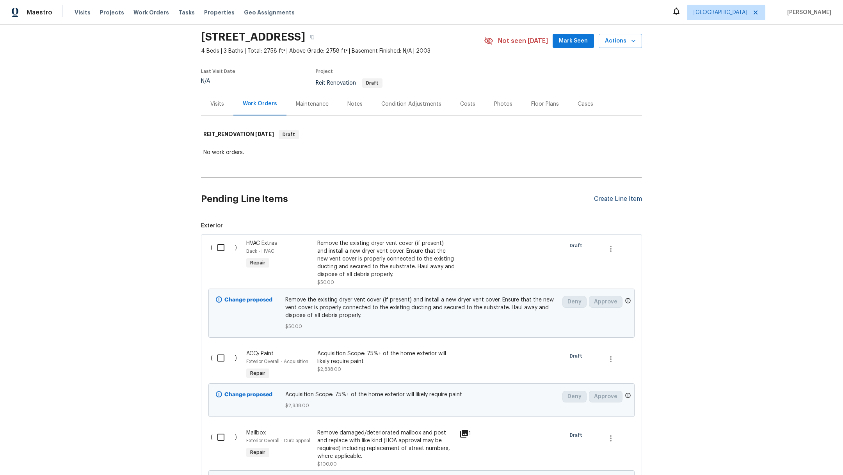
click at [617, 195] on div "Create Line Item" at bounding box center [618, 198] width 48 height 7
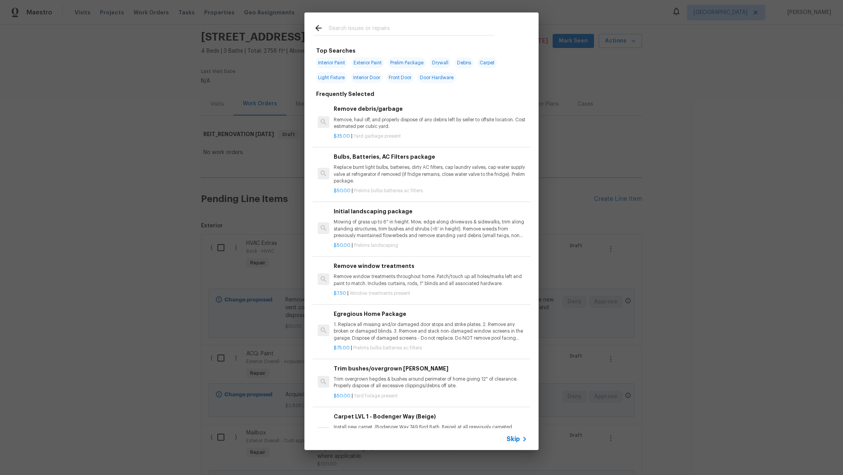
click at [381, 27] on input "text" at bounding box center [410, 29] width 165 height 12
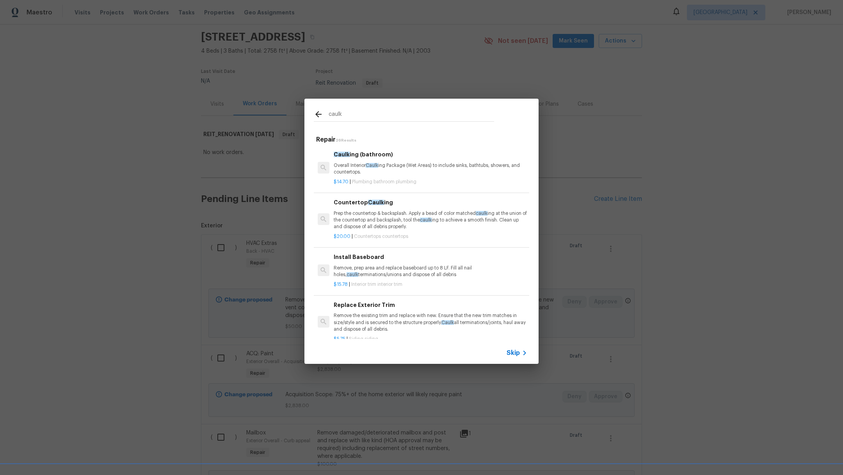
click at [350, 172] on p "Overall Interior Caulk ing Package (Wet Areas) to include sinks, bathtubs, show…" at bounding box center [430, 168] width 193 height 13
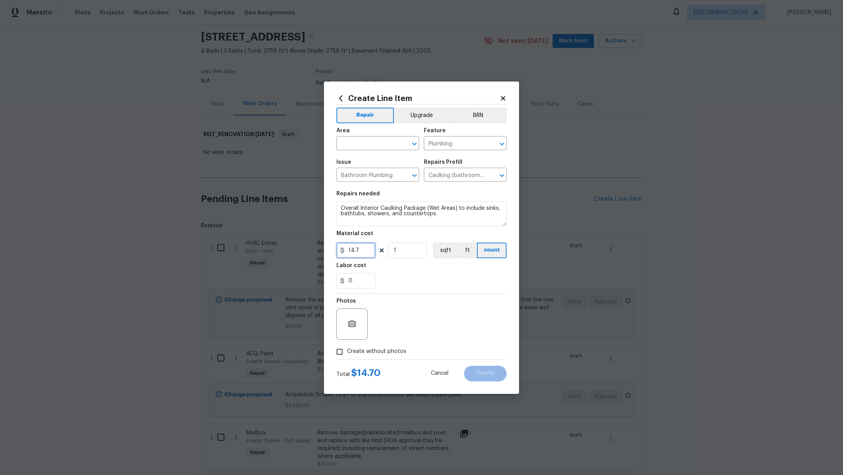
drag, startPoint x: 363, startPoint y: 251, endPoint x: 282, endPoint y: 239, distance: 81.7
click at [284, 243] on div "Create Line Item Repair Upgrade BRN Area ​ Feature Plumbing ​ Issue Bathroom Pl…" at bounding box center [421, 237] width 843 height 475
click at [339, 204] on textarea "Overall Interior Caulking Package (Wet Areas) to include sinks, bathtubs, showe…" at bounding box center [421, 213] width 170 height 25
click at [357, 143] on input "text" at bounding box center [366, 144] width 61 height 12
click at [379, 177] on li "Interior Overall" at bounding box center [377, 174] width 83 height 13
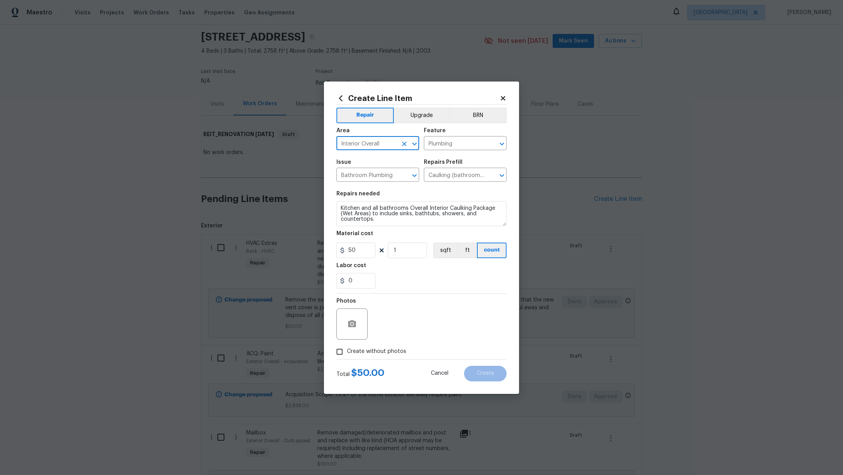
click at [381, 349] on span "Create without photos" at bounding box center [376, 352] width 59 height 8
click at [347, 349] on input "Create without photos" at bounding box center [339, 351] width 15 height 15
click at [443, 332] on textarea at bounding box center [440, 324] width 133 height 31
click at [493, 380] on button "Create" at bounding box center [485, 374] width 43 height 16
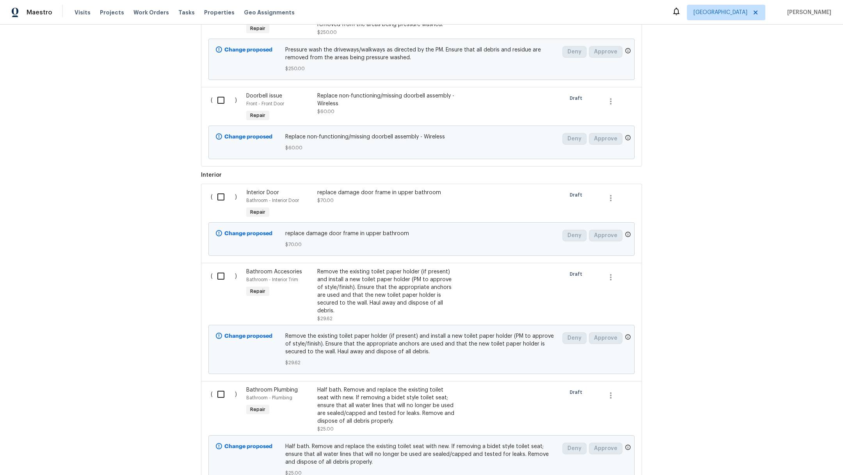
scroll to position [1006, 0]
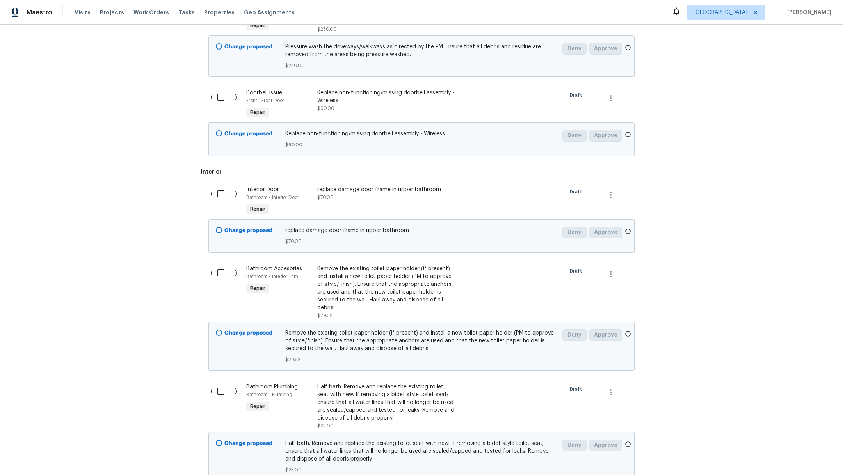
click at [344, 286] on div "Remove the existing toilet paper holder (if present) and install a new toilet p…" at bounding box center [385, 288] width 137 height 47
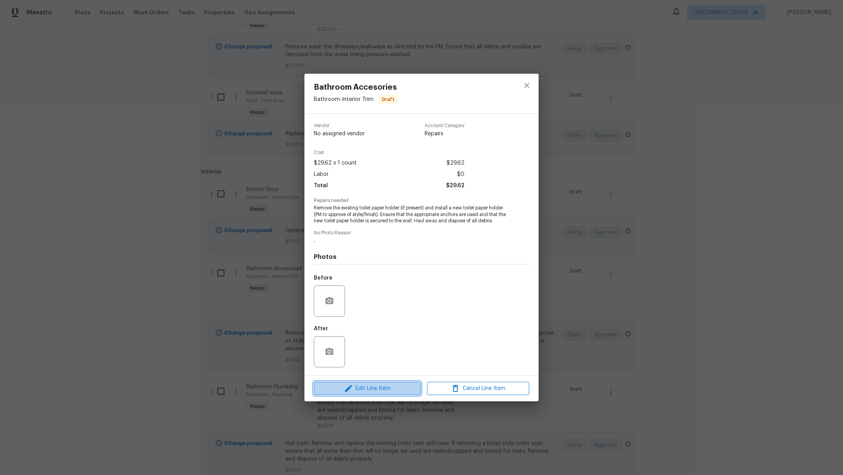
click at [366, 389] on span "Edit Line Item" at bounding box center [367, 389] width 102 height 10
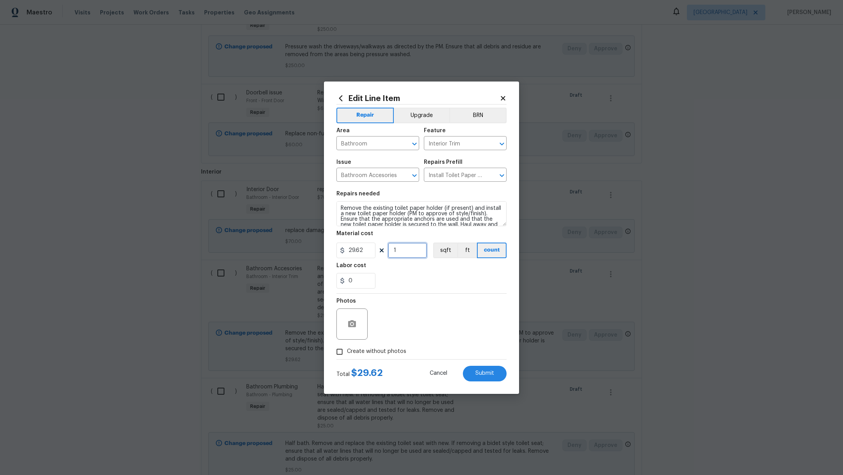
click at [400, 253] on input "1" at bounding box center [407, 251] width 39 height 16
drag, startPoint x: 365, startPoint y: 253, endPoint x: 286, endPoint y: 248, distance: 79.3
click at [286, 248] on div "Edit Line Item Repair Upgrade BRN Area Bathroom ​ Feature Interior Trim ​ Issue…" at bounding box center [421, 237] width 843 height 475
click at [400, 289] on section "Repairs needed Remove the existing toilet paper holder (if present) and install…" at bounding box center [421, 239] width 170 height 107
click at [487, 374] on span "Submit" at bounding box center [484, 374] width 19 height 6
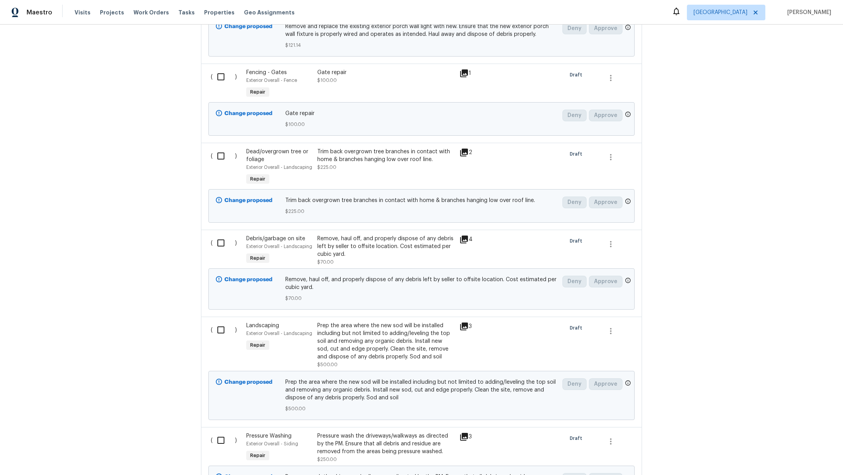
scroll to position [2, 0]
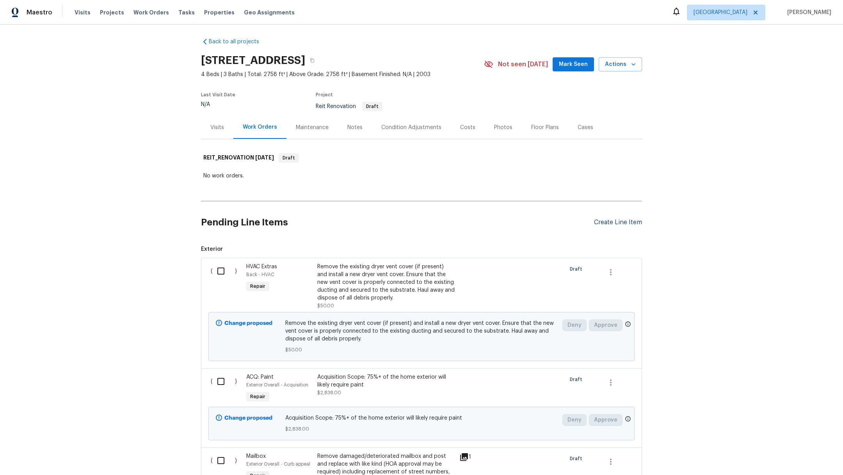
click at [609, 225] on div "Create Line Item" at bounding box center [618, 222] width 48 height 7
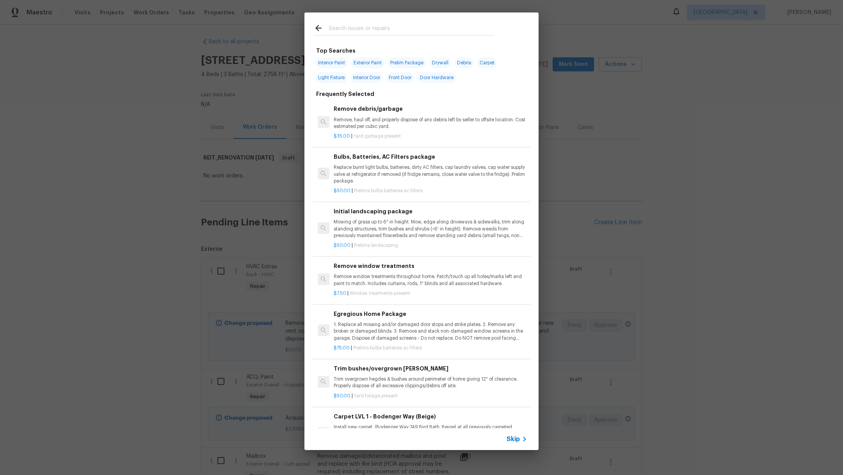
click at [365, 33] on input "text" at bounding box center [410, 29] width 165 height 12
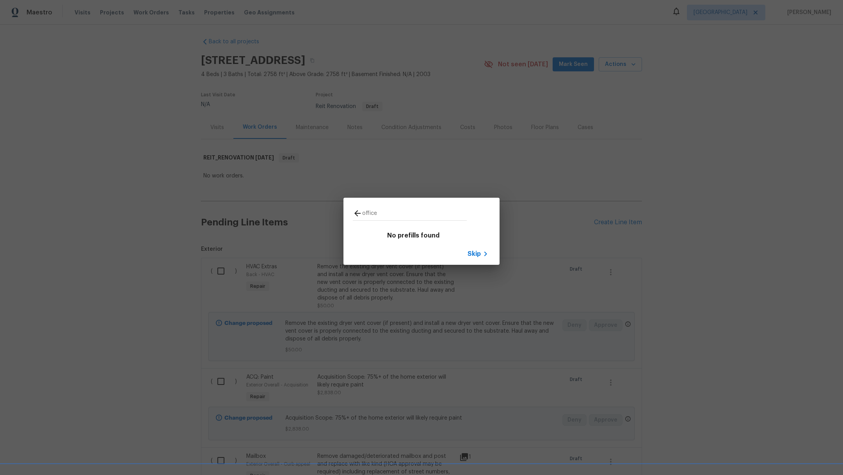
click at [477, 254] on span "Skip" at bounding box center [473, 254] width 13 height 8
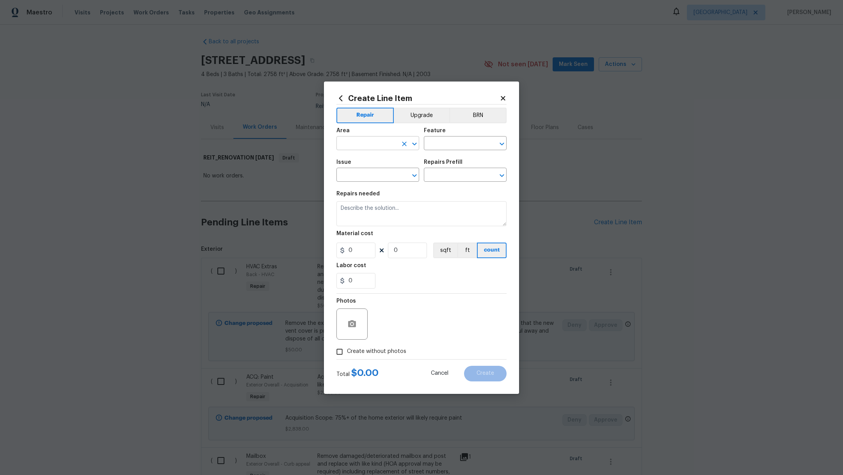
click at [362, 145] on input "text" at bounding box center [366, 144] width 61 height 12
click at [364, 164] on li "Office" at bounding box center [377, 161] width 83 height 13
click at [440, 138] on input "text" at bounding box center [454, 144] width 61 height 12
click at [453, 181] on li "Cabinets" at bounding box center [465, 180] width 83 height 13
click at [365, 170] on input "text" at bounding box center [366, 176] width 61 height 12
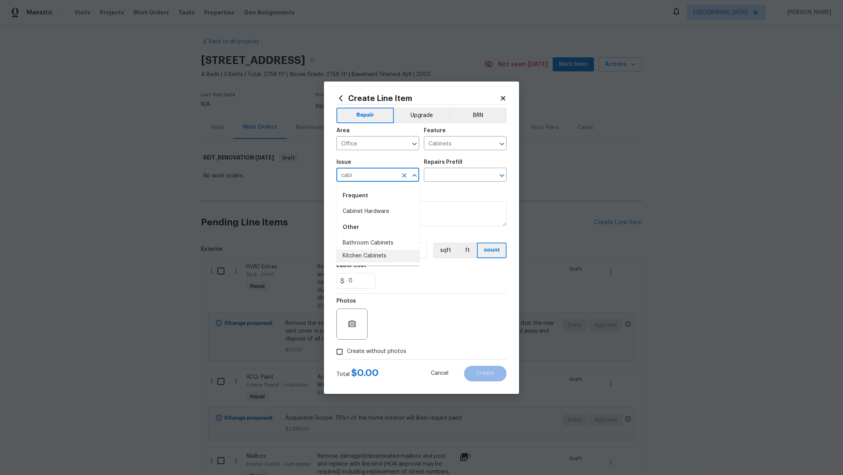
click at [366, 255] on li "Kitchen Cabinets" at bounding box center [377, 256] width 83 height 13
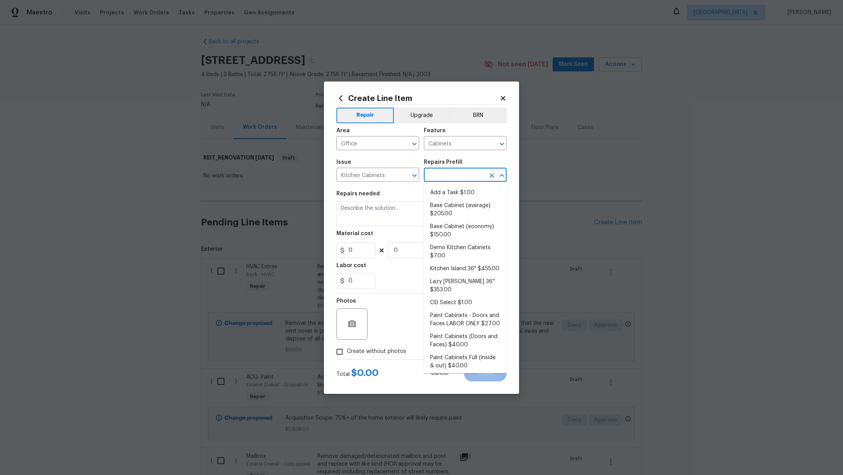
click at [444, 176] on input "text" at bounding box center [454, 176] width 61 height 12
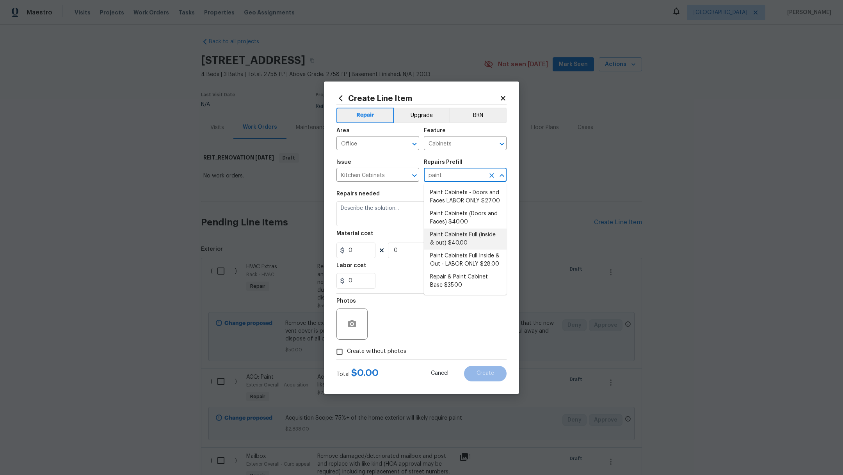
click at [463, 236] on li "Paint Cabinets Full (inside & out) $40.00" at bounding box center [465, 239] width 83 height 21
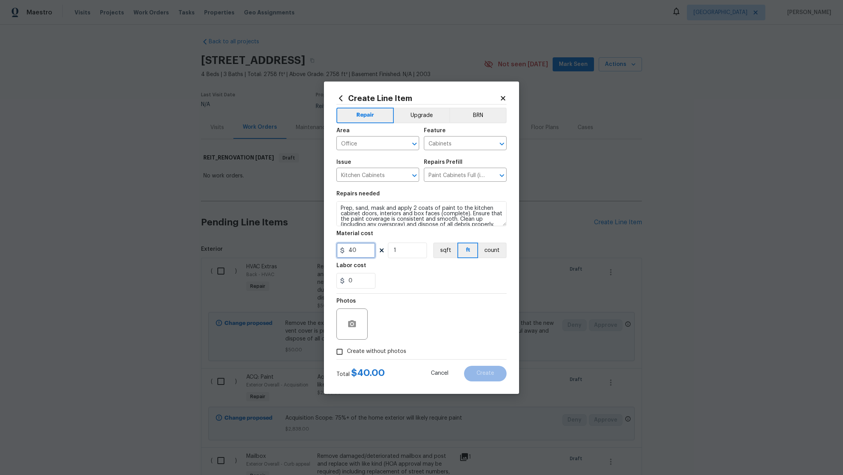
drag, startPoint x: 362, startPoint y: 248, endPoint x: 307, endPoint y: 247, distance: 55.8
click at [307, 247] on div "Create Line Item Repair Upgrade BRN Area Office ​ Feature Cabinets ​ Issue Kitc…" at bounding box center [421, 237] width 843 height 475
click at [340, 206] on textarea "Prep, sand, mask and apply 2 coats of paint to the kitchen cabinet doors, inter…" at bounding box center [421, 213] width 170 height 25
click at [365, 210] on textarea "Ofice cab inets Prep, sand, mask and apply 2 coats of paint to the kitchen cabi…" at bounding box center [421, 213] width 170 height 25
click at [345, 209] on textarea "Ofice ca inets Prep, sand, mask and apply 2 coats of paint to the kitchen cabin…" at bounding box center [421, 213] width 170 height 25
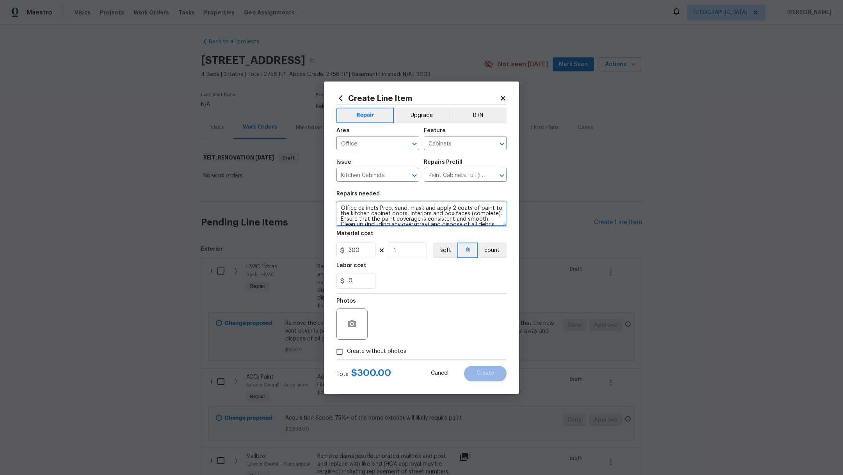
click at [364, 208] on textarea "Office ca inets Prep, sand, mask and apply 2 coats of paint to the kitchen cabi…" at bounding box center [421, 213] width 170 height 25
click at [395, 276] on div "0" at bounding box center [421, 281] width 170 height 16
click at [359, 347] on label "Create without photos" at bounding box center [369, 351] width 74 height 15
click at [347, 347] on input "Create without photos" at bounding box center [339, 351] width 15 height 15
click at [389, 336] on textarea at bounding box center [440, 324] width 133 height 31
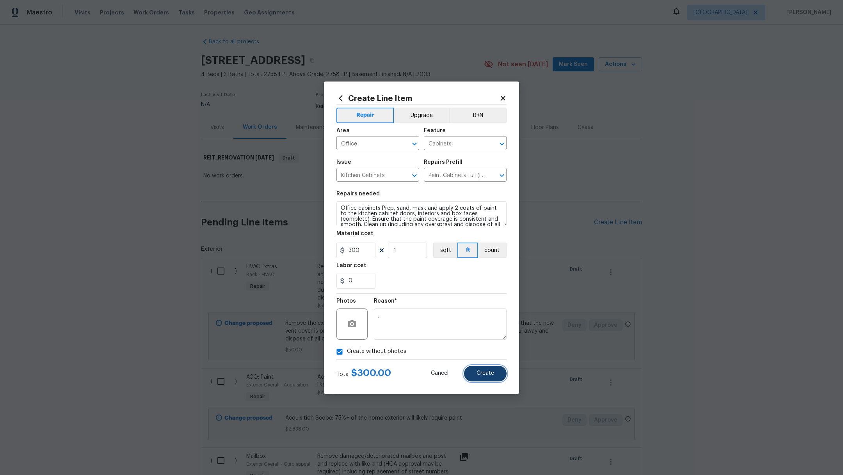
click at [475, 380] on button "Create" at bounding box center [485, 374] width 43 height 16
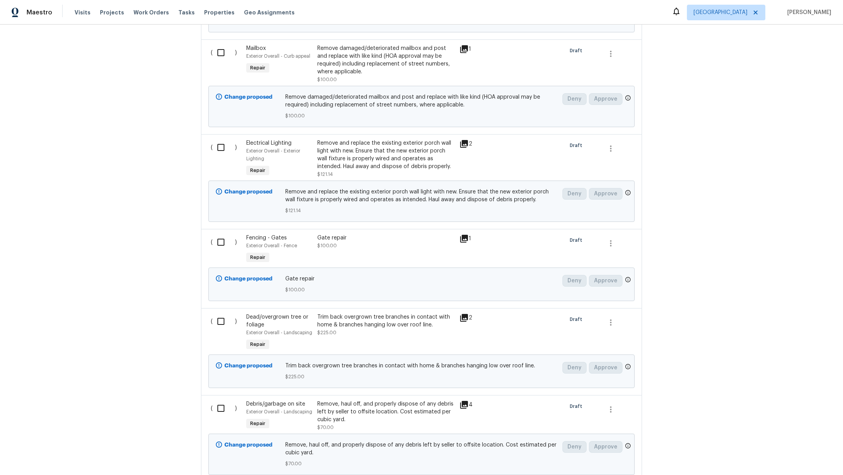
scroll to position [417, 0]
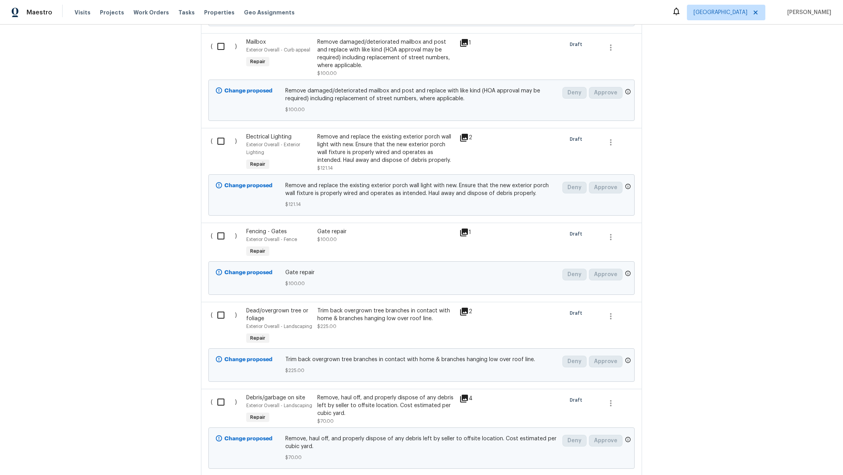
click at [368, 411] on div "Remove, haul off, and properly dispose of any debris left by seller to offsite …" at bounding box center [385, 405] width 137 height 23
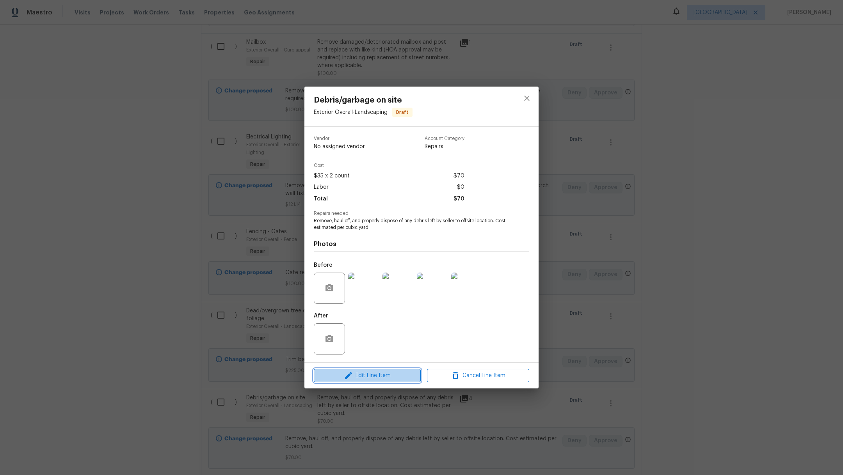
click at [387, 378] on span "Edit Line Item" at bounding box center [367, 376] width 102 height 10
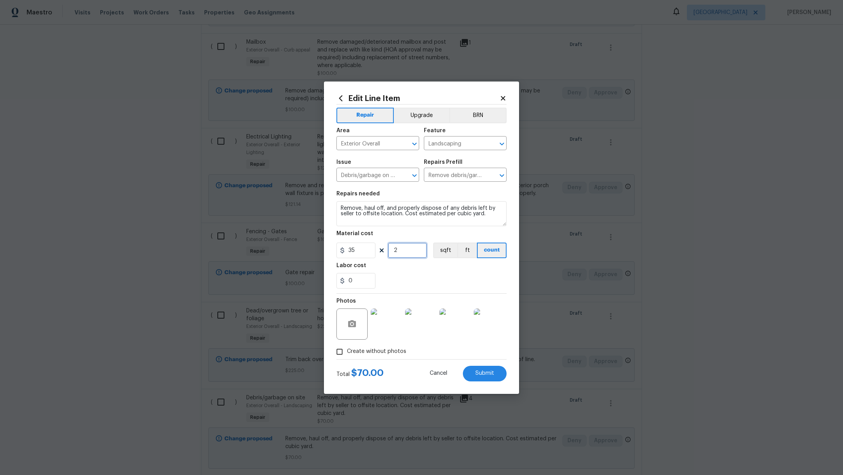
click at [408, 250] on input "2" at bounding box center [407, 251] width 39 height 16
click at [491, 219] on textarea "Remove, haul off, and properly dispose of any debris left by seller to offsite …" at bounding box center [421, 213] width 170 height 25
click at [494, 372] on button "Submit" at bounding box center [485, 374] width 44 height 16
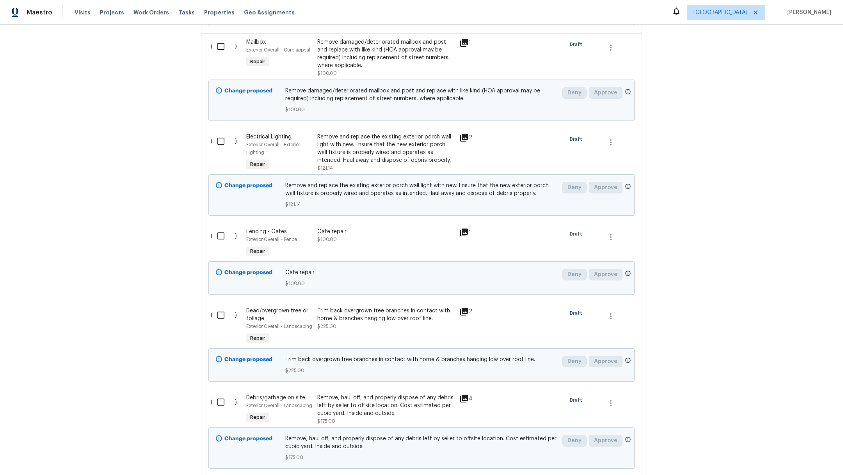
scroll to position [0, 0]
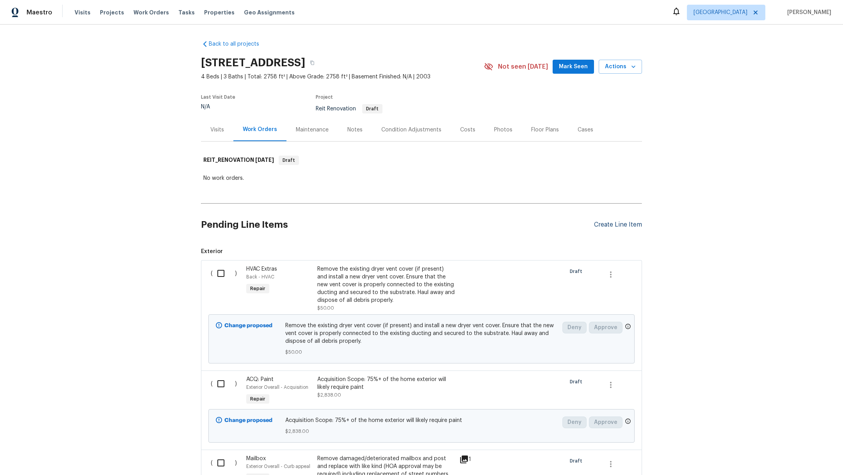
click at [605, 225] on div "Create Line Item" at bounding box center [618, 224] width 48 height 7
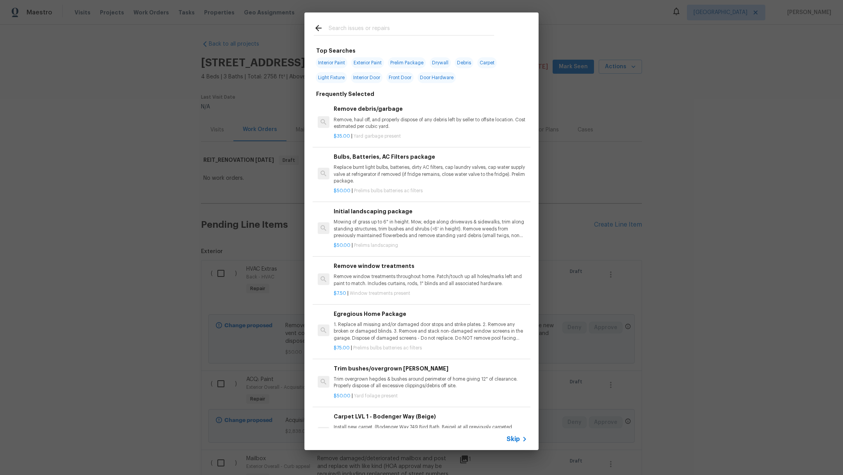
click at [397, 28] on input "text" at bounding box center [410, 29] width 165 height 12
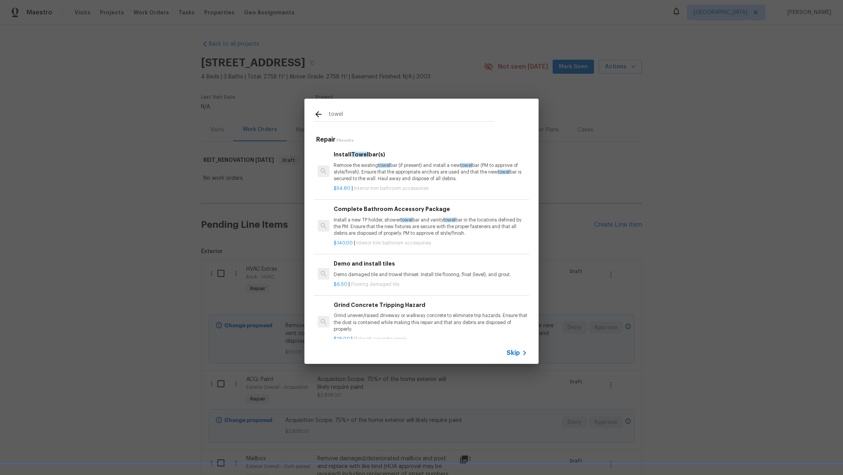
click at [410, 171] on p "Remove the existing towel bar (if present) and install a new towel bar (PM to a…" at bounding box center [430, 172] width 193 height 20
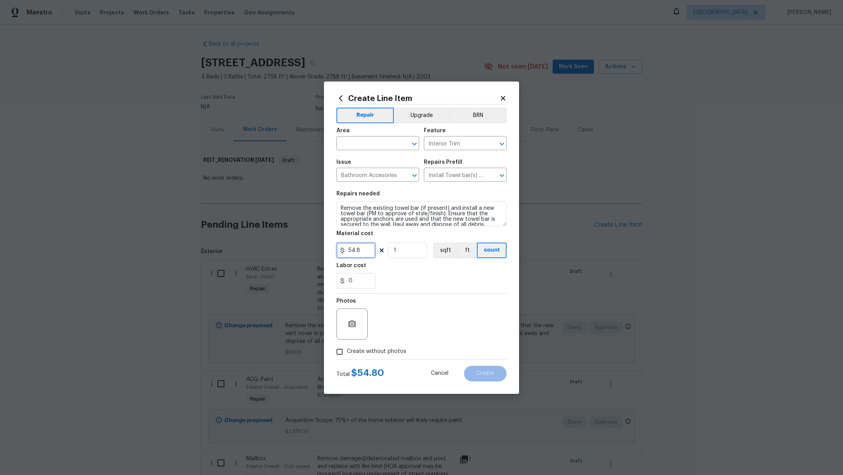
drag, startPoint x: 368, startPoint y: 254, endPoint x: 322, endPoint y: 251, distance: 46.1
click at [322, 251] on div "Create Line Item Repair Upgrade BRN Area ​ Feature Interior Trim ​ Issue Bathro…" at bounding box center [421, 237] width 843 height 475
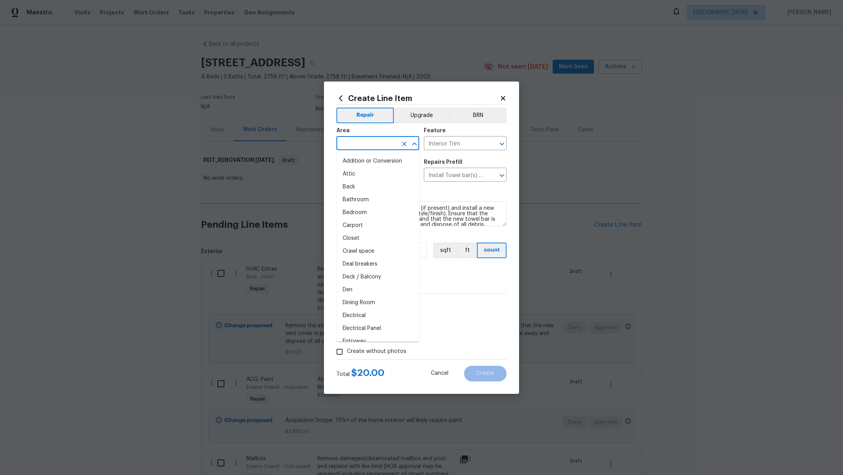
click at [371, 143] on input "text" at bounding box center [366, 144] width 61 height 12
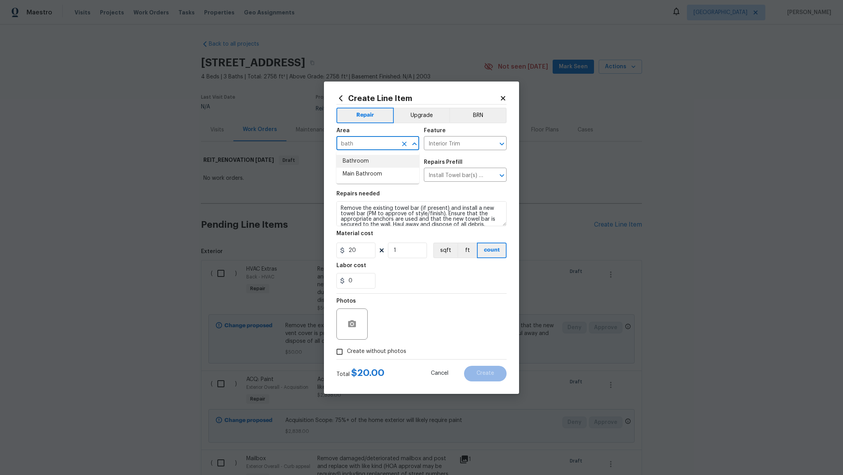
click at [381, 160] on li "Bathroom" at bounding box center [377, 161] width 83 height 13
click at [376, 351] on span "Create without photos" at bounding box center [376, 352] width 59 height 8
click at [347, 351] on input "Create without photos" at bounding box center [339, 351] width 15 height 15
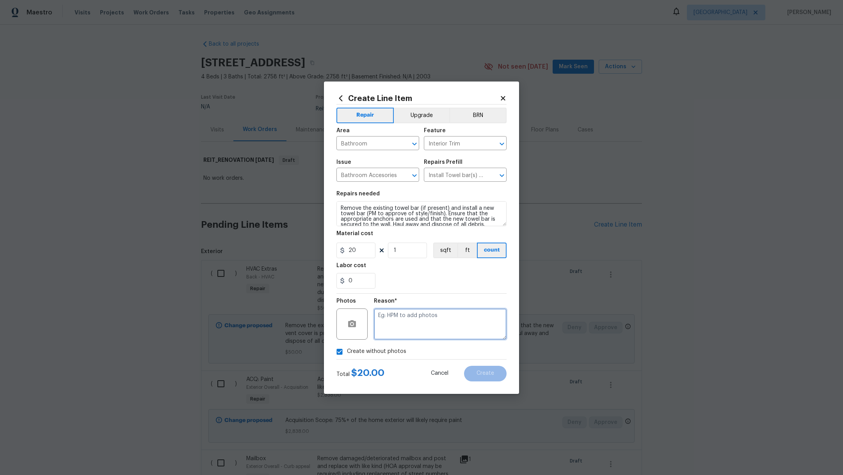
click at [440, 316] on textarea at bounding box center [440, 324] width 133 height 31
click at [484, 375] on span "Create" at bounding box center [485, 374] width 18 height 6
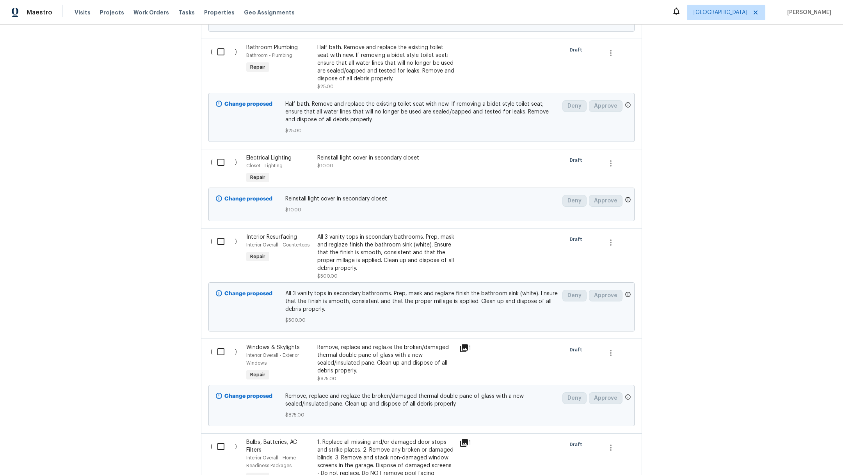
scroll to position [1459, 0]
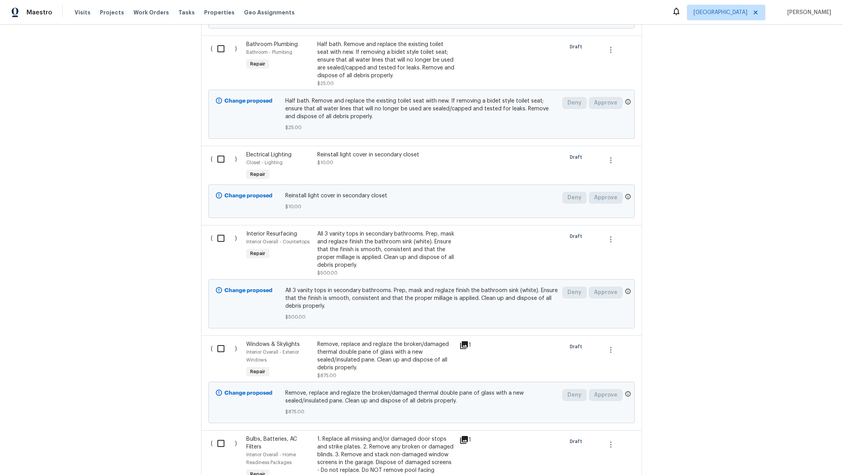
click at [334, 360] on div "Remove, replace and reglaze the broken/damaged thermal double pane of glass wit…" at bounding box center [385, 356] width 137 height 31
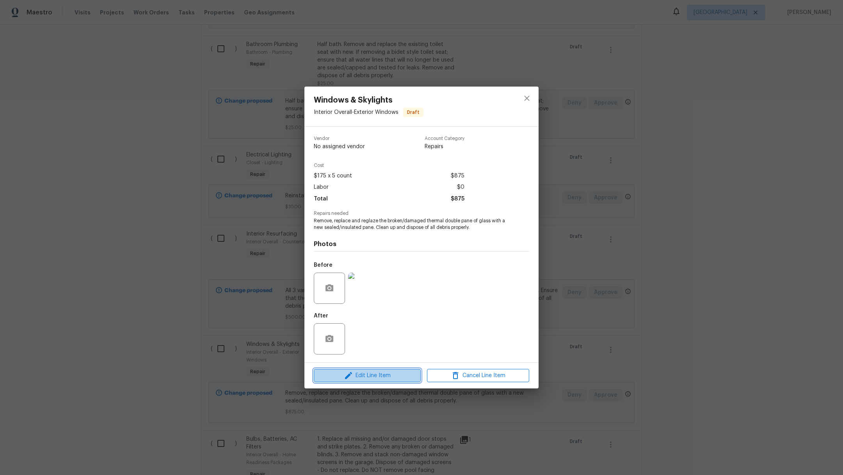
click at [380, 376] on span "Edit Line Item" at bounding box center [367, 376] width 102 height 10
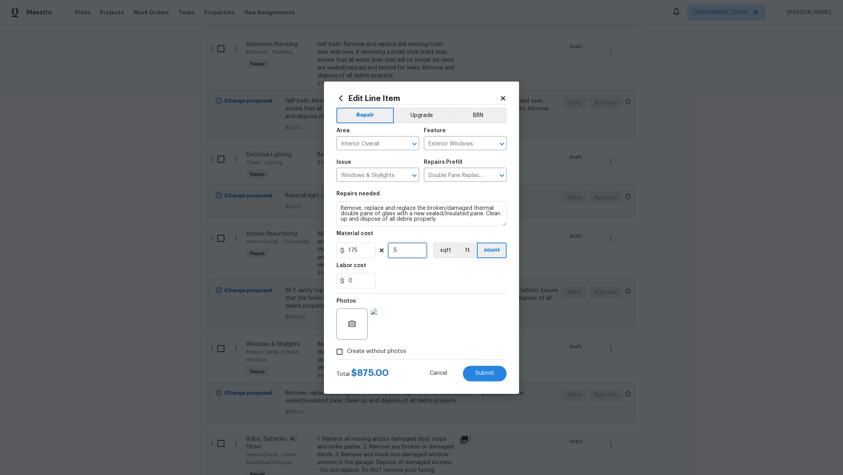
drag, startPoint x: 406, startPoint y: 250, endPoint x: 392, endPoint y: 250, distance: 14.0
click at [392, 250] on input "5" at bounding box center [407, 251] width 39 height 16
click at [459, 269] on div "Labor cost" at bounding box center [421, 268] width 170 height 10
click at [486, 372] on span "Submit" at bounding box center [484, 374] width 19 height 6
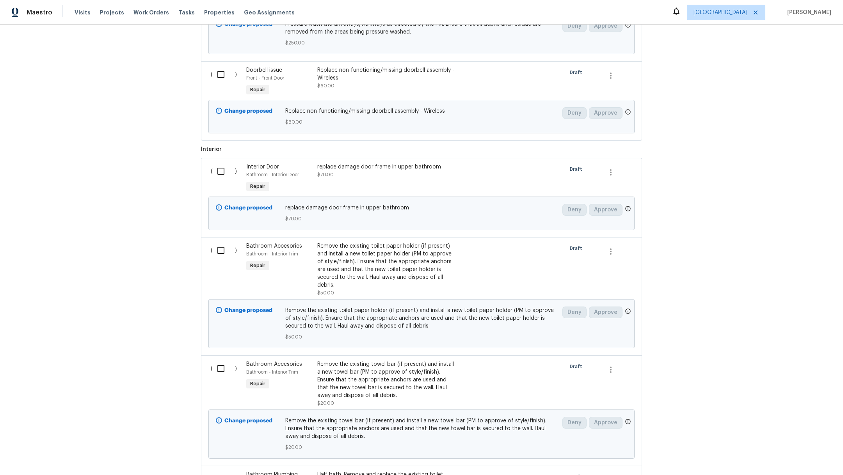
scroll to position [169, 0]
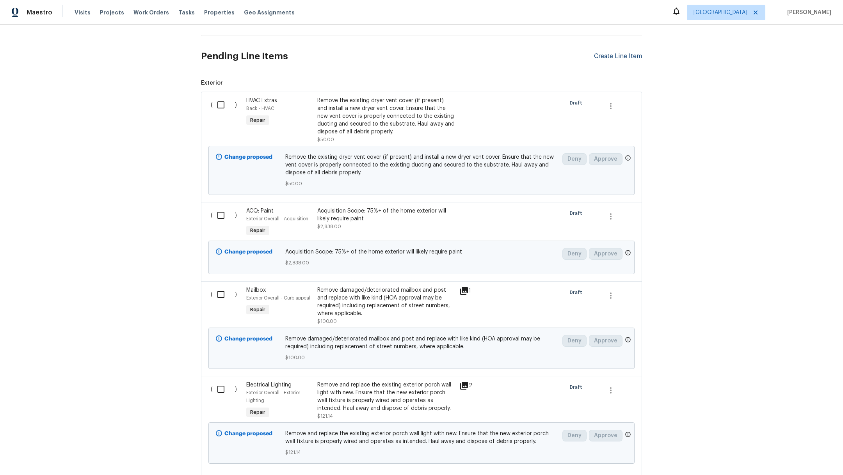
click at [611, 57] on div "Create Line Item" at bounding box center [618, 56] width 48 height 7
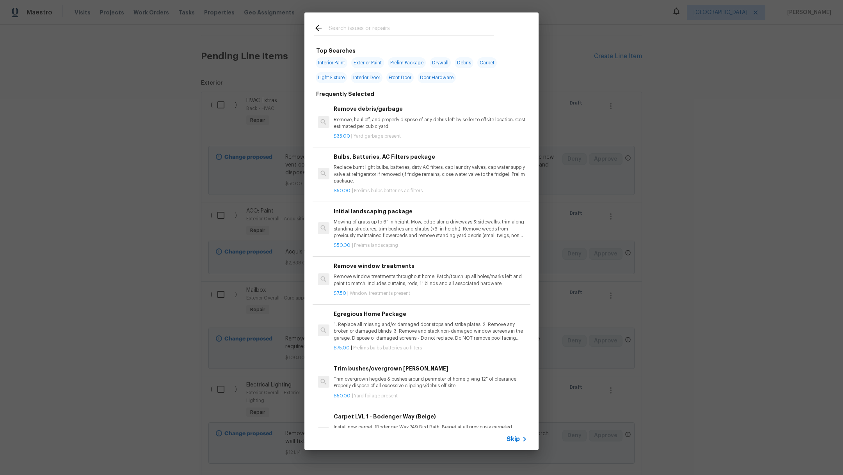
click at [360, 25] on input "text" at bounding box center [410, 29] width 165 height 12
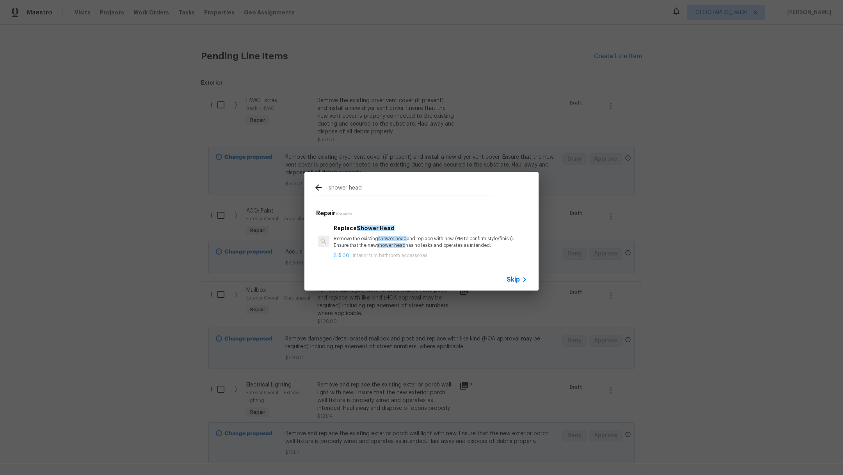
click at [358, 241] on p "Remove the existing shower head and replace with new (PM to confirm style/finis…" at bounding box center [430, 242] width 193 height 13
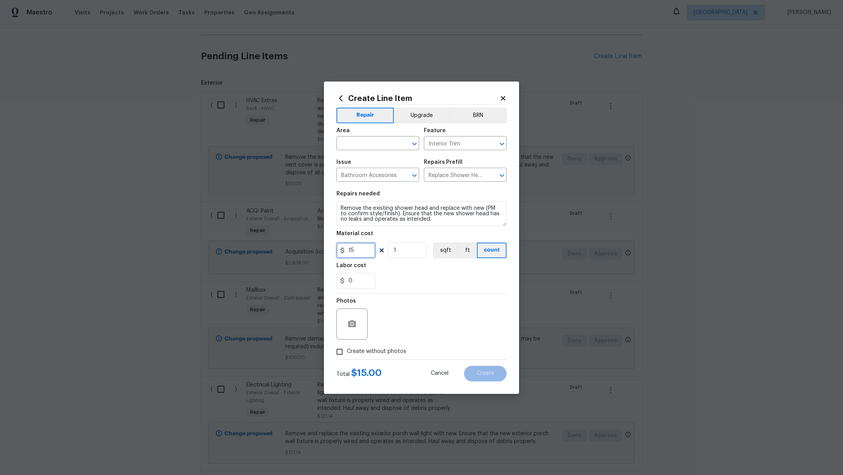
drag, startPoint x: 367, startPoint y: 250, endPoint x: 257, endPoint y: 249, distance: 110.4
click at [257, 249] on div "Create Line Item Repair Upgrade BRN Area ​ Feature Interior Trim ​ Issue Bathro…" at bounding box center [421, 237] width 843 height 475
click at [340, 209] on textarea "Remove the existing shower head and replace with new (PM to confirm style/finis…" at bounding box center [421, 213] width 170 height 25
click at [354, 147] on input "text" at bounding box center [366, 144] width 61 height 12
click at [362, 161] on li "Bathroom" at bounding box center [377, 161] width 83 height 13
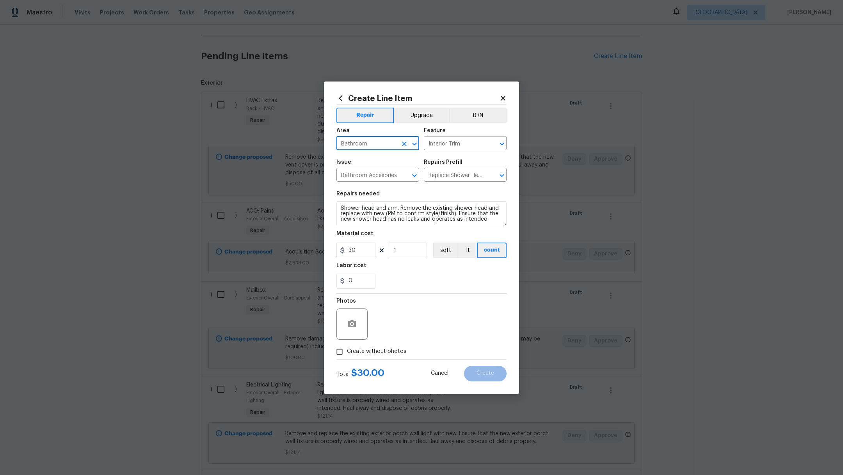
click at [388, 355] on span "Create without photos" at bounding box center [376, 352] width 59 height 8
click at [347, 355] on input "Create without photos" at bounding box center [339, 351] width 15 height 15
click at [445, 327] on textarea at bounding box center [440, 324] width 133 height 31
click at [485, 373] on span "Create" at bounding box center [485, 374] width 18 height 6
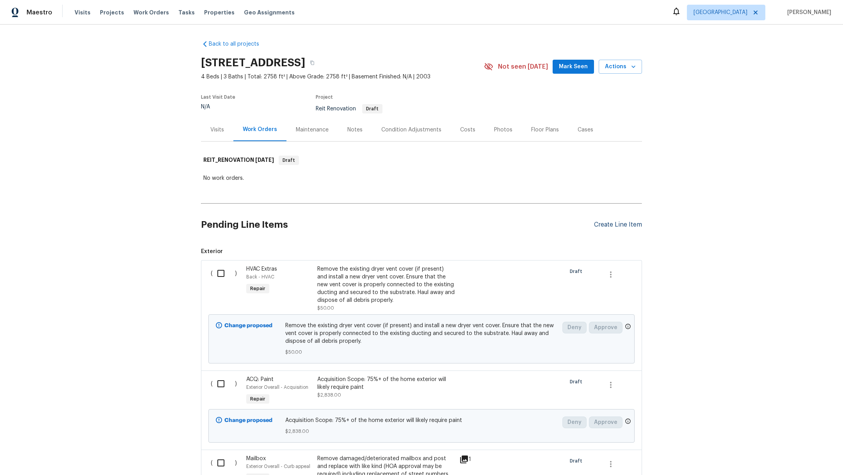
click at [604, 224] on div "Create Line Item" at bounding box center [618, 224] width 48 height 7
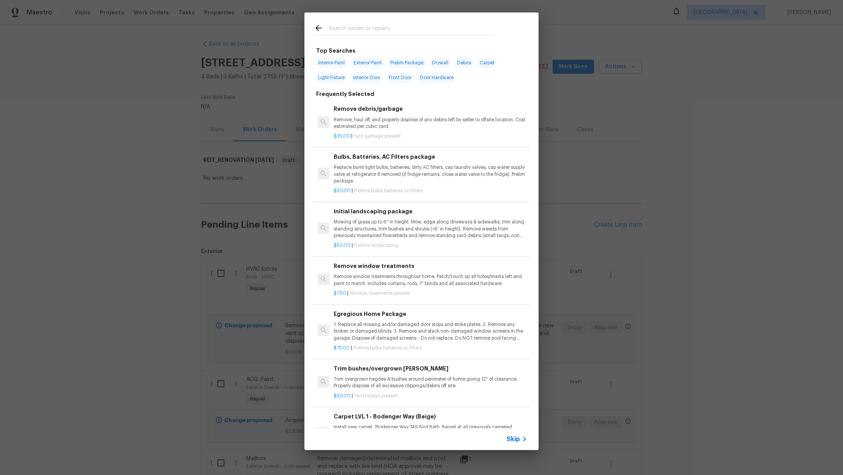
click at [346, 28] on input "text" at bounding box center [410, 29] width 165 height 12
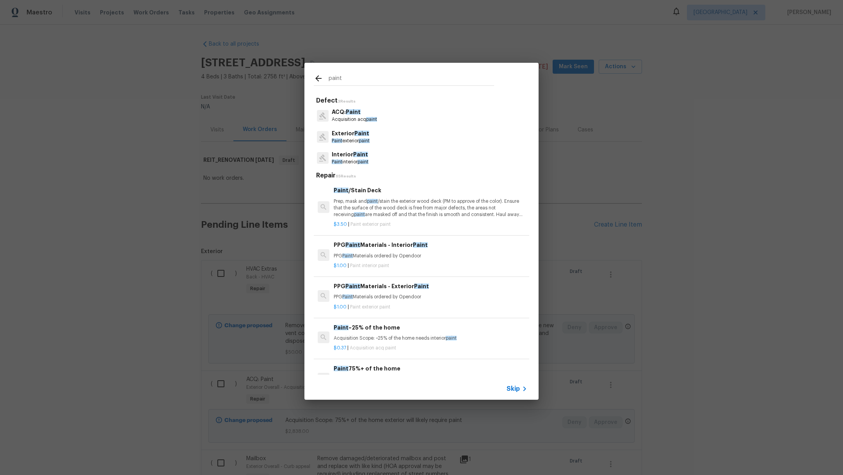
type input "paint"
click at [358, 119] on p "Acquisition acq paint" at bounding box center [354, 119] width 45 height 7
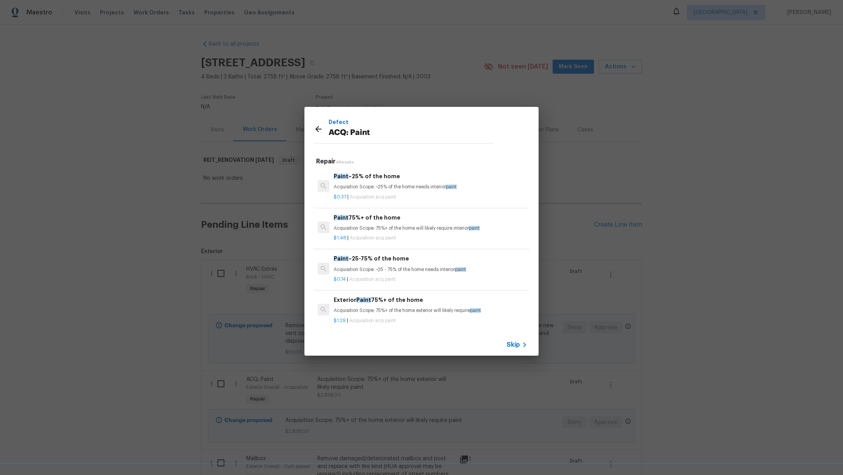
click at [397, 218] on h6 "Paint 75%+ of the home" at bounding box center [430, 217] width 193 height 9
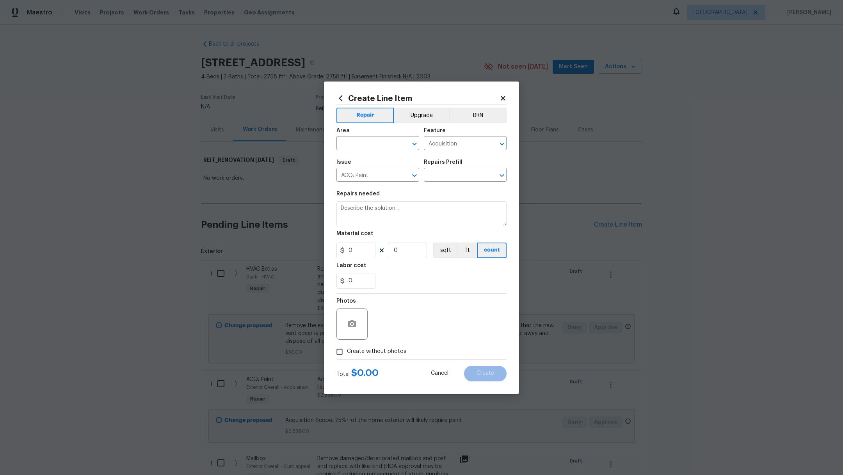
type input "Paint 75%+ of the home $1.48"
type textarea "Acquisition Scope: 75%+ of the home will likely require interior paint"
type input "1.48"
drag, startPoint x: 406, startPoint y: 255, endPoint x: 358, endPoint y: 255, distance: 47.2
click at [358, 255] on div "1.48 1 sqft ft count" at bounding box center [421, 251] width 170 height 16
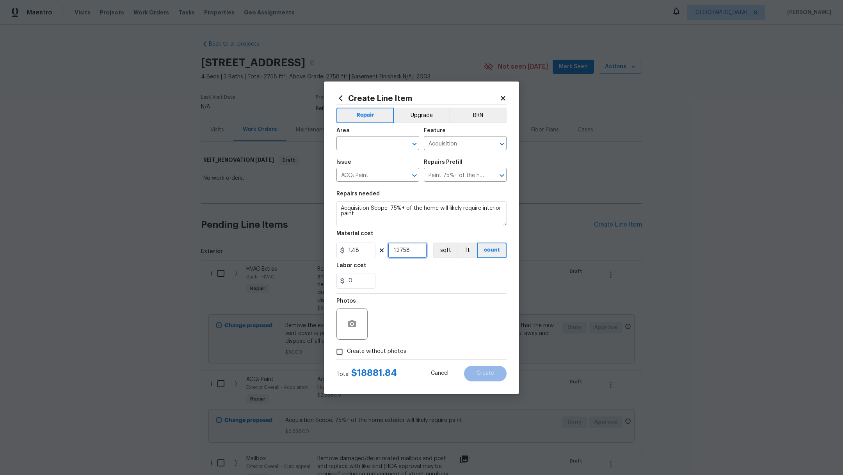
click at [397, 251] on input "12758" at bounding box center [407, 251] width 39 height 16
type input "2758"
click at [433, 279] on div "0" at bounding box center [421, 281] width 170 height 16
click at [363, 144] on input "text" at bounding box center [366, 144] width 61 height 12
click at [371, 178] on li "Interior Overall" at bounding box center [377, 174] width 83 height 13
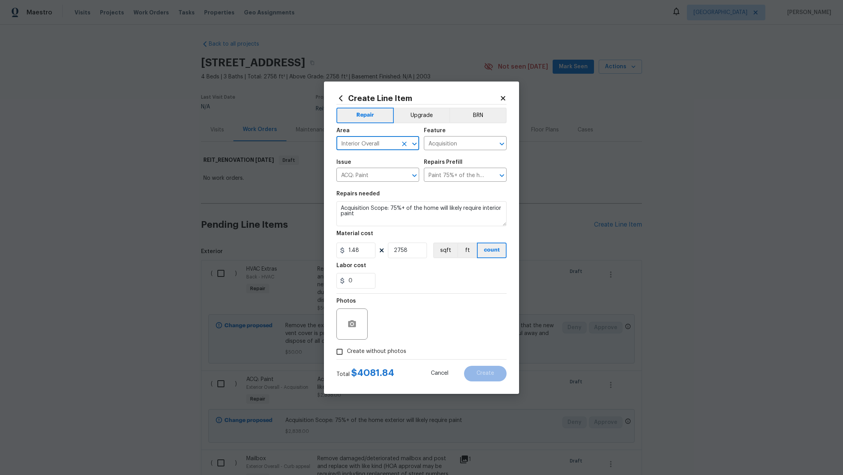
type input "Interior Overall"
click at [370, 351] on span "Create without photos" at bounding box center [376, 352] width 59 height 8
click at [347, 351] on input "Create without photos" at bounding box center [339, 351] width 15 height 15
checkbox input "true"
click at [437, 344] on div "Reason*" at bounding box center [440, 319] width 133 height 51
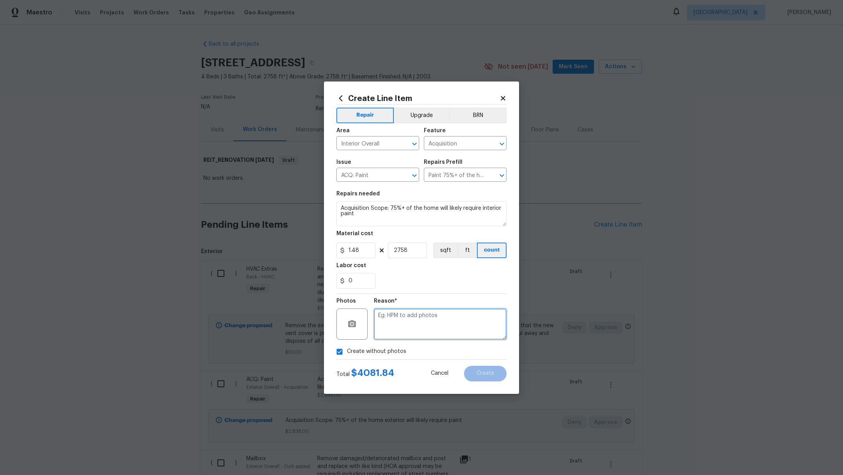
click at [440, 332] on textarea at bounding box center [440, 324] width 133 height 31
type textarea ","
click at [484, 373] on span "Create" at bounding box center [485, 374] width 18 height 6
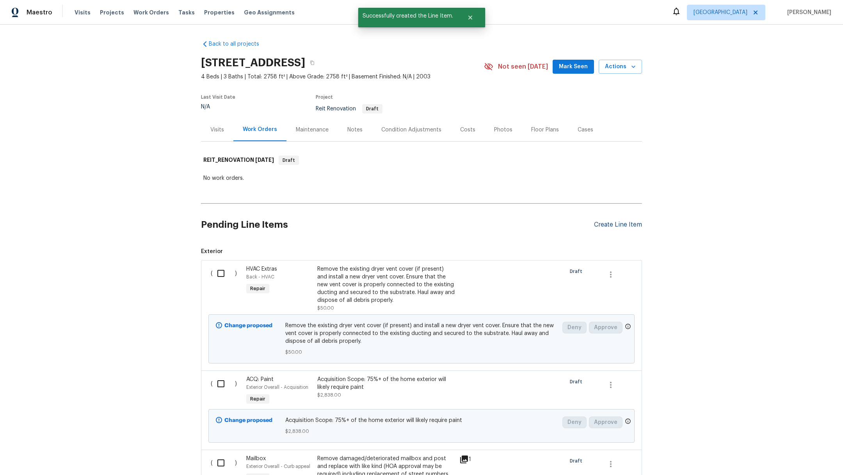
click at [604, 222] on div "Create Line Item" at bounding box center [618, 224] width 48 height 7
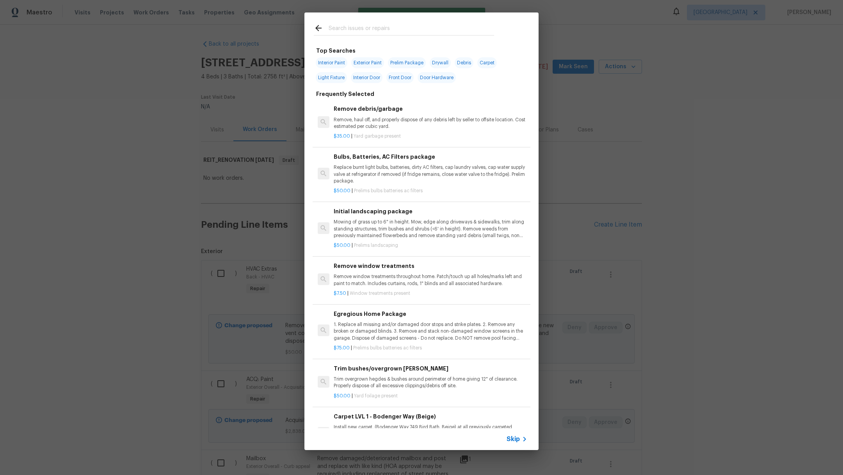
click at [366, 29] on input "text" at bounding box center [410, 29] width 165 height 12
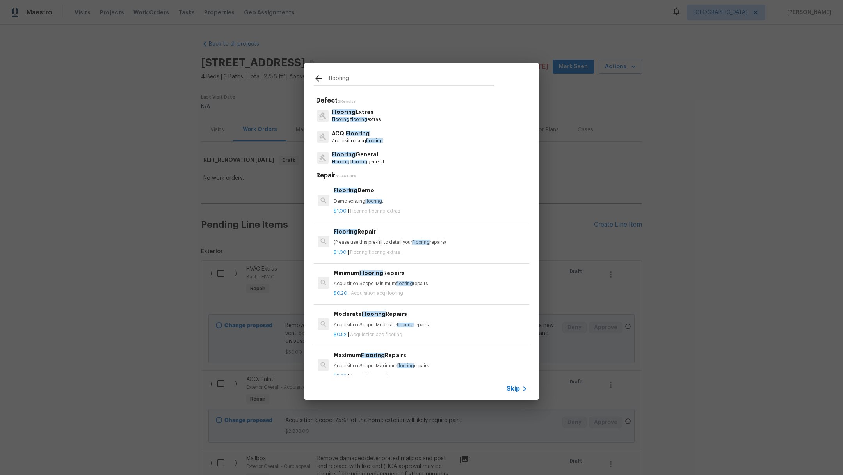
type input "flooring"
click at [349, 142] on p "Acquisition acq flooring" at bounding box center [357, 141] width 51 height 7
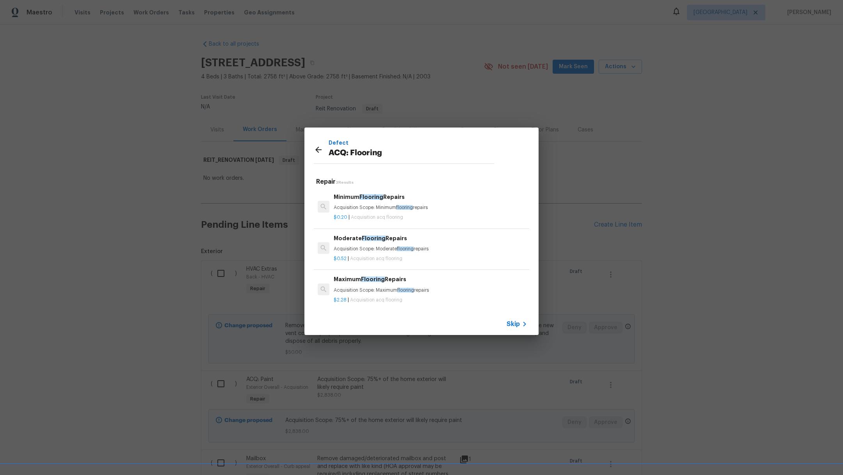
click at [376, 297] on p "$2.28 | Acquisition acq flooring" at bounding box center [430, 300] width 193 height 7
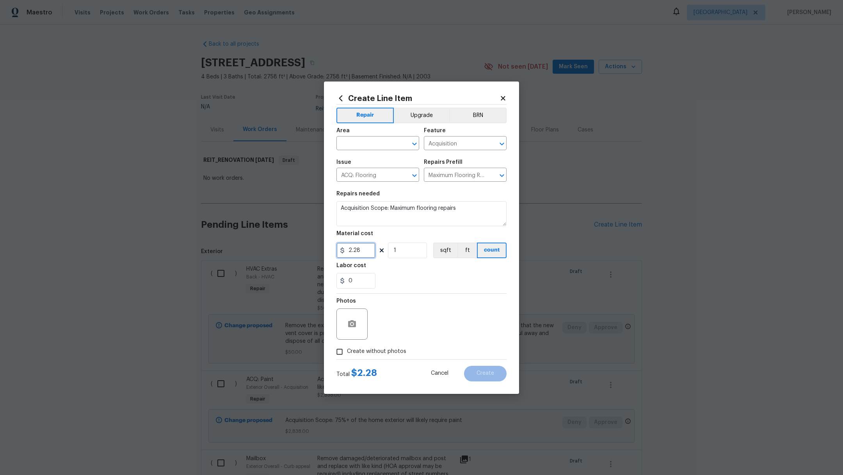
drag, startPoint x: 362, startPoint y: 251, endPoint x: 206, endPoint y: 236, distance: 157.5
click at [206, 236] on div "Create Line Item Repair Upgrade BRN Area ​ Feature Acquisition ​ Issue ACQ: Flo…" at bounding box center [421, 237] width 843 height 475
type input "1.36"
click at [413, 253] on input "1" at bounding box center [407, 251] width 39 height 16
type input "2100"
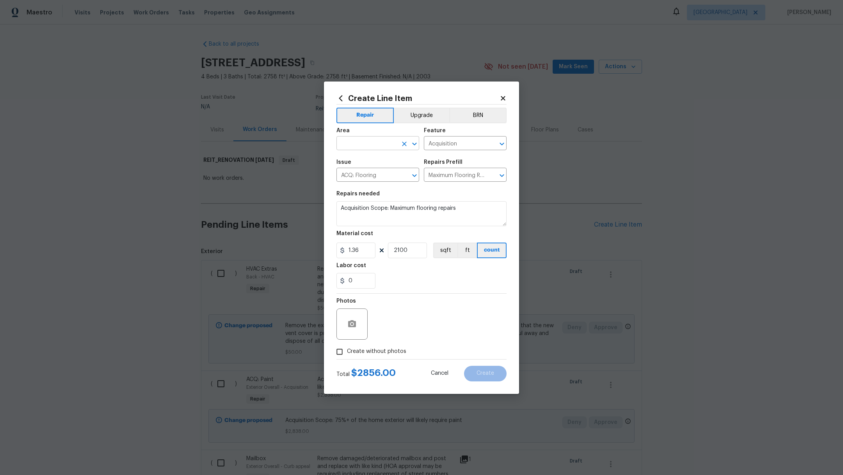
click at [375, 143] on input "text" at bounding box center [366, 144] width 61 height 12
click at [390, 174] on li "Interior Overall" at bounding box center [377, 174] width 83 height 13
type input "Interior Overall"
click at [395, 353] on span "Create without photos" at bounding box center [376, 352] width 59 height 8
click at [347, 353] on input "Create without photos" at bounding box center [339, 351] width 15 height 15
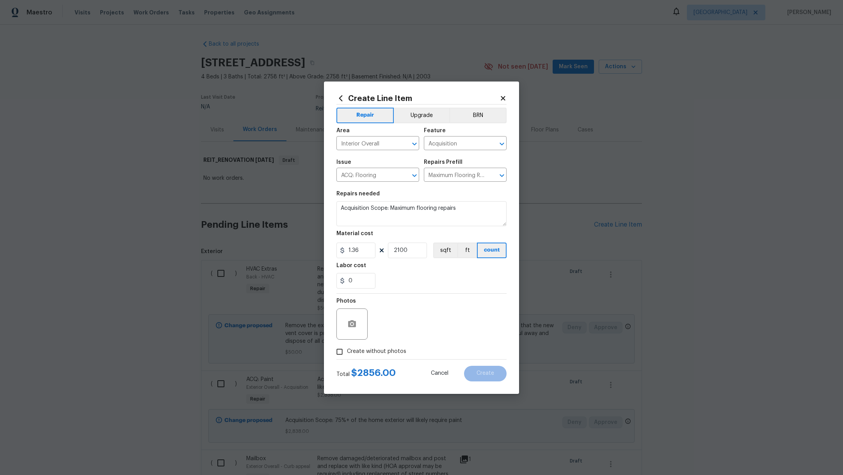
checkbox input "true"
click at [434, 332] on textarea at bounding box center [440, 324] width 133 height 31
type textarea ";"
click at [399, 250] on input "2100" at bounding box center [407, 251] width 39 height 16
click at [463, 282] on div "0" at bounding box center [421, 281] width 170 height 16
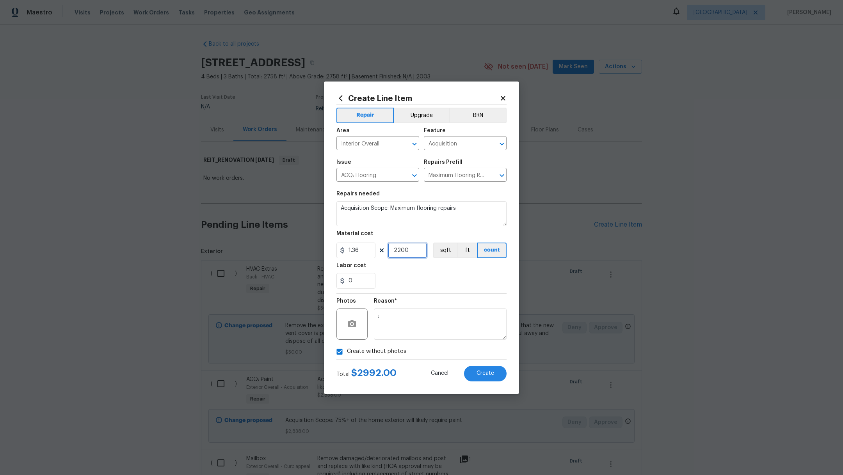
click at [413, 251] on input "2200" at bounding box center [407, 251] width 39 height 16
type input "2250"
click at [455, 277] on div "0" at bounding box center [421, 281] width 170 height 16
click at [490, 374] on span "Create" at bounding box center [485, 374] width 18 height 6
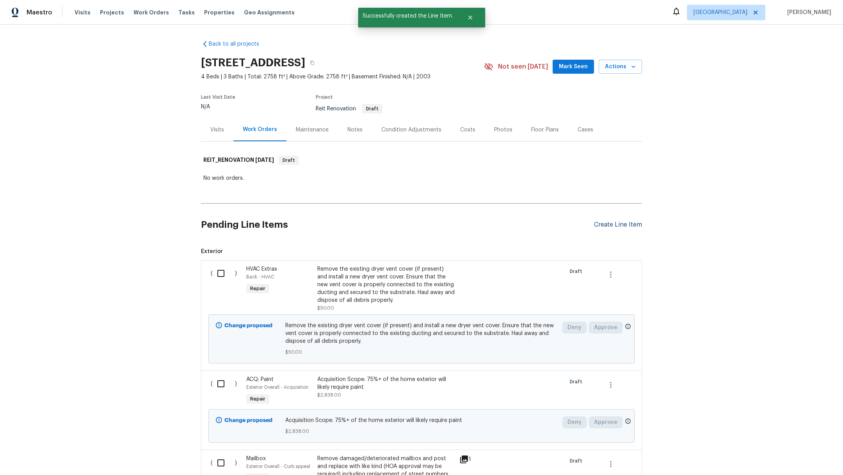
click at [613, 225] on div "Create Line Item" at bounding box center [618, 224] width 48 height 7
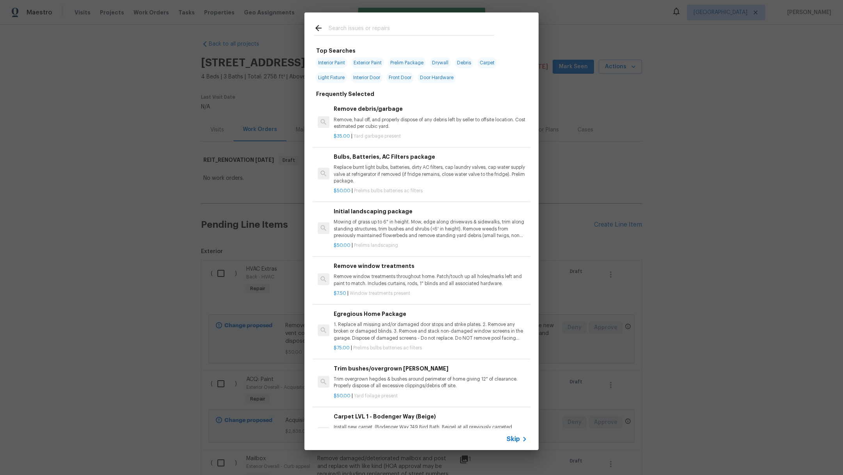
click at [367, 28] on input "text" at bounding box center [410, 29] width 165 height 12
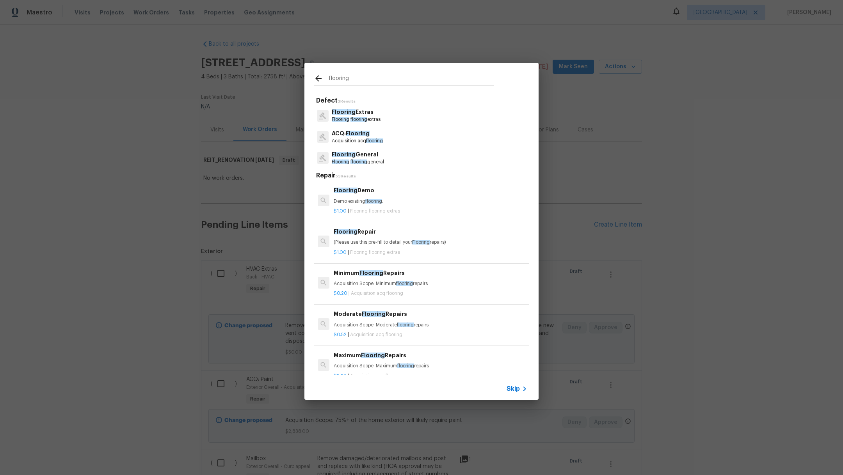
type input "flooring"
click at [357, 114] on p "Flooring Extras" at bounding box center [356, 112] width 49 height 8
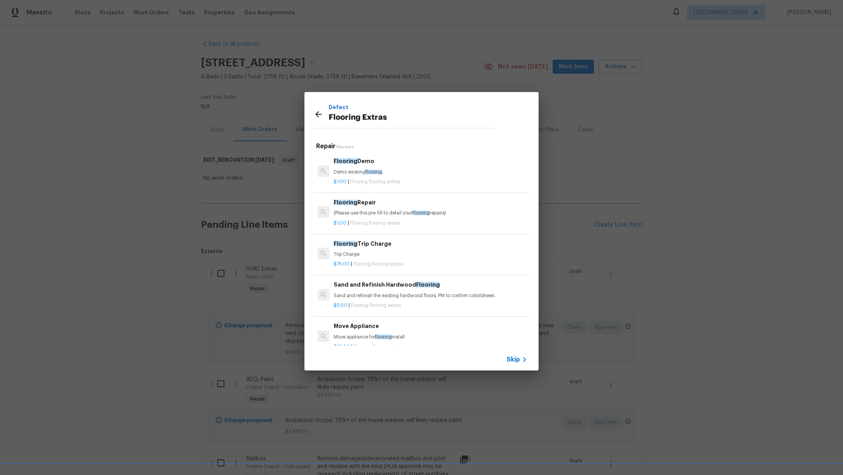
click at [320, 116] on icon at bounding box center [318, 114] width 9 height 9
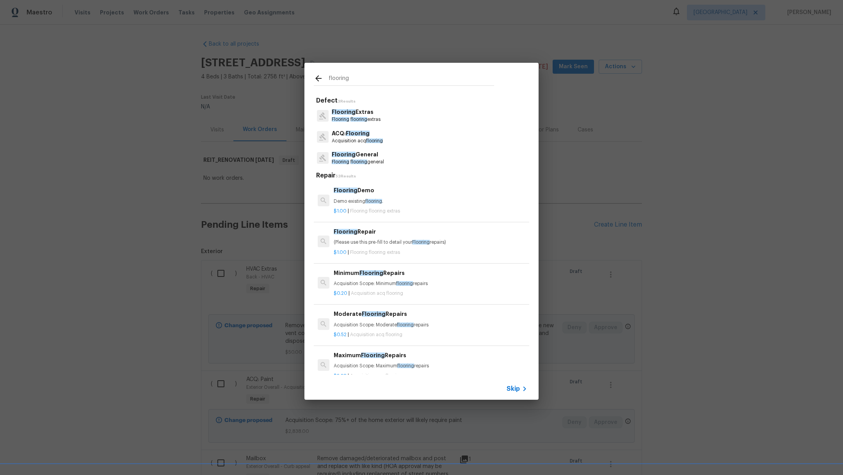
click at [351, 158] on p "Flooring General" at bounding box center [358, 155] width 52 height 8
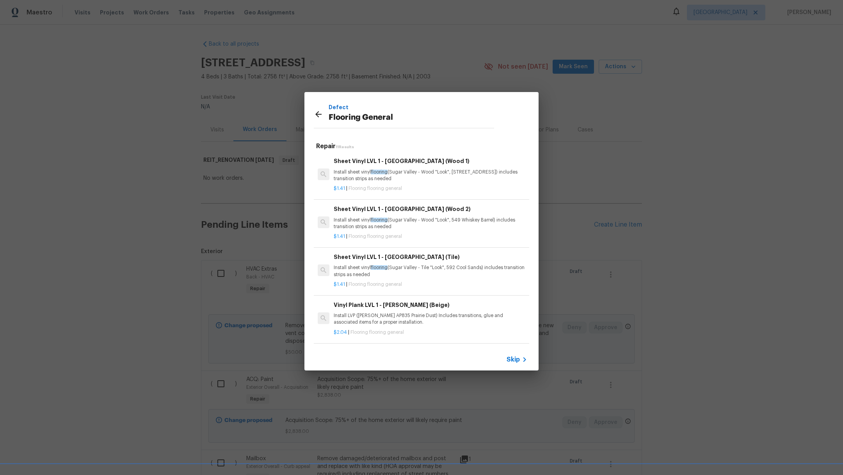
click at [474, 275] on p "Install sheet vinyl flooring (Sugar Valley - Tile "Look", 592 Cool Sands) inclu…" at bounding box center [430, 270] width 193 height 13
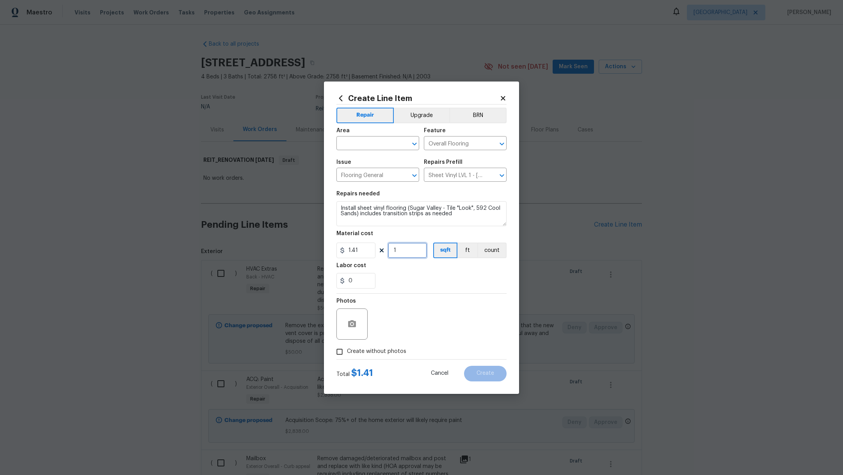
drag, startPoint x: 410, startPoint y: 253, endPoint x: 342, endPoint y: 245, distance: 68.7
click at [342, 245] on div "1.41 1 sqft ft count" at bounding box center [421, 251] width 170 height 16
type input "0"
click at [363, 252] on input "1.41" at bounding box center [355, 251] width 39 height 16
click at [438, 277] on div "0" at bounding box center [421, 281] width 170 height 16
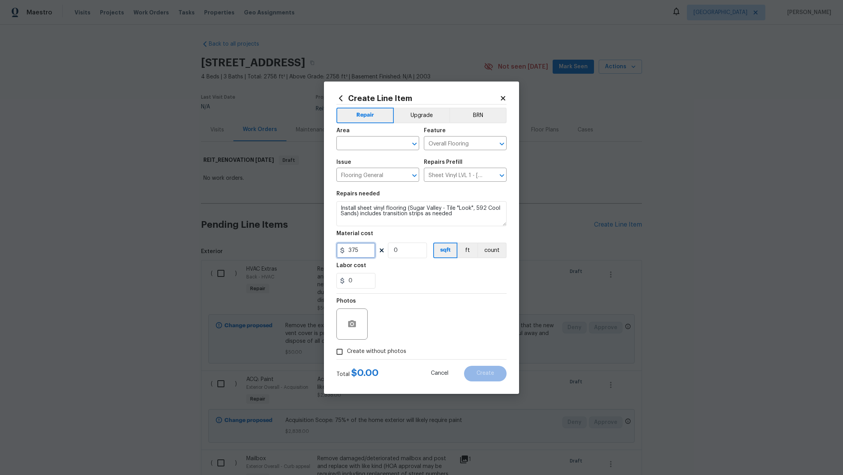
drag, startPoint x: 366, startPoint y: 250, endPoint x: 286, endPoint y: 249, distance: 80.0
click at [289, 250] on div "Create Line Item Repair Upgrade BRN Area ​ Feature Overall Flooring ​ Issue Flo…" at bounding box center [421, 237] width 843 height 475
type input "380"
click at [419, 287] on div "0" at bounding box center [421, 281] width 170 height 16
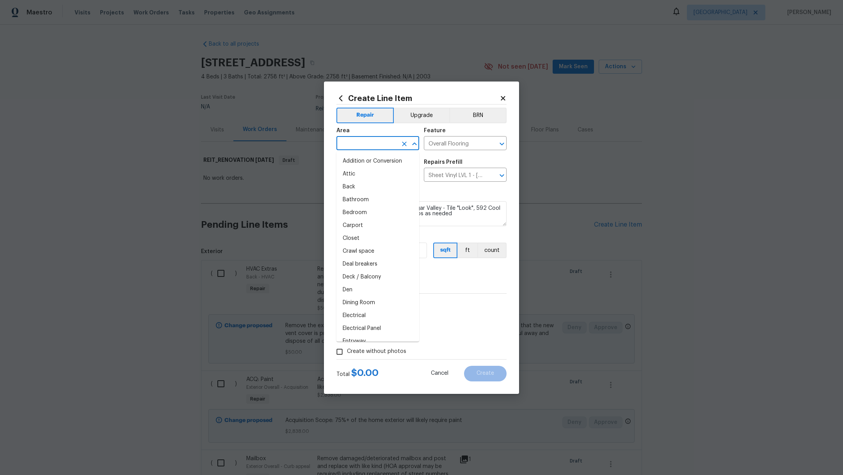
click at [357, 145] on input "text" at bounding box center [366, 144] width 61 height 12
click at [360, 163] on li "Bathroom" at bounding box center [377, 161] width 83 height 13
type input "Bathroom"
click at [381, 349] on span "Create without photos" at bounding box center [376, 352] width 59 height 8
click at [347, 349] on input "Create without photos" at bounding box center [339, 351] width 15 height 15
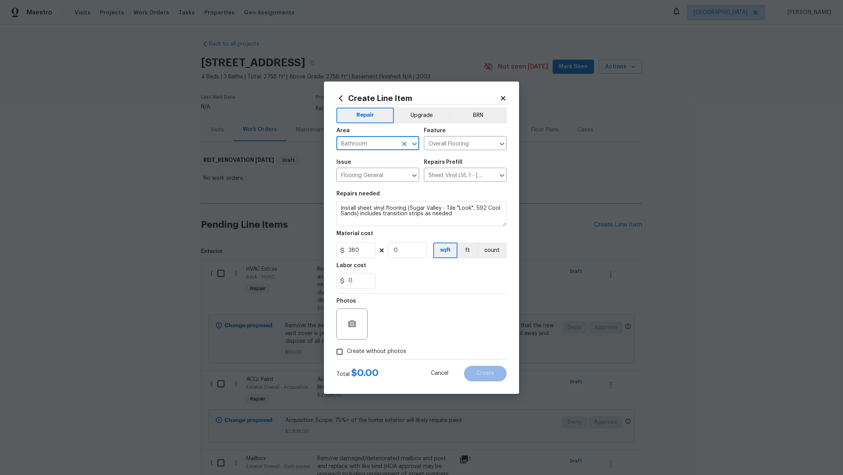
checkbox input "true"
drag, startPoint x: 411, startPoint y: 248, endPoint x: 350, endPoint y: 248, distance: 60.9
click at [350, 248] on div "380 0 sqft ft count" at bounding box center [421, 251] width 170 height 16
type input "1"
click at [441, 325] on textarea at bounding box center [440, 324] width 133 height 31
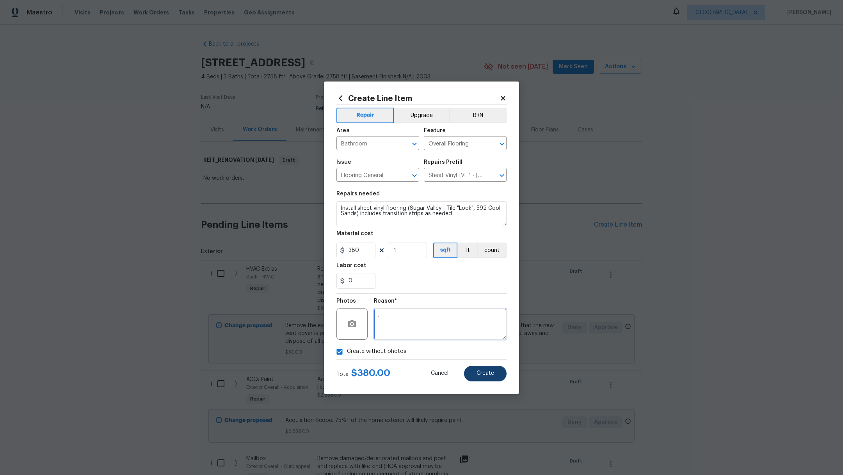
type textarea "."
click at [493, 373] on span "Create" at bounding box center [485, 374] width 18 height 6
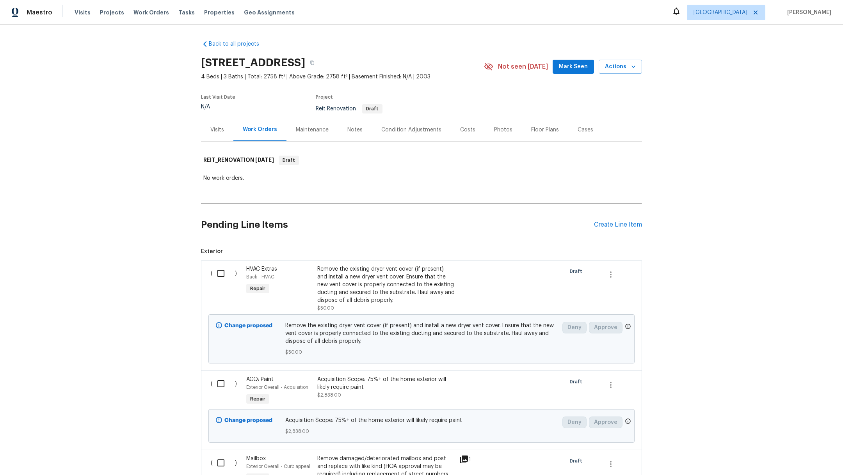
click at [577, 59] on div "6603 Boxwood Brg, Houston, TX 77041 4 Beds | 3 Baths | Total: 2758 ft² | Above …" at bounding box center [421, 67] width 441 height 28
click at [573, 70] on span "Mark Seen" at bounding box center [573, 67] width 29 height 10
